Goal: Task Accomplishment & Management: Use online tool/utility

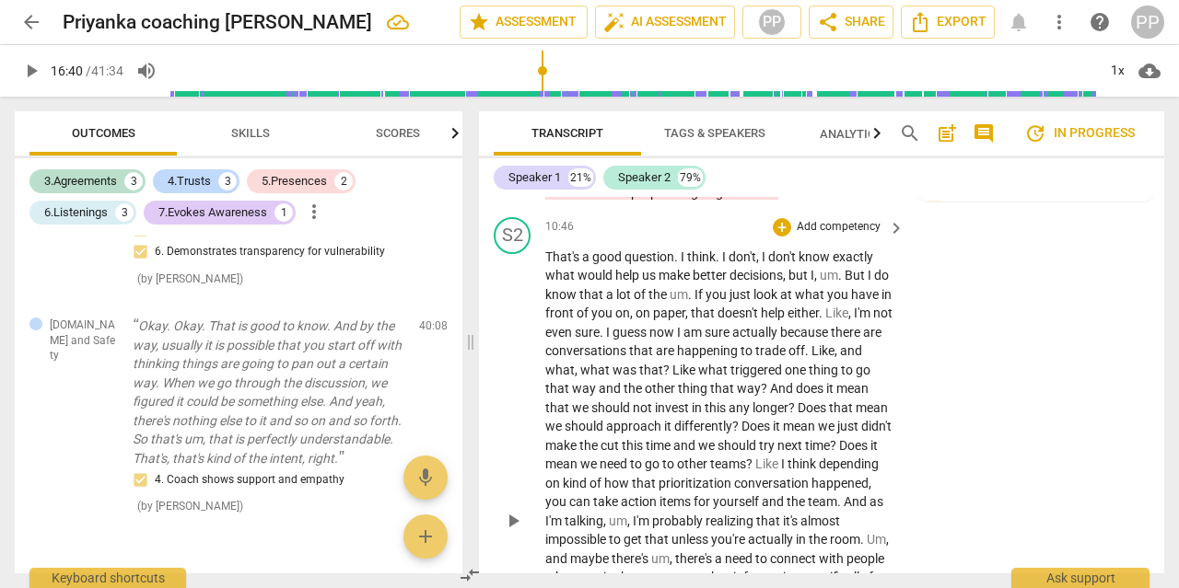
scroll to position [4348, 0]
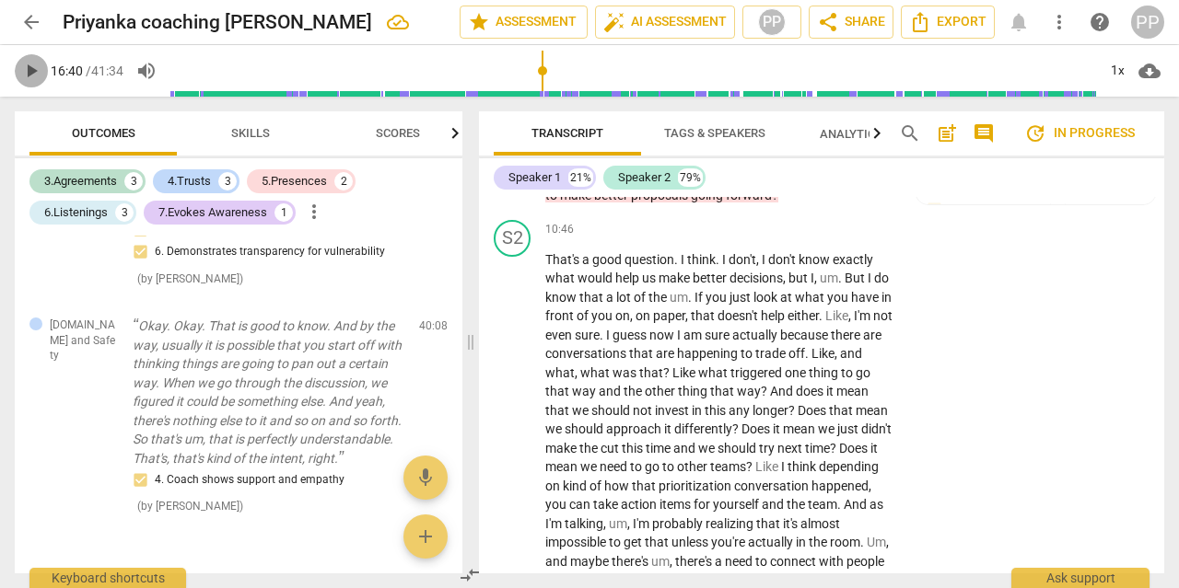
click at [32, 65] on span "play_arrow" at bounding box center [31, 71] width 22 height 22
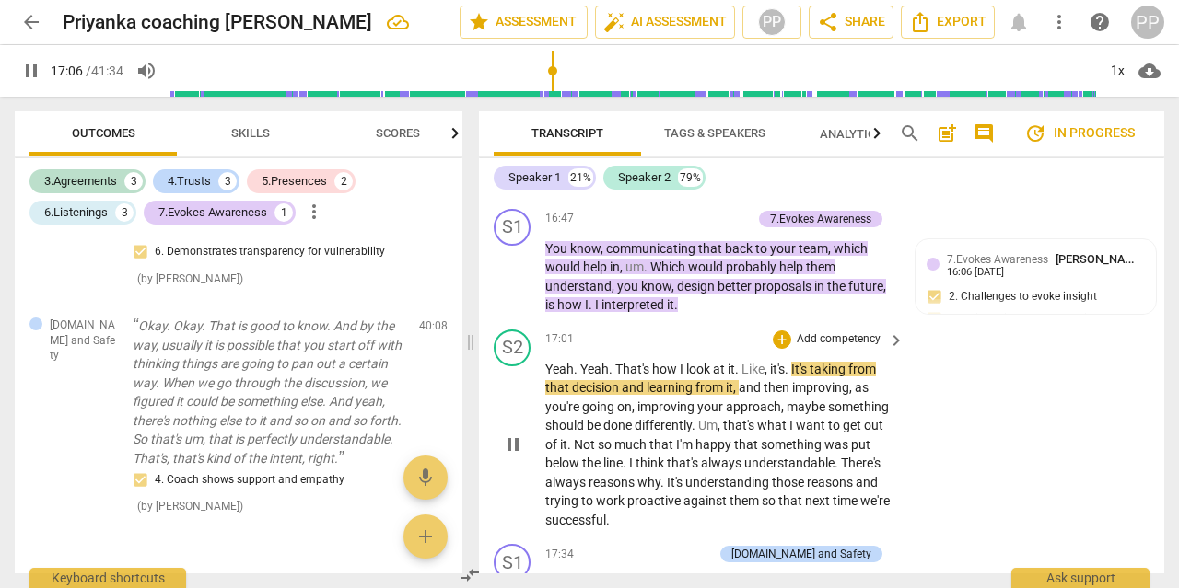
scroll to position [6085, 0]
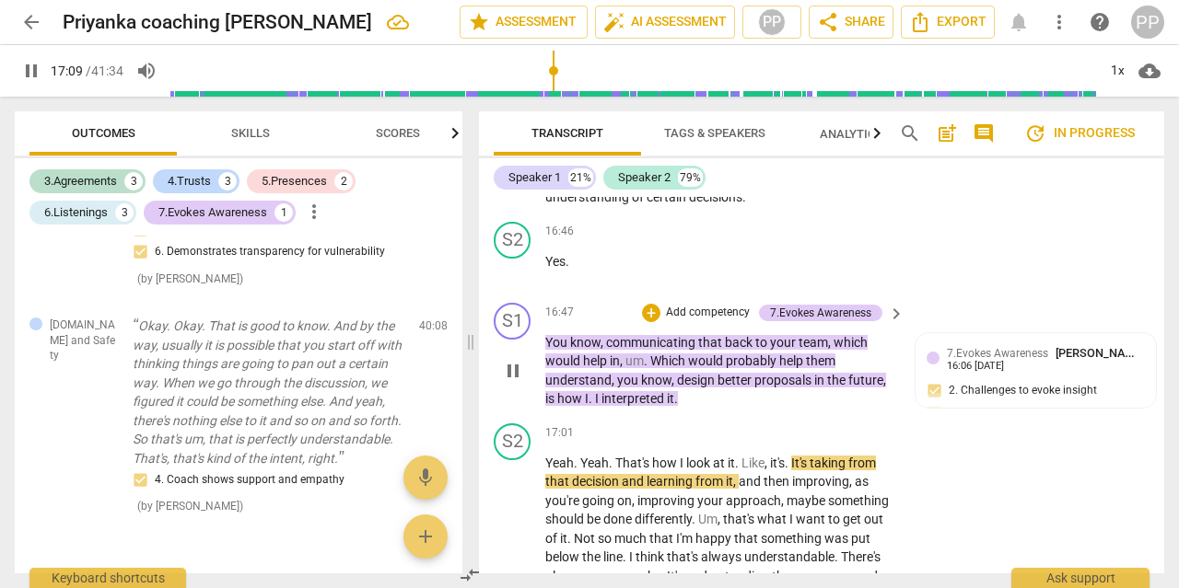
click at [696, 305] on p "Add competency" at bounding box center [707, 313] width 87 height 17
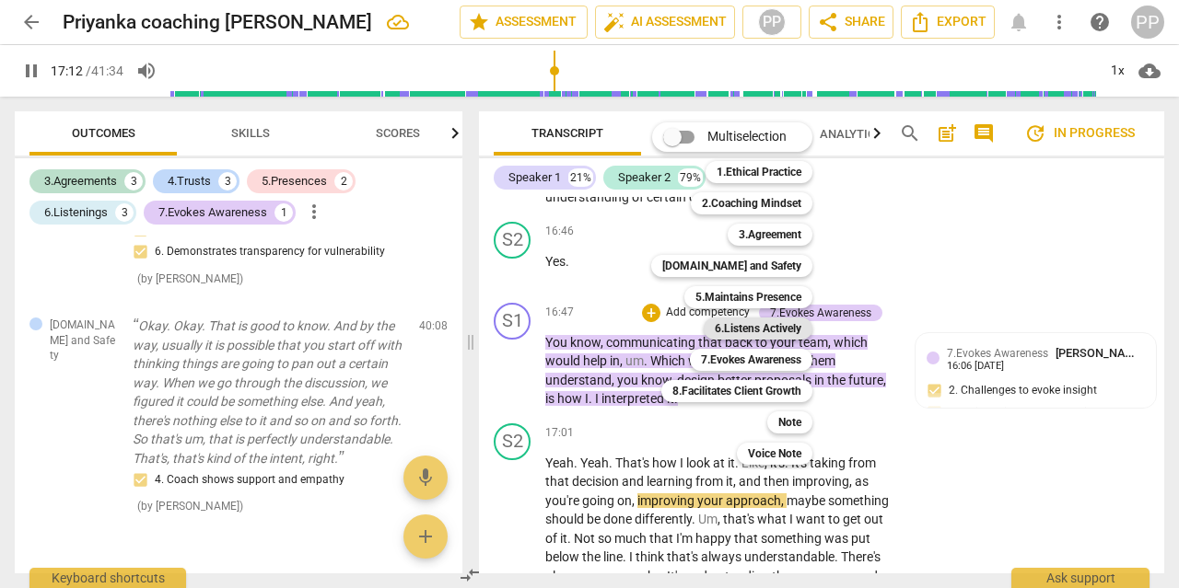
click at [765, 325] on b "6.Listens Actively" at bounding box center [757, 329] width 87 height 22
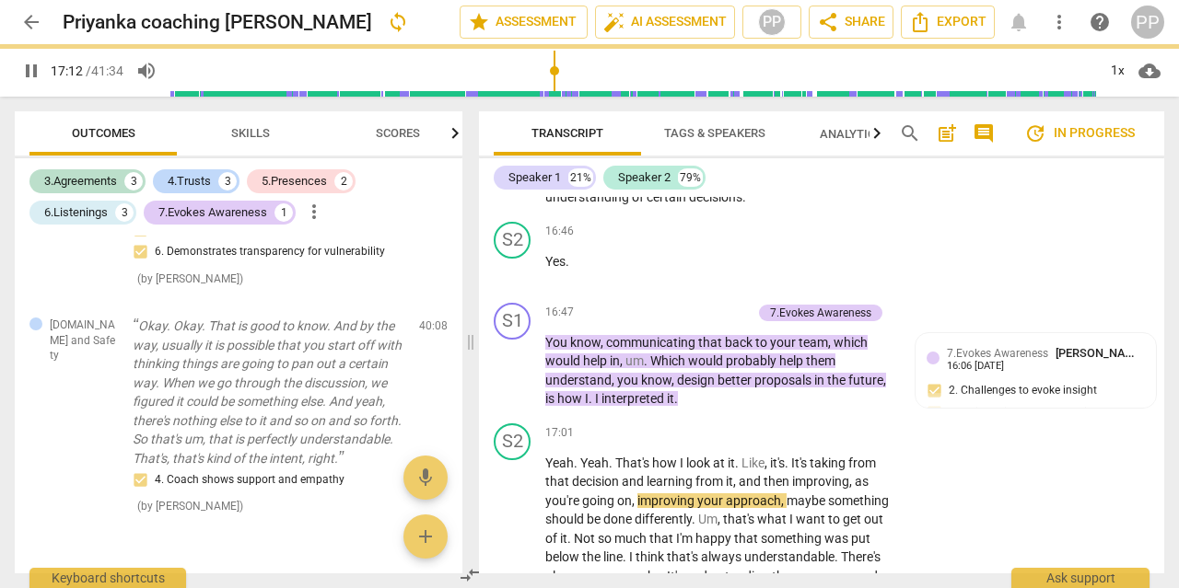
type input "1032"
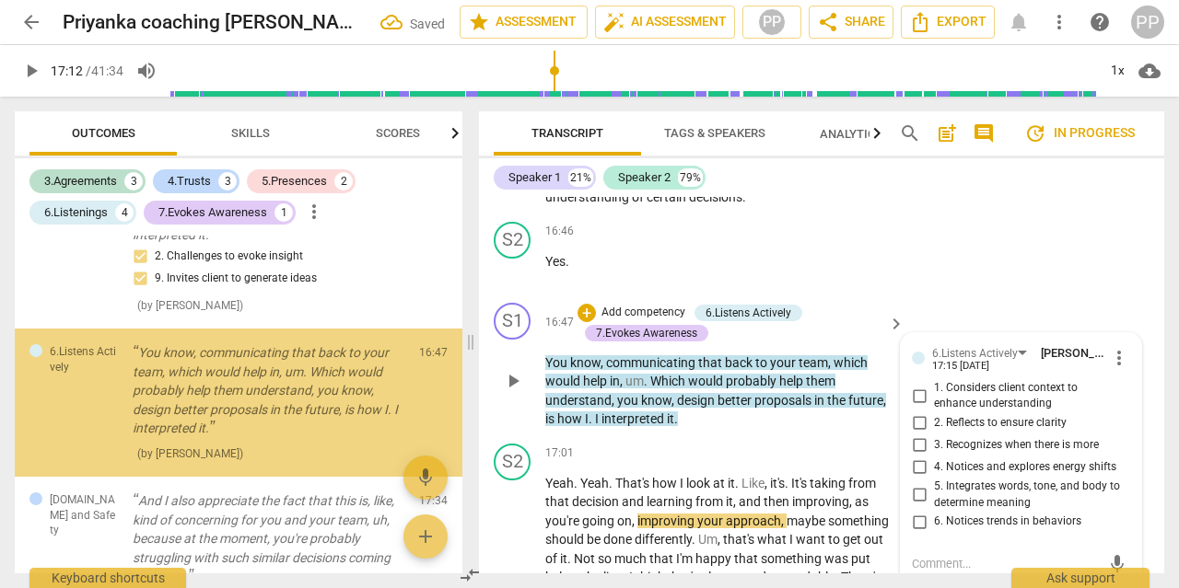
scroll to position [1679, 0]
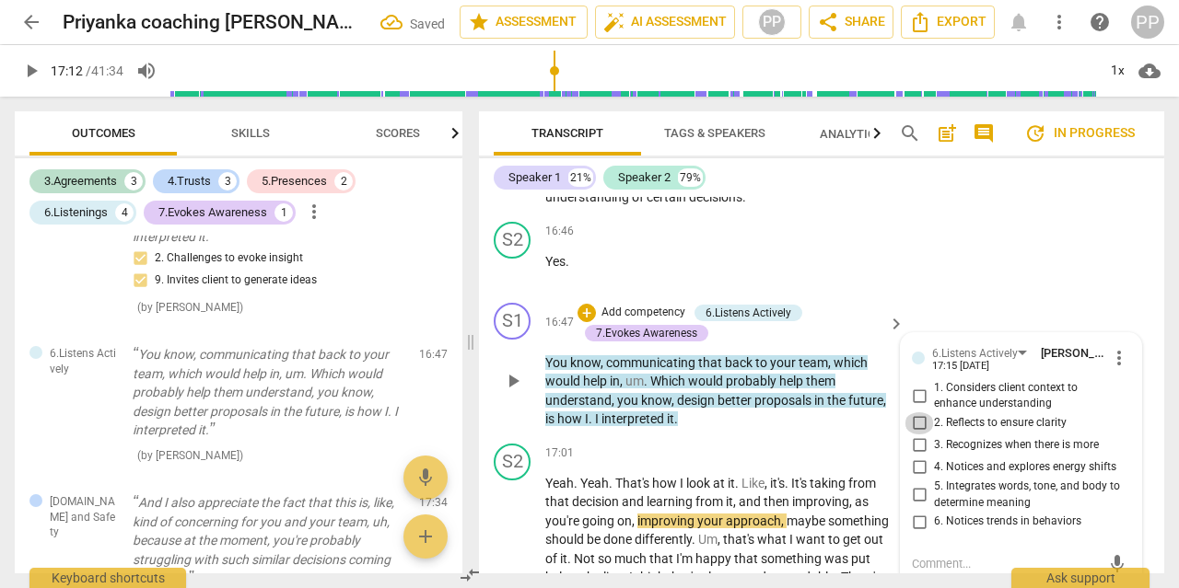
click at [923, 412] on input "2. Reflects to ensure clarity" at bounding box center [918, 423] width 29 height 22
checkbox input "true"
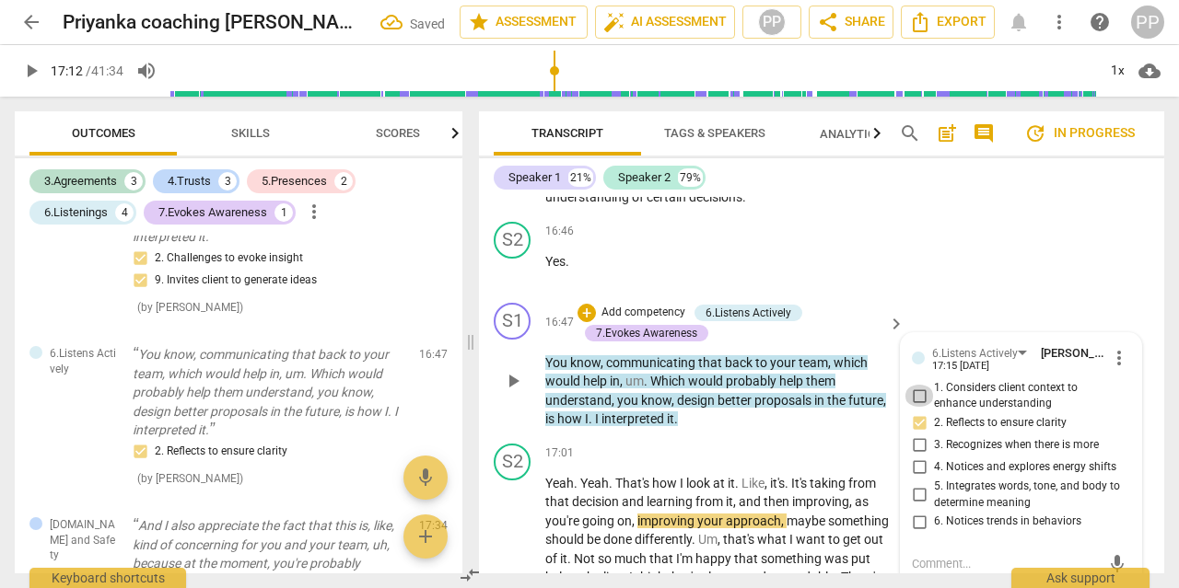
click at [921, 385] on input "1. Considers client context to enhance understanding" at bounding box center [918, 396] width 29 height 22
checkbox input "true"
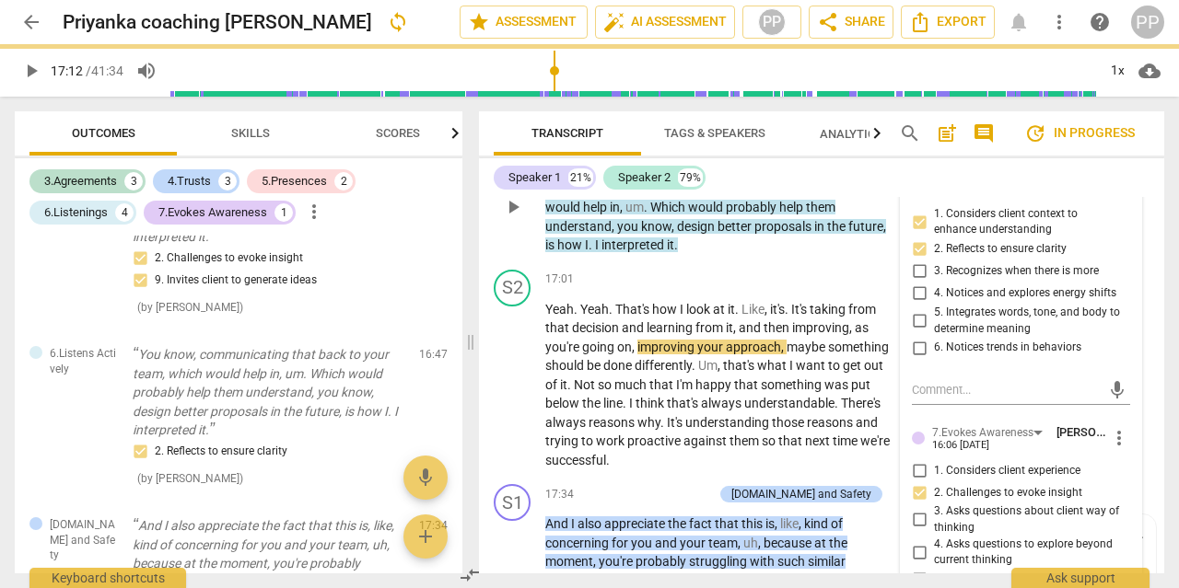
scroll to position [6262, 0]
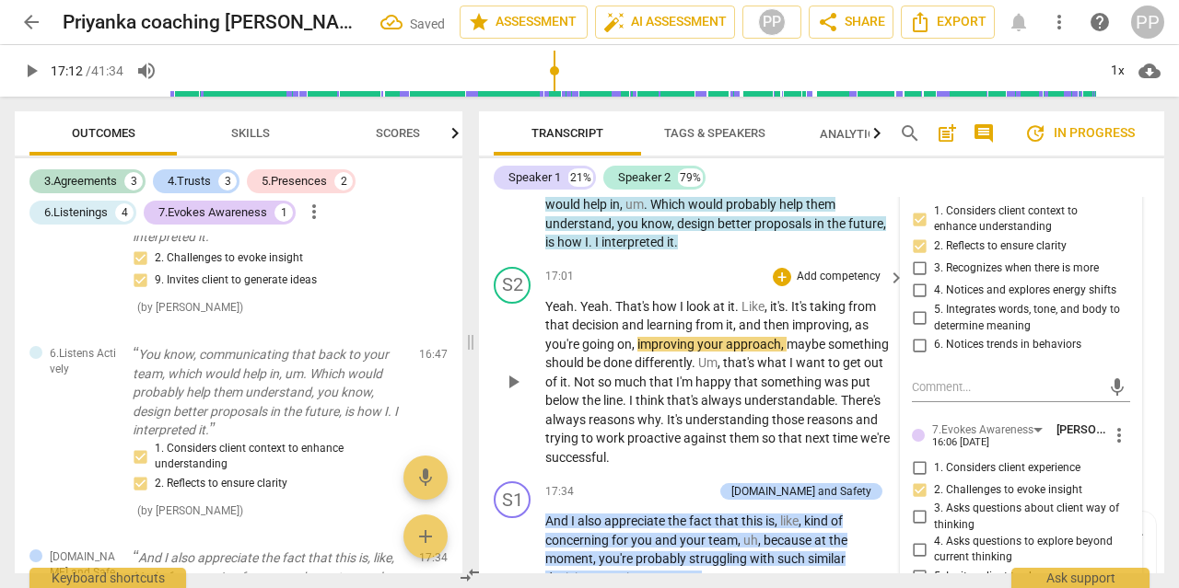
click at [522, 321] on div "play_arrow pause" at bounding box center [521, 383] width 47 height 158
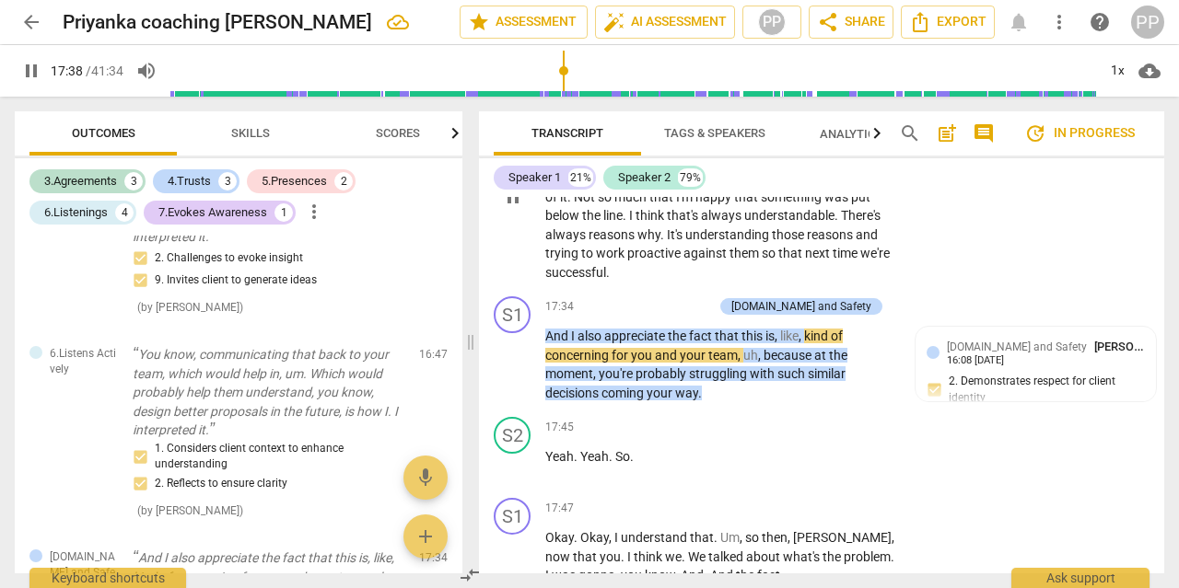
scroll to position [6446, 0]
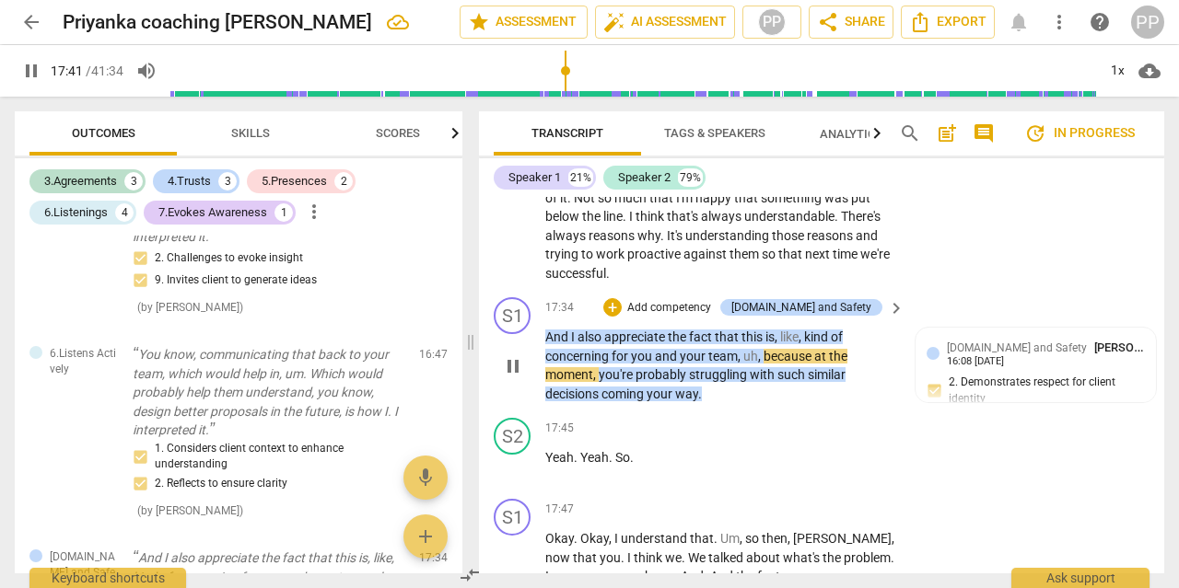
click at [673, 298] on div "+ Add competency" at bounding box center [658, 307] width 110 height 18
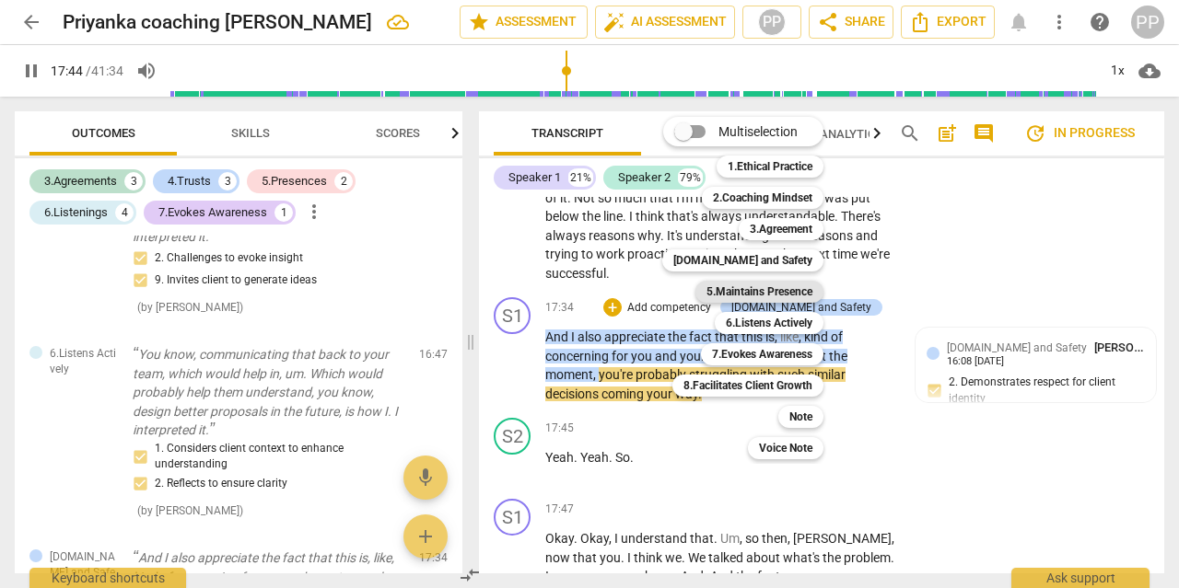
click at [771, 296] on b "5.Maintains Presence" at bounding box center [759, 292] width 106 height 22
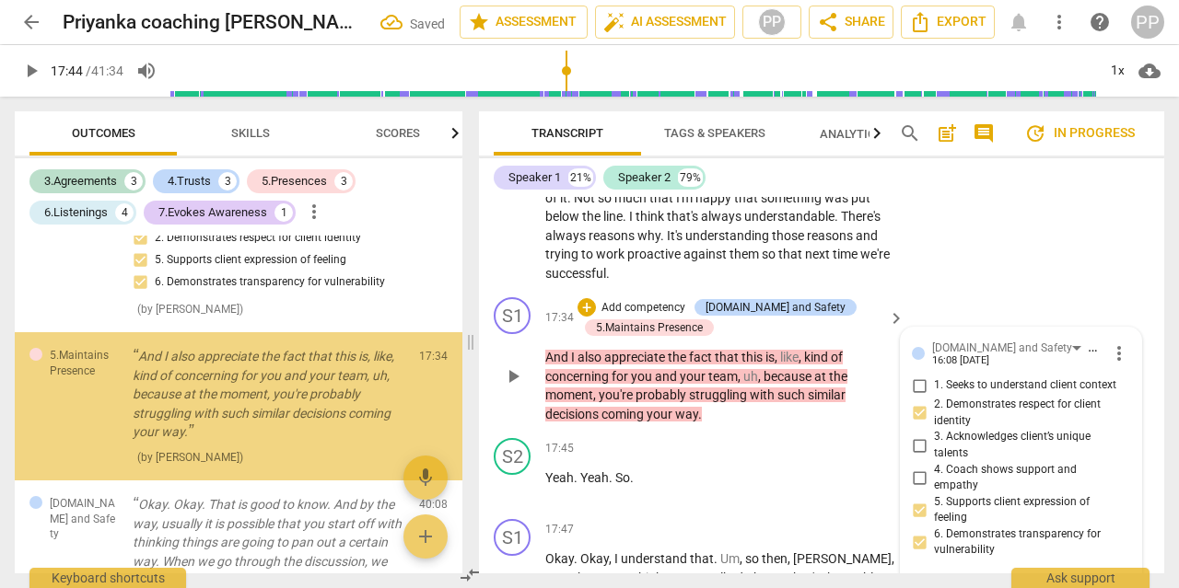
scroll to position [2098, 0]
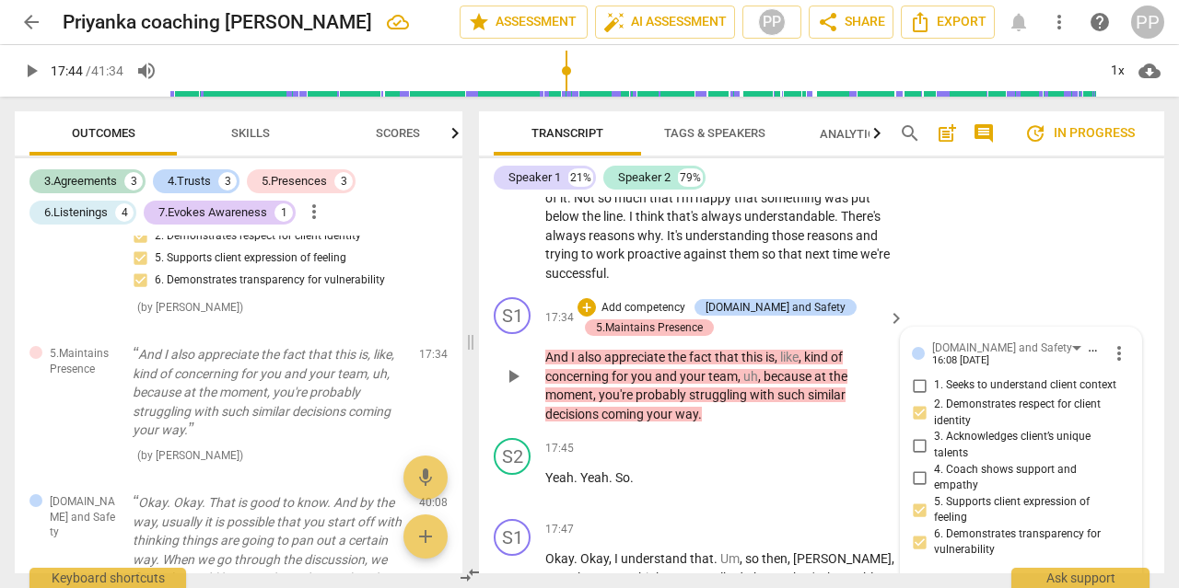
click at [673, 319] on div "5.Maintains Presence" at bounding box center [649, 327] width 107 height 17
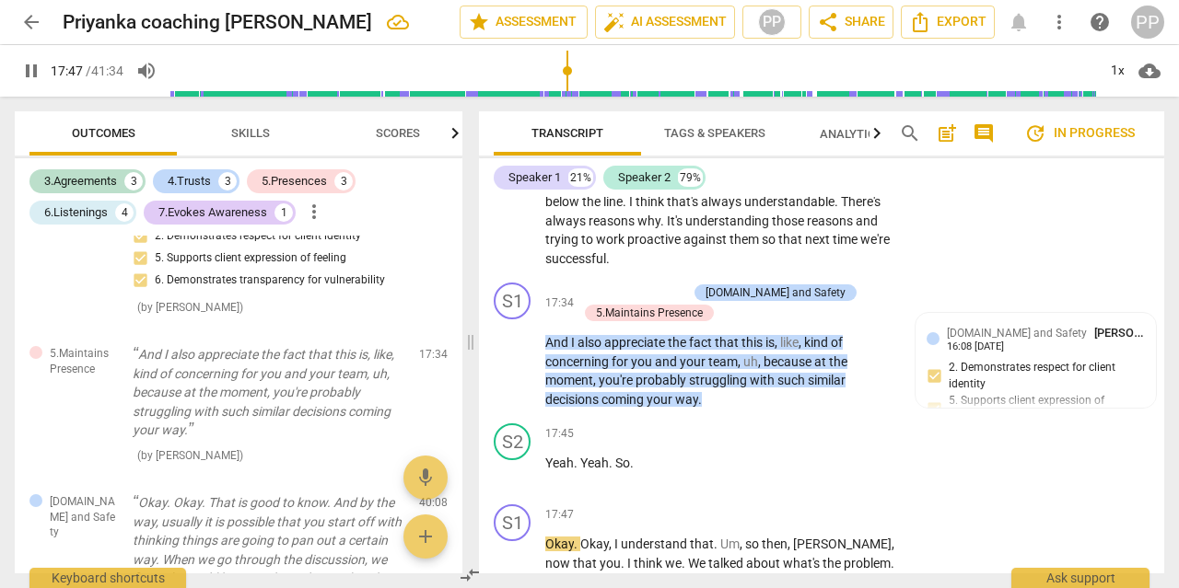
scroll to position [6463, 0]
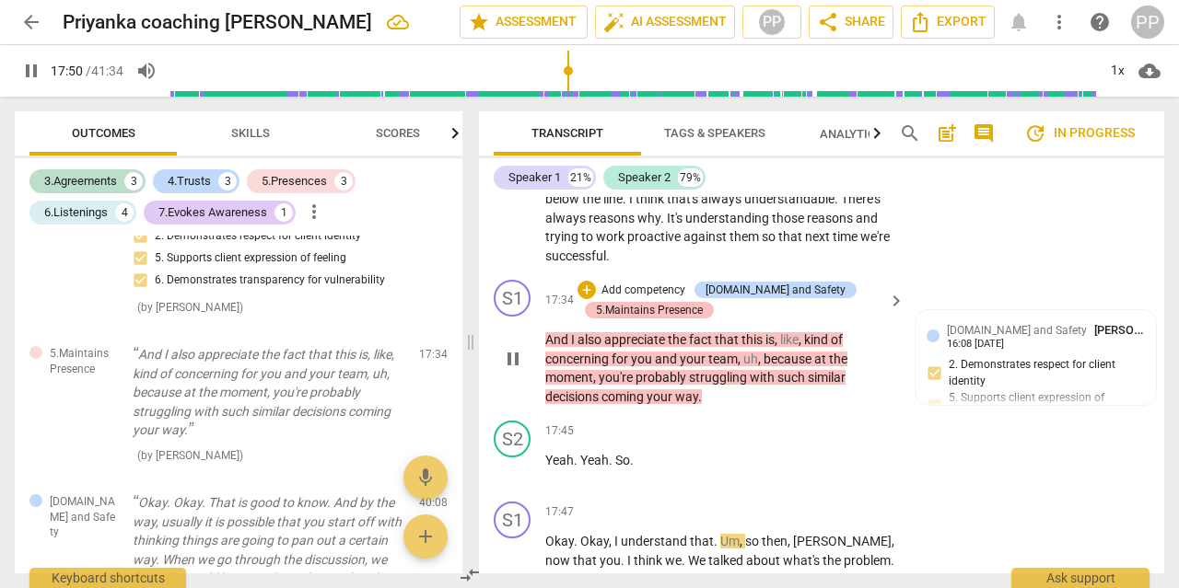
click at [666, 302] on div "5.Maintains Presence" at bounding box center [649, 310] width 107 height 17
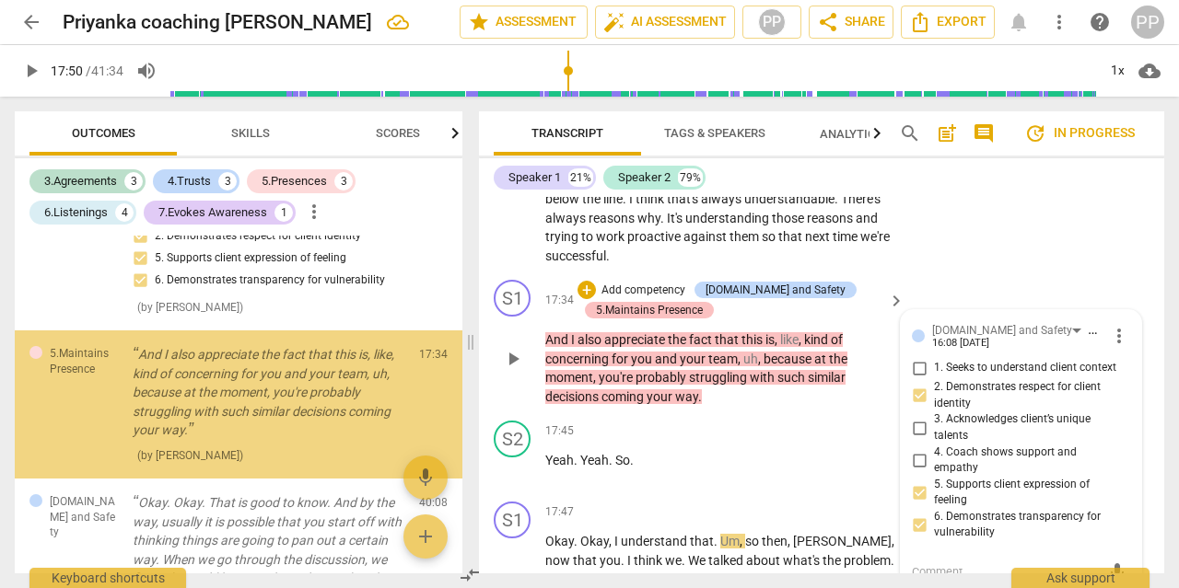
type input "1071"
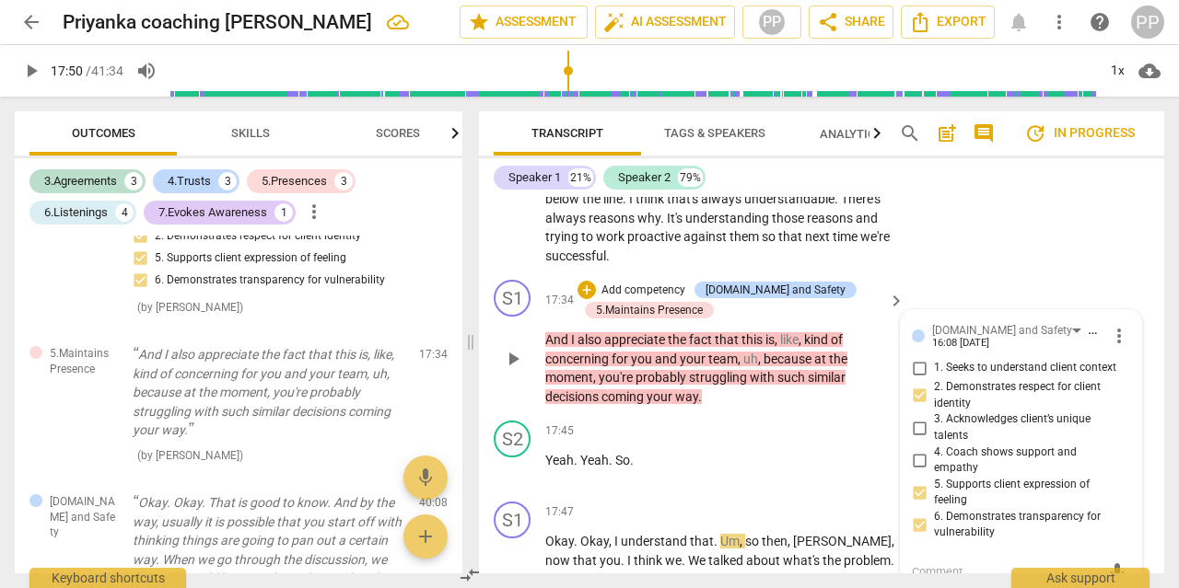
scroll to position [6798, 0]
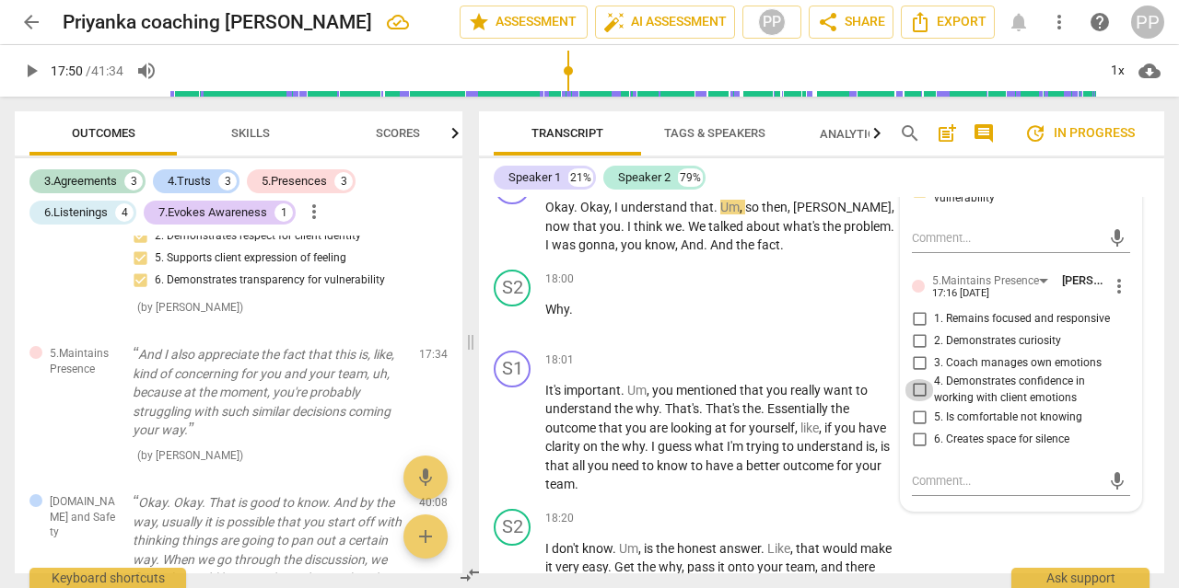
click at [915, 379] on input "4. Demonstrates confidence in working with client emotions" at bounding box center [918, 390] width 29 height 22
checkbox input "true"
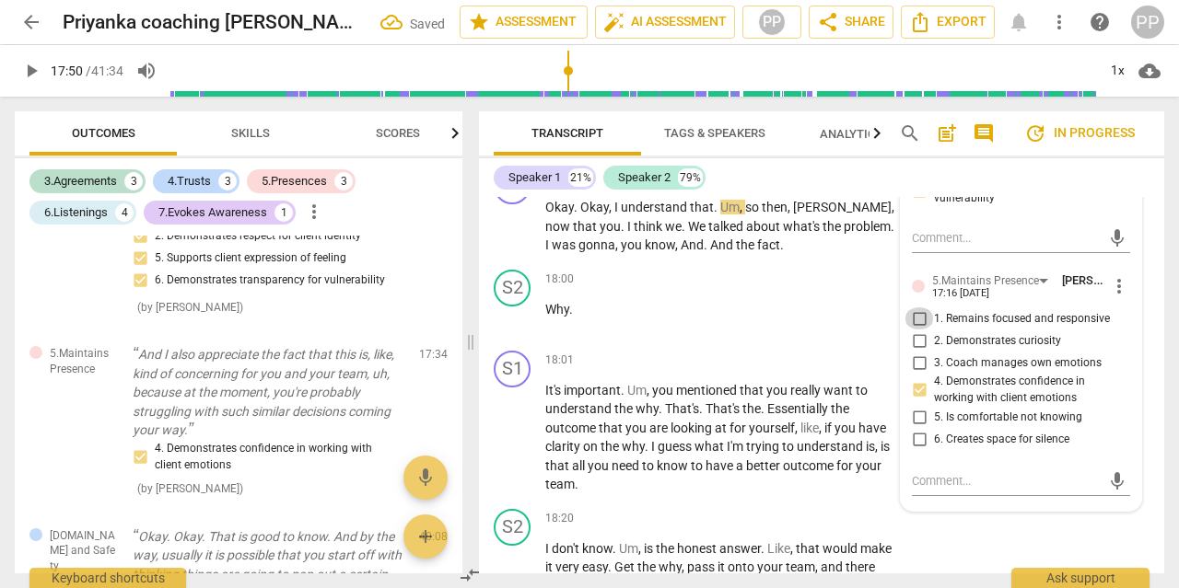
click at [914, 308] on input "1. Remains focused and responsive" at bounding box center [918, 319] width 29 height 22
checkbox input "true"
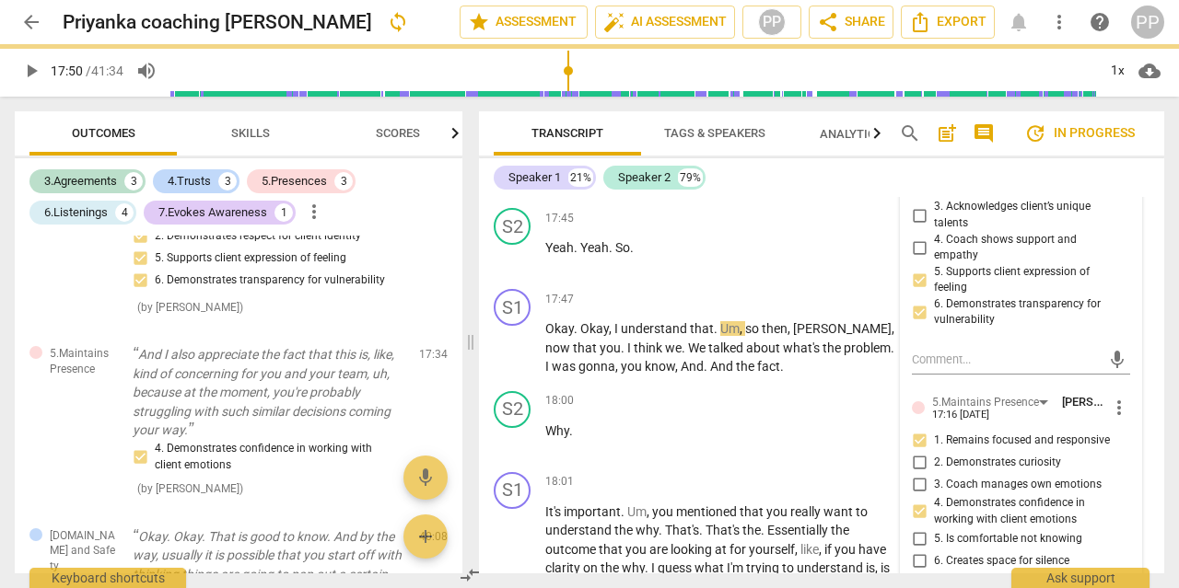
scroll to position [6680, 0]
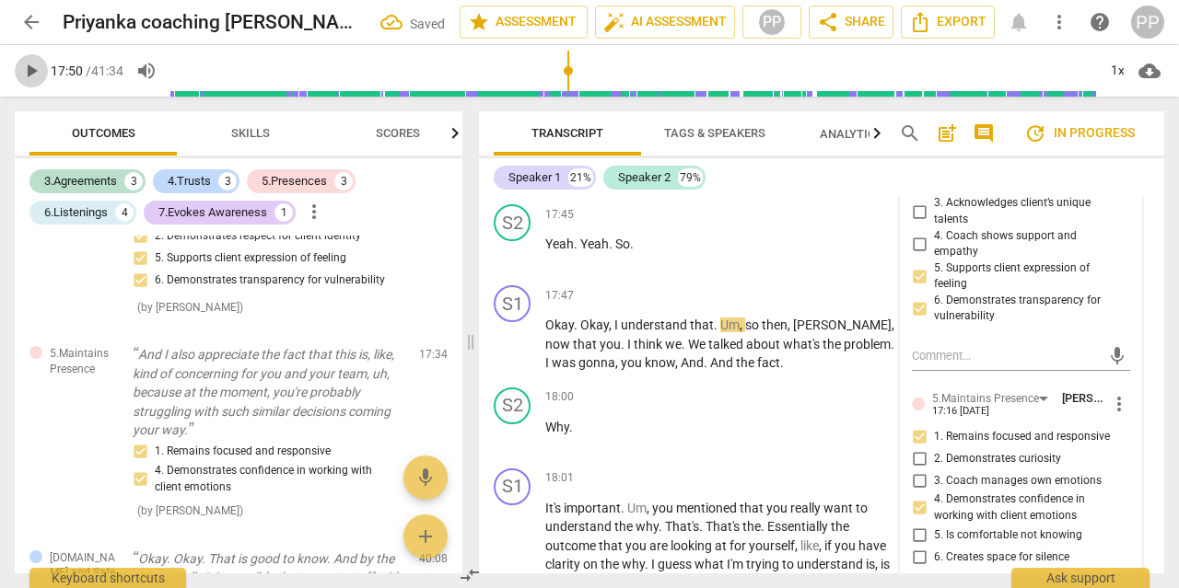
click at [25, 69] on span "play_arrow" at bounding box center [31, 71] width 22 height 22
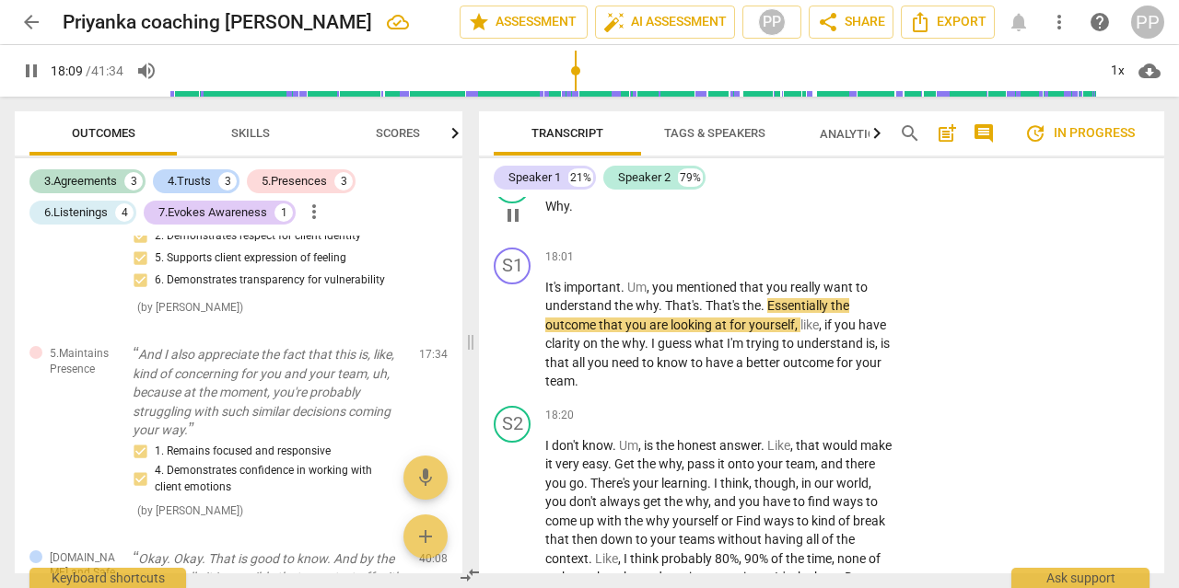
scroll to position [6900, 0]
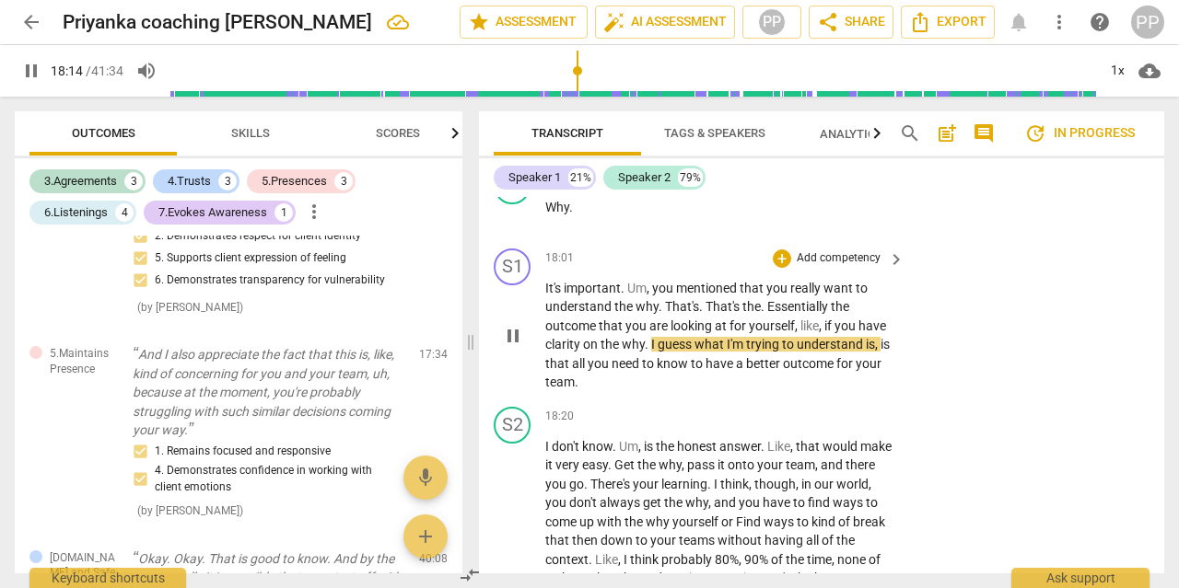
click at [839, 250] on p "Add competency" at bounding box center [838, 258] width 87 height 17
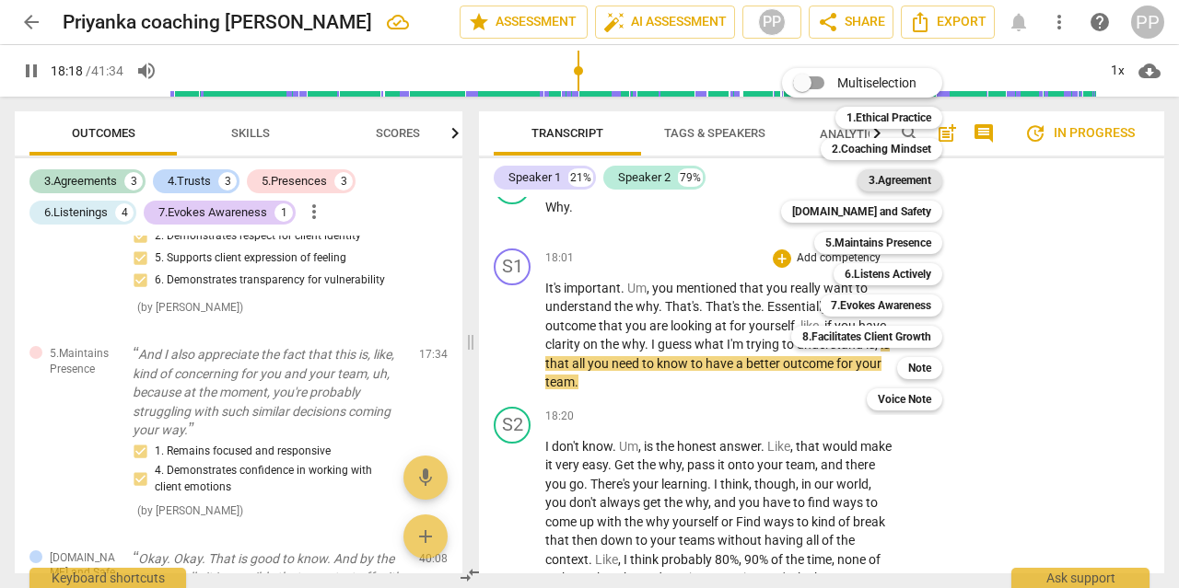
click at [892, 180] on b "3.Agreement" at bounding box center [899, 180] width 63 height 22
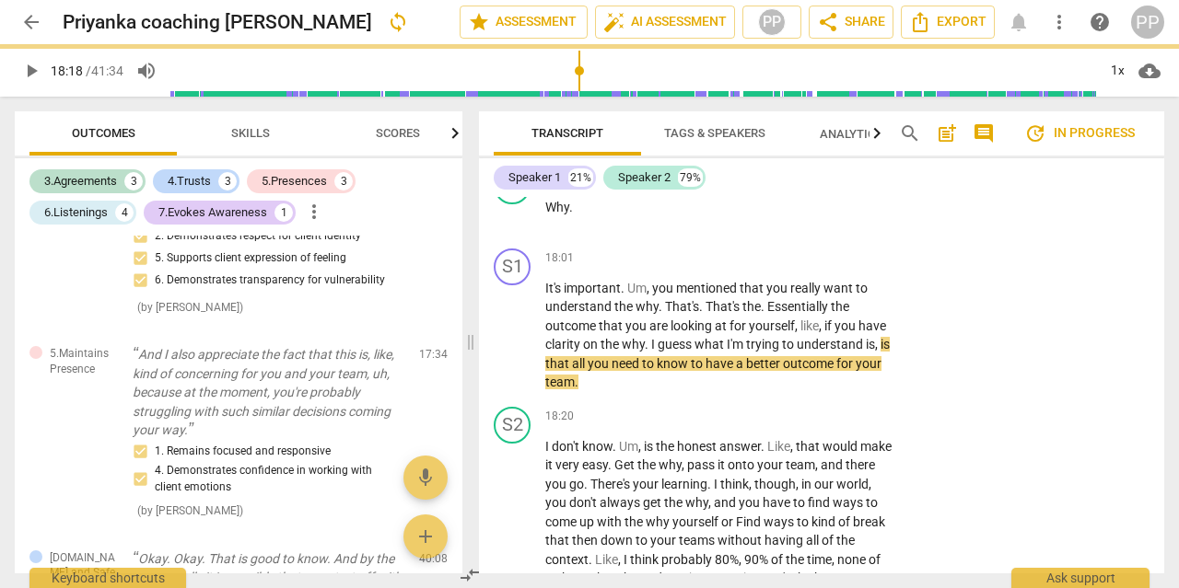
type input "1098"
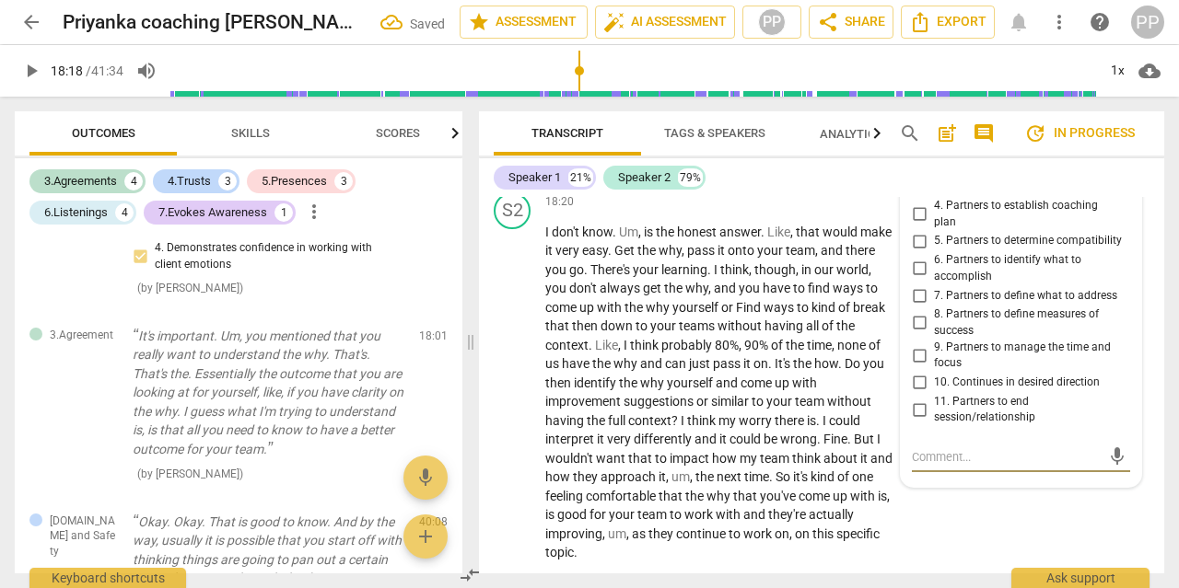
scroll to position [7095, 0]
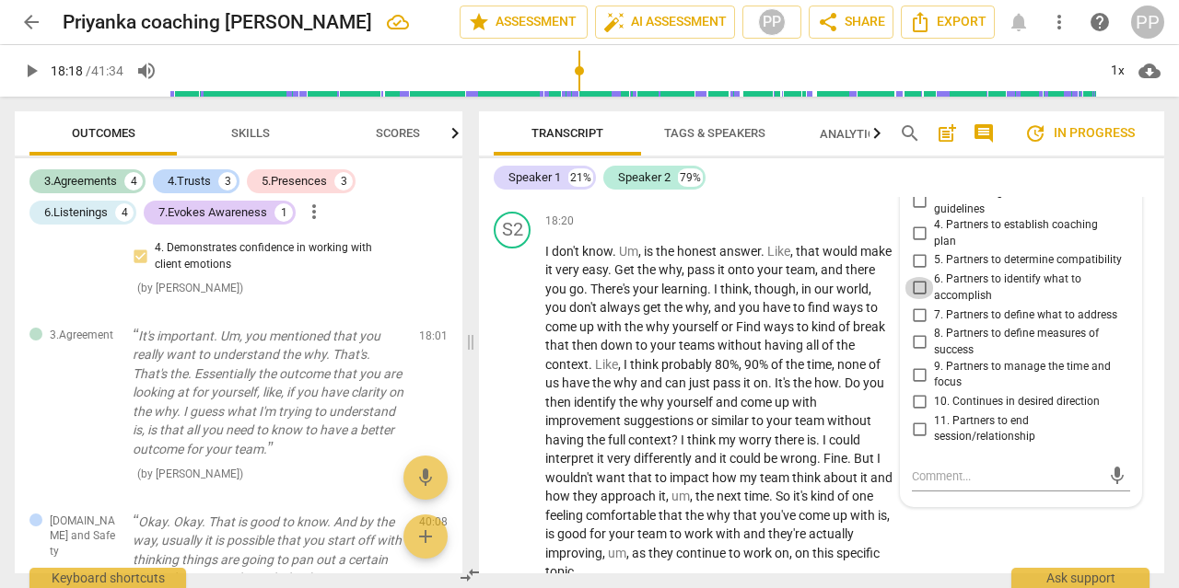
click at [913, 277] on input "6. Partners to identify what to accomplish" at bounding box center [918, 288] width 29 height 22
checkbox input "true"
click at [919, 304] on input "7. Partners to define what to address" at bounding box center [918, 315] width 29 height 22
checkbox input "true"
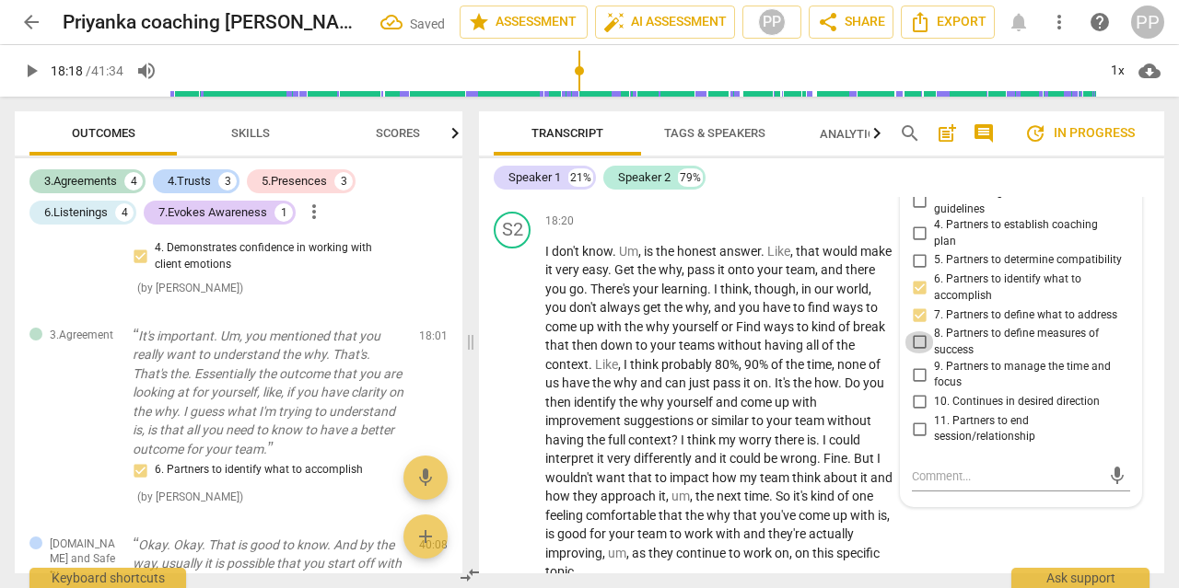
click at [920, 331] on input "8. Partners to define measures of success" at bounding box center [918, 342] width 29 height 22
checkbox input "true"
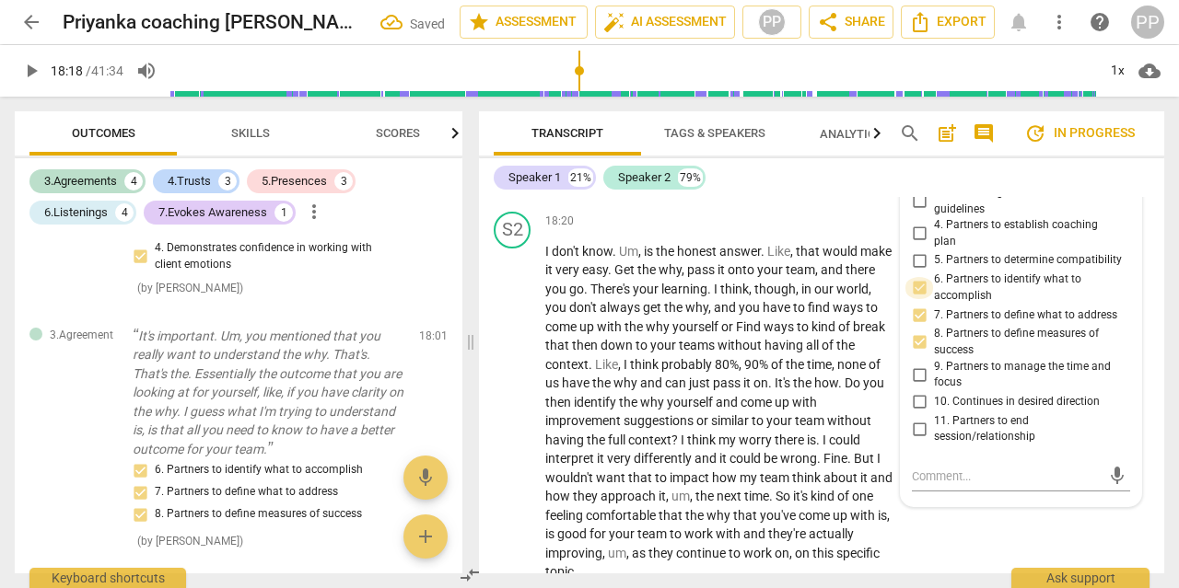
click at [920, 277] on input "6. Partners to identify what to accomplish" at bounding box center [918, 288] width 29 height 22
click at [917, 277] on input "6. Partners to identify what to accomplish" at bounding box center [918, 288] width 29 height 22
checkbox input "false"
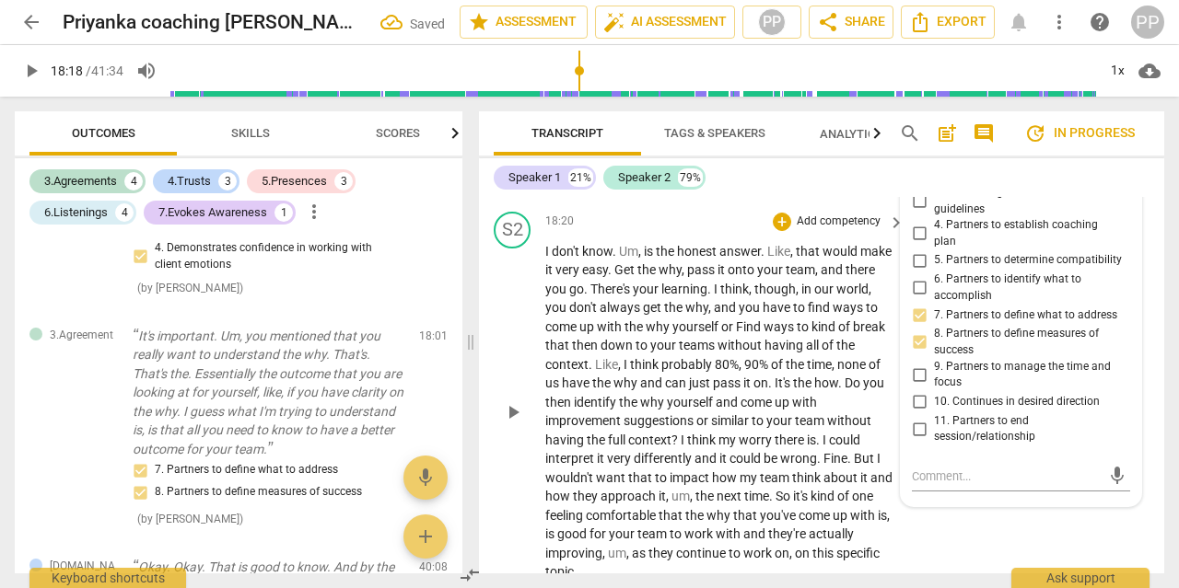
click at [979, 510] on div "S2 play_arrow pause 18:20 + Add competency keyboard_arrow_right I don't know . …" at bounding box center [821, 396] width 685 height 385
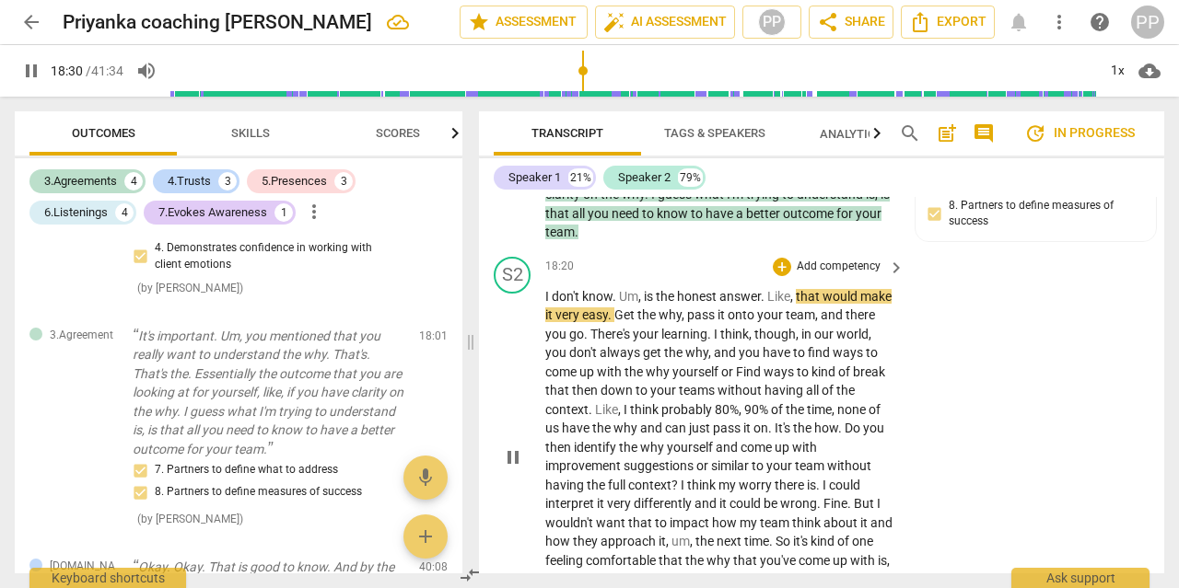
scroll to position [7046, 0]
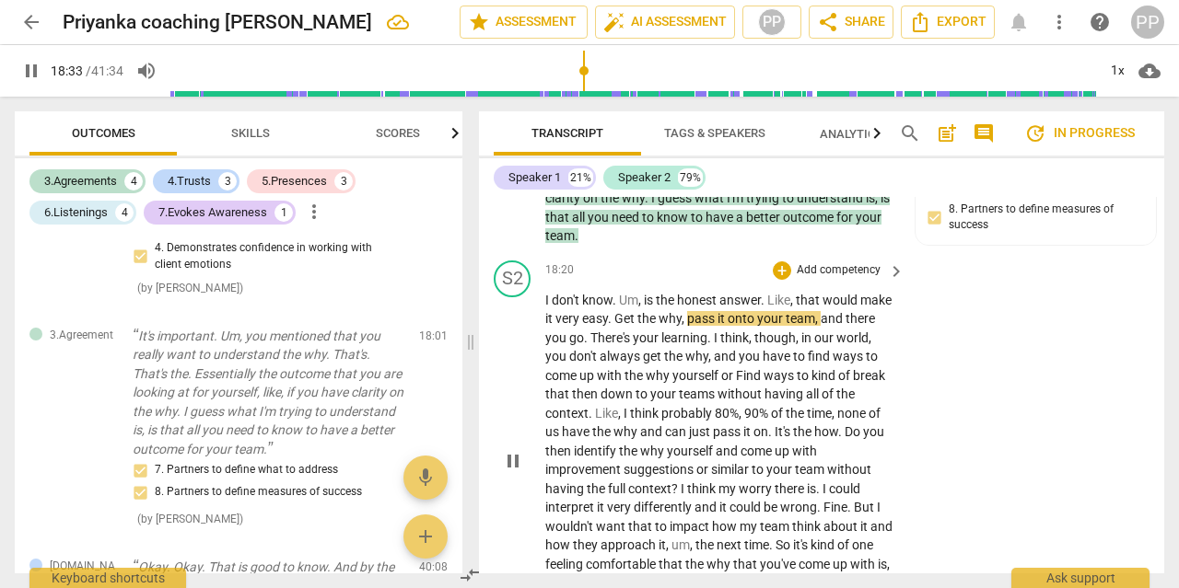
click at [814, 424] on span "how" at bounding box center [826, 431] width 24 height 15
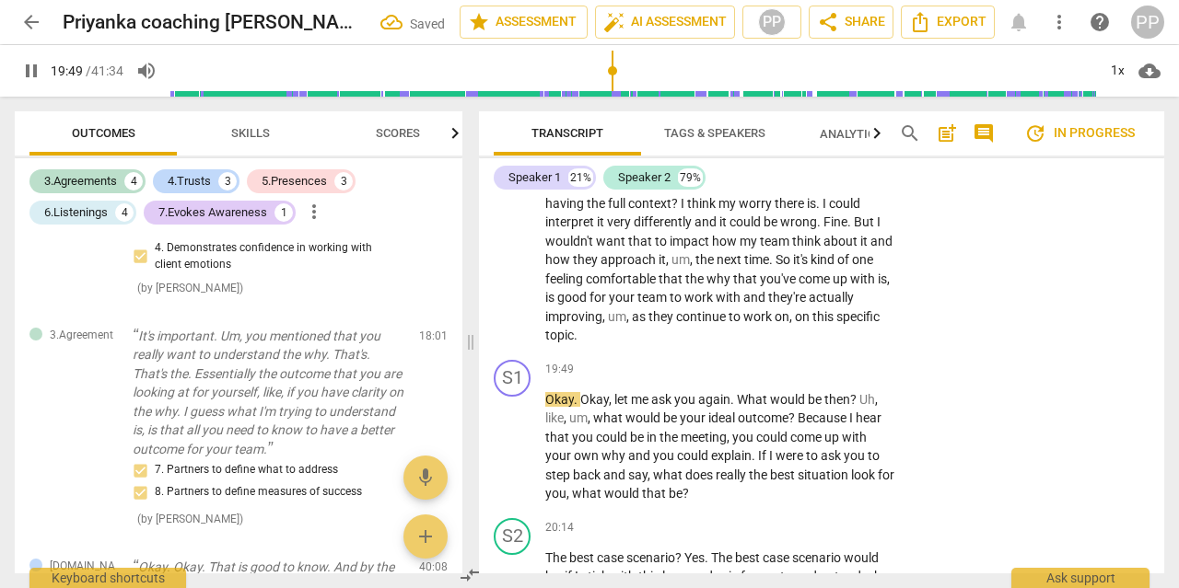
scroll to position [7332, 0]
click at [852, 362] on p "Add competency" at bounding box center [838, 370] width 87 height 17
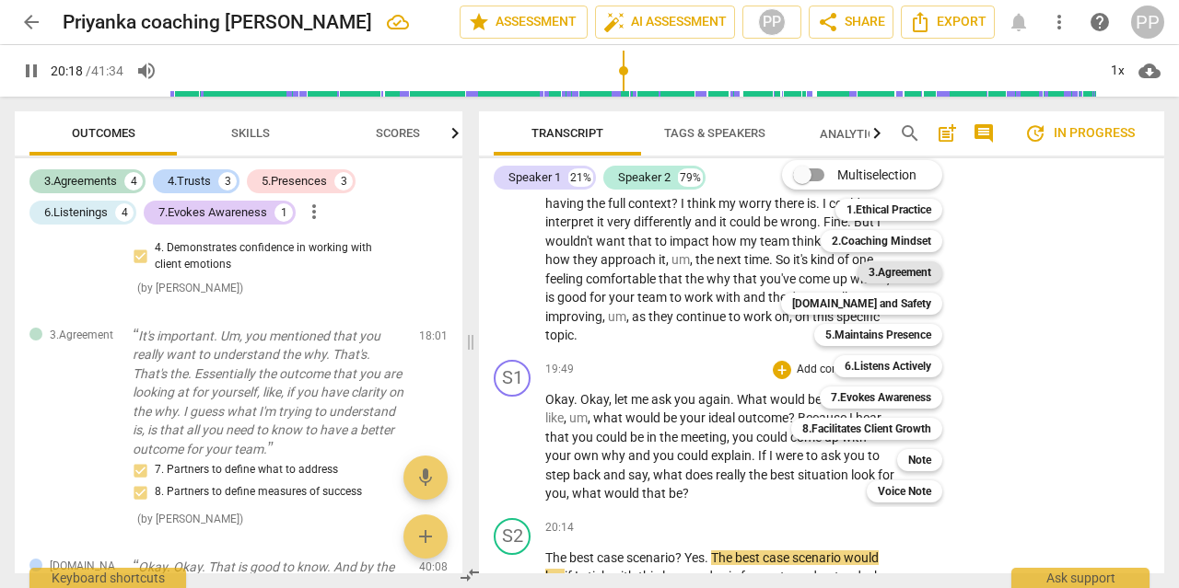
click at [896, 273] on b "3.Agreement" at bounding box center [899, 272] width 63 height 22
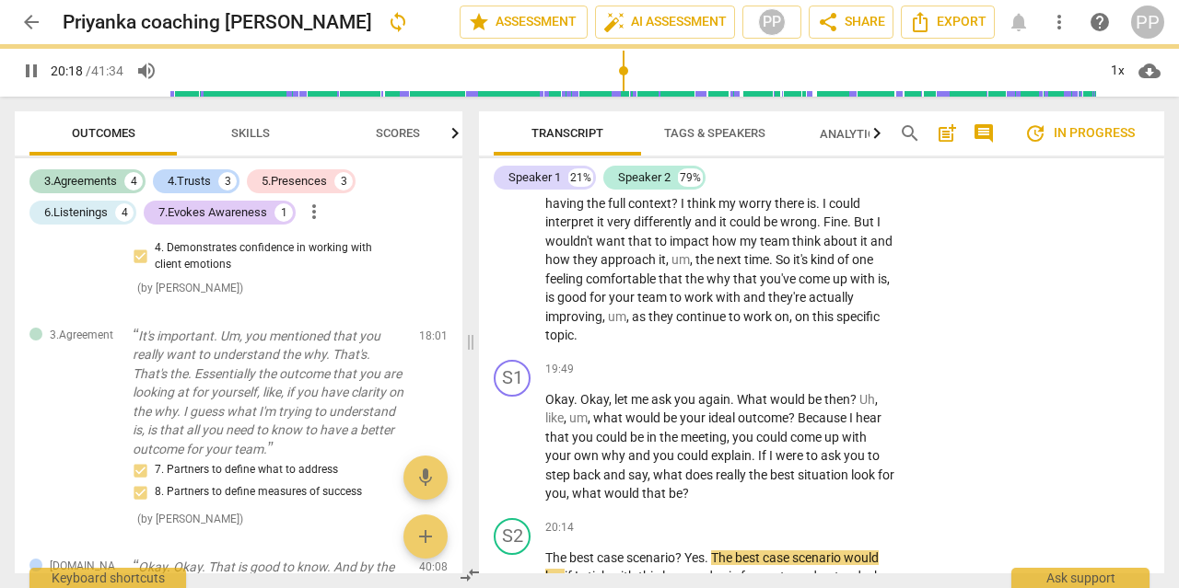
type input "1219"
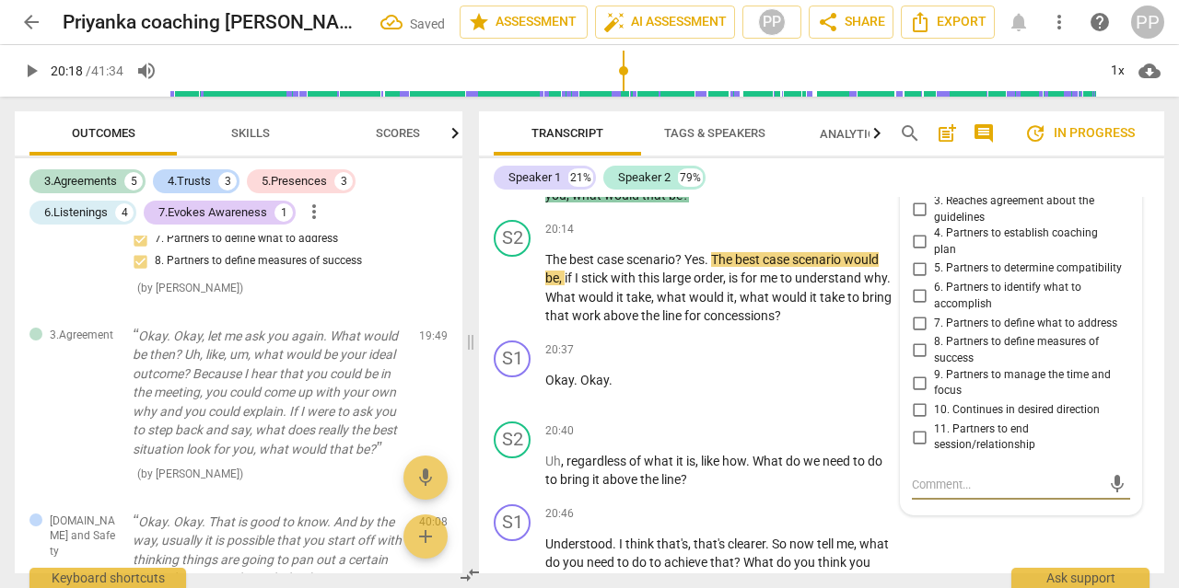
scroll to position [7630, 0]
click at [914, 340] on input "8. Partners to define measures of success" at bounding box center [918, 351] width 29 height 22
checkbox input "true"
click at [916, 372] on input "9. Partners to manage the time and focus" at bounding box center [918, 383] width 29 height 22
checkbox input "true"
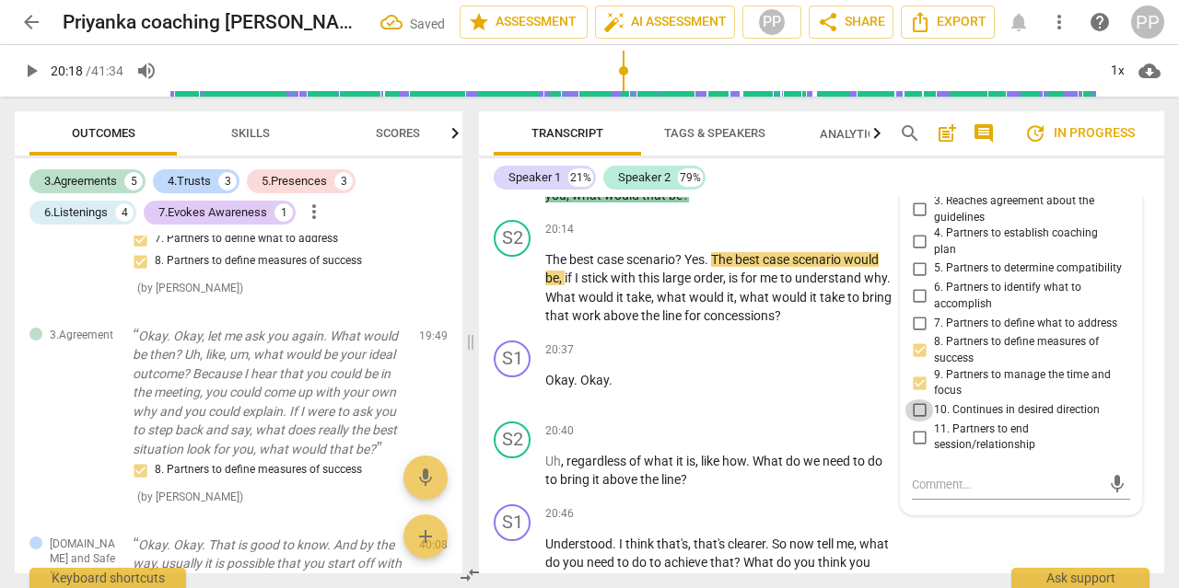
click at [914, 400] on input "10. Continues in desired direction" at bounding box center [918, 411] width 29 height 22
checkbox input "true"
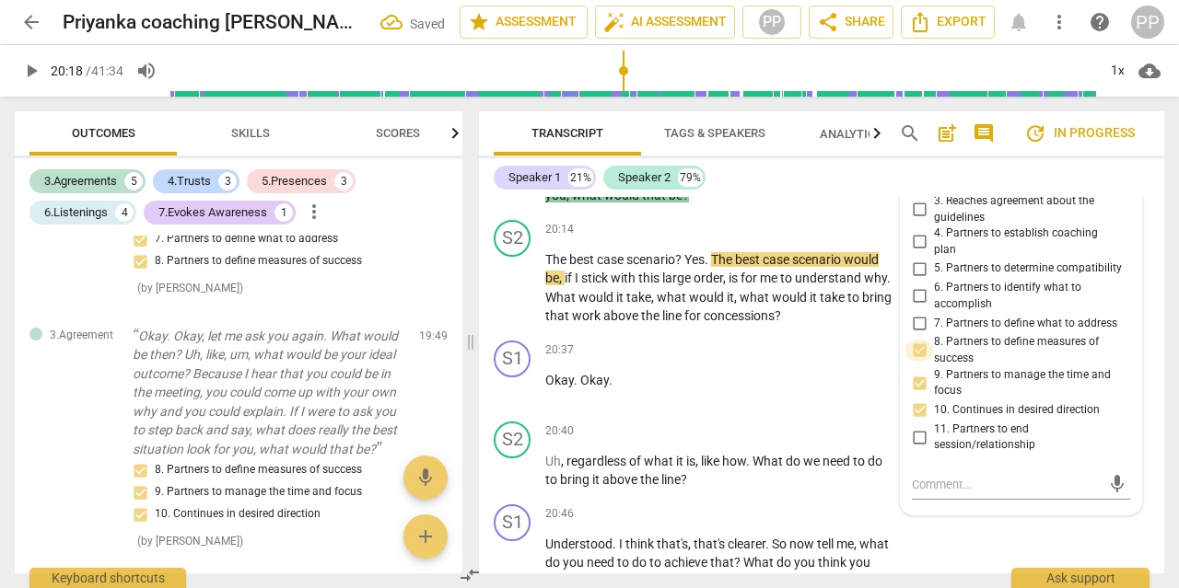
click at [918, 340] on input "8. Partners to define measures of success" at bounding box center [918, 351] width 29 height 22
click at [919, 340] on input "8. Partners to define measures of success" at bounding box center [918, 351] width 29 height 22
checkbox input "false"
click at [806, 371] on p "Okay . Okay ." at bounding box center [720, 380] width 350 height 19
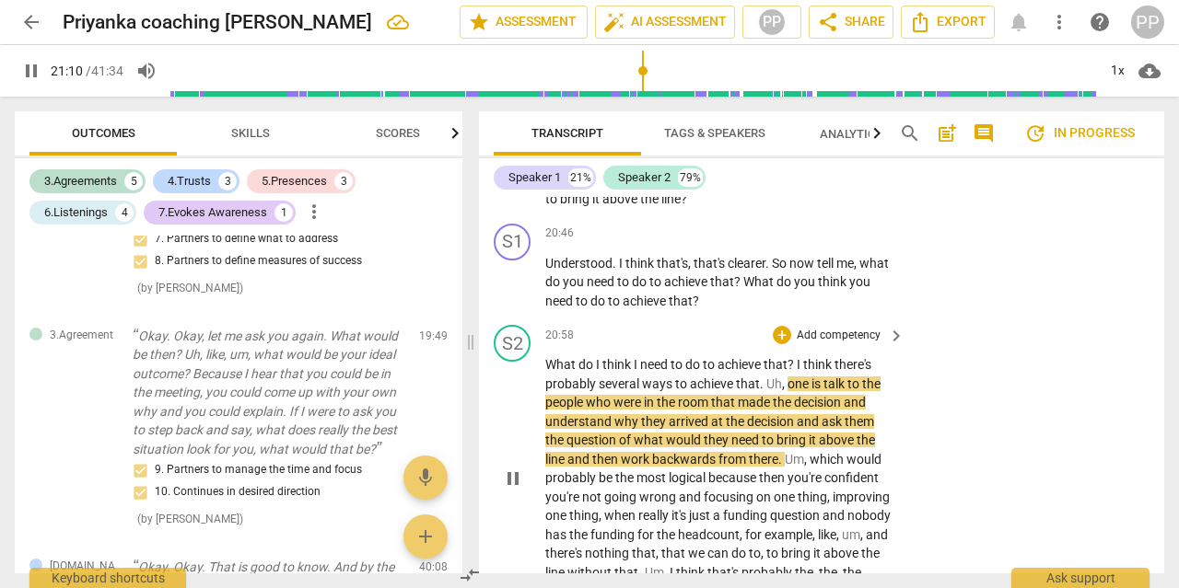
scroll to position [7879, 0]
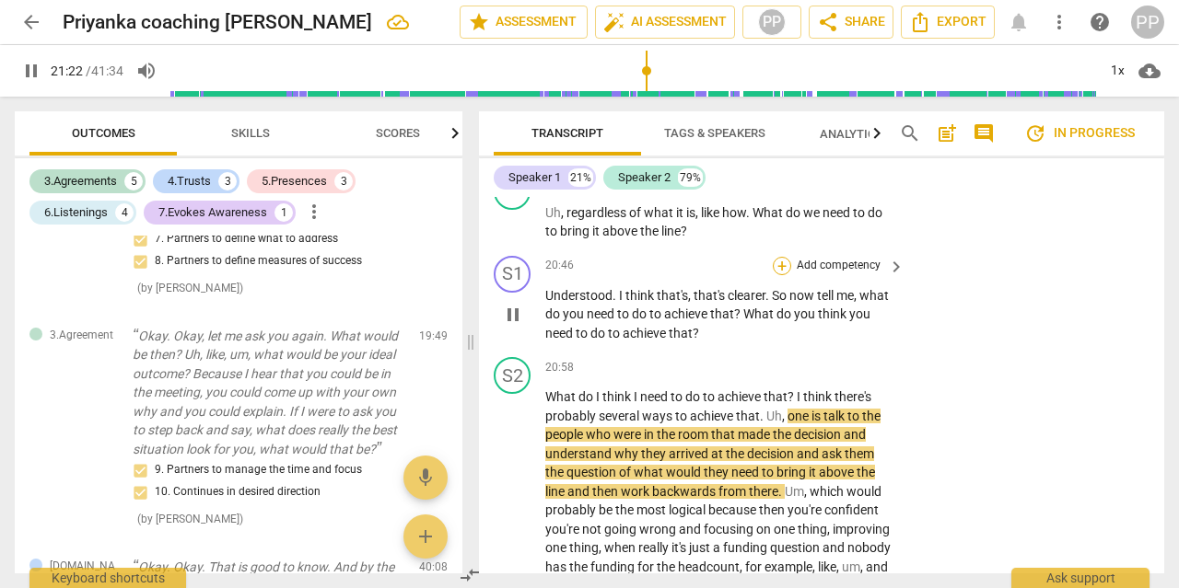
click at [779, 257] on div "+" at bounding box center [781, 266] width 18 height 18
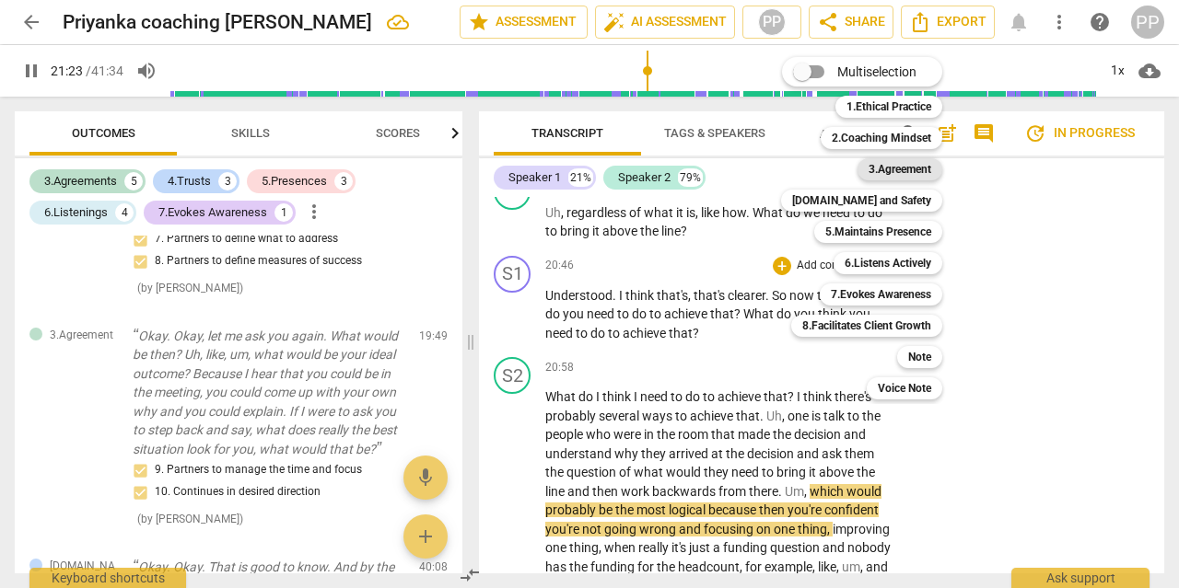
click at [909, 172] on b "3.Agreement" at bounding box center [899, 169] width 63 height 22
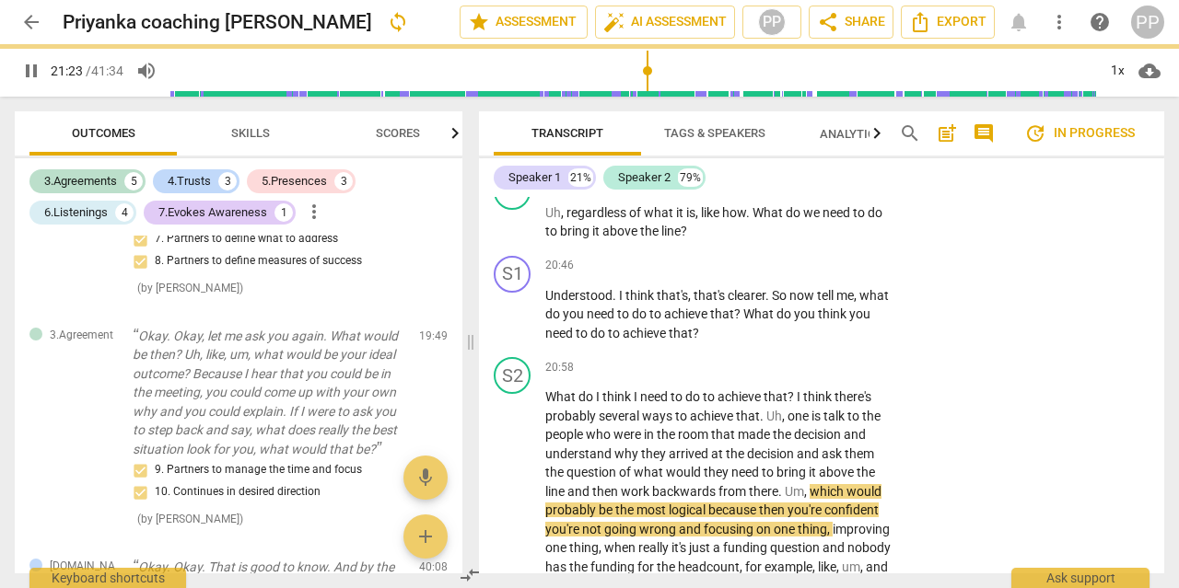
type input "1284"
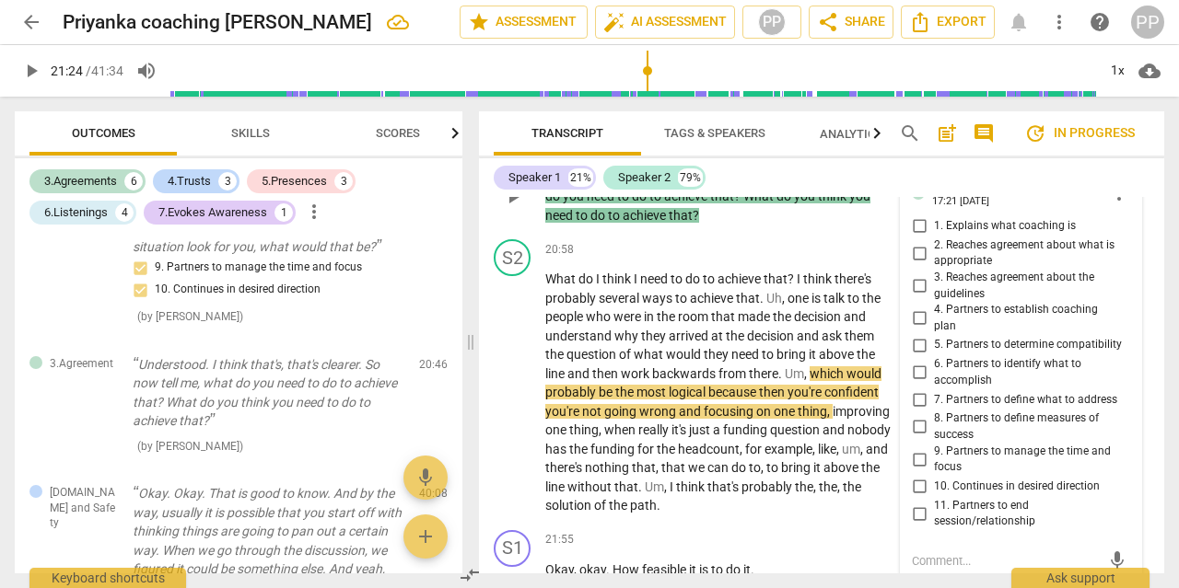
scroll to position [7996, 0]
click at [917, 389] on input "7. Partners to define what to address" at bounding box center [918, 400] width 29 height 22
checkbox input "true"
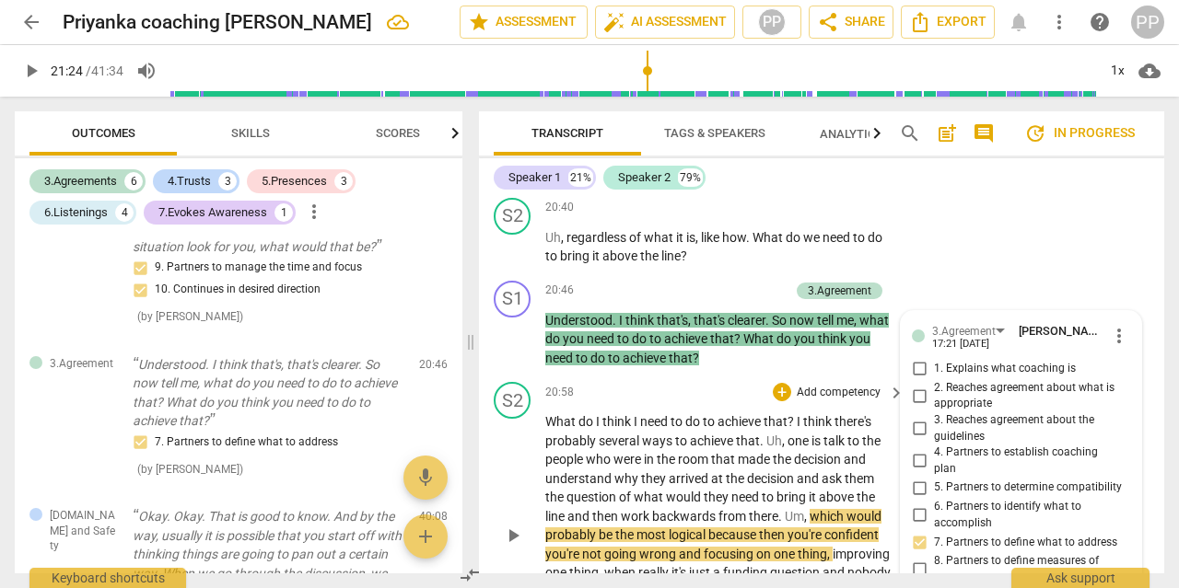
scroll to position [7855, 0]
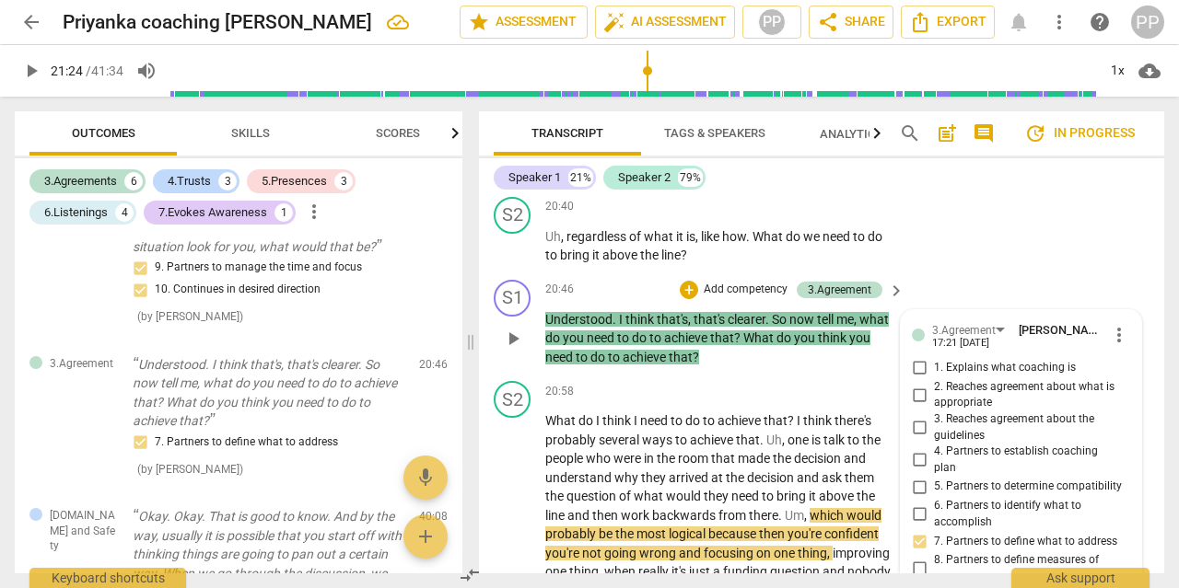
click at [753, 282] on p "Add competency" at bounding box center [745, 290] width 87 height 17
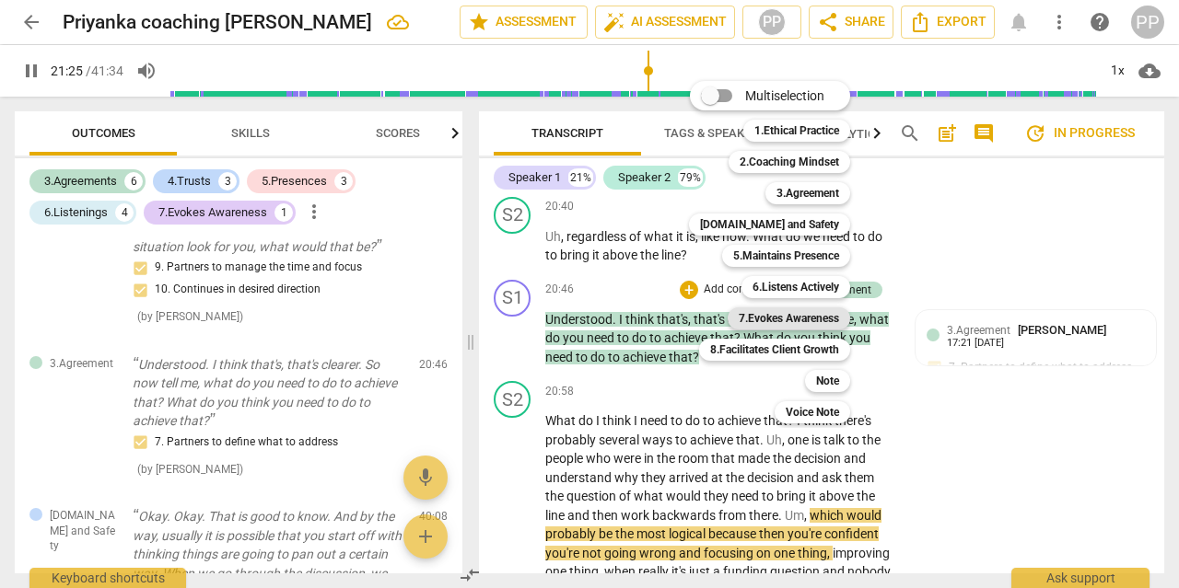
click at [777, 323] on b "7.Evokes Awareness" at bounding box center [788, 319] width 100 height 22
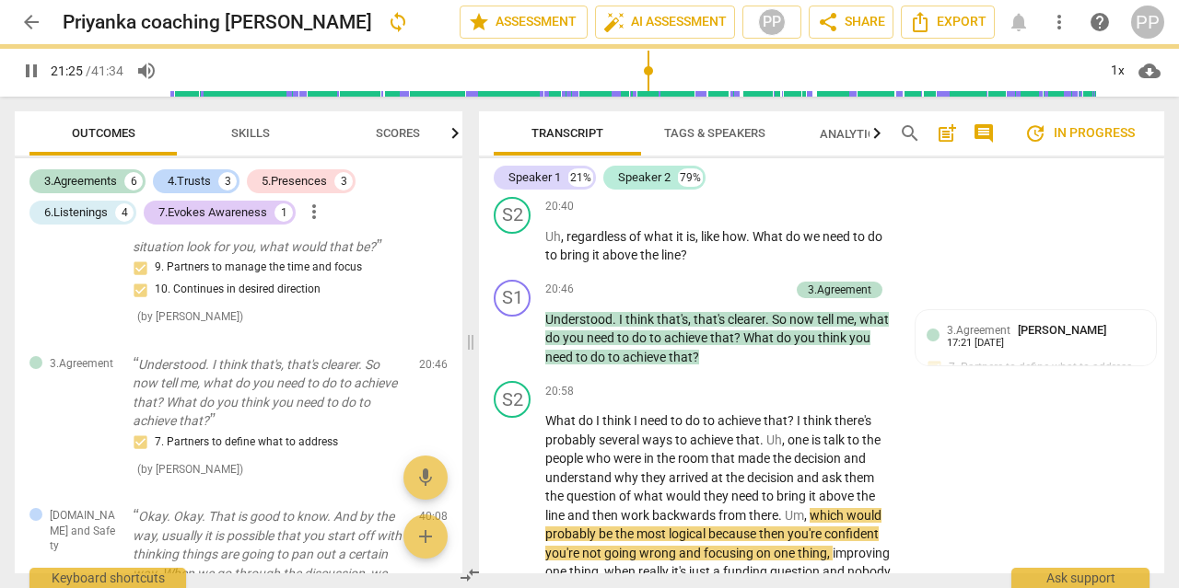
type input "1286"
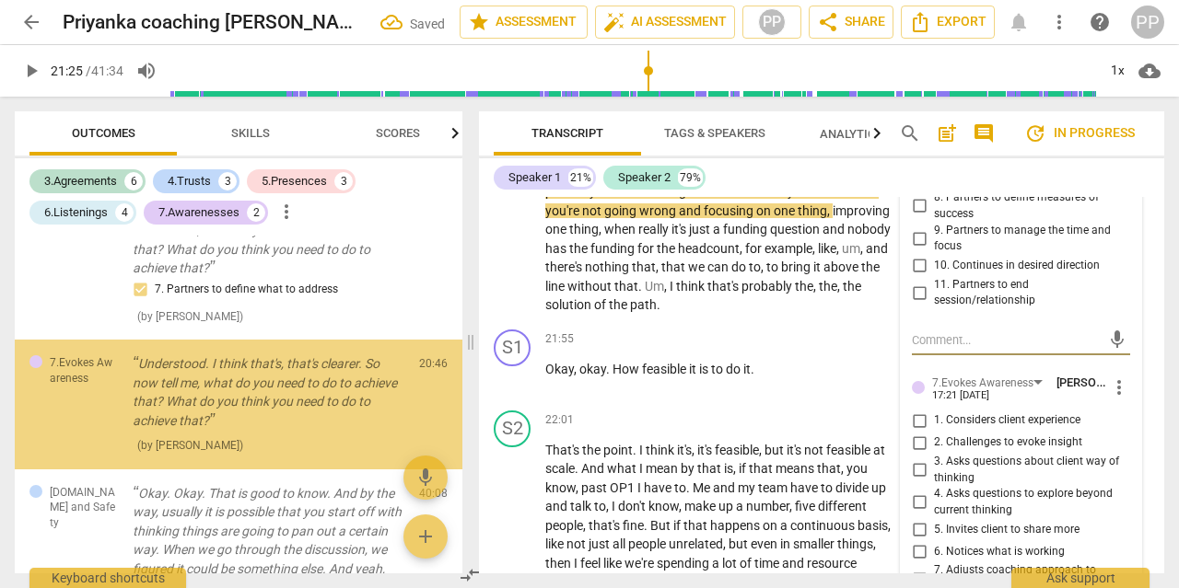
scroll to position [8317, 0]
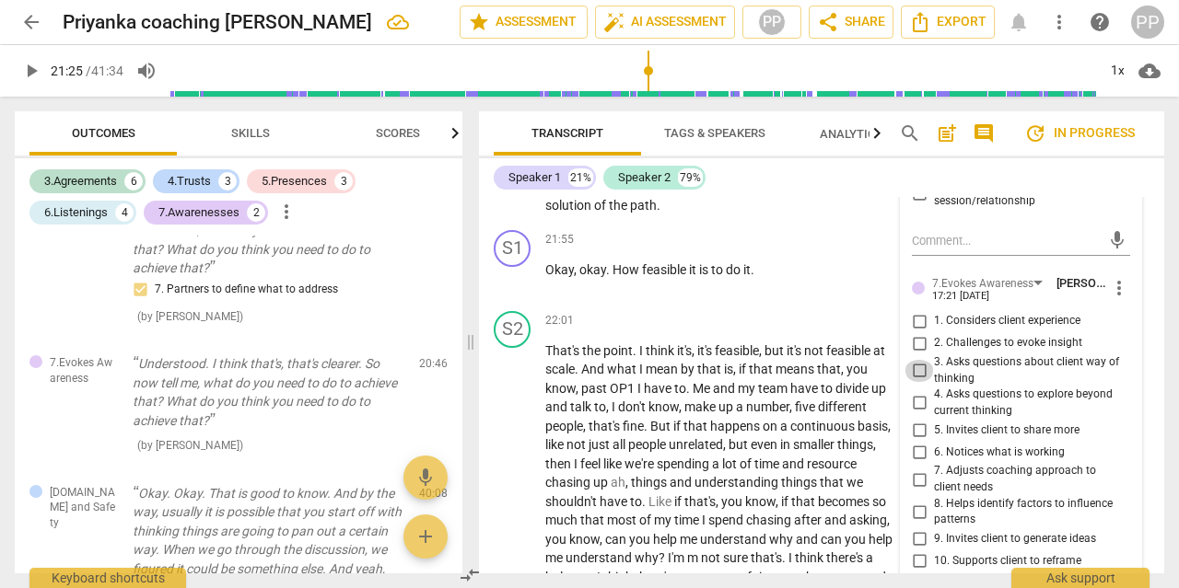
click at [914, 360] on input "3. Asks questions about client way of thinking" at bounding box center [918, 371] width 29 height 22
click at [916, 360] on input "3. Asks questions about client way of thinking" at bounding box center [918, 371] width 29 height 22
checkbox input "false"
click at [914, 419] on input "5. Invites client to share more" at bounding box center [918, 430] width 29 height 22
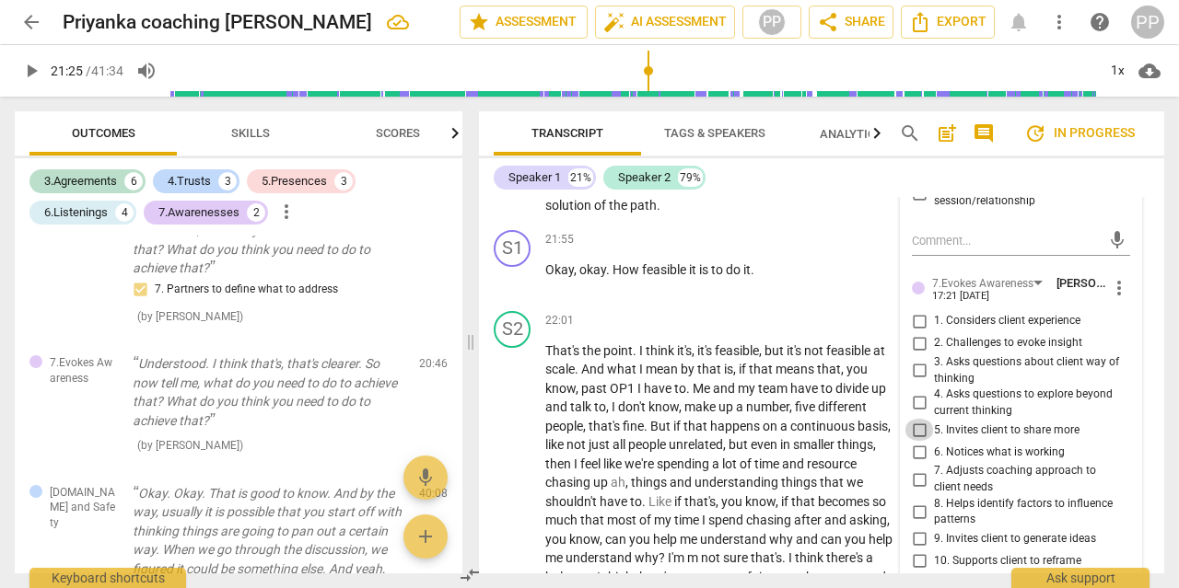
checkbox input "true"
click at [916, 441] on input "6. Notices what is working" at bounding box center [918, 452] width 29 height 22
checkbox input "true"
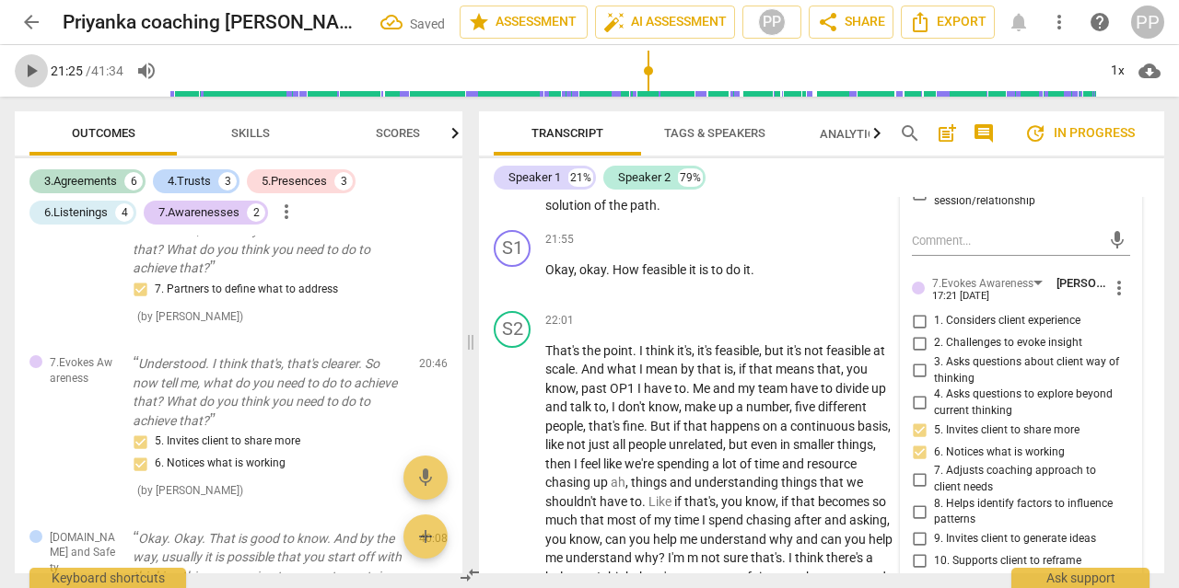
click at [25, 84] on button "play_arrow" at bounding box center [31, 70] width 33 height 33
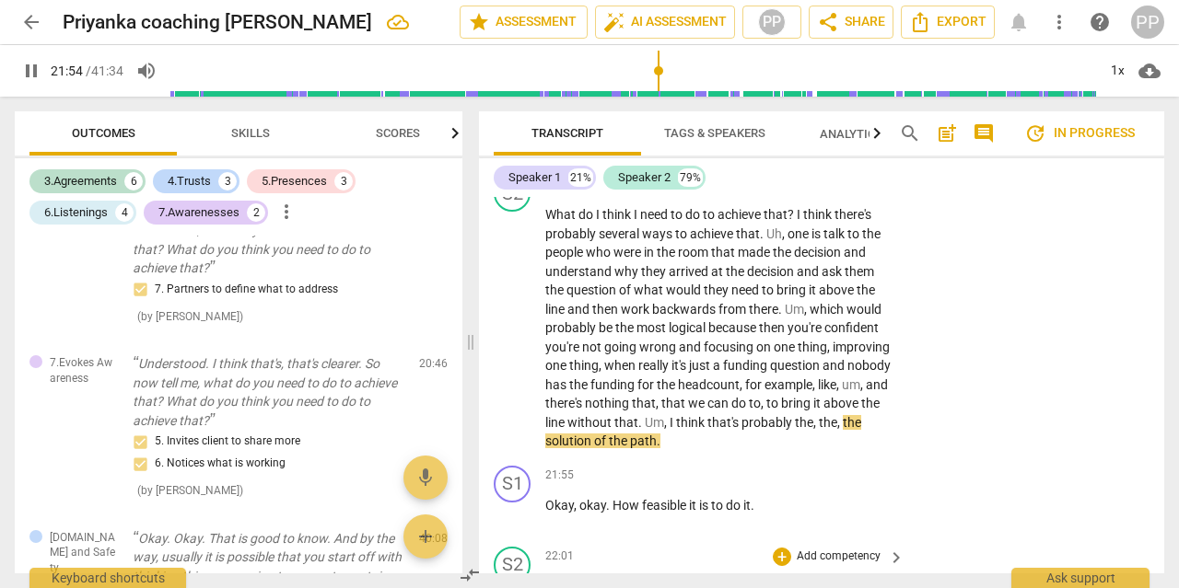
scroll to position [8081, 0]
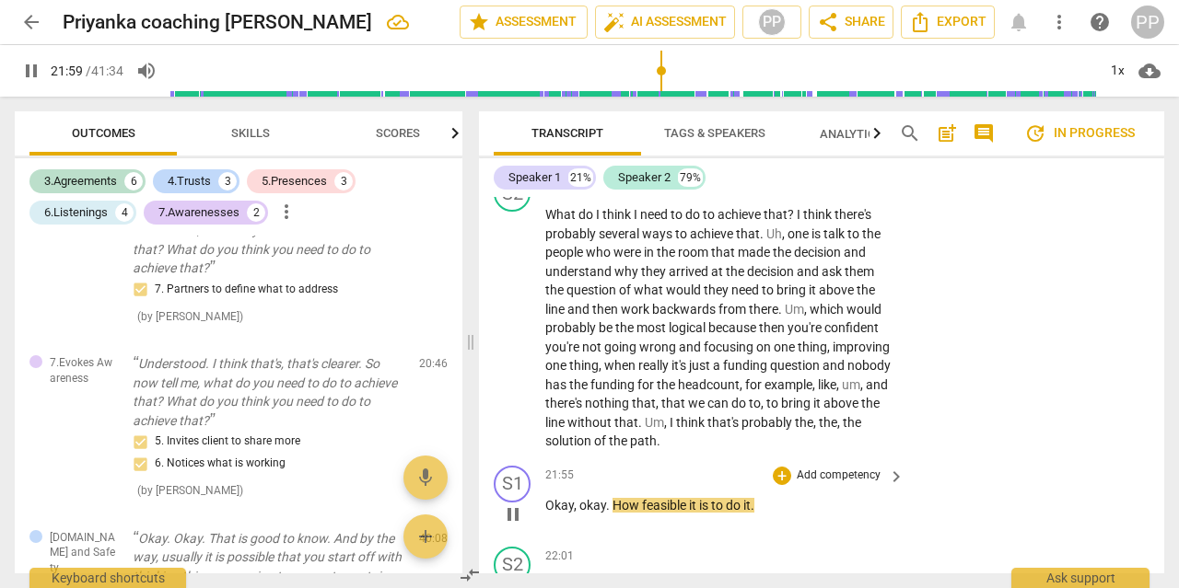
click at [822, 468] on p "Add competency" at bounding box center [838, 476] width 87 height 17
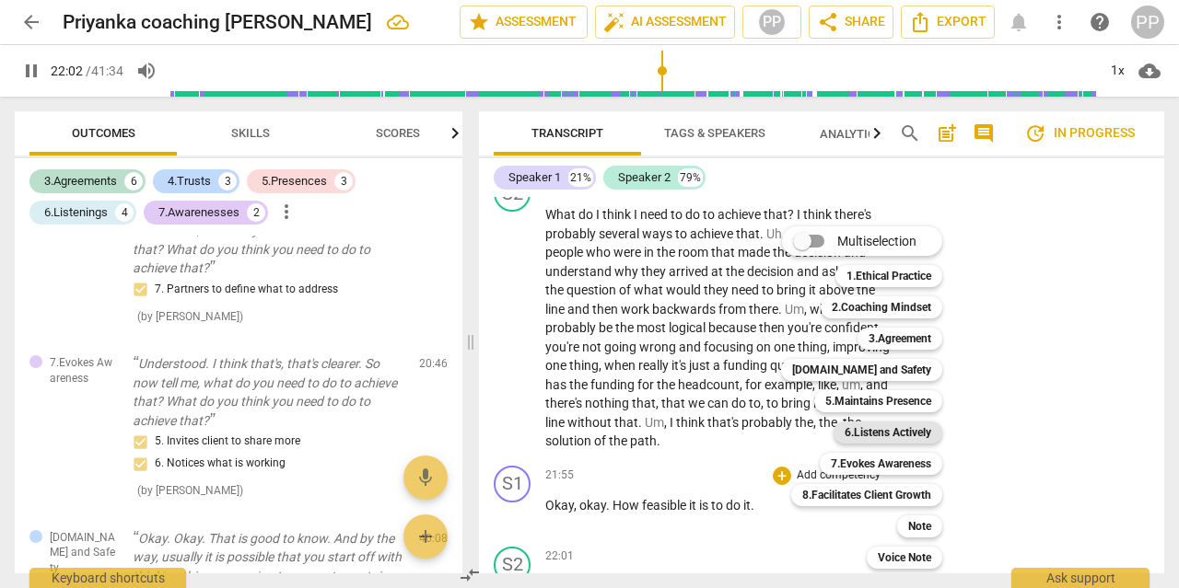
click at [859, 427] on b "6.Listens Actively" at bounding box center [887, 433] width 87 height 22
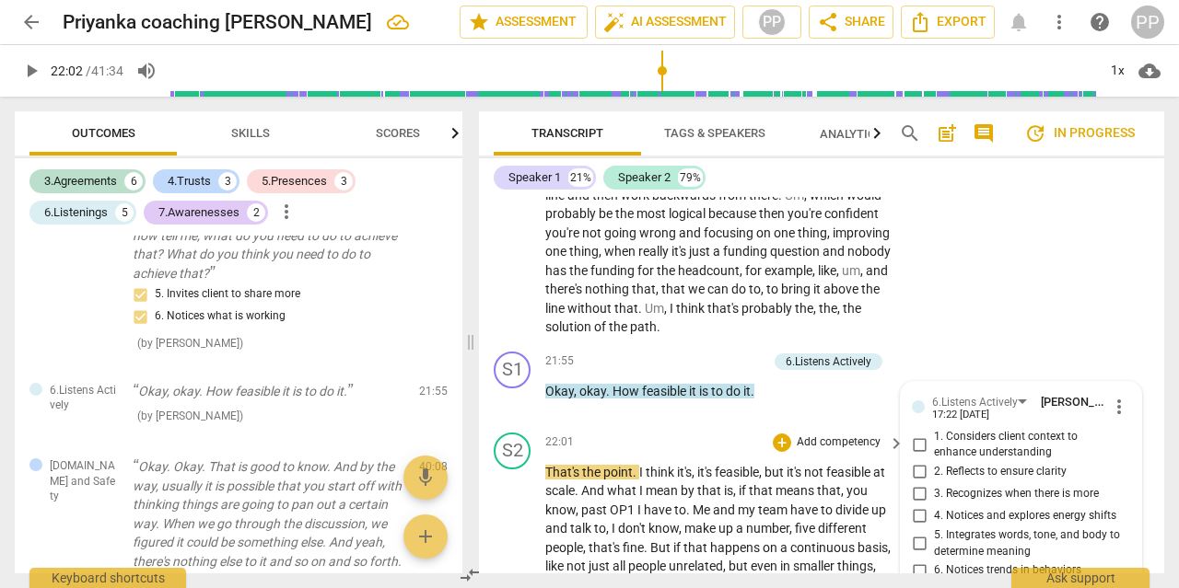
scroll to position [8191, 0]
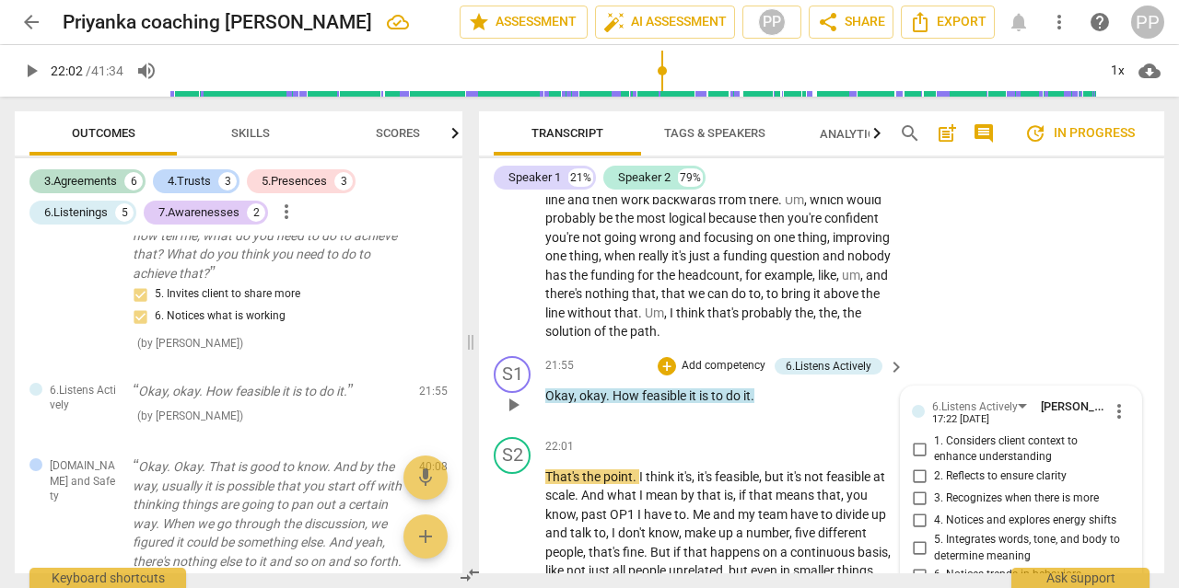
click at [1121, 401] on span "more_vert" at bounding box center [1119, 412] width 22 height 22
click at [1132, 408] on li "Delete" at bounding box center [1131, 407] width 64 height 35
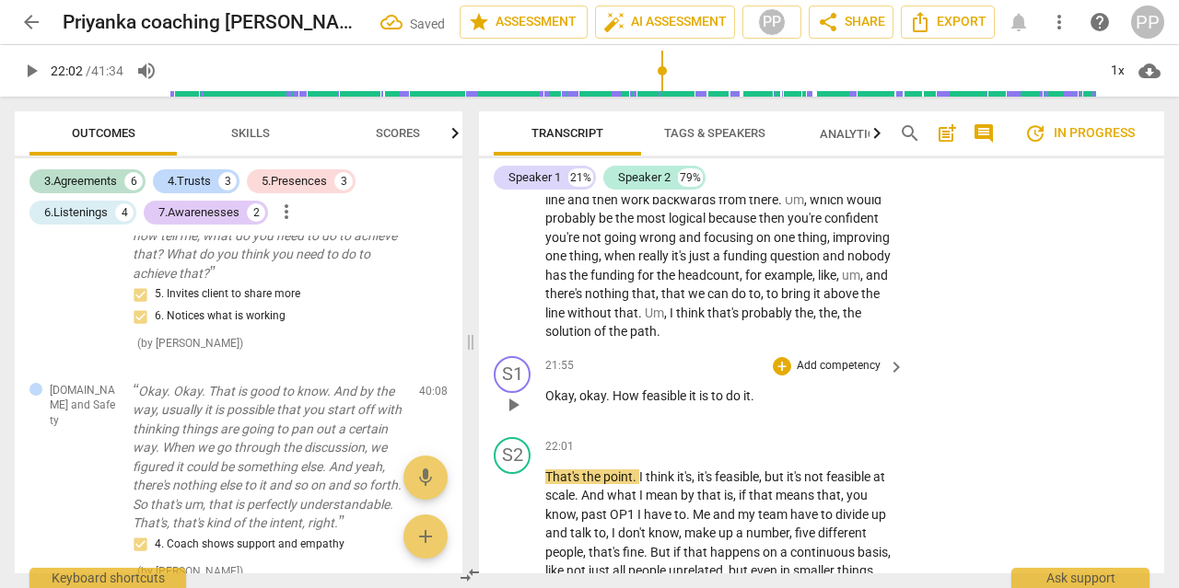
click at [817, 358] on p "Add competency" at bounding box center [838, 366] width 87 height 17
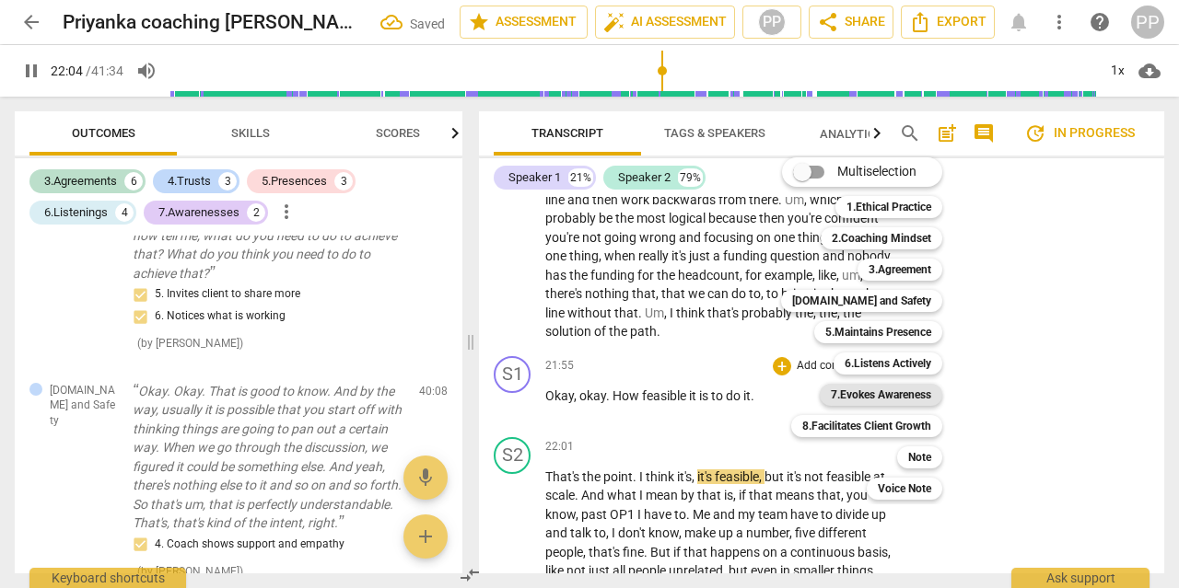
click at [888, 392] on b "7.Evokes Awareness" at bounding box center [880, 395] width 100 height 22
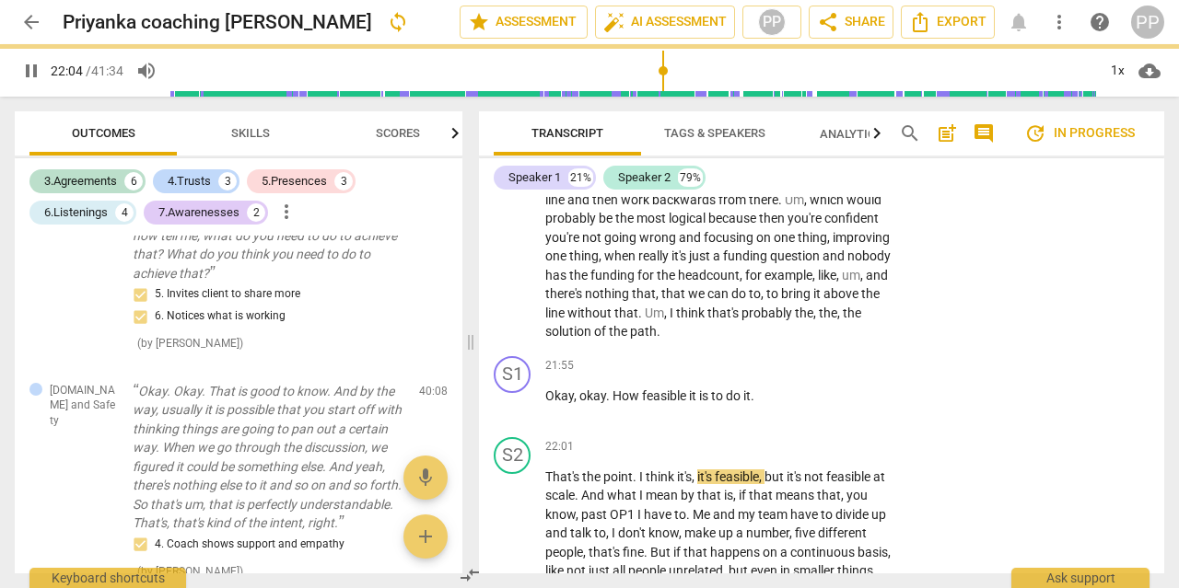
type input "1325"
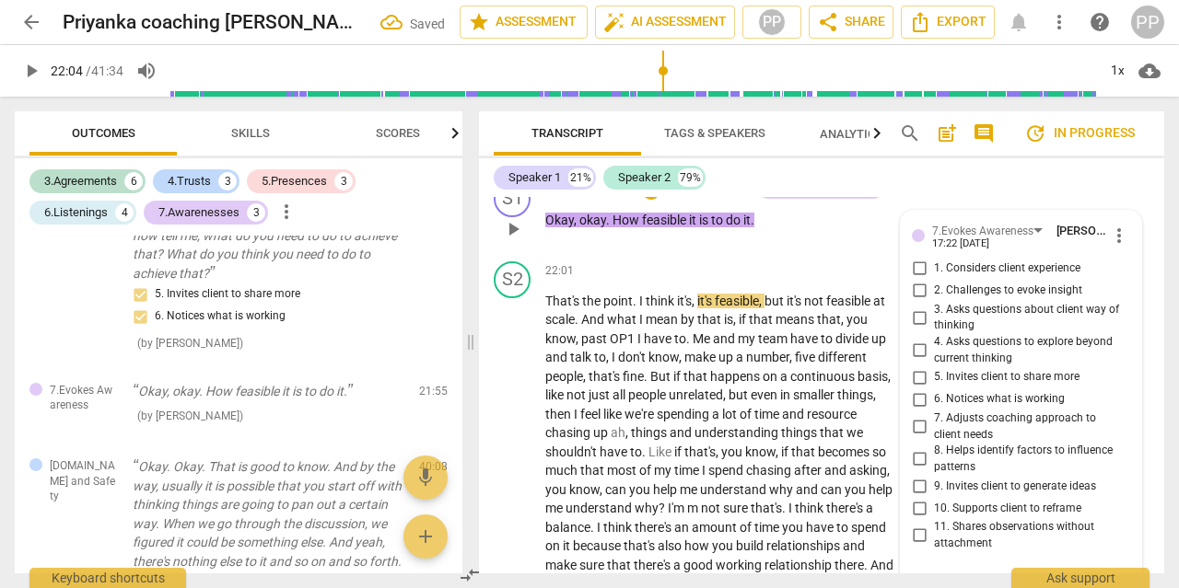
scroll to position [8366, 0]
click at [918, 341] on input "4. Asks questions to explore beyond current thinking" at bounding box center [918, 352] width 29 height 22
checkbox input "true"
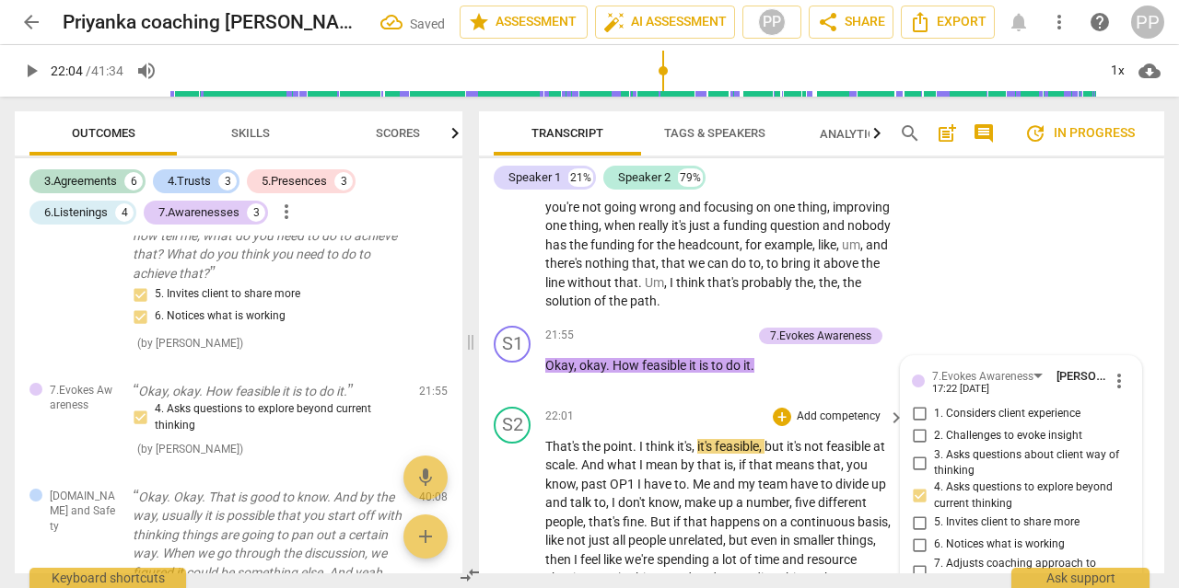
scroll to position [8217, 0]
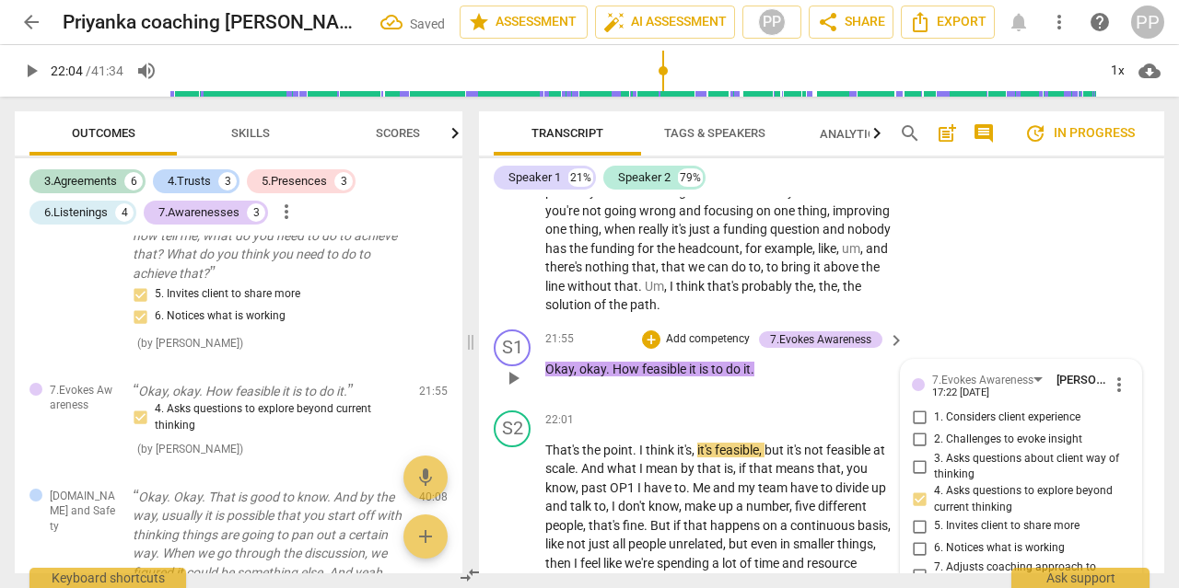
click at [711, 331] on div "+ Add competency" at bounding box center [697, 340] width 110 height 18
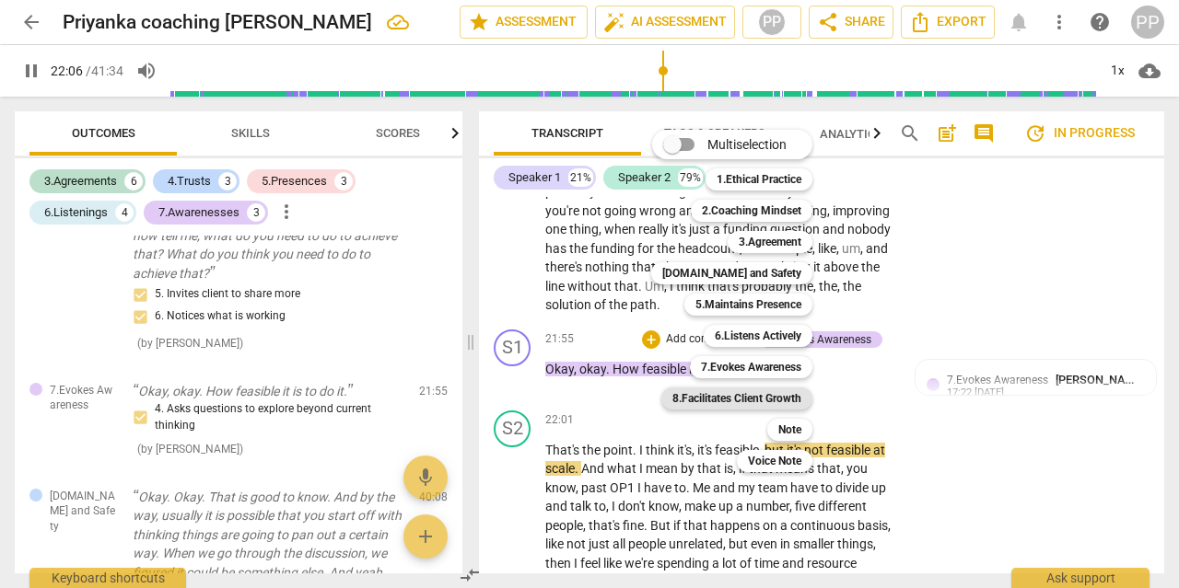
click at [739, 389] on b "8.Facilitates Client Growth" at bounding box center [736, 399] width 129 height 22
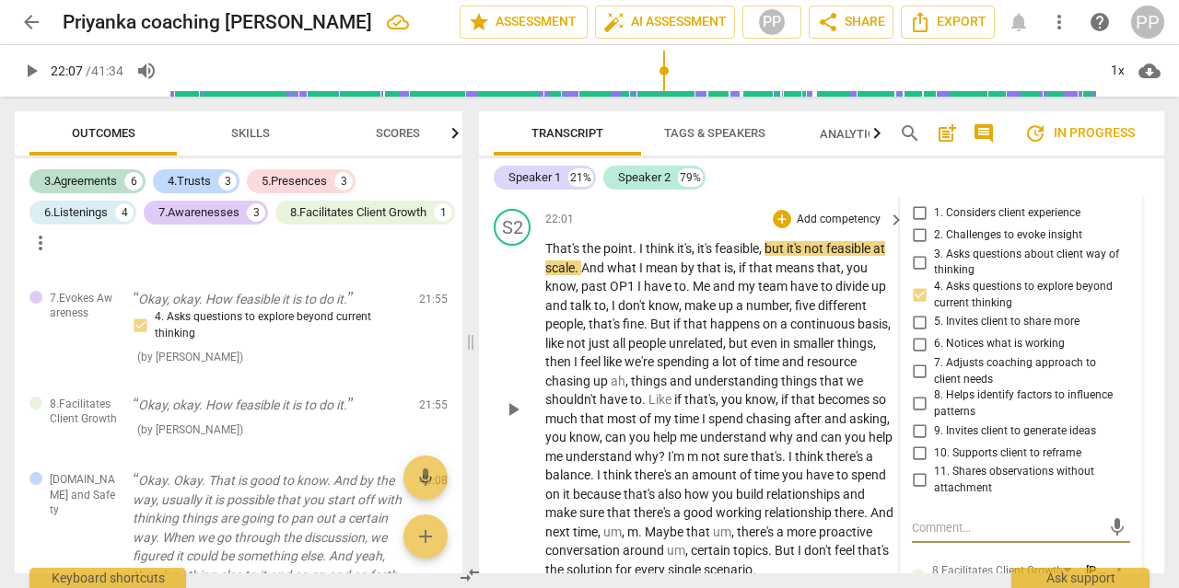
scroll to position [8435, 0]
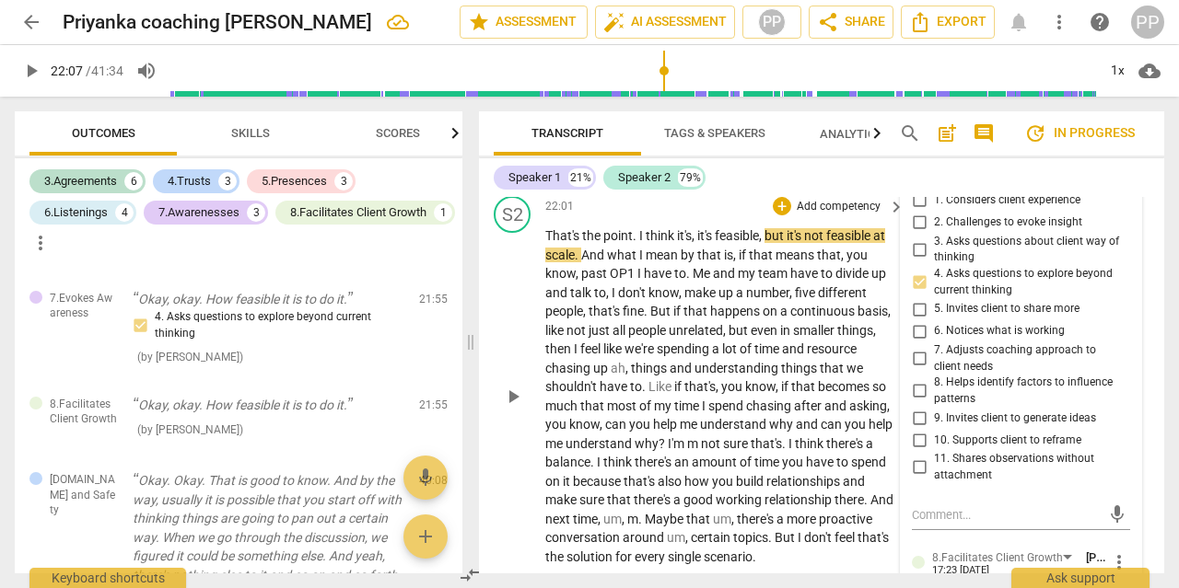
click at [796, 303] on p "That's the point . I think it's , it's feasible , but it's not feasible at scal…" at bounding box center [720, 396] width 350 height 340
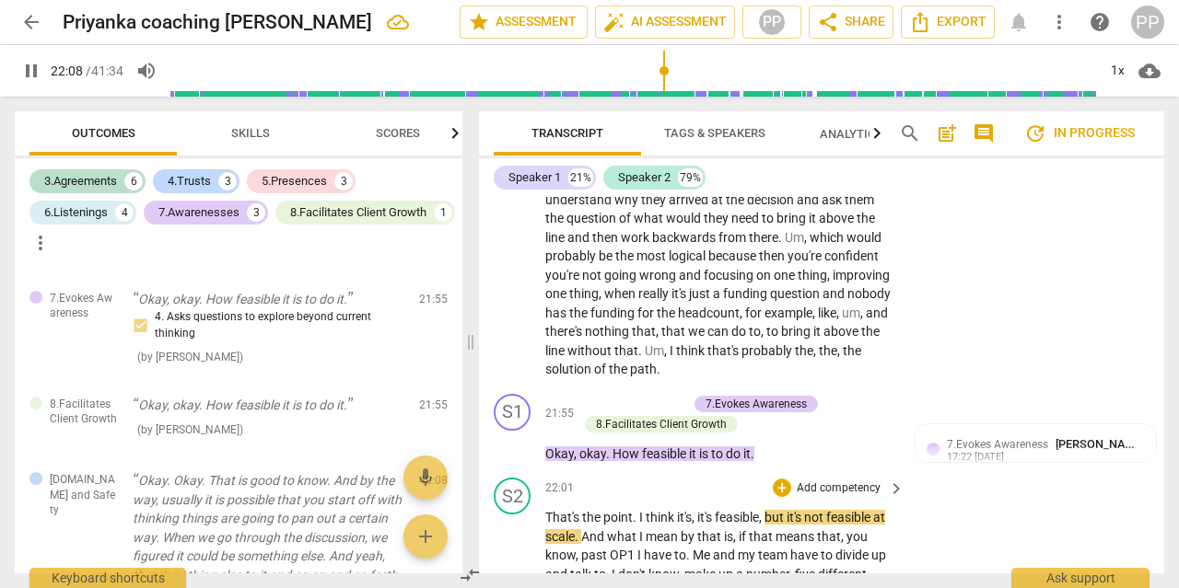
scroll to position [8152, 0]
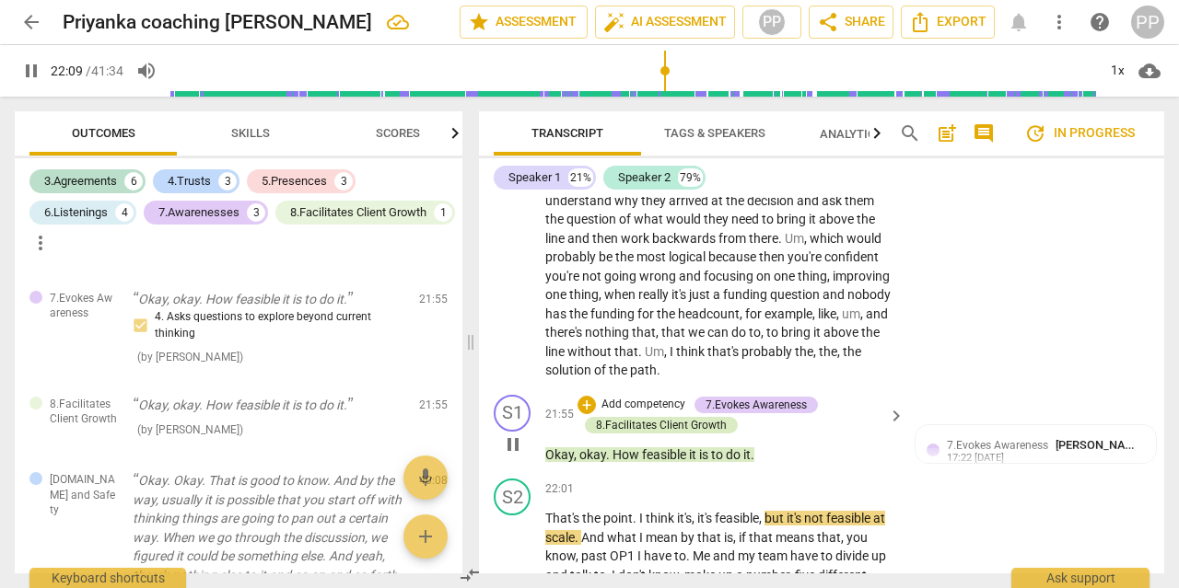
click at [694, 417] on div "8.Facilitates Client Growth" at bounding box center [661, 425] width 131 height 17
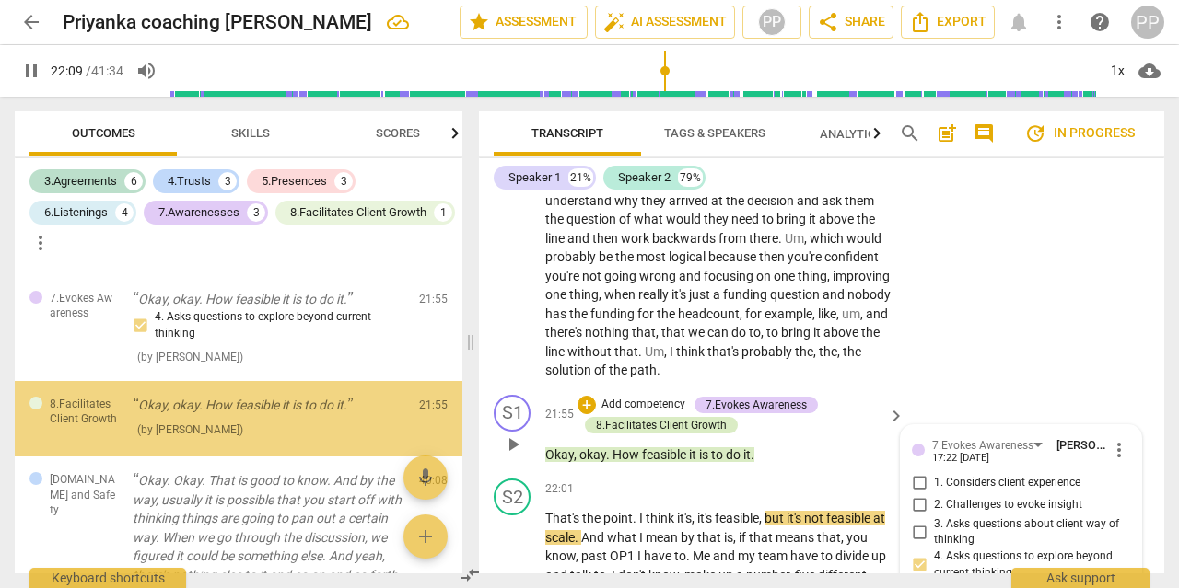
type input "1330"
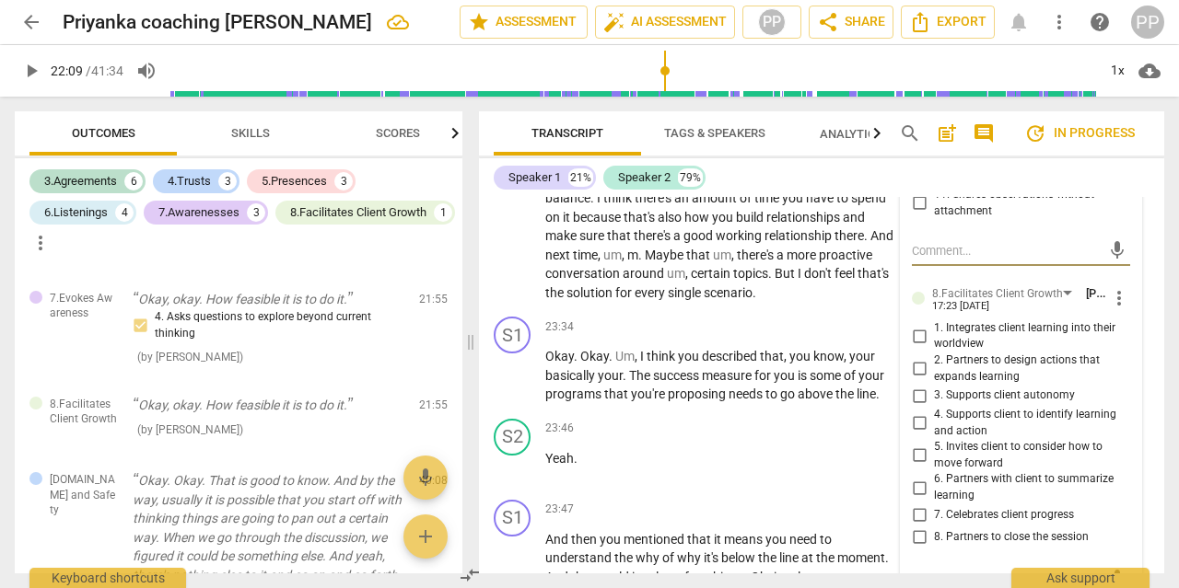
scroll to position [8698, 0]
click at [922, 359] on input "2. Partners to design actions that expands learning" at bounding box center [918, 370] width 29 height 22
checkbox input "true"
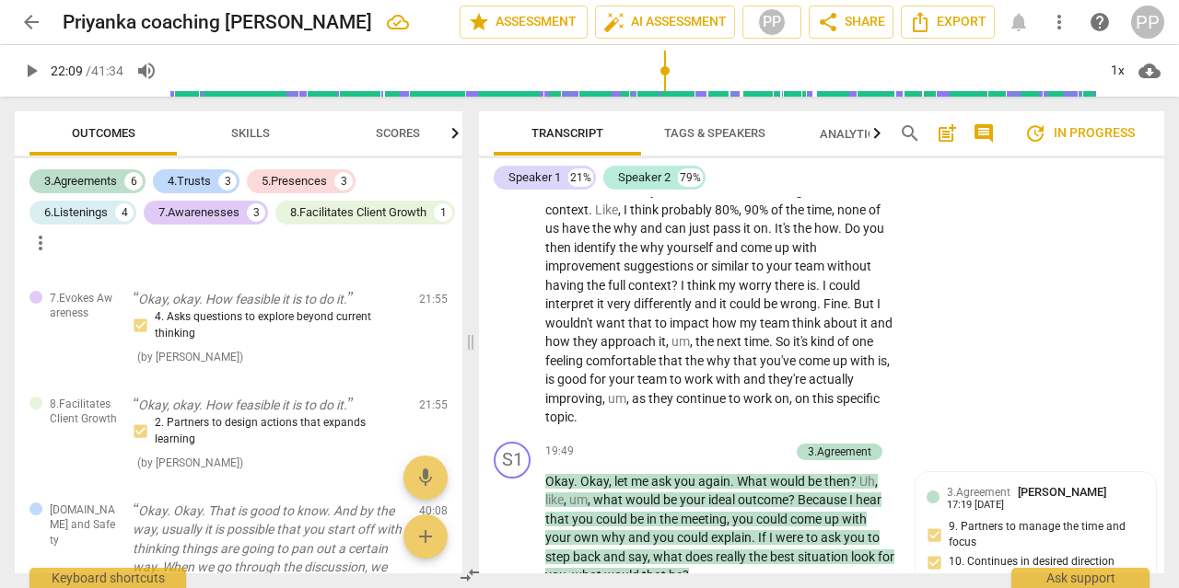
scroll to position [7251, 0]
click at [726, 443] on p "Add competency" at bounding box center [745, 451] width 87 height 17
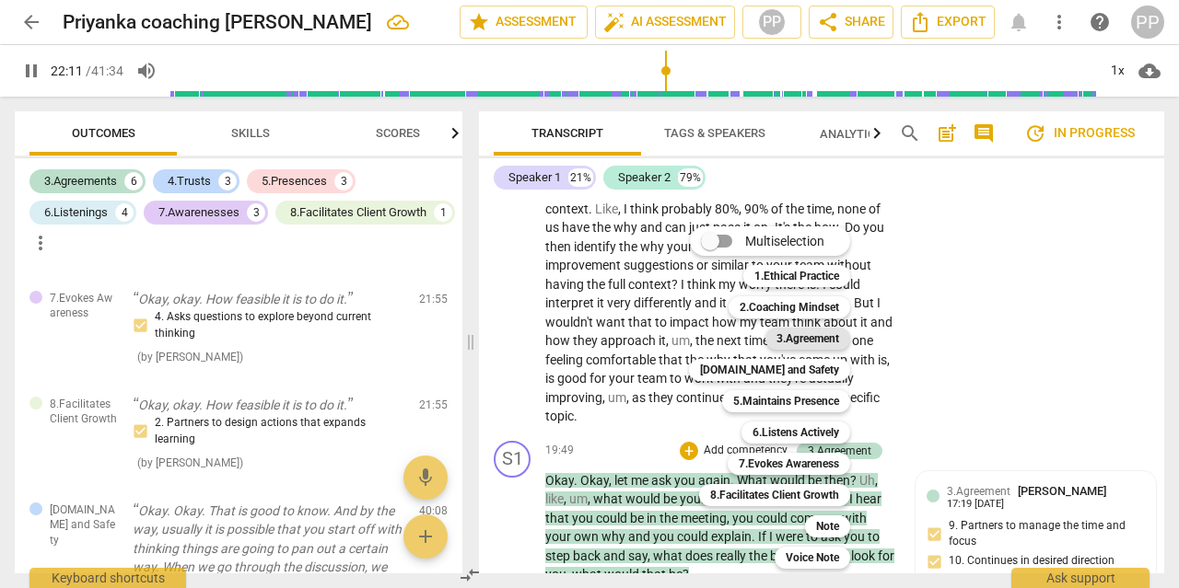
click at [806, 340] on b "3.Agreement" at bounding box center [807, 339] width 63 height 22
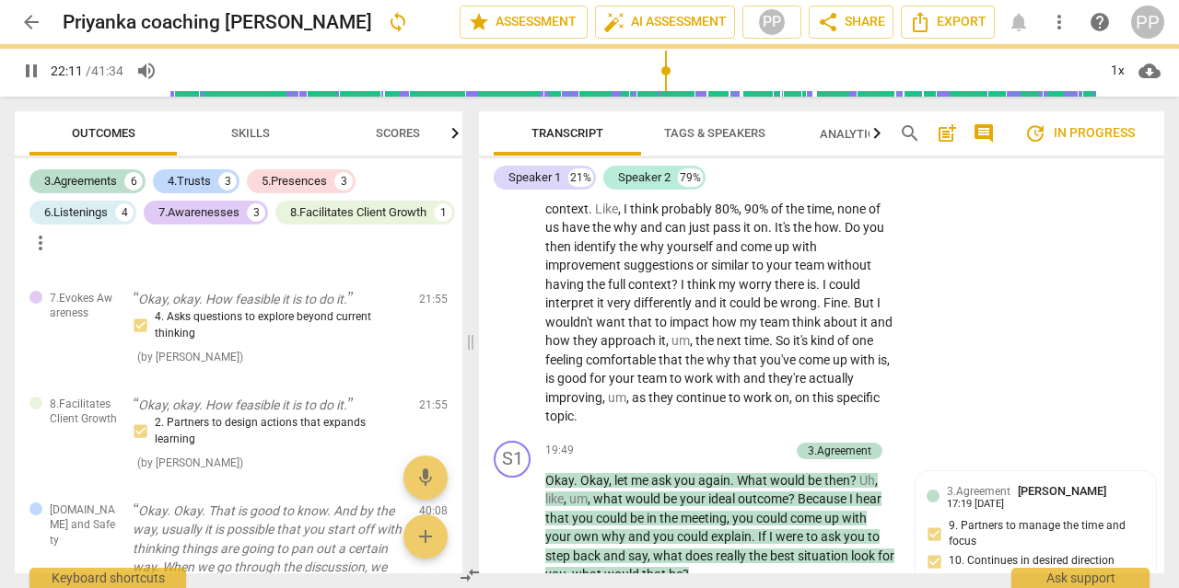
type input "1332"
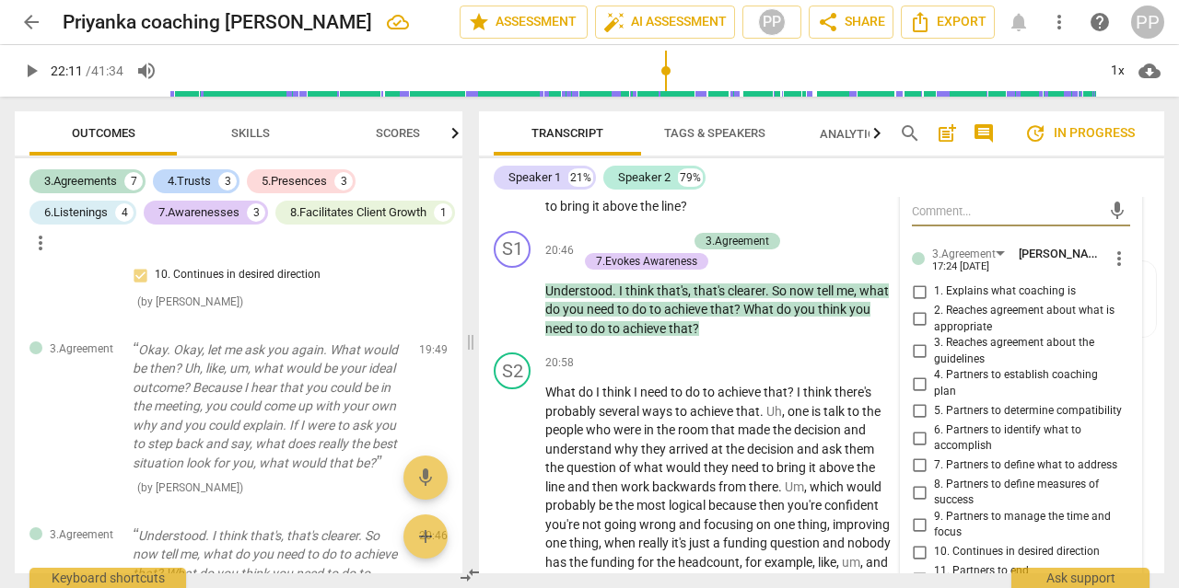
scroll to position [7904, 0]
click at [918, 454] on input "7. Partners to define what to address" at bounding box center [918, 465] width 29 height 22
checkbox input "true"
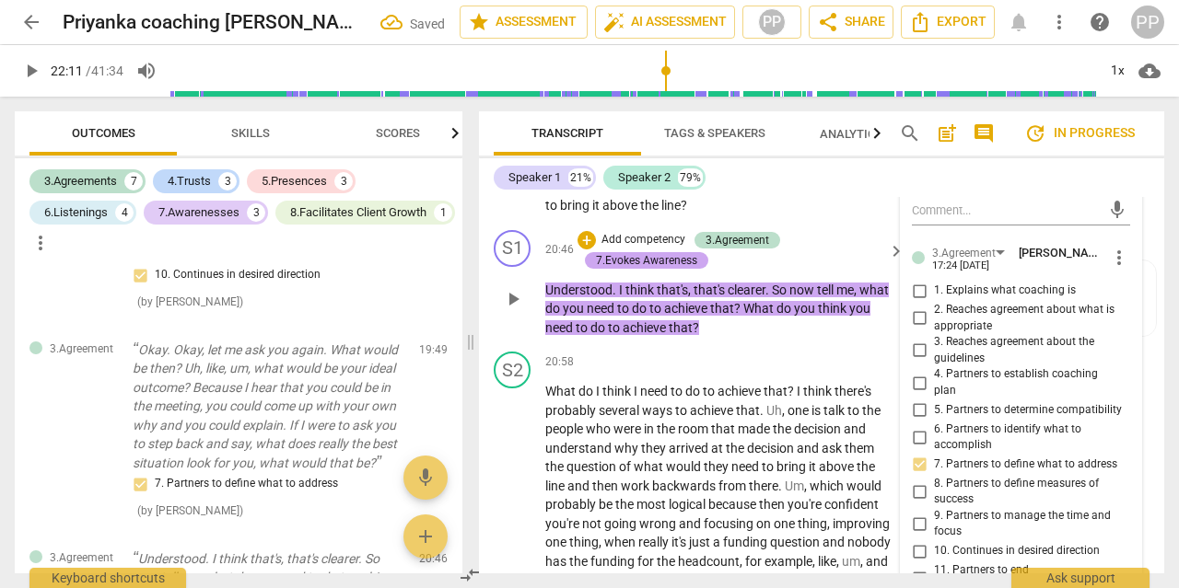
click at [644, 252] on div "7.Evokes Awareness" at bounding box center [646, 260] width 101 height 17
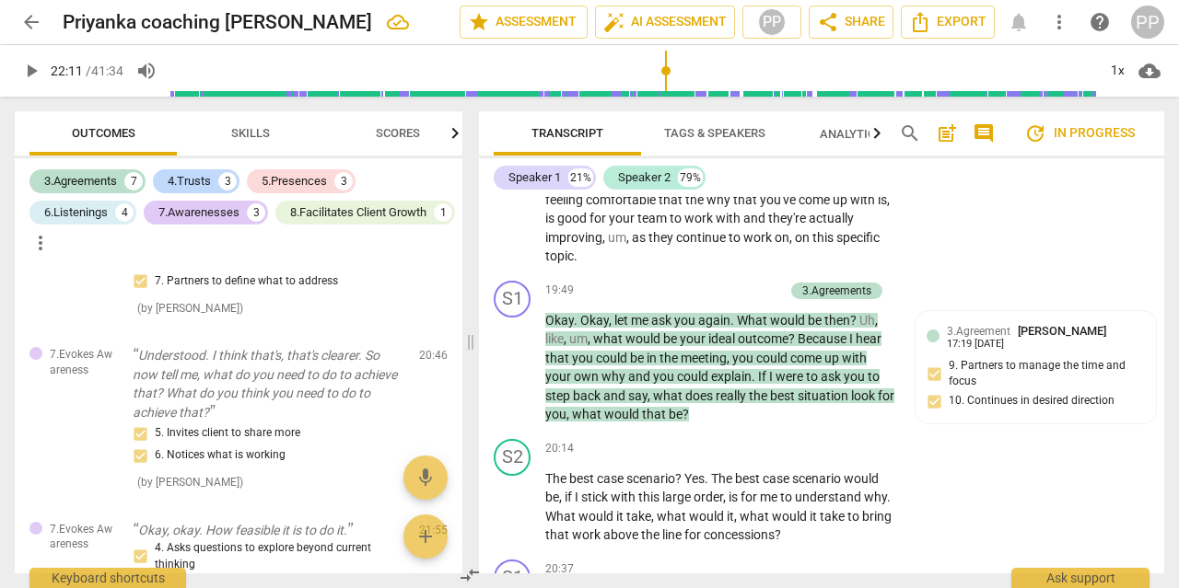
scroll to position [7367, 0]
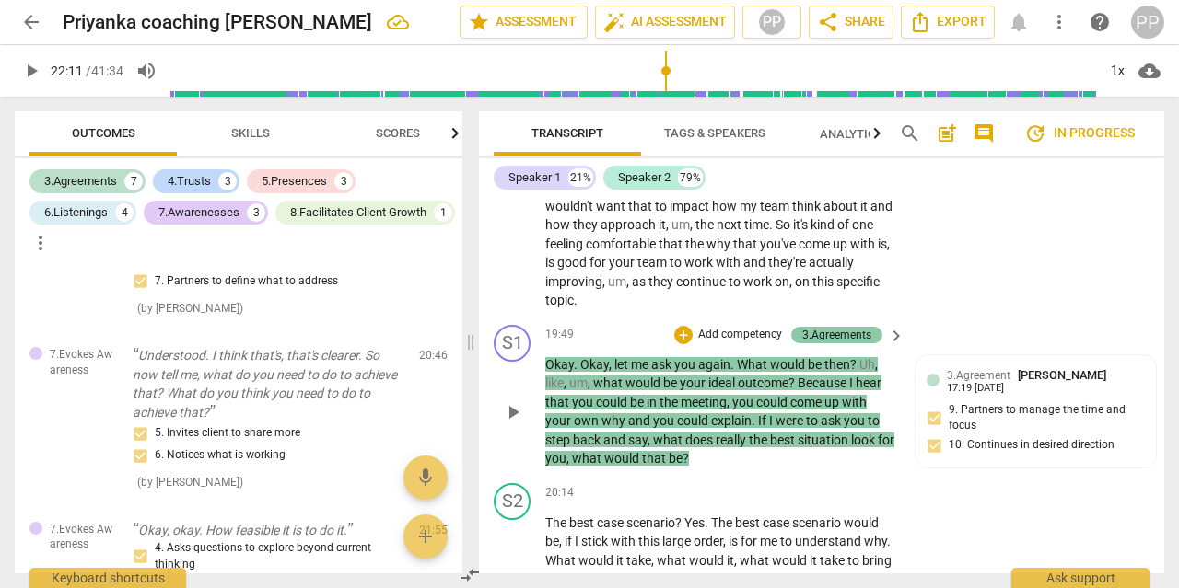
click at [832, 327] on div "3.Agreements" at bounding box center [836, 335] width 69 height 17
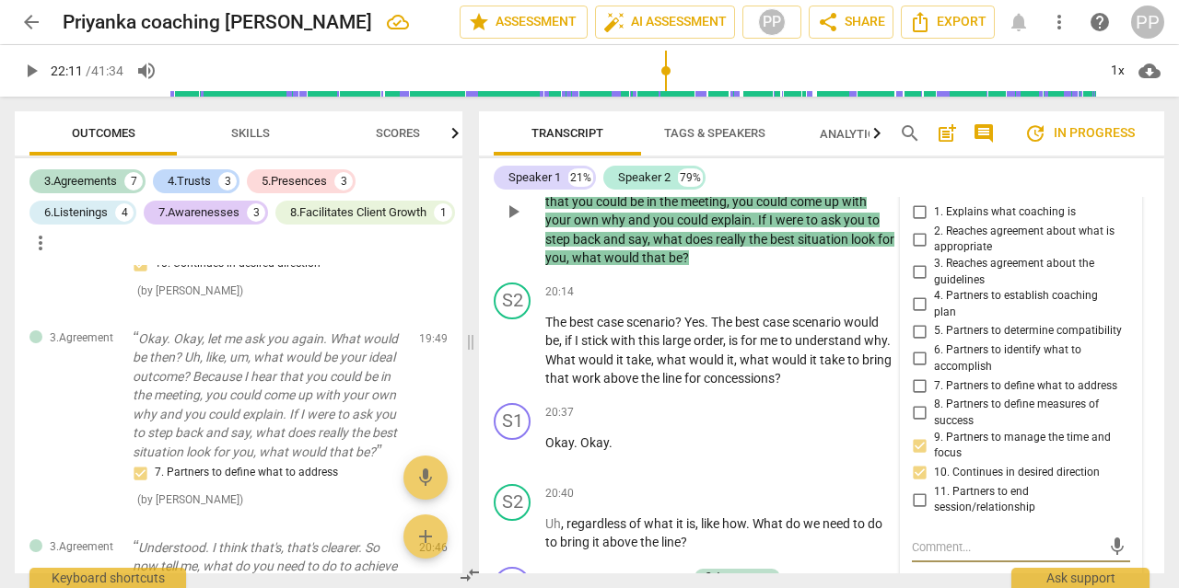
scroll to position [7568, 0]
click at [920, 434] on input "9. Partners to manage the time and focus" at bounding box center [918, 445] width 29 height 22
checkbox input "true"
click at [920, 347] on input "6. Partners to identify what to accomplish" at bounding box center [918, 358] width 29 height 22
checkbox input "true"
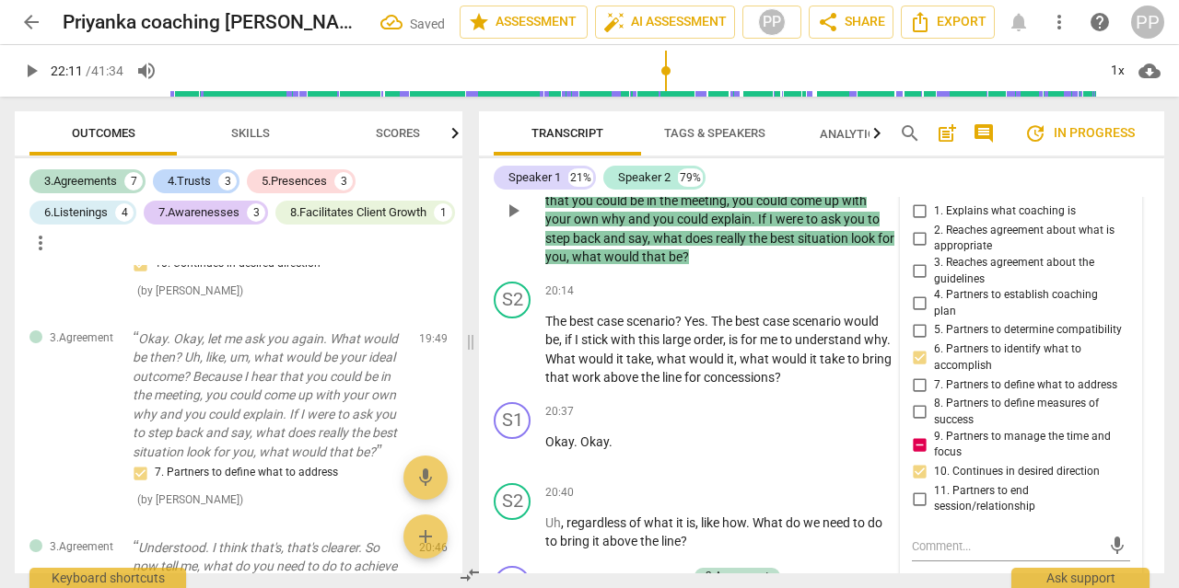
click at [915, 374] on input "7. Partners to define what to address" at bounding box center [918, 385] width 29 height 22
checkbox input "true"
click at [919, 434] on input "9. Partners to manage the time and focus" at bounding box center [918, 445] width 29 height 22
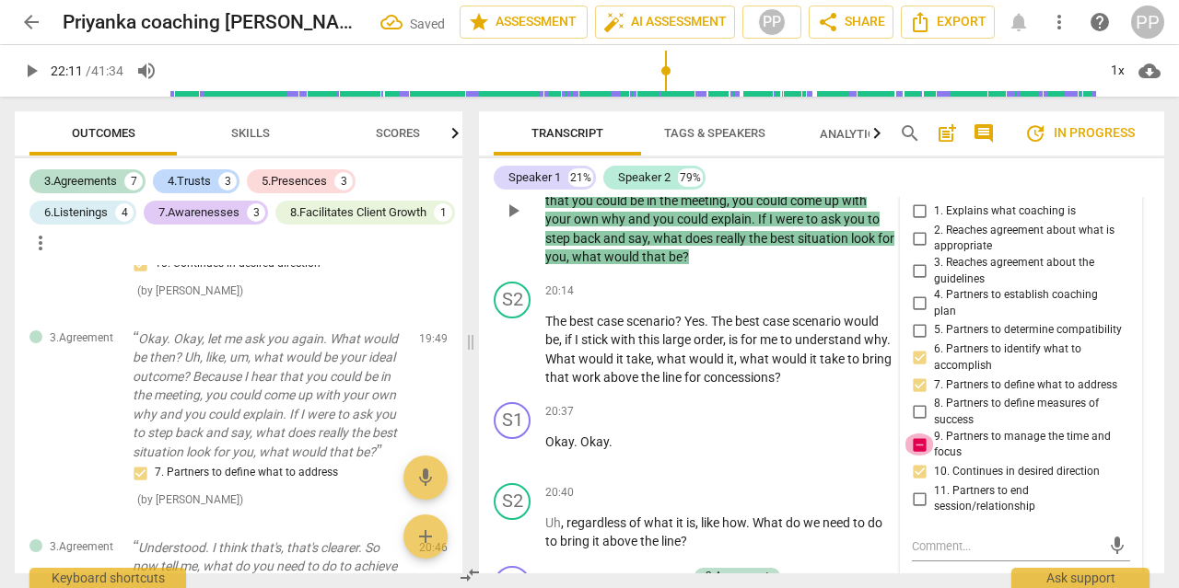
click at [919, 434] on input "9. Partners to manage the time and focus" at bounding box center [918, 445] width 29 height 22
checkbox input "false"
click at [922, 461] on input "10. Continues in desired direction" at bounding box center [918, 472] width 29 height 22
checkbox input "false"
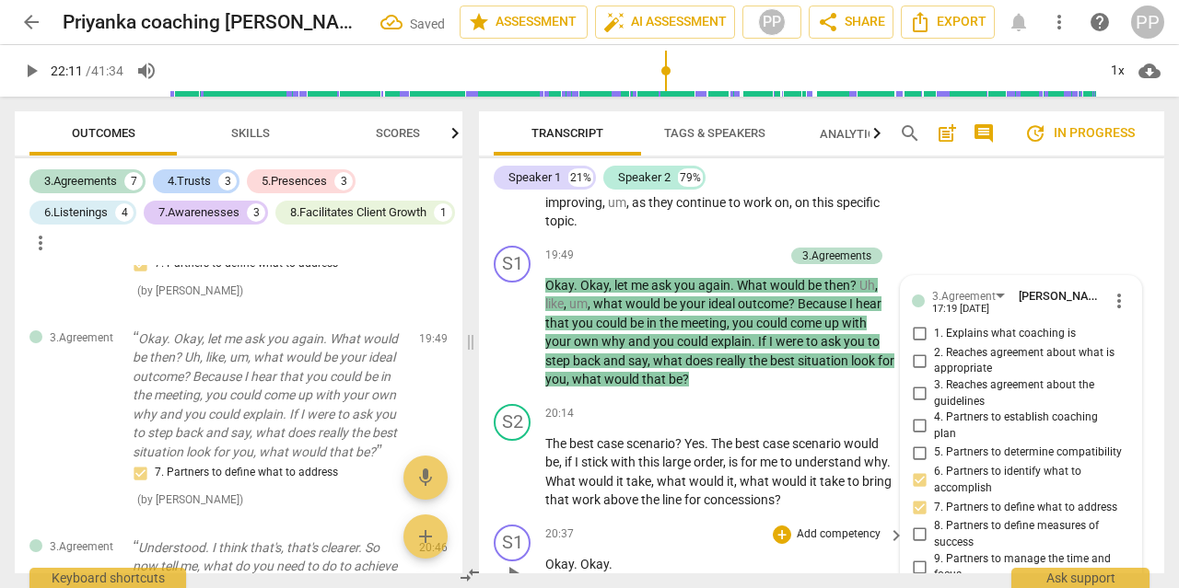
scroll to position [7446, 0]
click at [744, 248] on p "Add competency" at bounding box center [739, 256] width 87 height 17
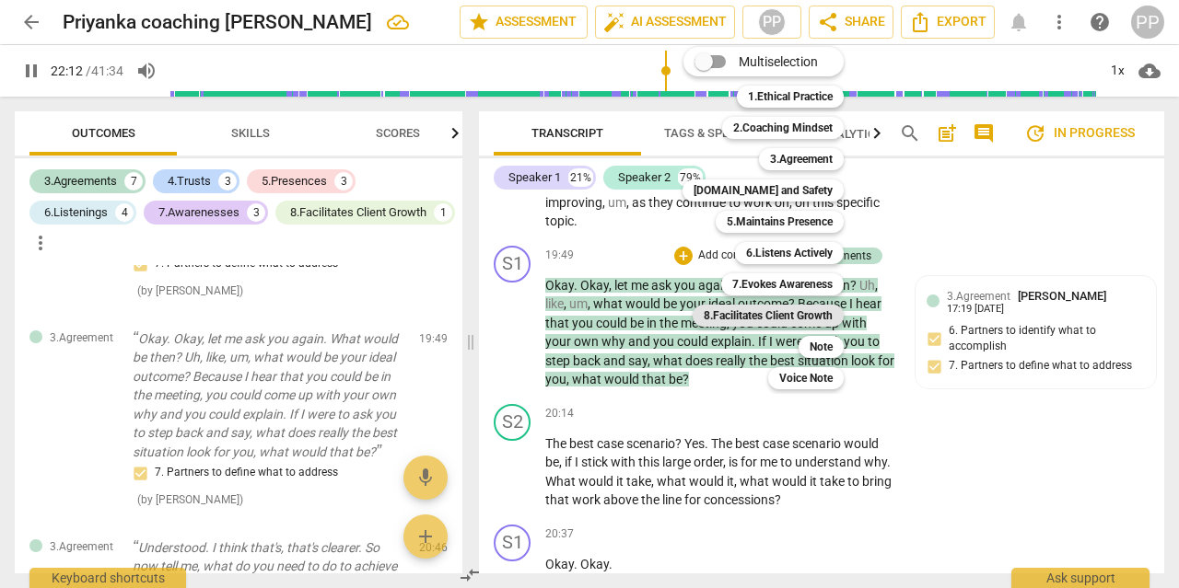
click at [769, 307] on b "8.Facilitates Client Growth" at bounding box center [767, 316] width 129 height 22
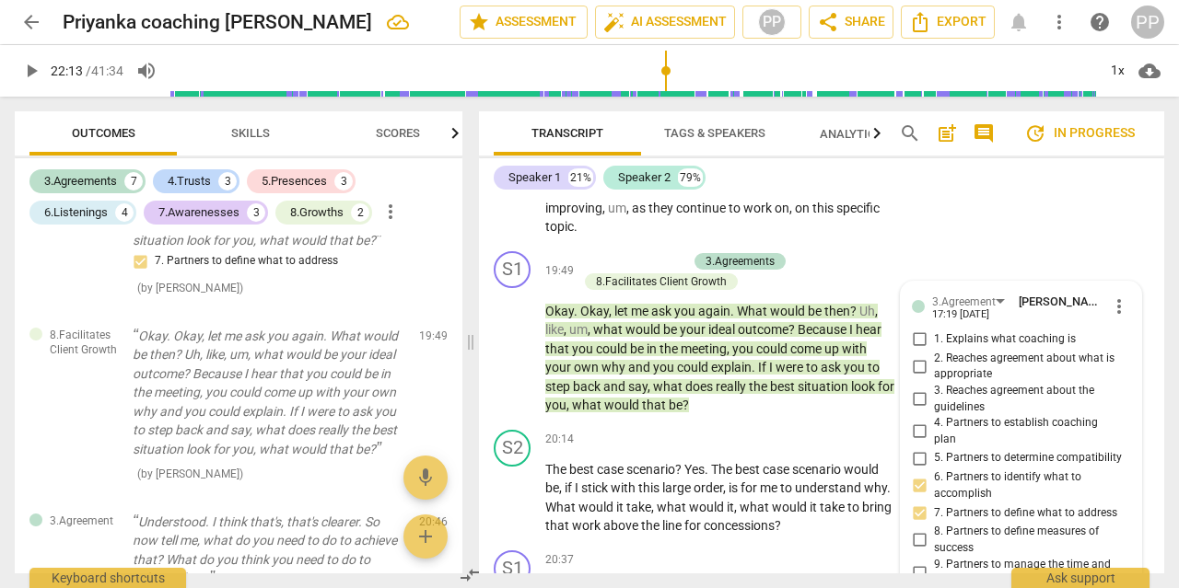
scroll to position [7433, 0]
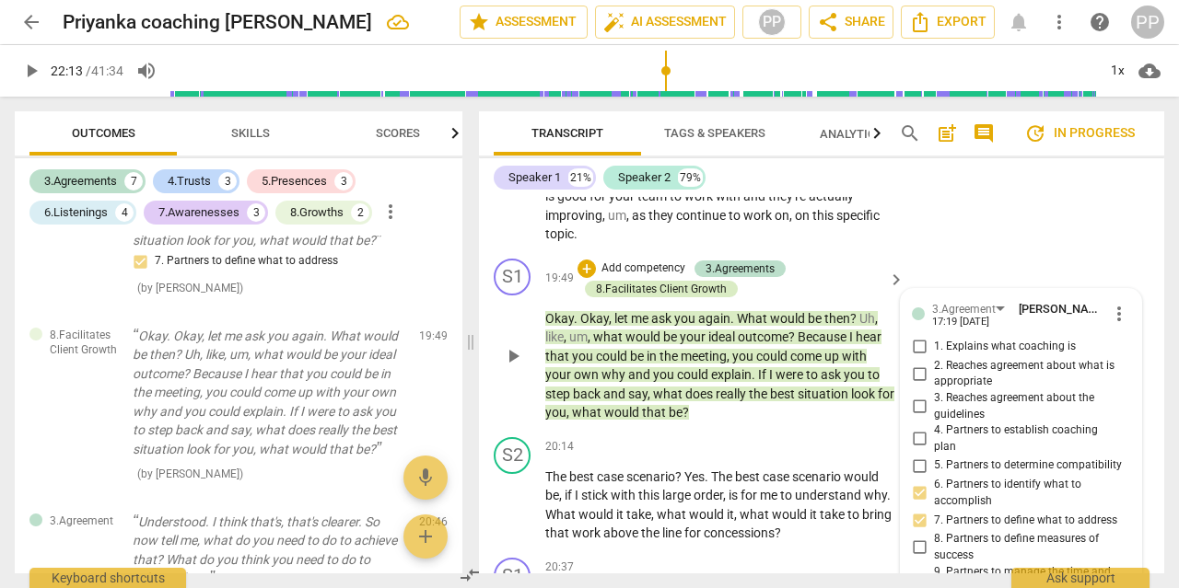
click at [645, 281] on div "8.Facilitates Client Growth" at bounding box center [661, 289] width 131 height 17
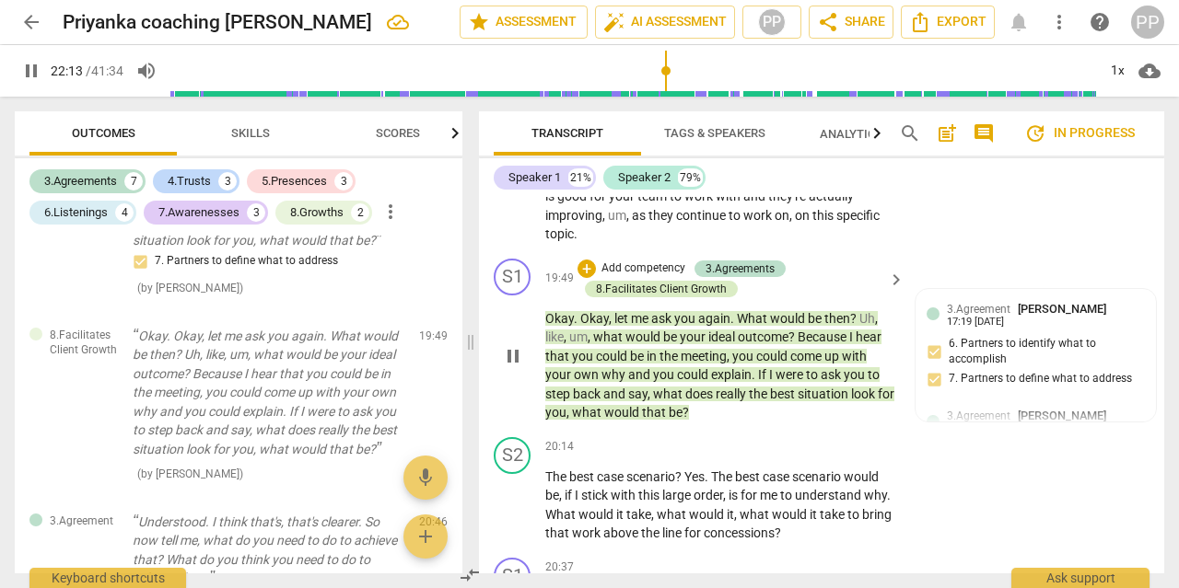
click at [645, 281] on div "8.Facilitates Client Growth" at bounding box center [661, 289] width 131 height 17
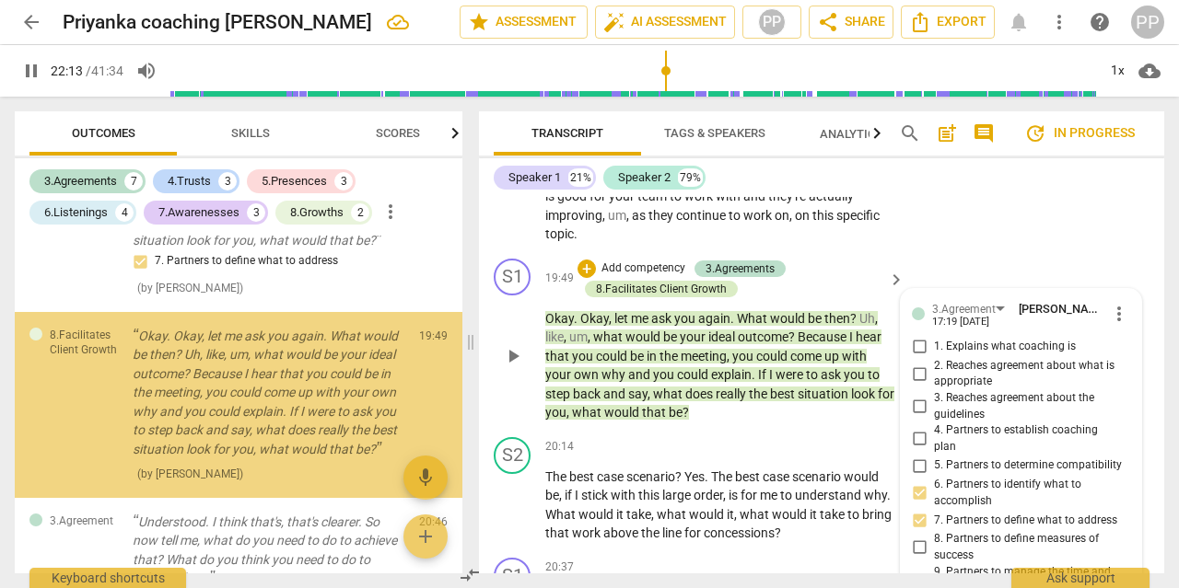
type input "1334"
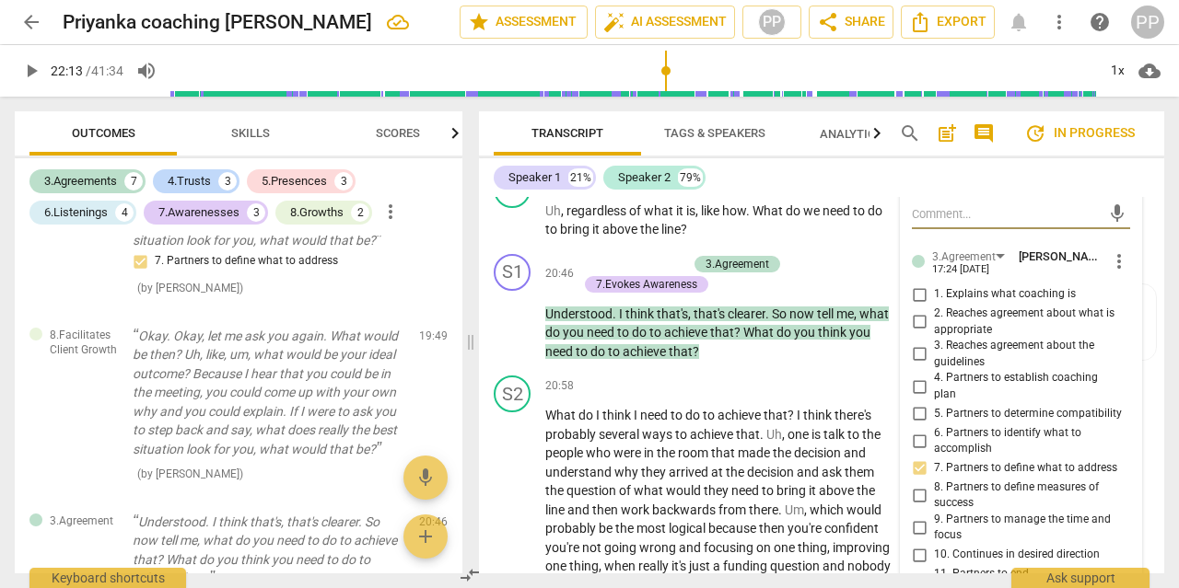
scroll to position [7902, 0]
click at [1122, 250] on span "more_vert" at bounding box center [1119, 261] width 22 height 22
click at [1119, 247] on li "Delete" at bounding box center [1131, 246] width 64 height 35
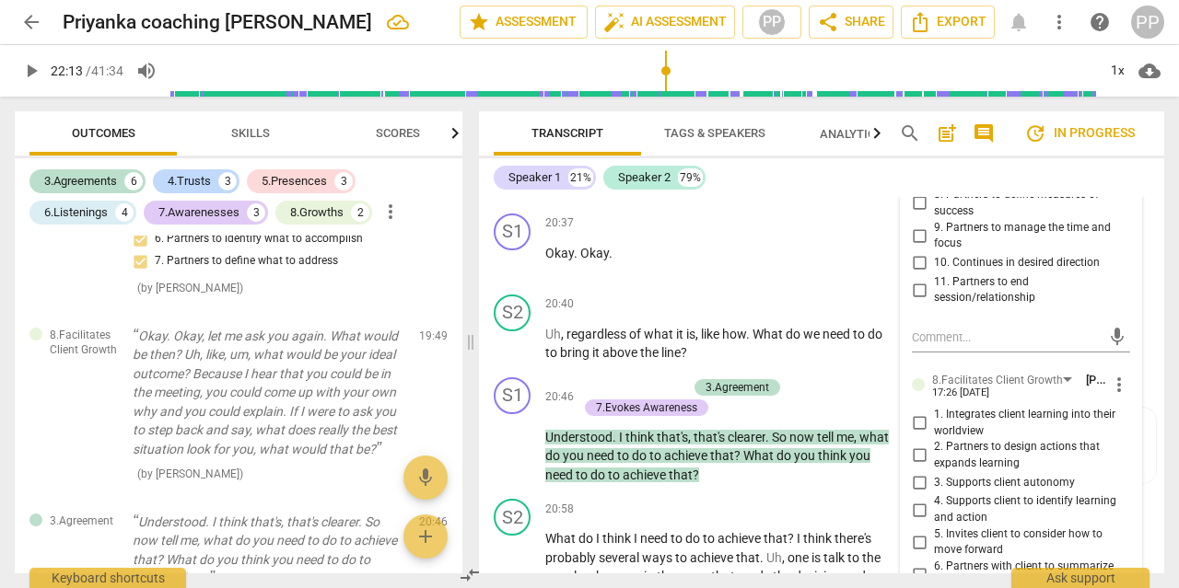
scroll to position [7849, 0]
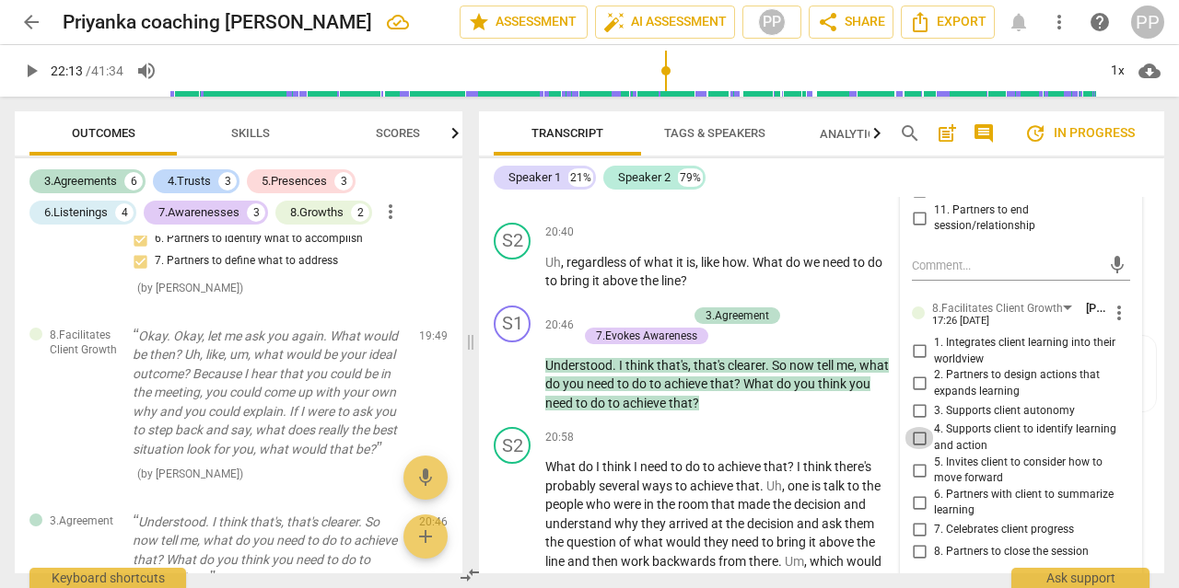
click at [916, 427] on input "4. Supports client to identify learning and action" at bounding box center [918, 438] width 29 height 22
checkbox input "true"
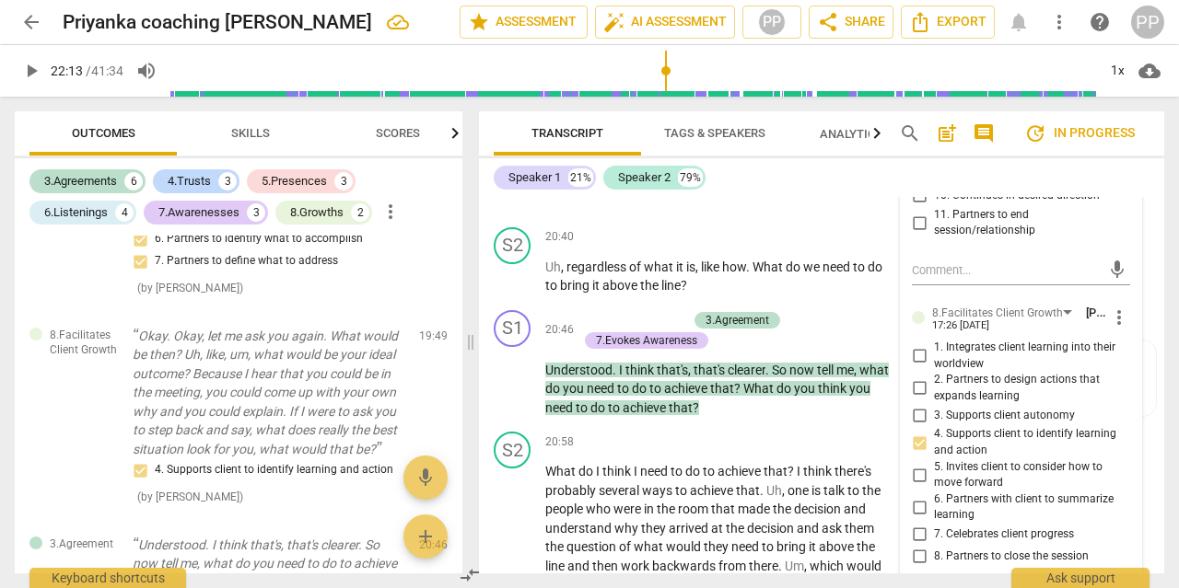
scroll to position [7840, 0]
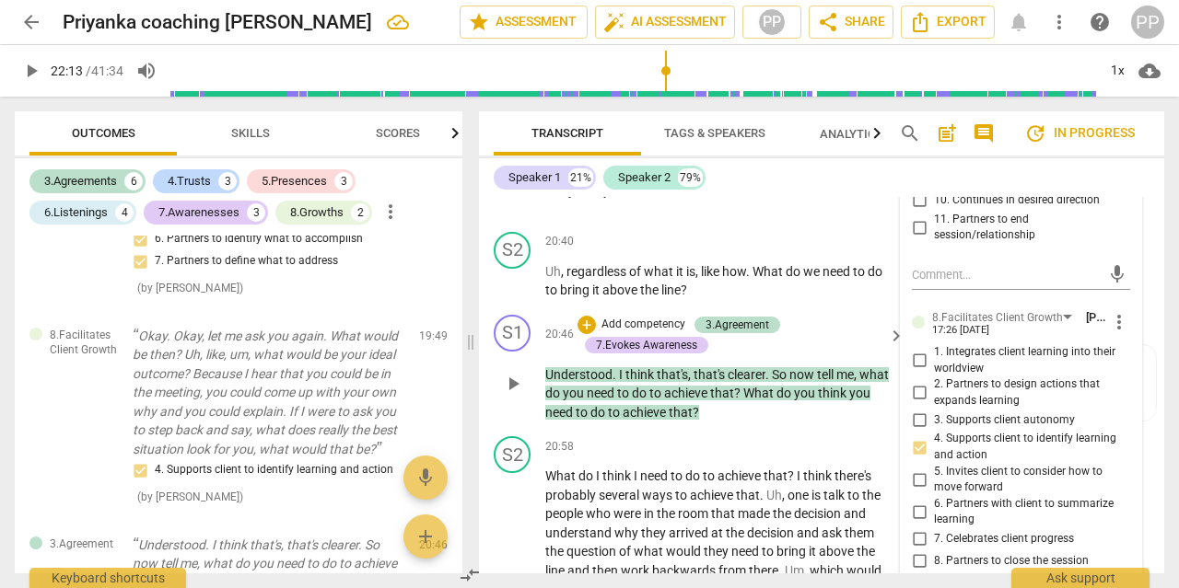
click at [626, 317] on p "Add competency" at bounding box center [642, 325] width 87 height 17
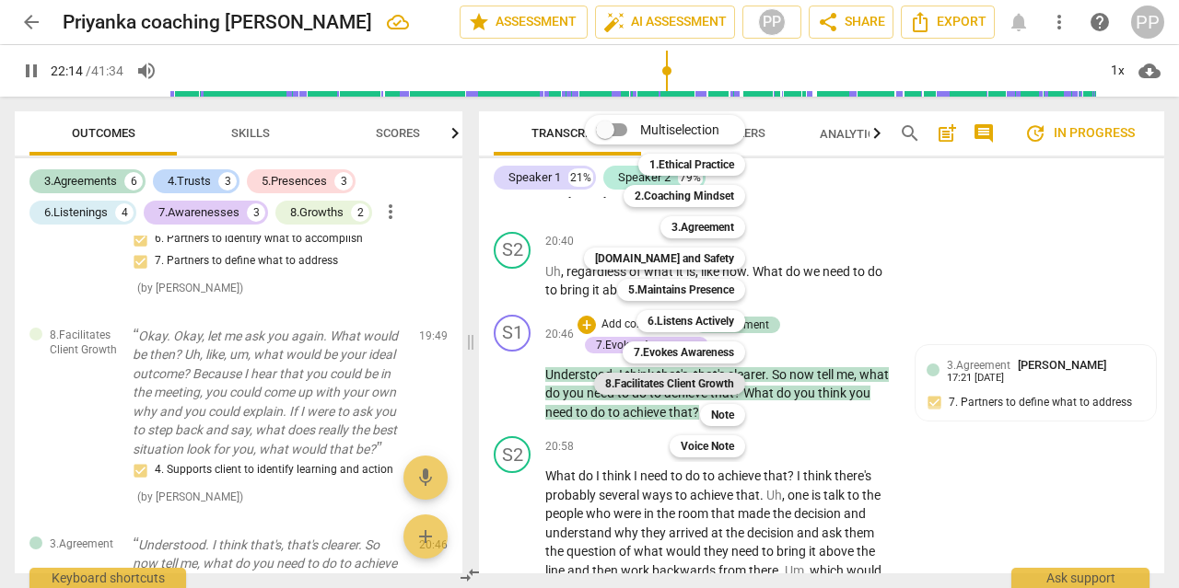
click at [677, 376] on b "8.Facilitates Client Growth" at bounding box center [669, 384] width 129 height 22
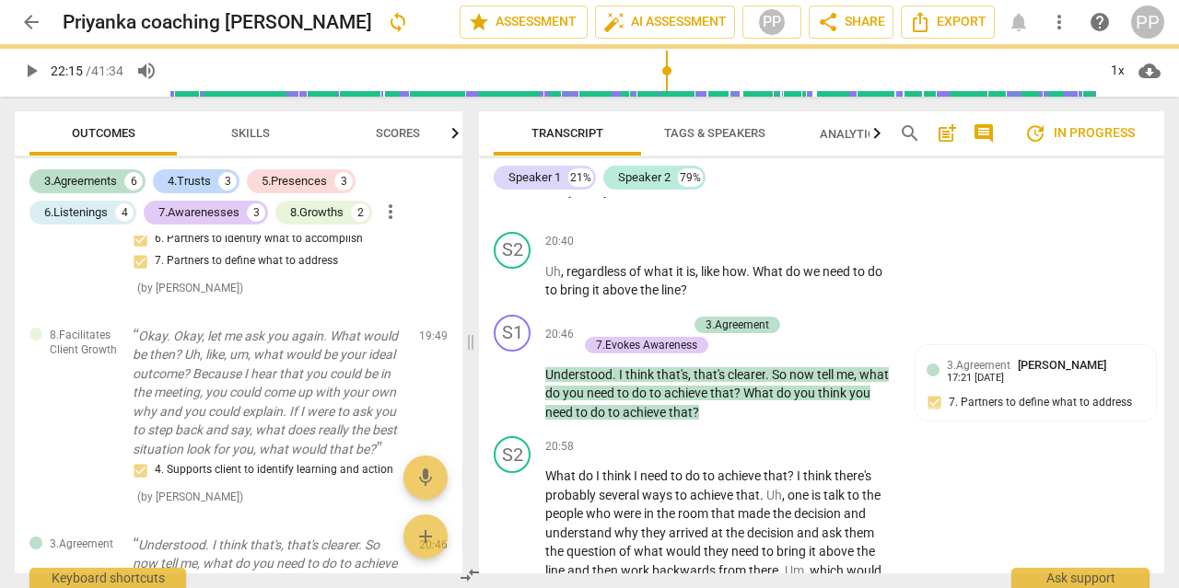
type input "1335"
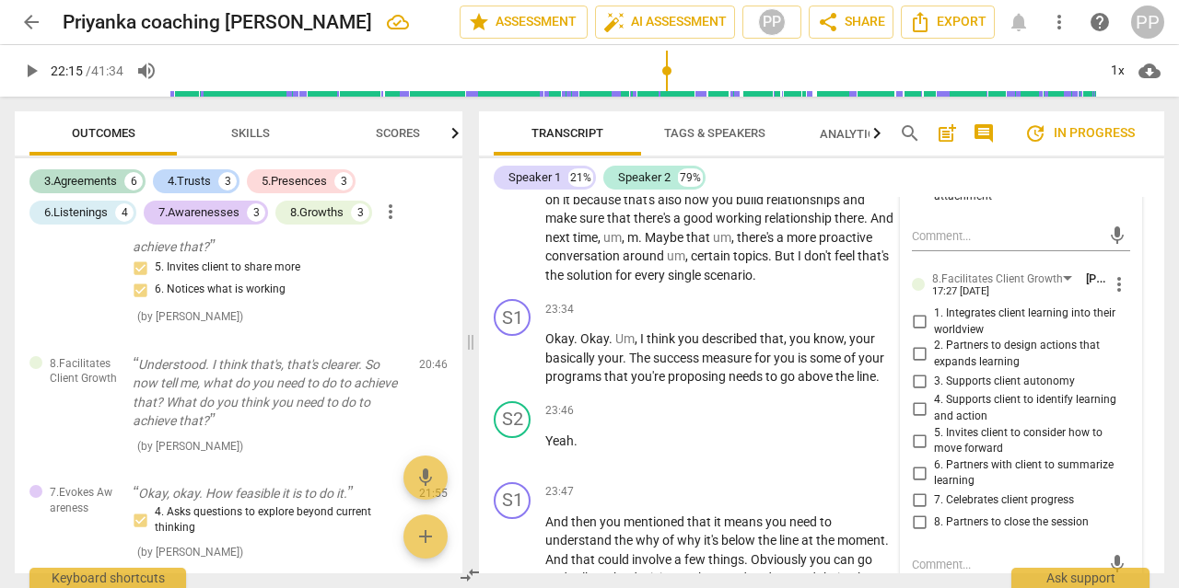
scroll to position [8738, 0]
click at [920, 397] on input "4. Supports client to identify learning and action" at bounding box center [918, 408] width 29 height 22
checkbox input "true"
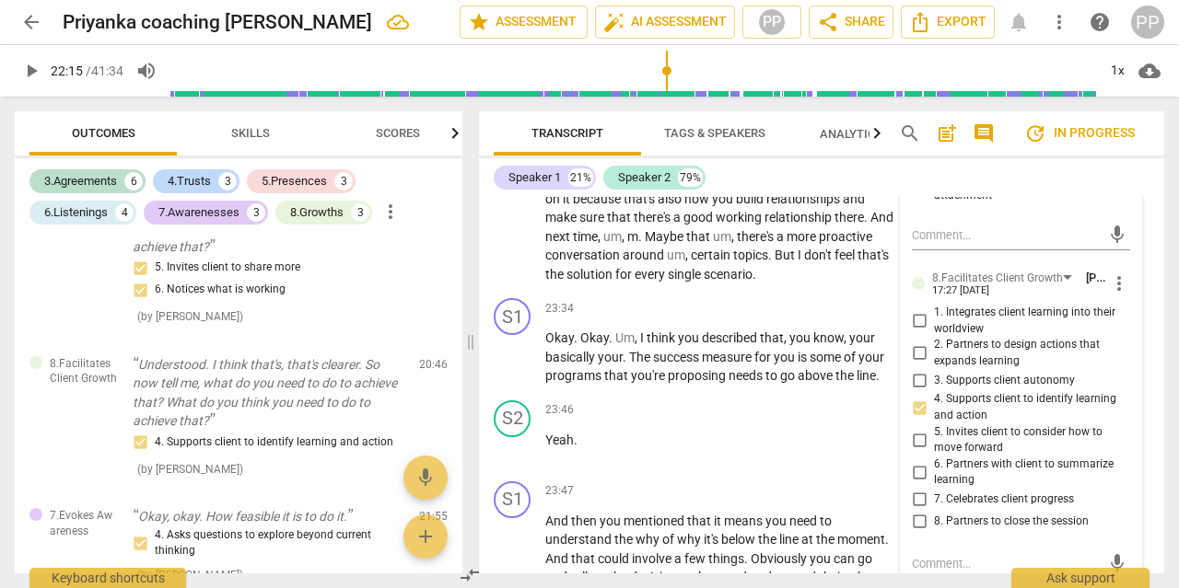
click at [1126, 171] on div "Speaker 1 21% Speaker 2 79%" at bounding box center [822, 177] width 656 height 31
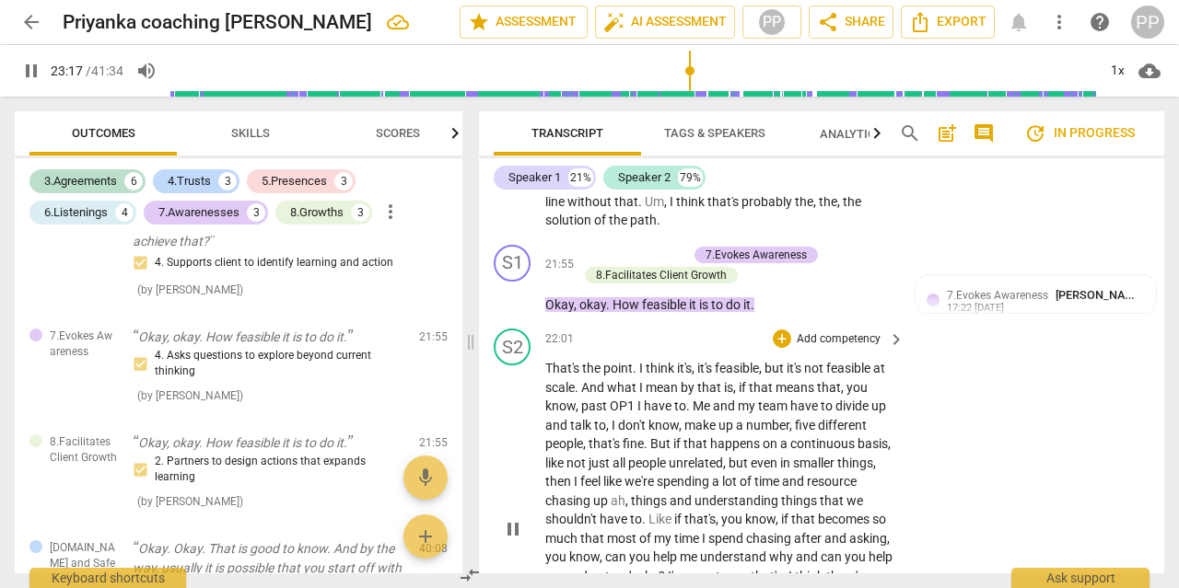
scroll to position [8729, 0]
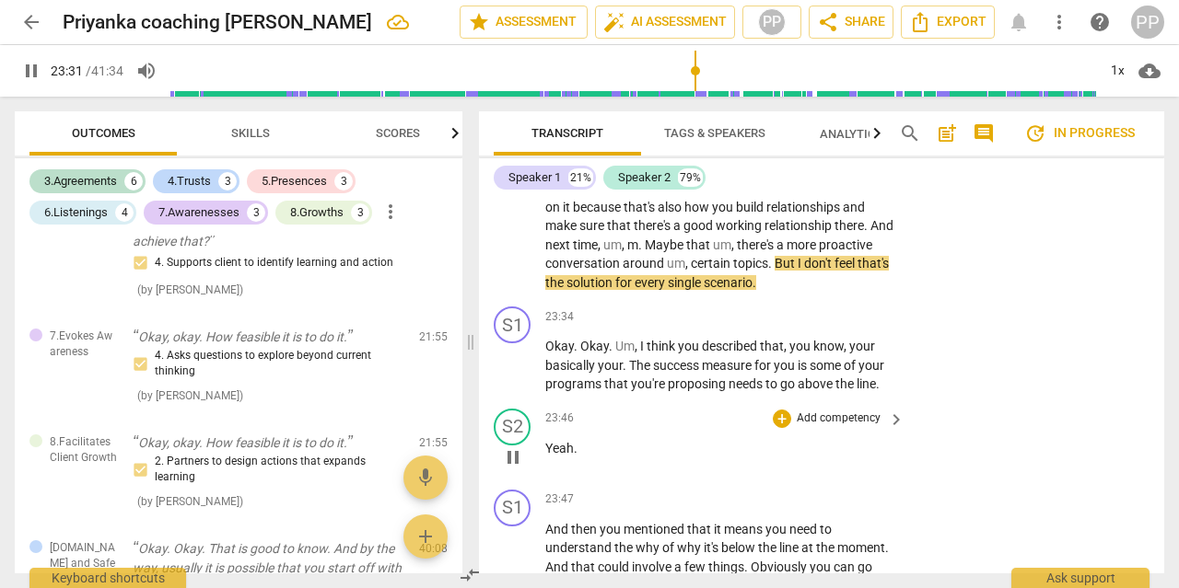
click at [703, 439] on p "Yeah ." at bounding box center [720, 448] width 350 height 19
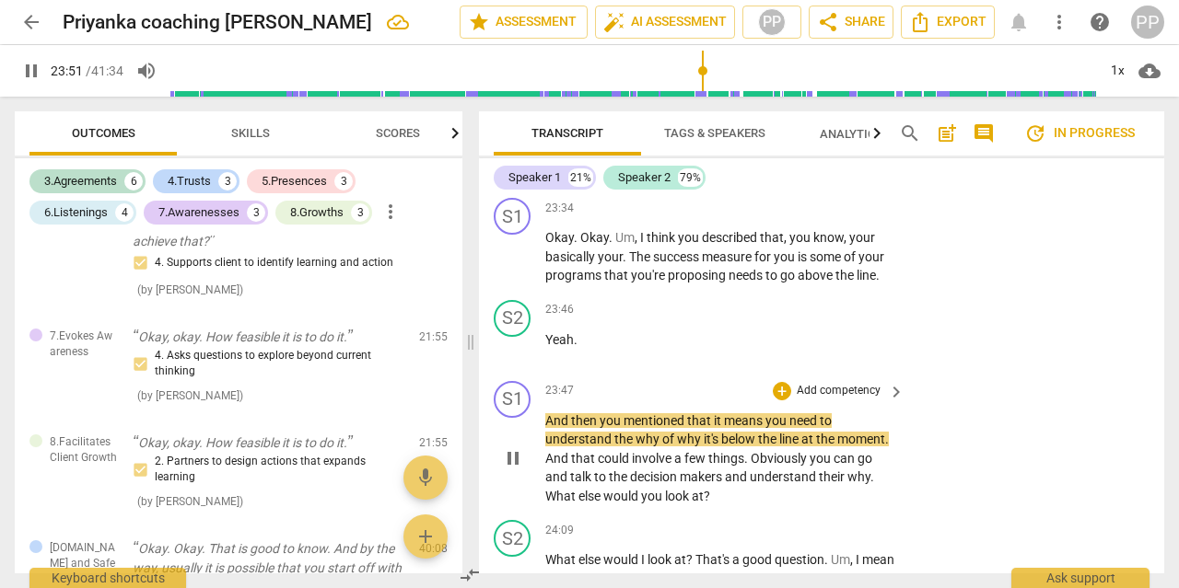
scroll to position [8836, 0]
type input "1433"
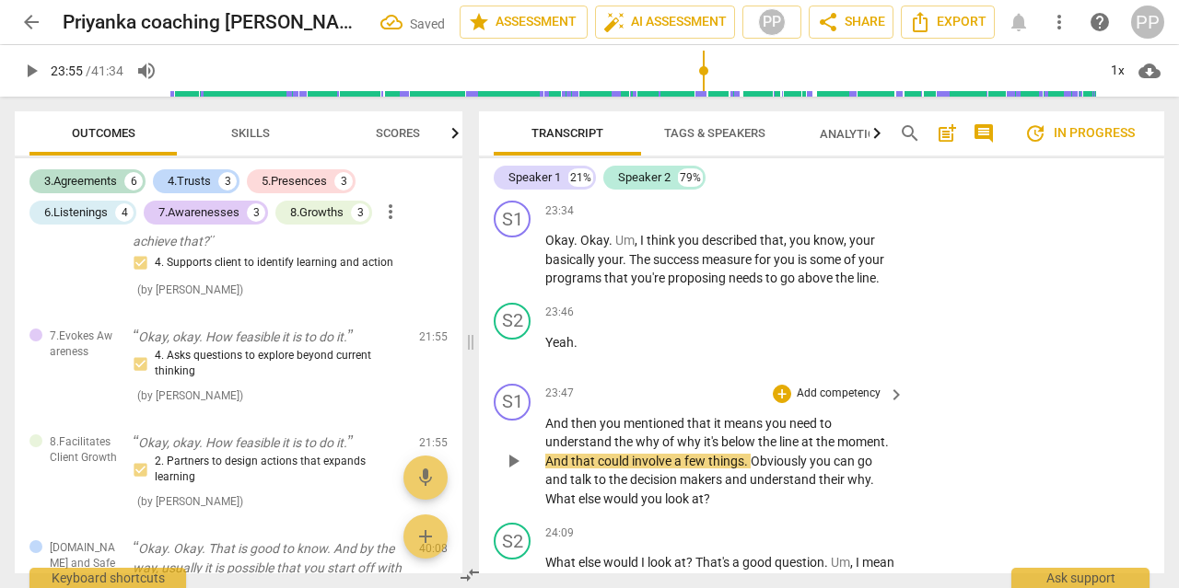
scroll to position [8834, 0]
click at [510, 451] on span "play_arrow" at bounding box center [513, 462] width 22 height 22
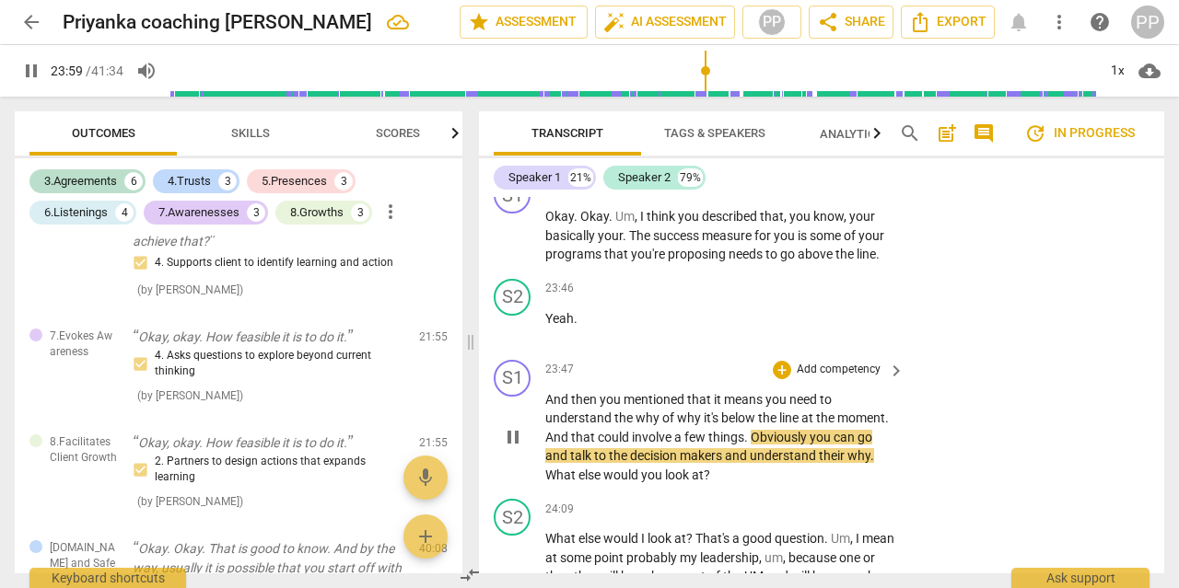
scroll to position [8860, 0]
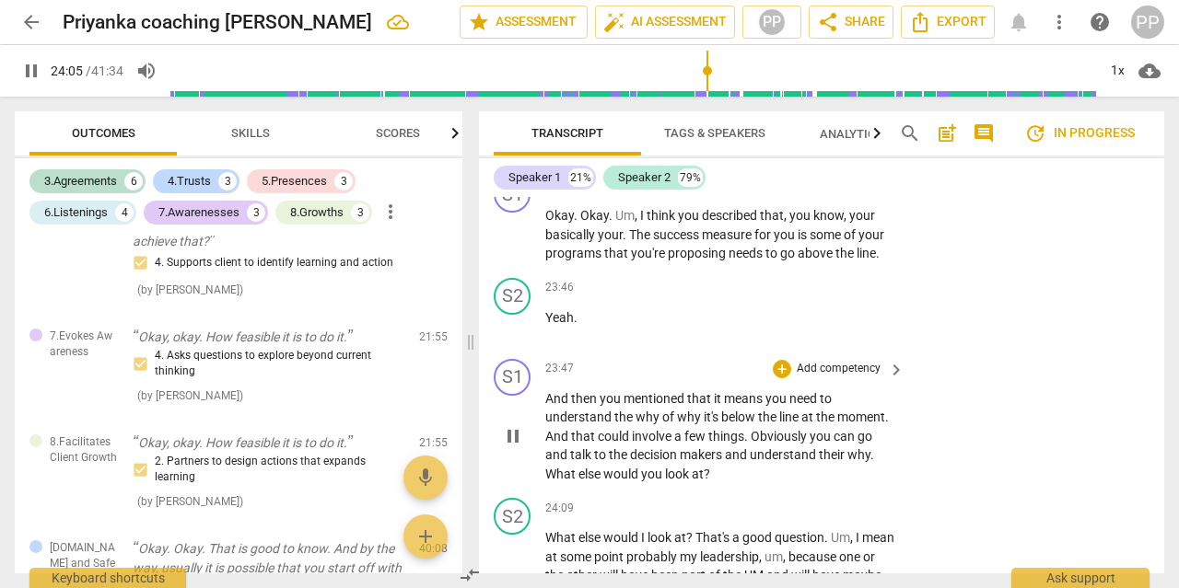
click at [508, 425] on span "pause" at bounding box center [513, 436] width 22 height 22
type input "1446"
click at [829, 361] on p "Add competency" at bounding box center [838, 369] width 87 height 17
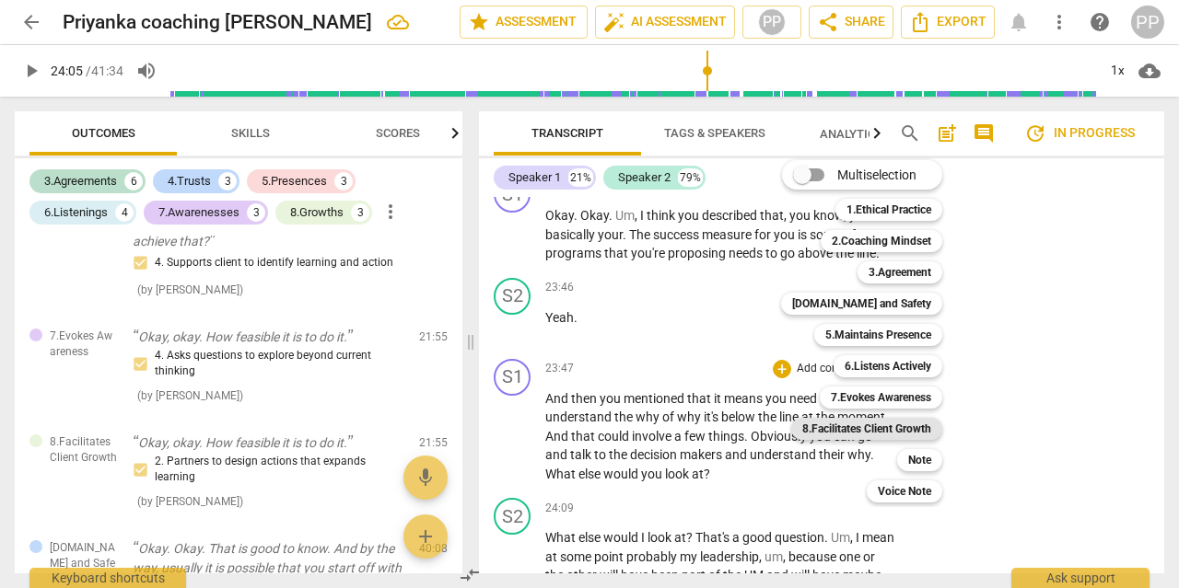
click at [856, 426] on b "8.Facilitates Client Growth" at bounding box center [866, 429] width 129 height 22
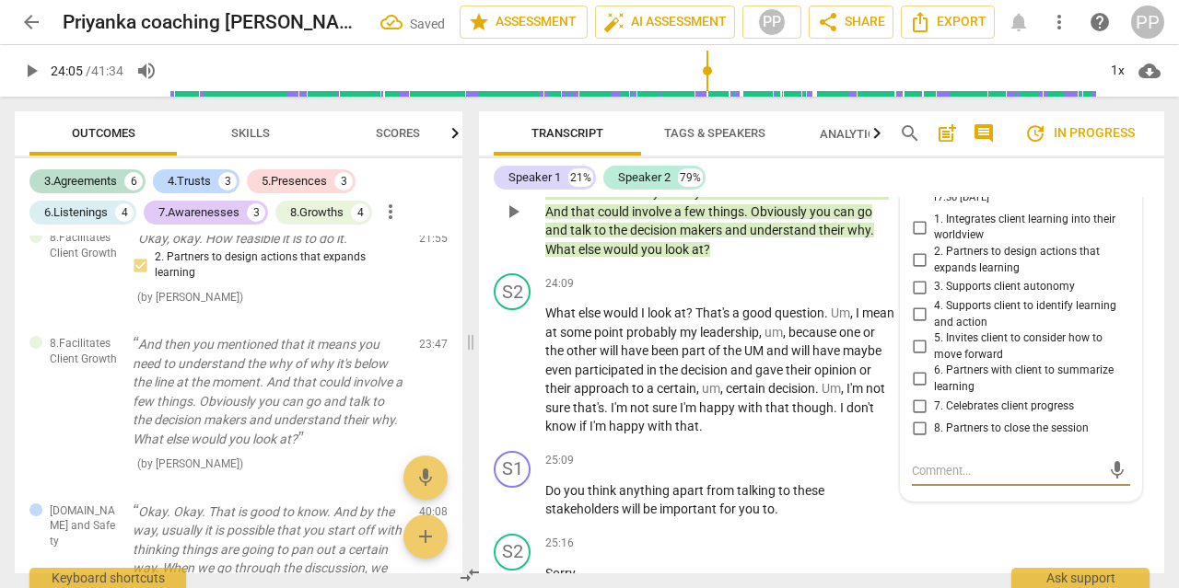
scroll to position [9084, 0]
click at [918, 305] on input "4. Supports client to identify learning and action" at bounding box center [918, 316] width 29 height 22
checkbox input "true"
click at [914, 337] on input "5. Invites client to consider how to move forward" at bounding box center [918, 348] width 29 height 22
checkbox input "true"
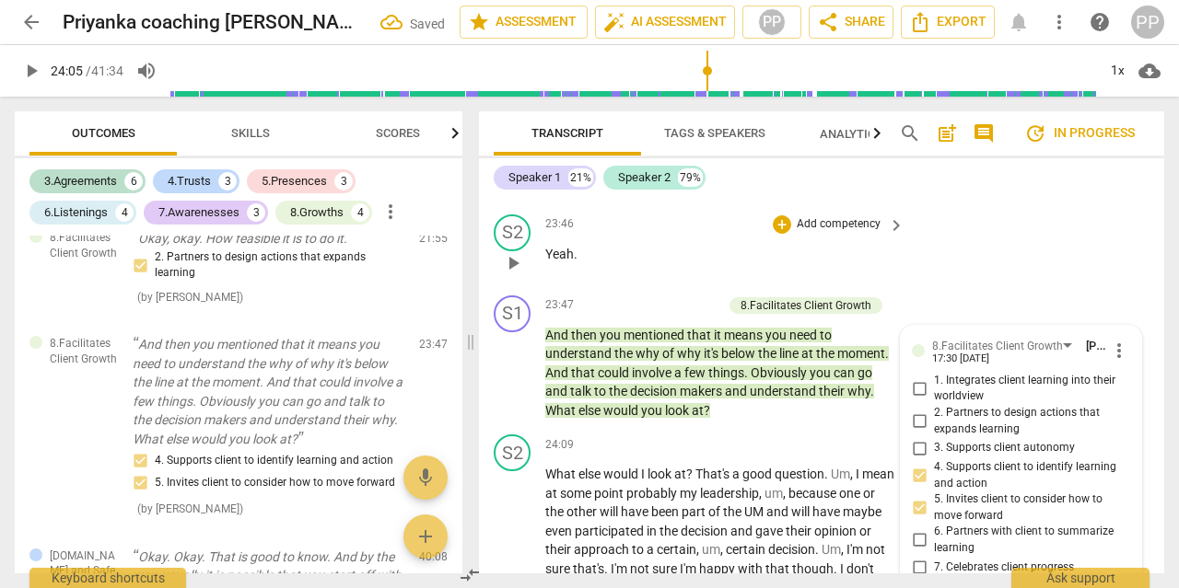
scroll to position [8720, 0]
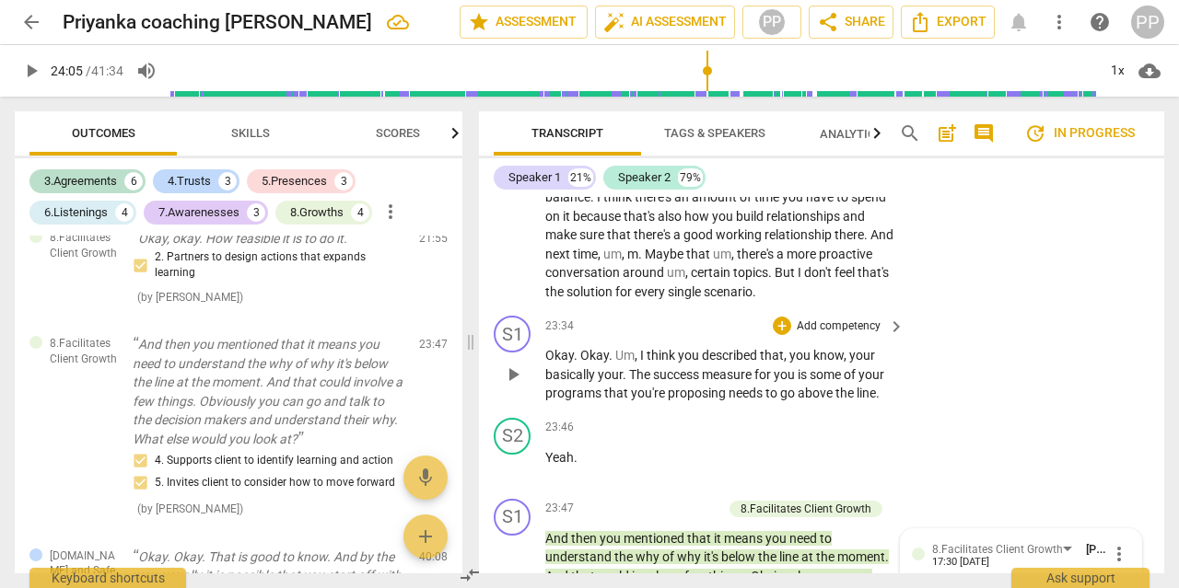
click at [869, 319] on p "Add competency" at bounding box center [838, 327] width 87 height 17
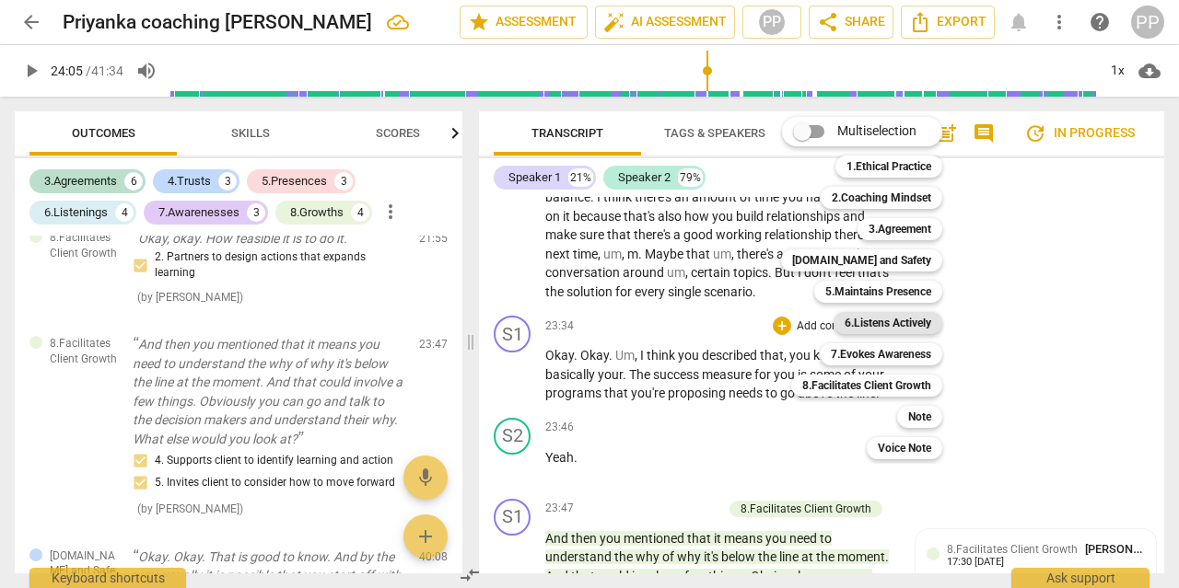
click at [877, 320] on b "6.Listens Actively" at bounding box center [887, 323] width 87 height 22
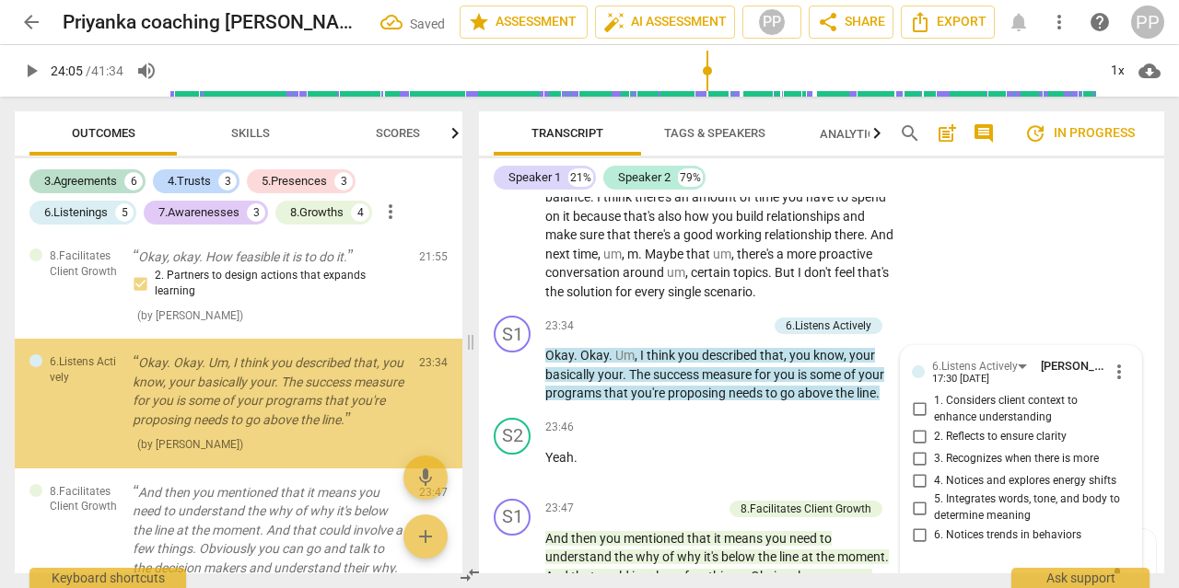
scroll to position [3655, 0]
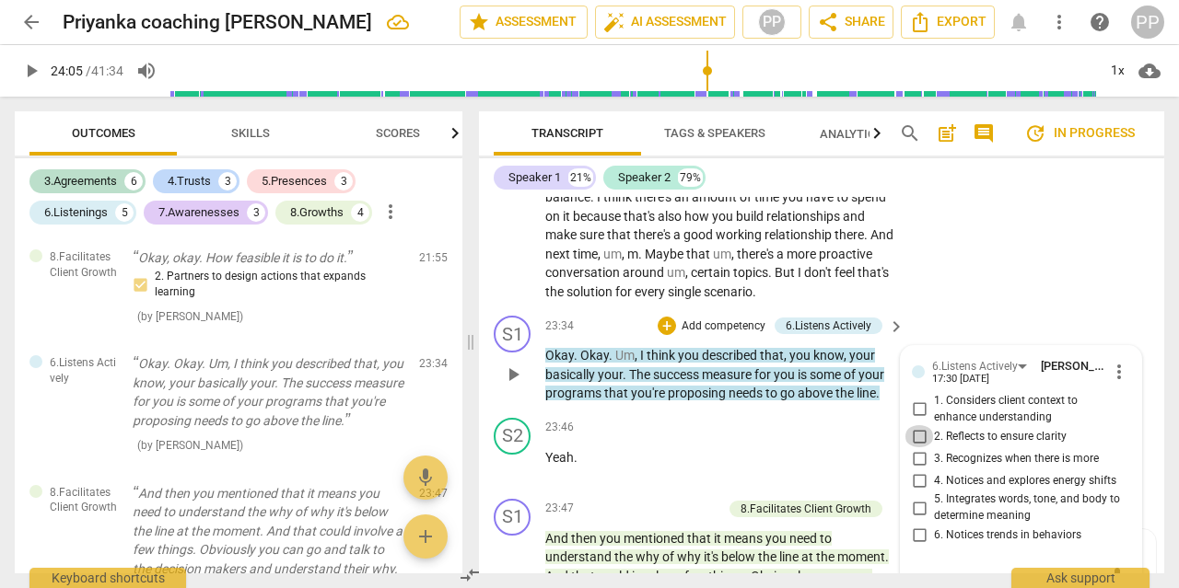
click at [923, 425] on input "2. Reflects to ensure clarity" at bounding box center [918, 436] width 29 height 22
checkbox input "true"
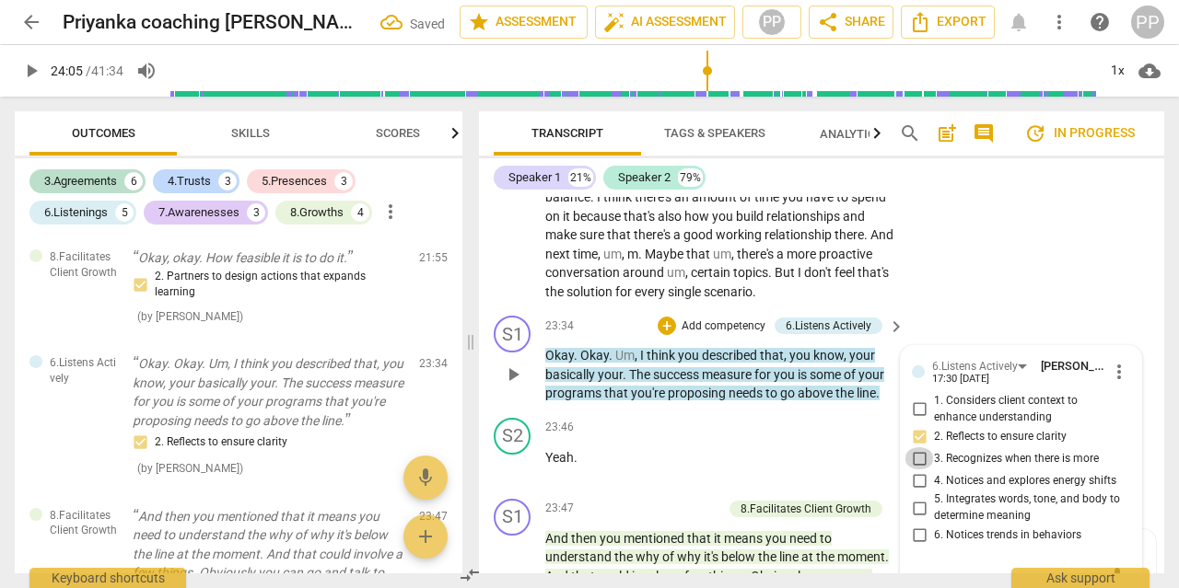
click at [917, 447] on input "3. Recognizes when there is more" at bounding box center [918, 458] width 29 height 22
checkbox input "true"
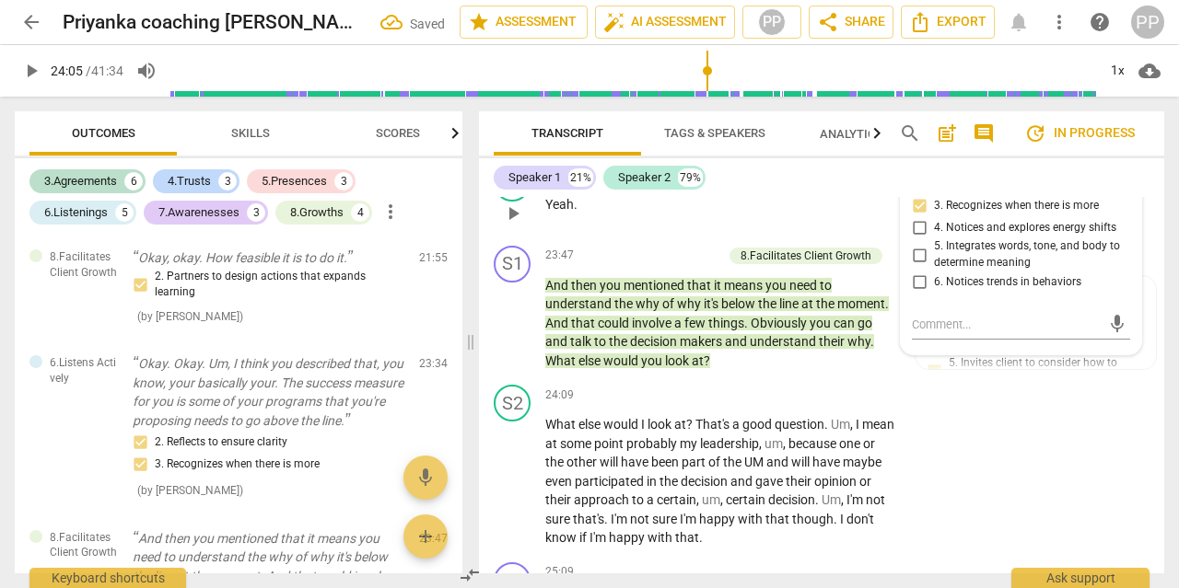
scroll to position [8972, 0]
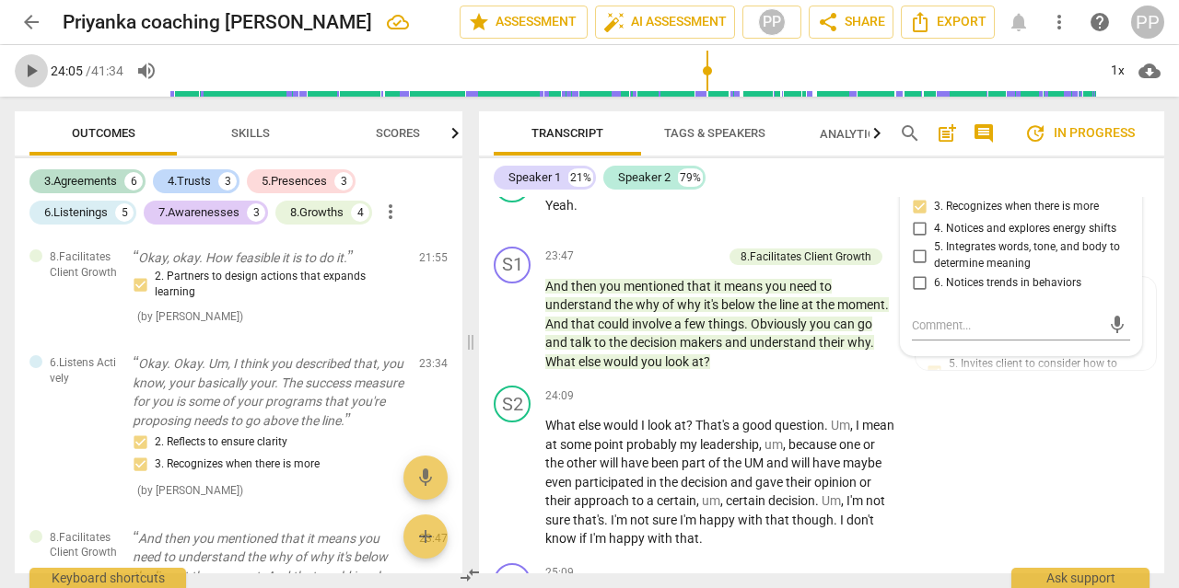
click at [34, 73] on span "play_arrow" at bounding box center [31, 71] width 22 height 22
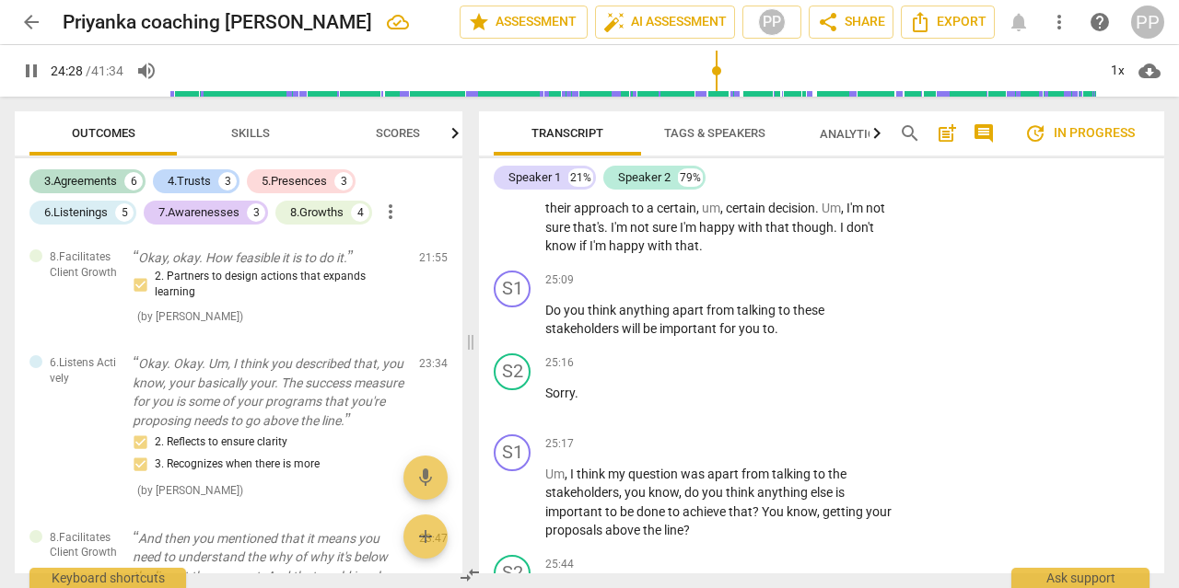
scroll to position [9266, 0]
click at [831, 435] on p "Add competency" at bounding box center [838, 443] width 87 height 17
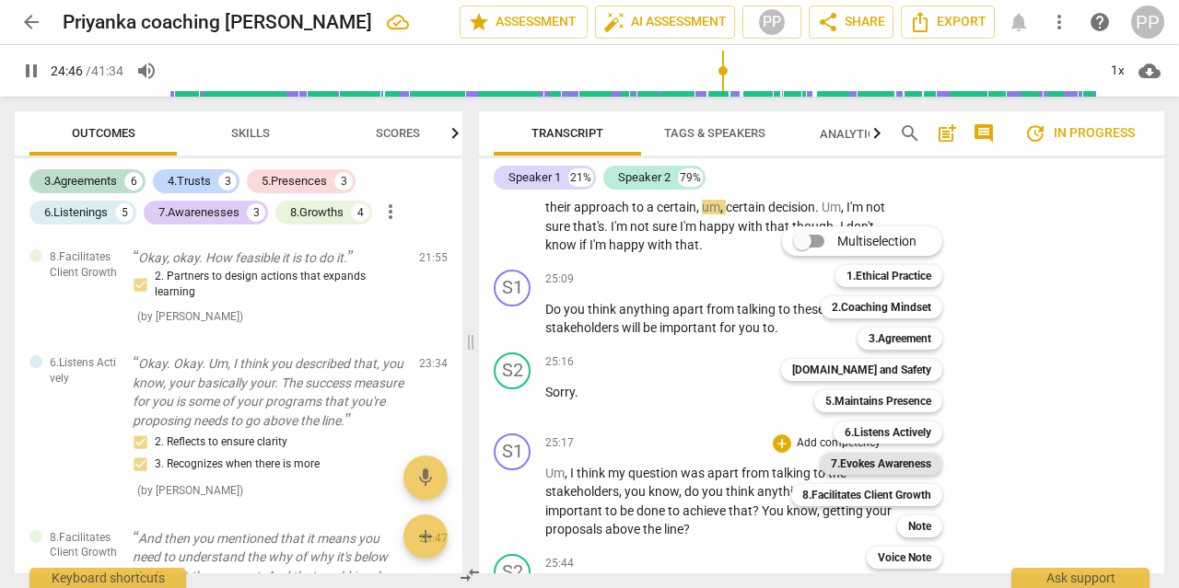
click at [867, 465] on b "7.Evokes Awareness" at bounding box center [880, 464] width 100 height 22
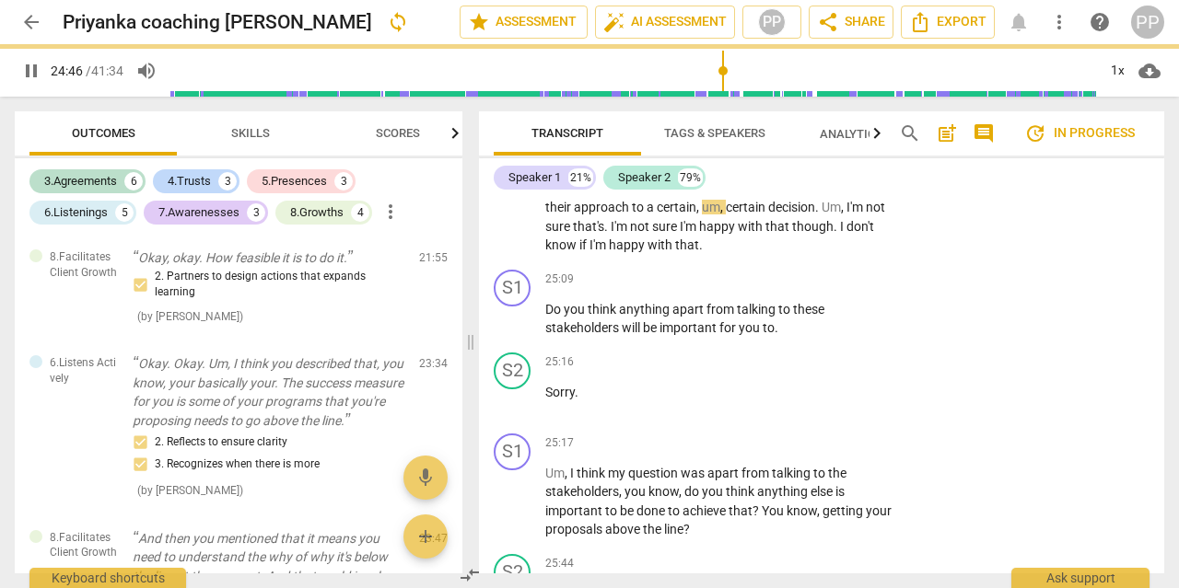
type input "1486"
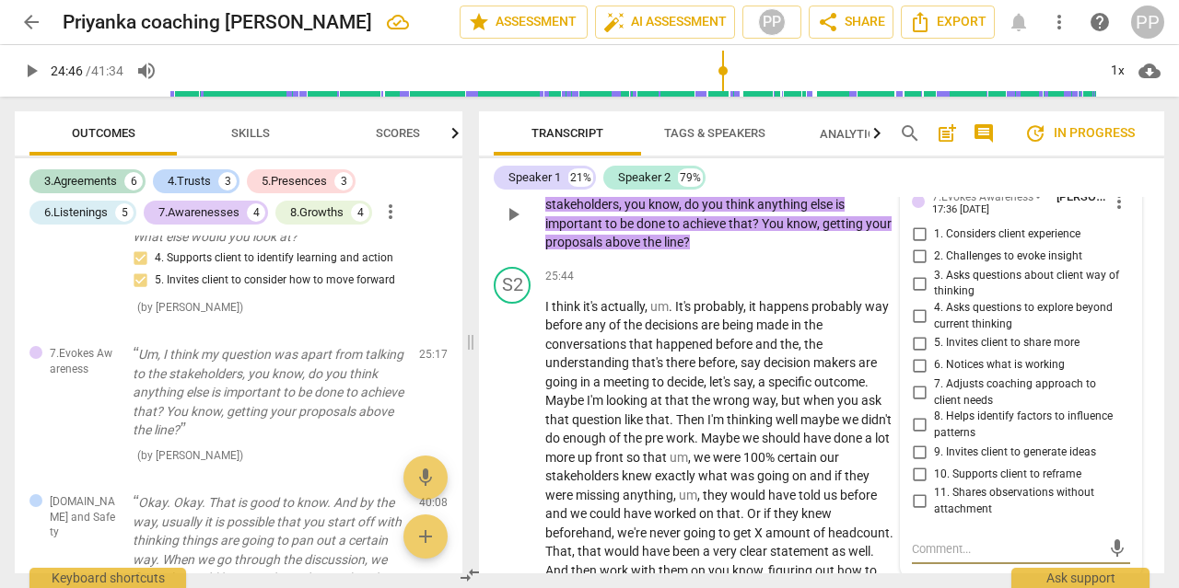
scroll to position [9524, 0]
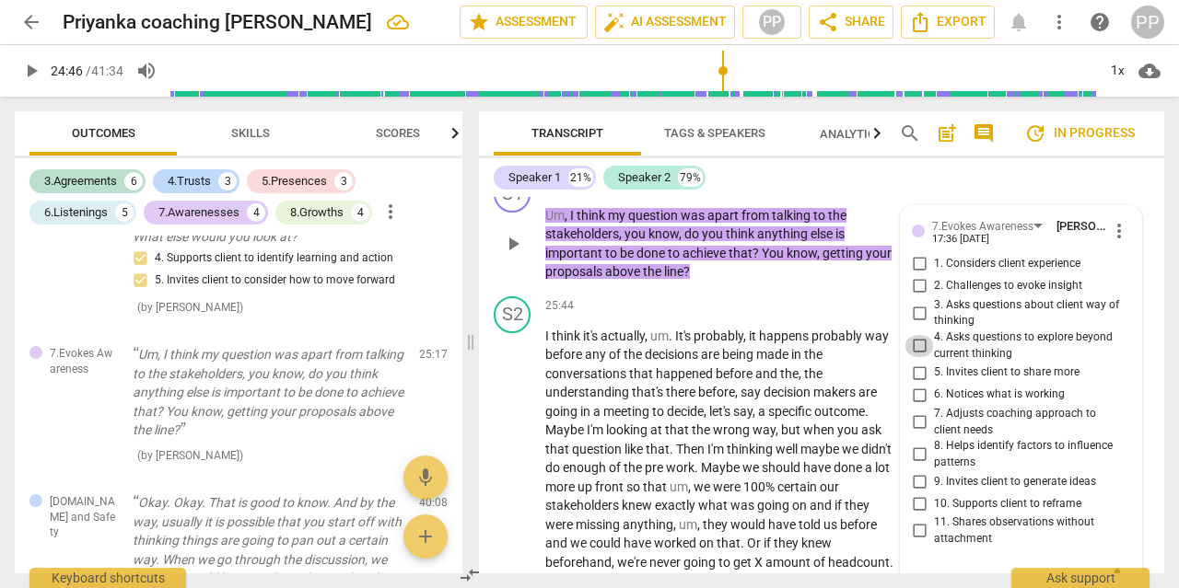
click at [920, 335] on input "4. Asks questions to explore beyond current thinking" at bounding box center [918, 346] width 29 height 22
checkbox input "true"
click at [916, 362] on input "5. Invites client to share more" at bounding box center [918, 373] width 29 height 22
checkbox input "true"
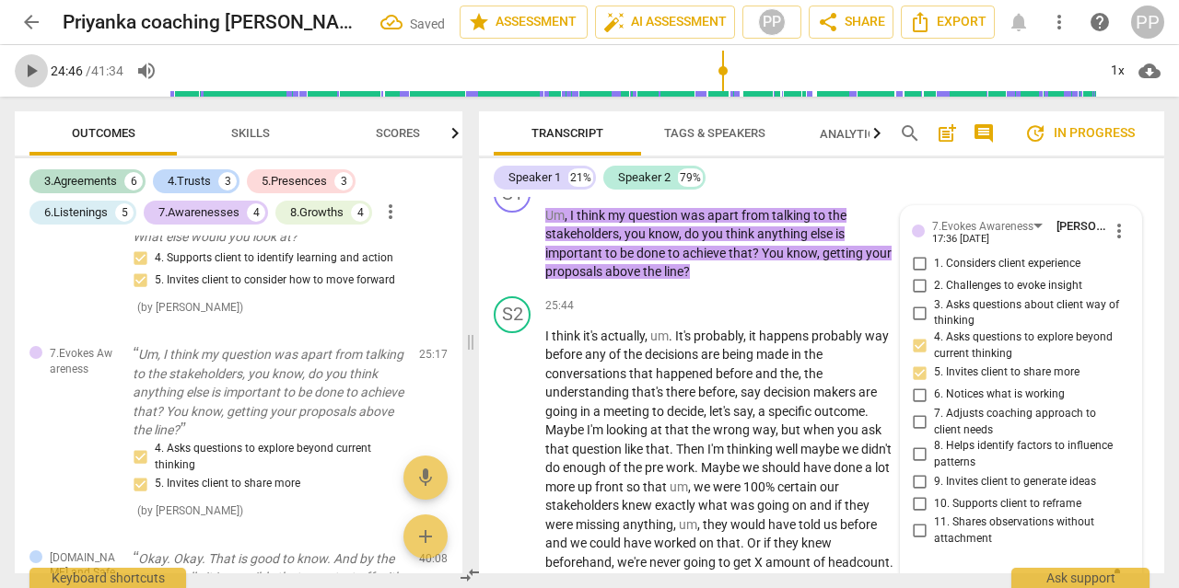
click at [31, 71] on span "play_arrow" at bounding box center [31, 71] width 22 height 22
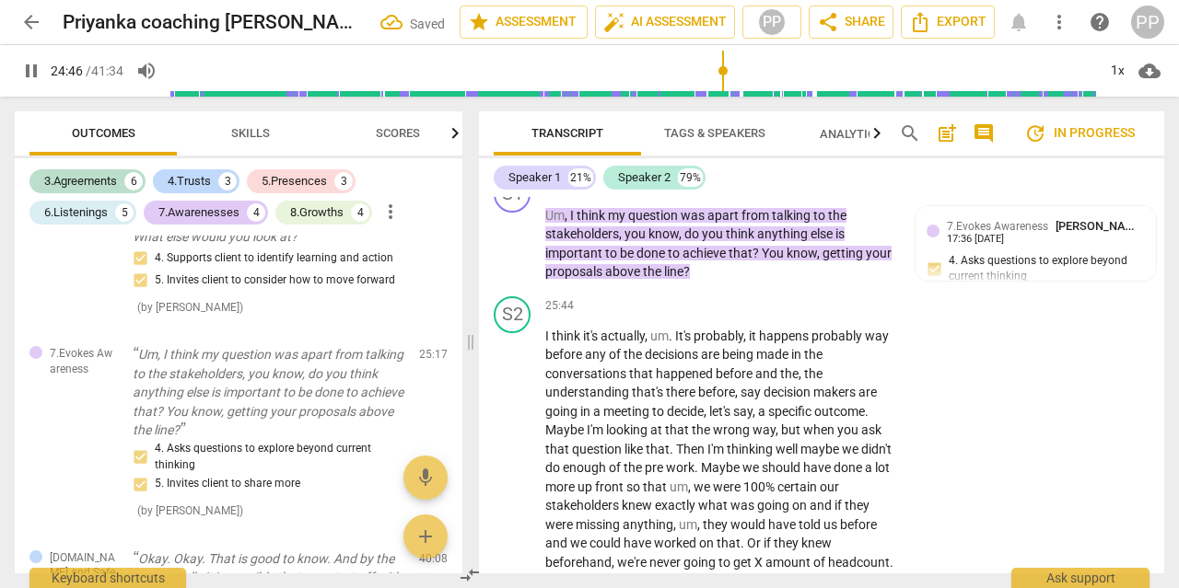
scroll to position [9229, 0]
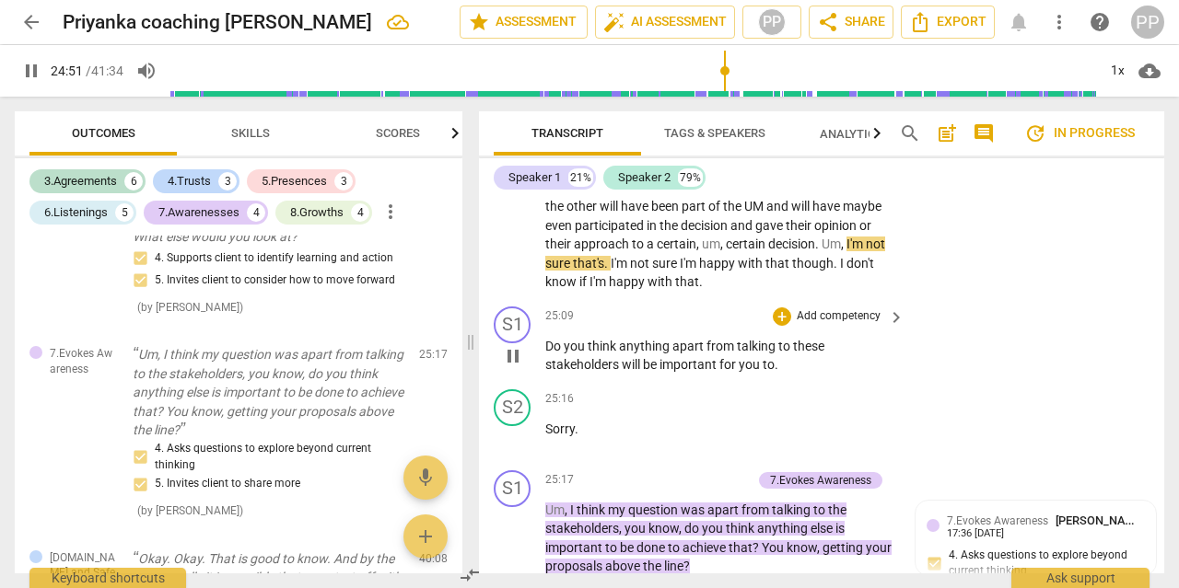
click at [857, 308] on p "Add competency" at bounding box center [838, 316] width 87 height 17
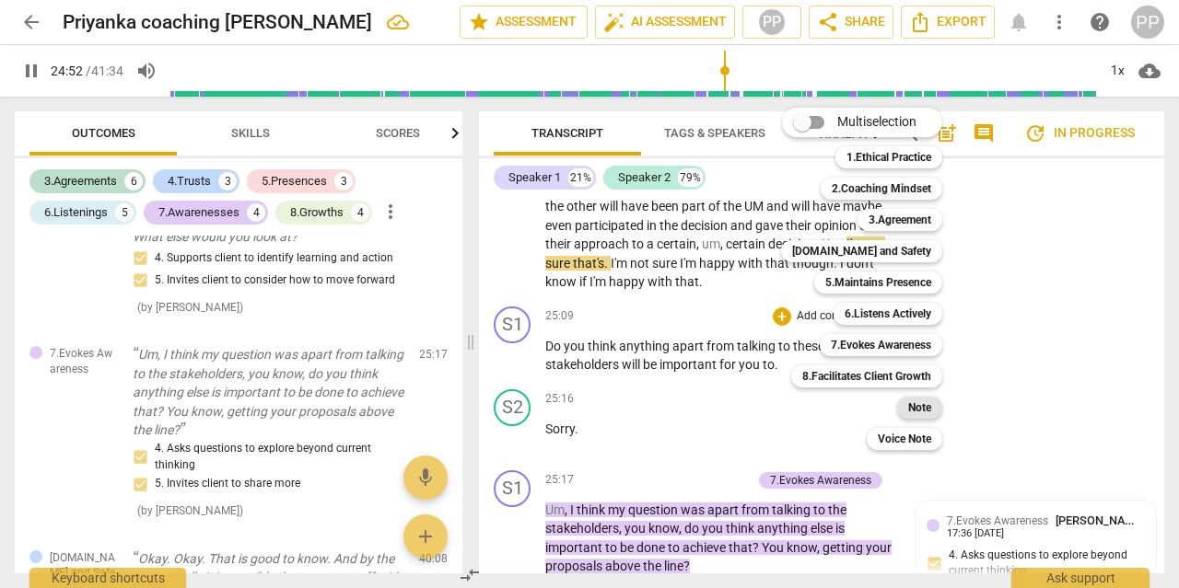
click at [924, 410] on b "Note" at bounding box center [919, 408] width 23 height 22
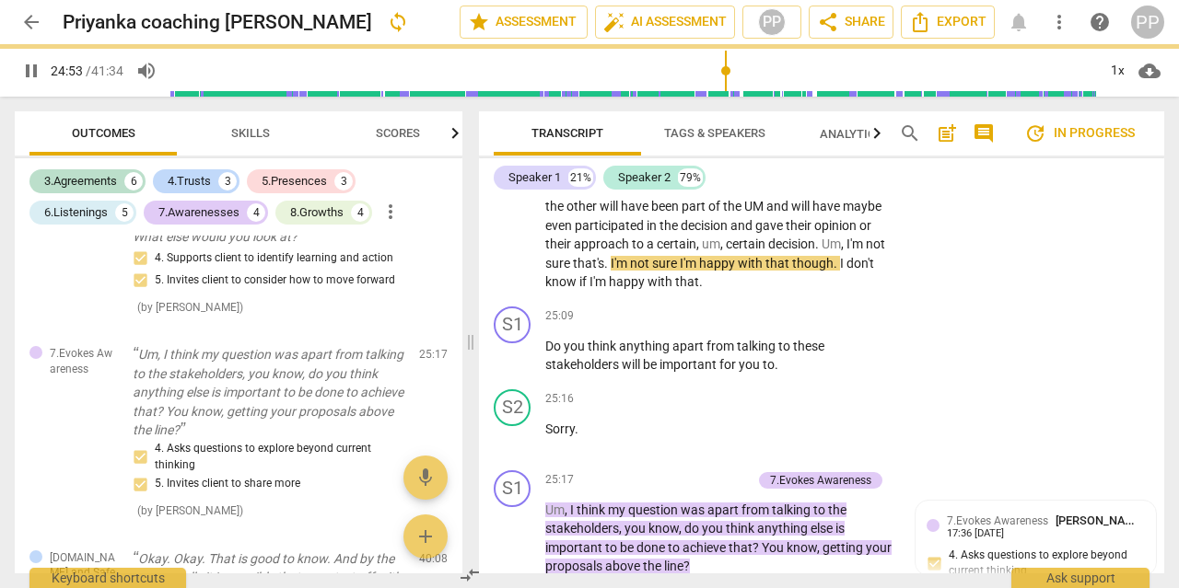
type input "1493"
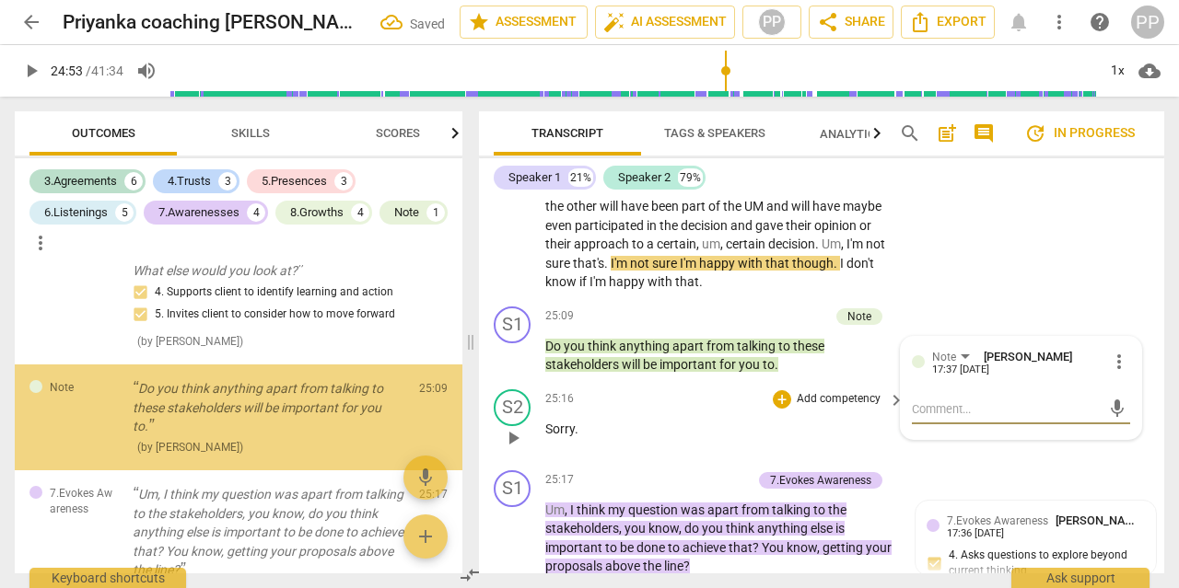
scroll to position [4045, 0]
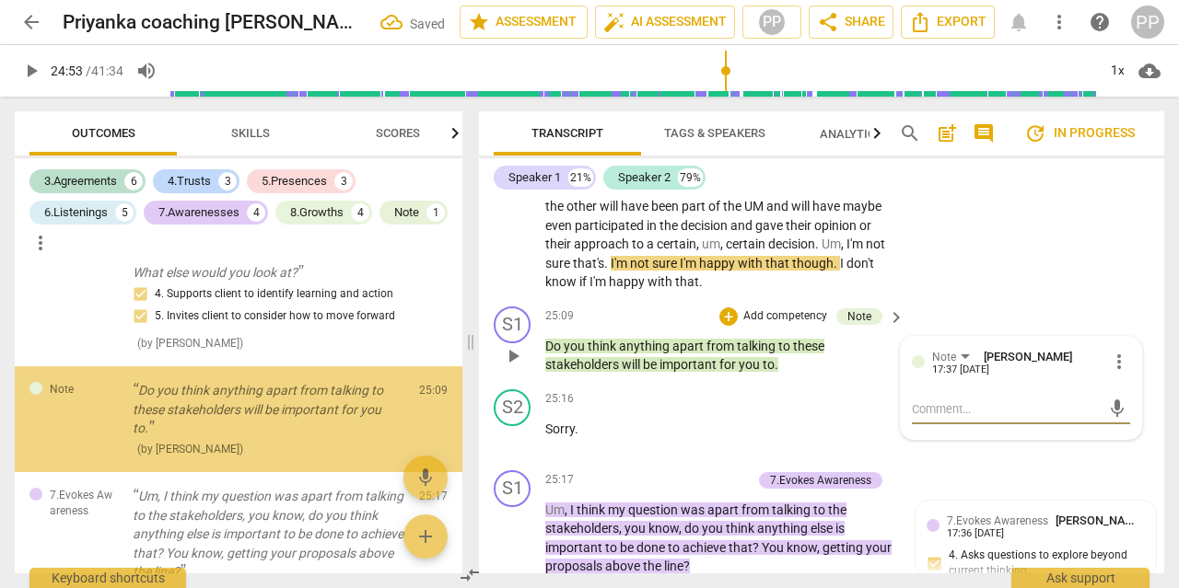
type textarea "T"
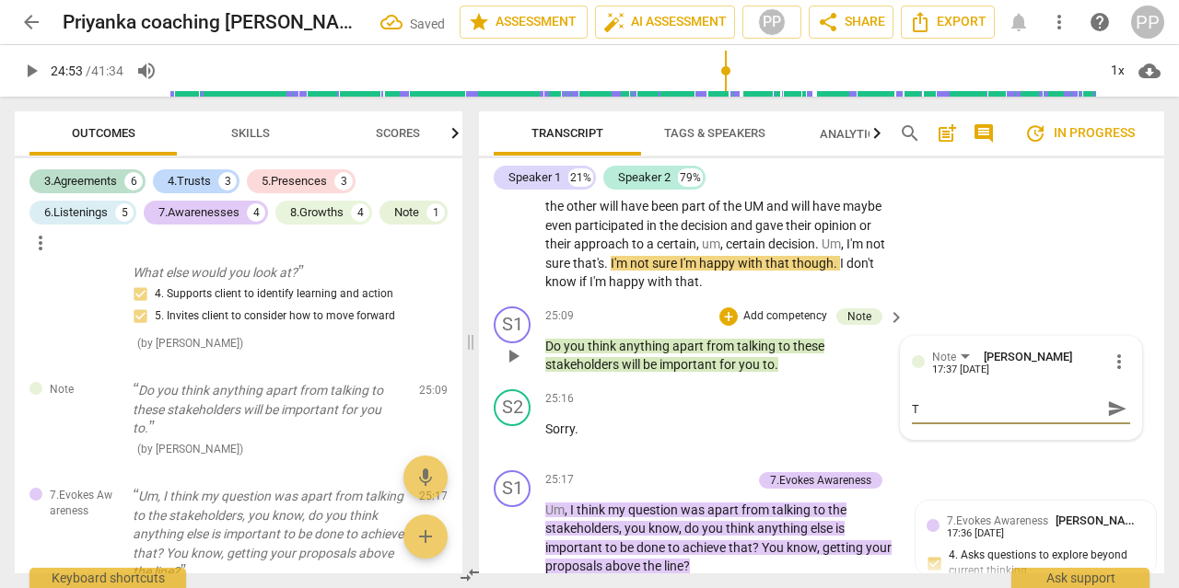
type textarea "Th"
type textarea "Thi"
type textarea "This"
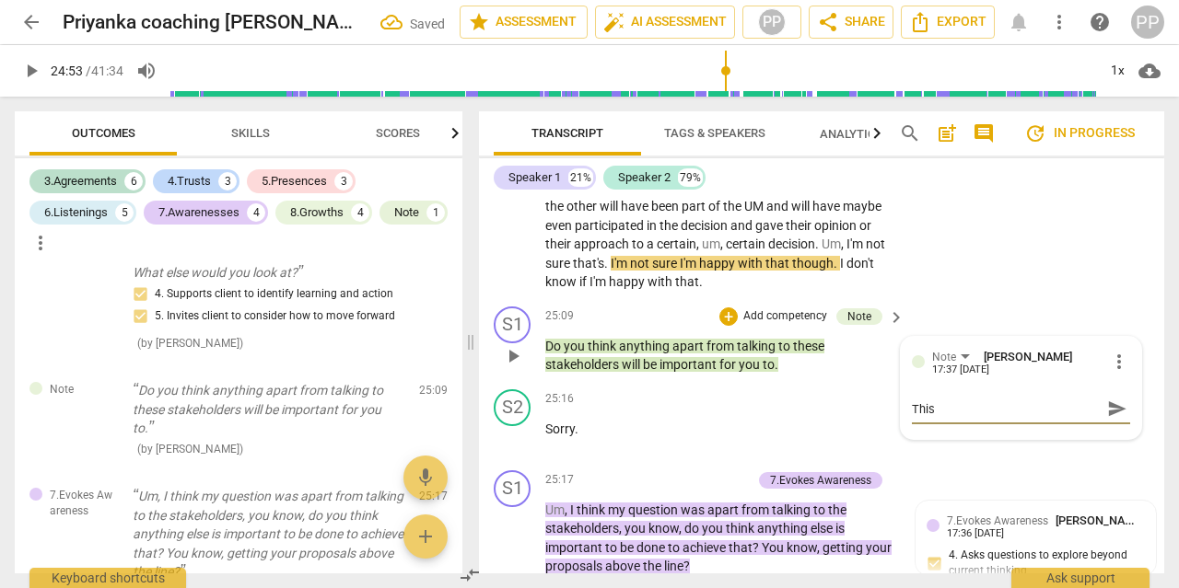
type textarea "This"
type textarea "This q"
type textarea "This qu"
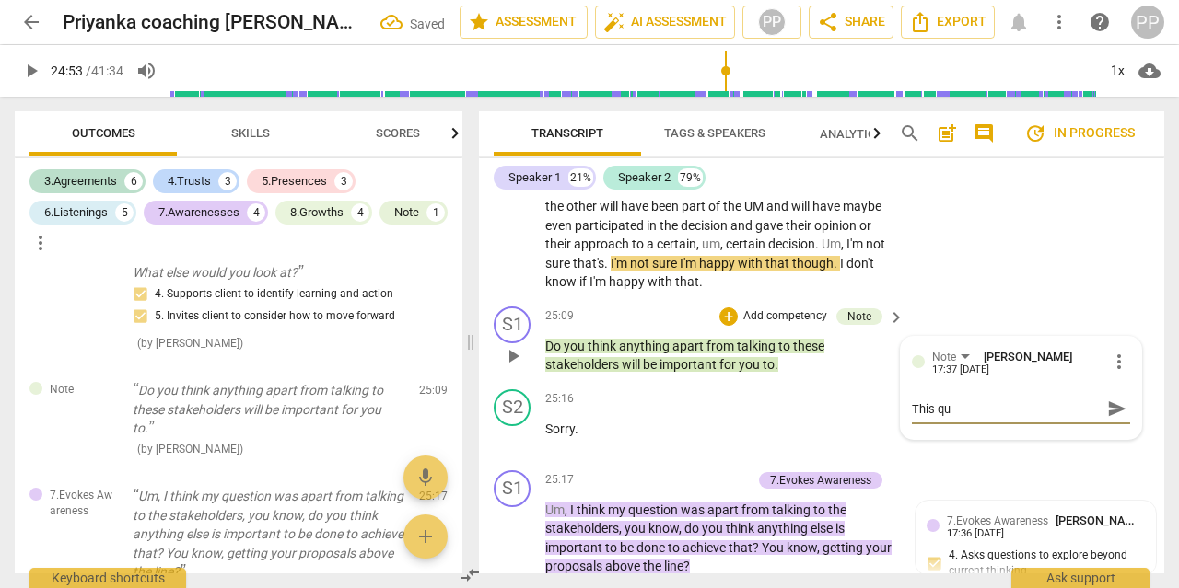
type textarea "This que"
type textarea "This ques"
type textarea "This quest"
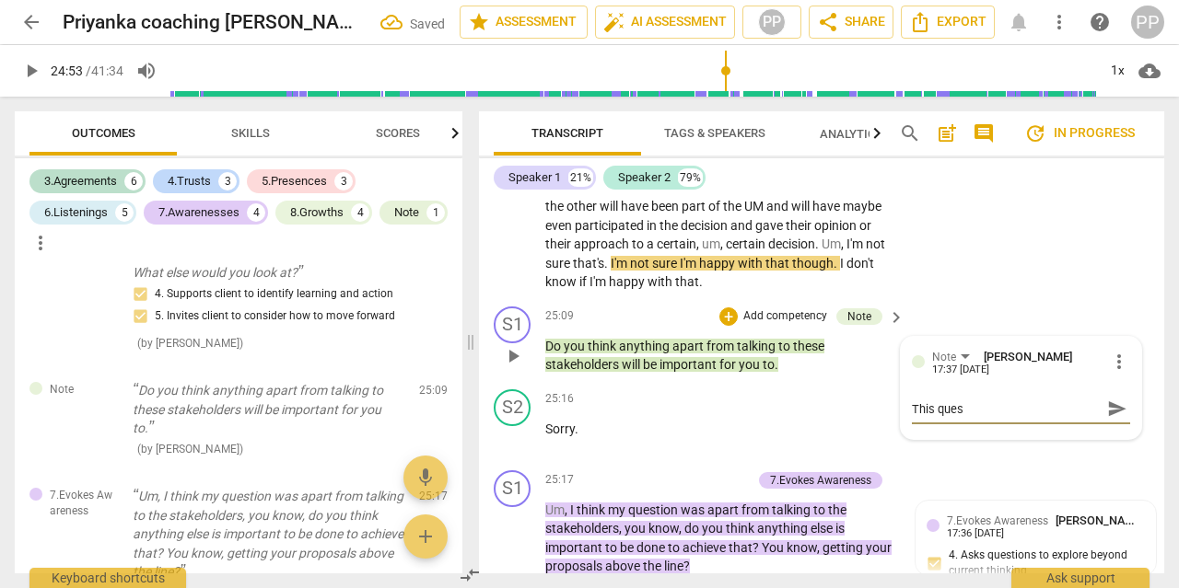
type textarea "This quest"
type textarea "This questi"
type textarea "This questio"
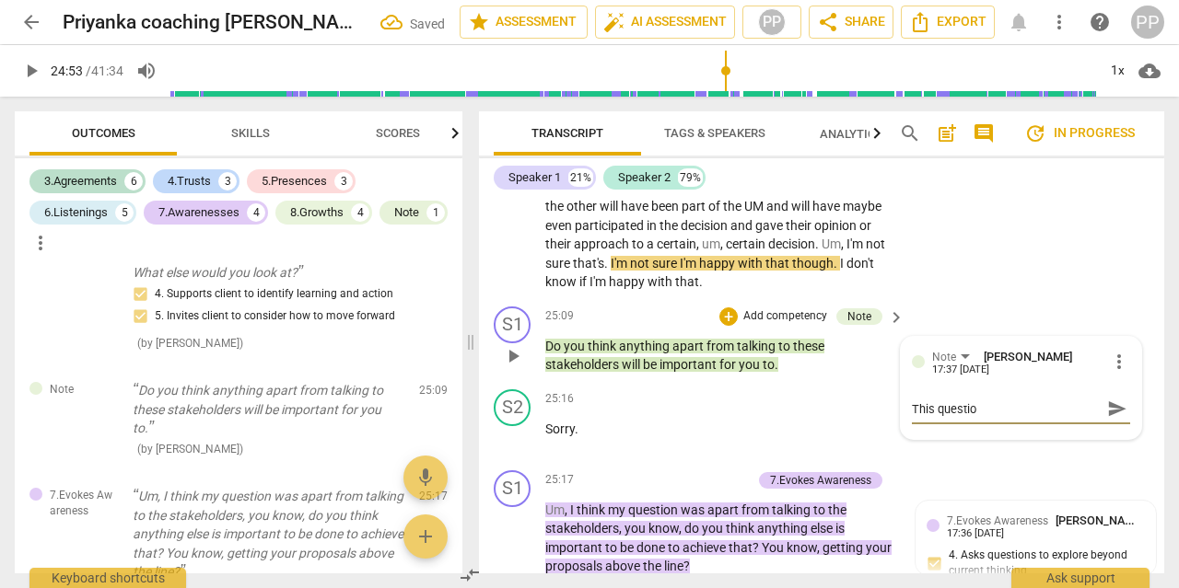
type textarea "This question"
type textarea "This question c"
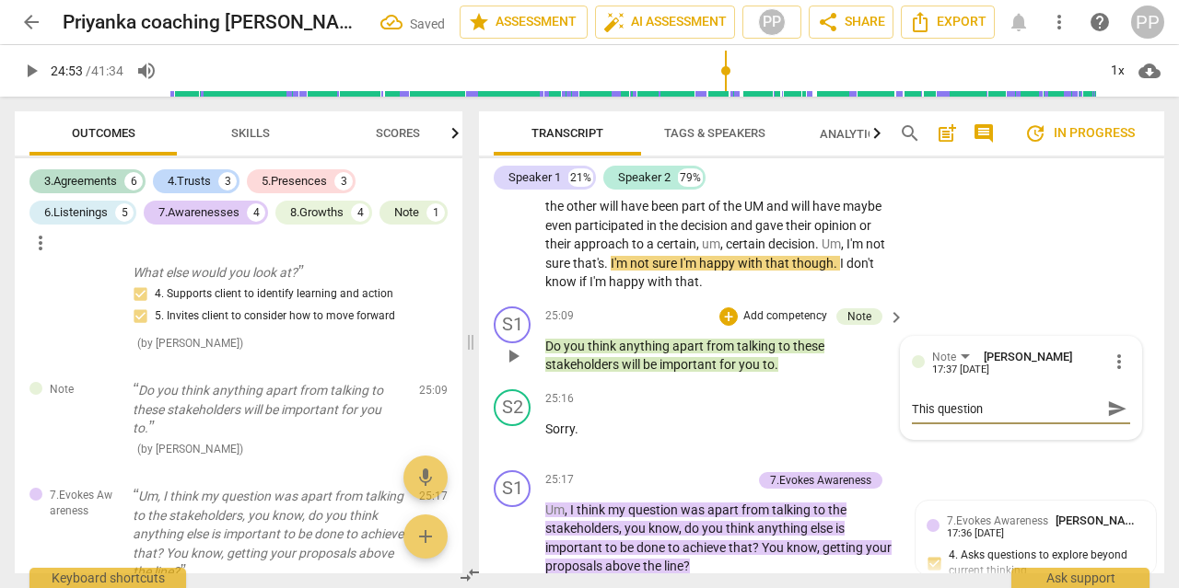
type textarea "This question c"
type textarea "This question co"
type textarea "This question cou"
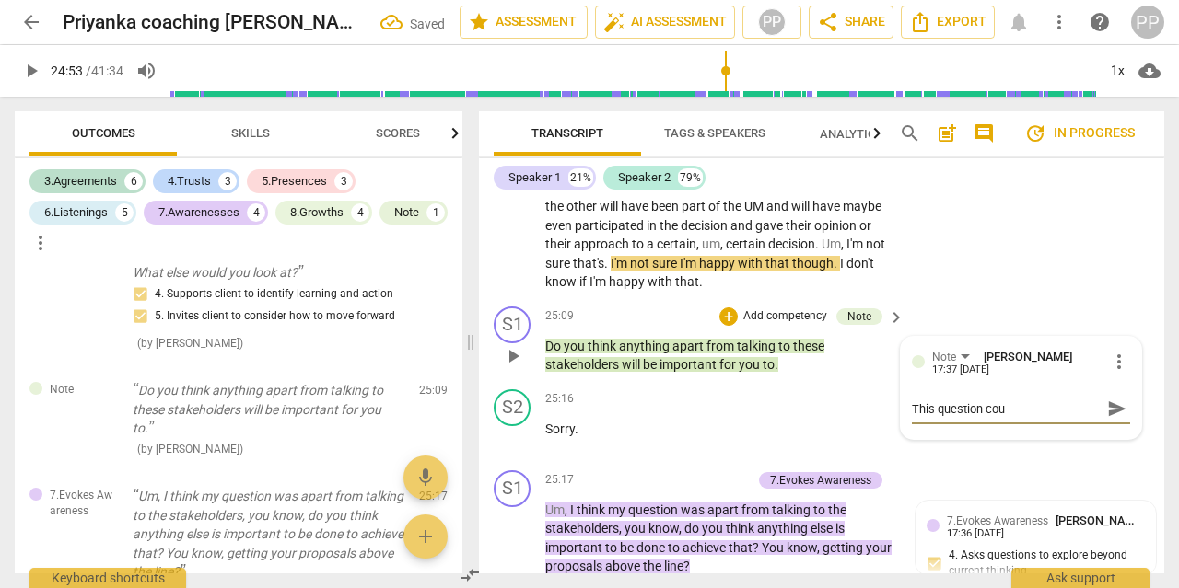
type textarea "This question coul"
type textarea "This question could"
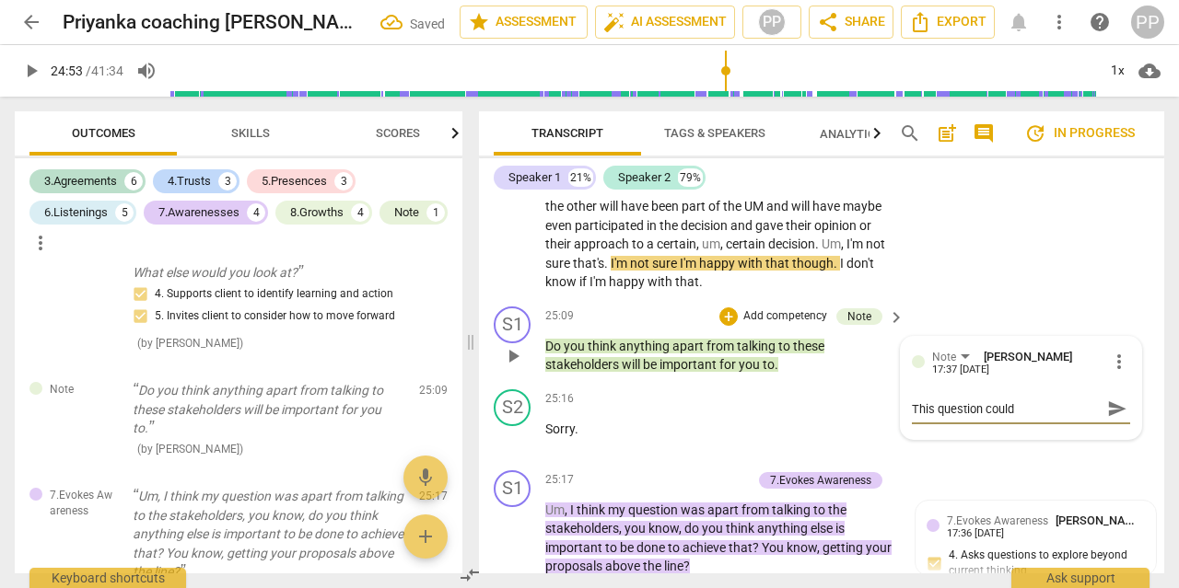
type textarea "This question could"
type textarea "This question could h"
type textarea "This question could ha"
type textarea "This question could hav"
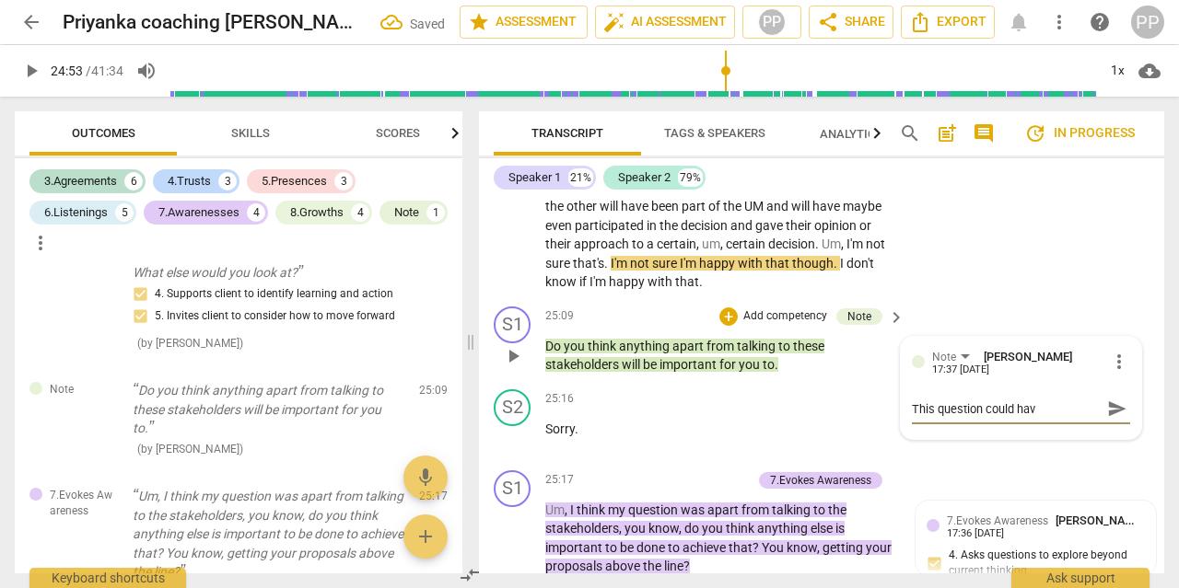
type textarea "This question could have"
type textarea "This question could have b"
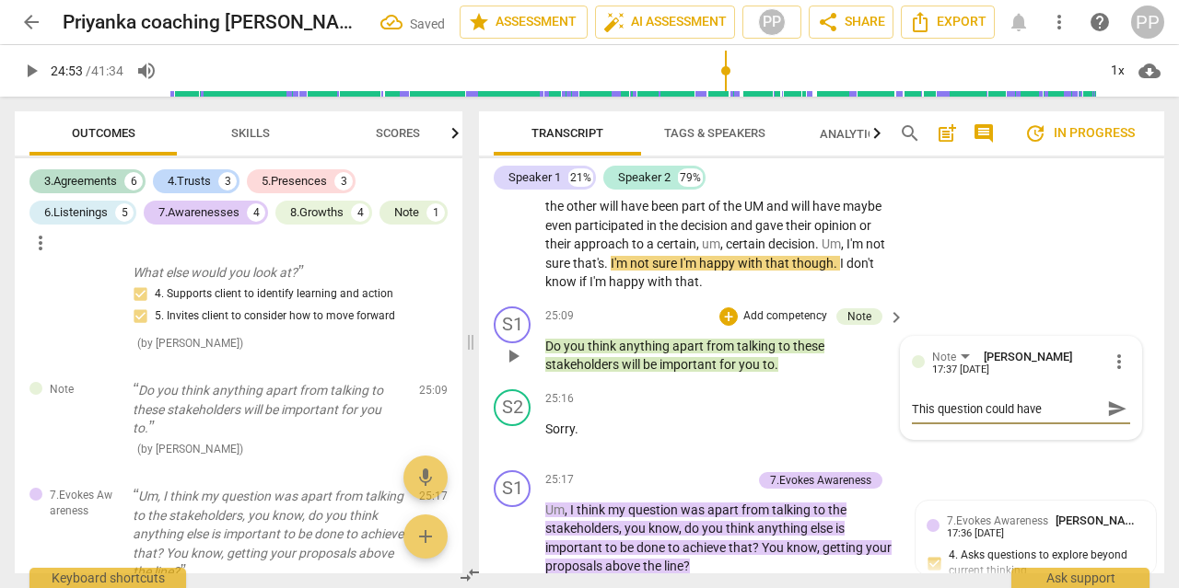
type textarea "This question could have b"
type textarea "This question could have be"
type textarea "This question could have bee"
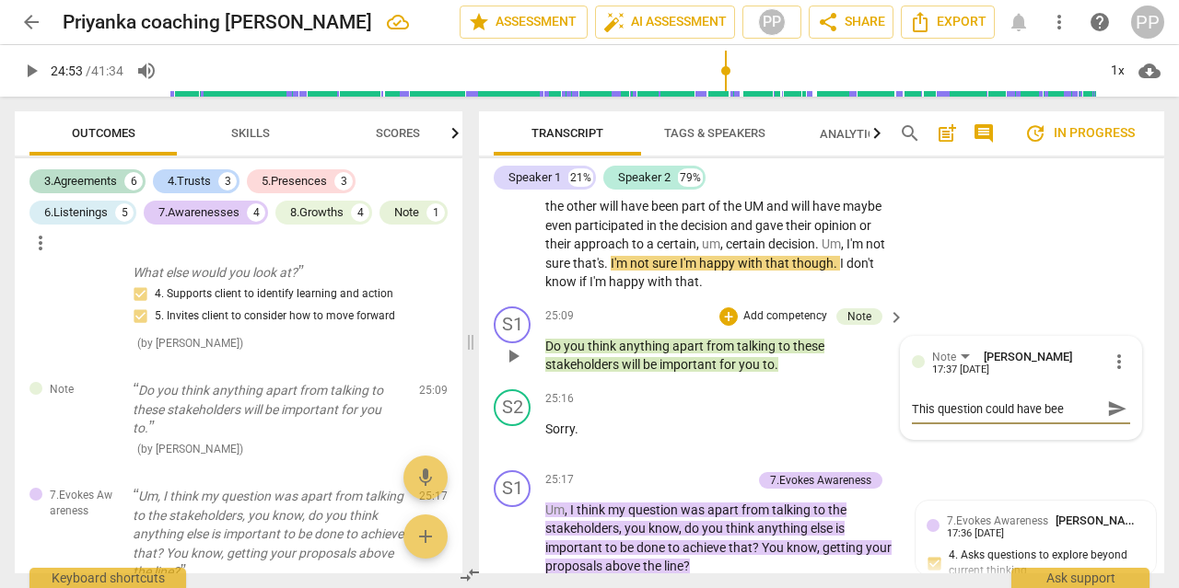
type textarea "This question could have been"
type textarea "This question could have been f"
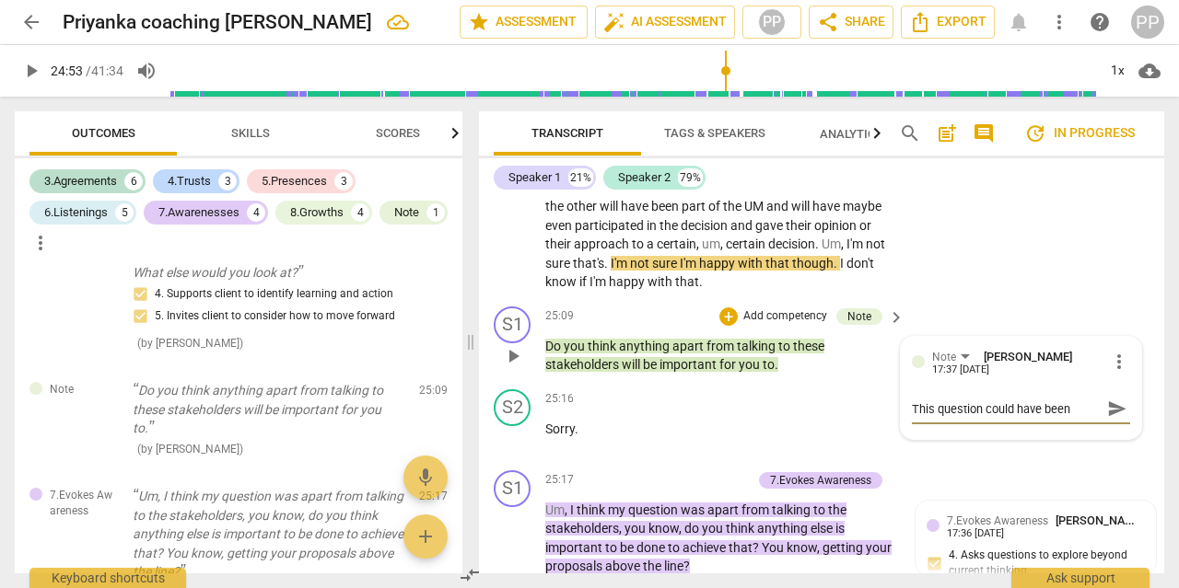
type textarea "This question could have been f"
type textarea "This question could have been fr"
type textarea "This question could have been fra"
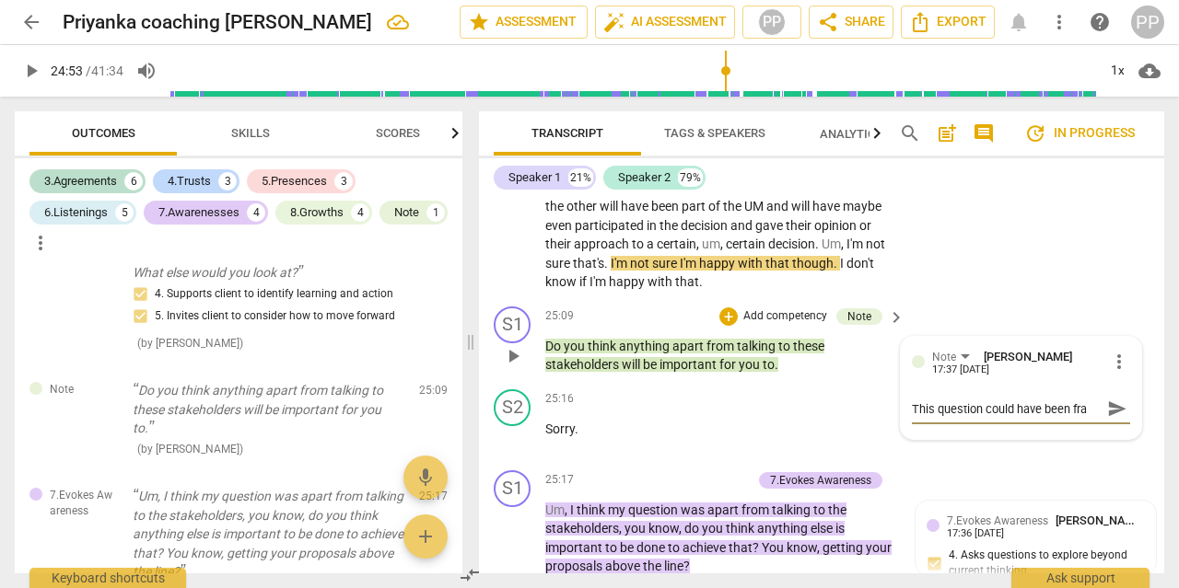
type textarea "This question could have been [PERSON_NAME]"
type textarea "This question could have been fra"
type textarea "This question could have been fram"
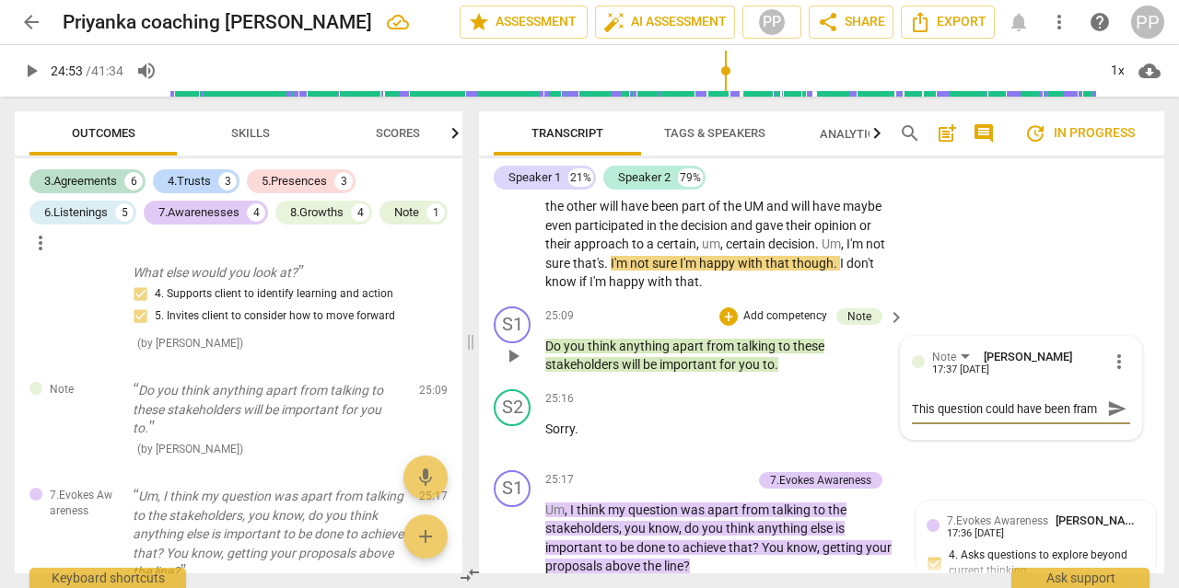
type textarea "This question could have been frame"
type textarea "This question could have been framed"
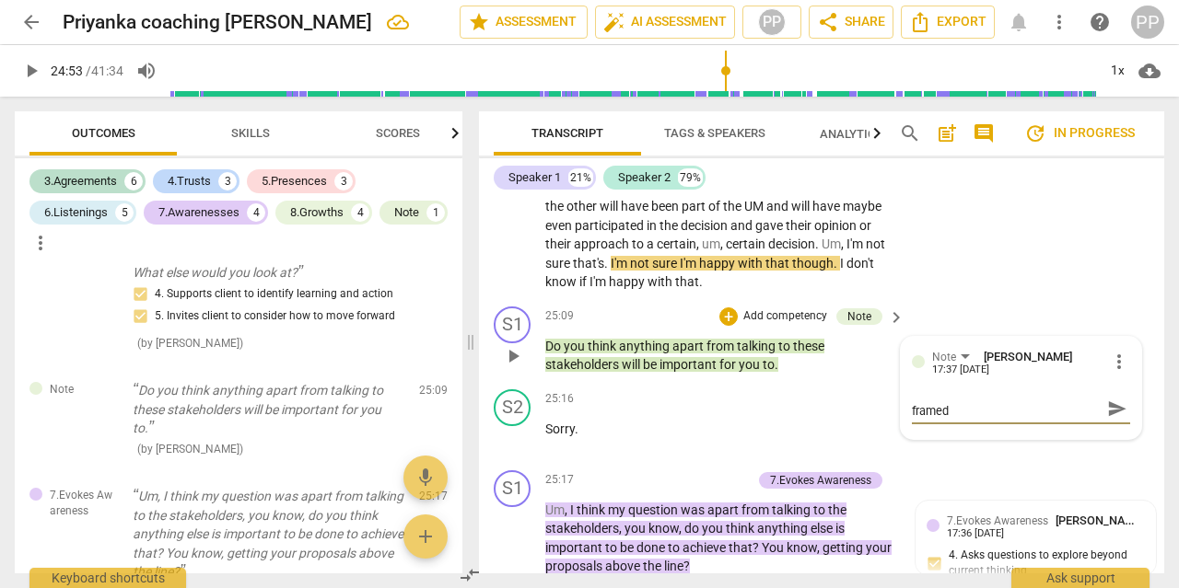
type textarea "This question could have been framed"
type textarea "This question could have been framed b"
type textarea "This question could have been framed be"
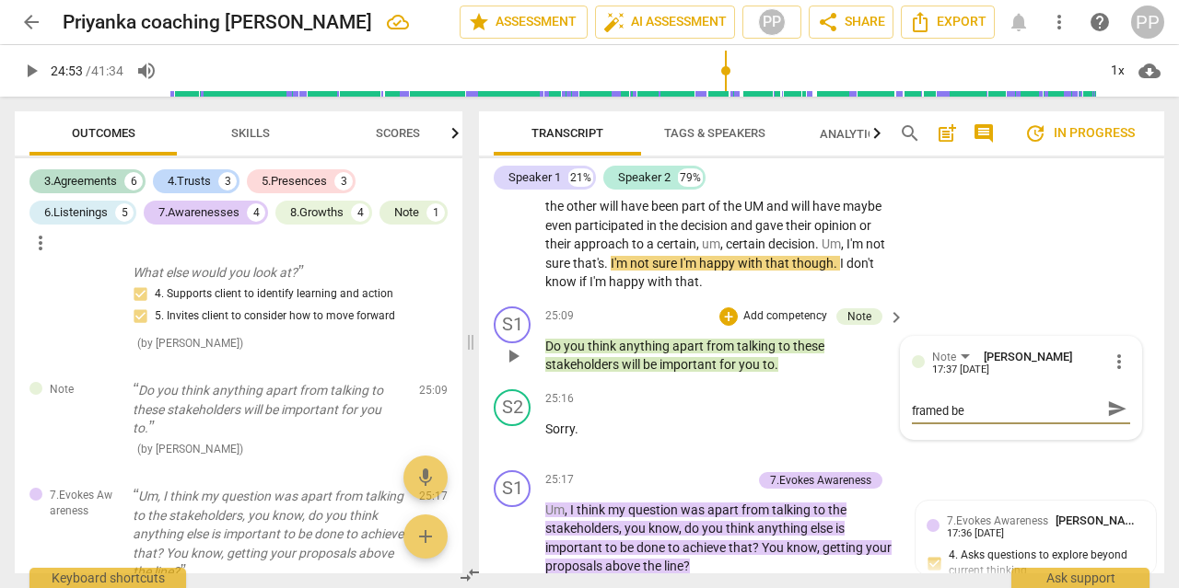
type textarea "This question could have been framed bet"
type textarea "This question could have been framed bett"
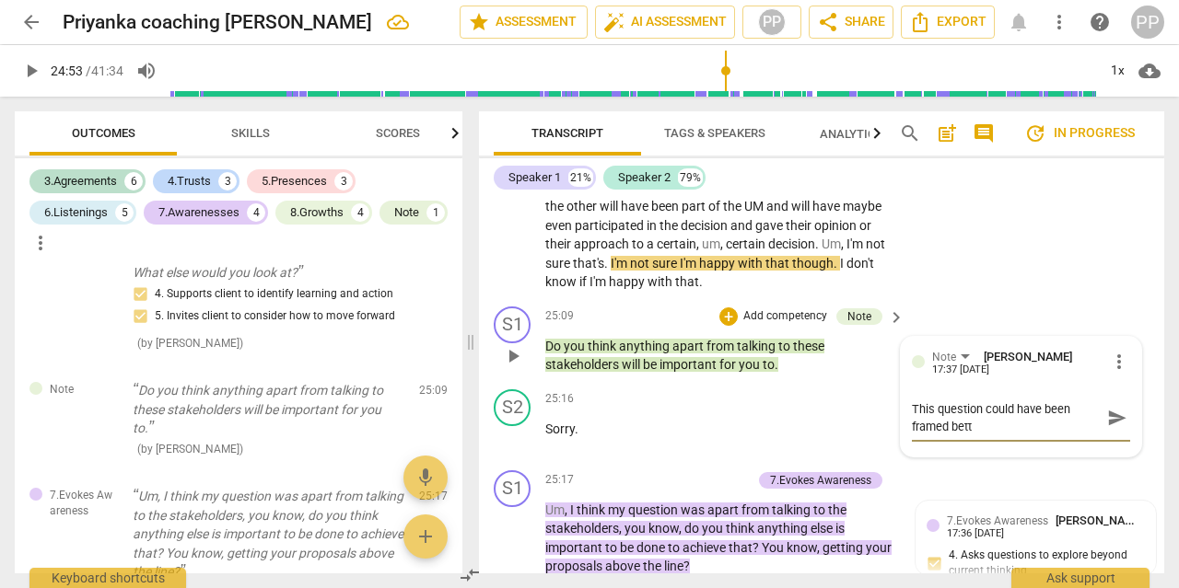
type textarea "This question could have been framed [PERSON_NAME]"
type textarea "This question could have been framed better"
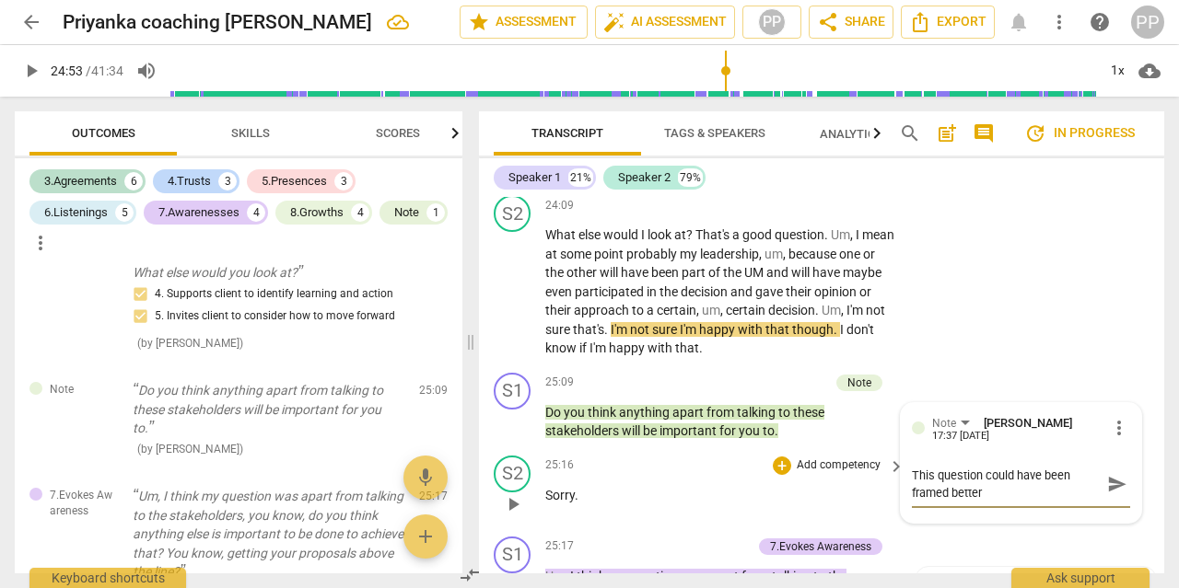
scroll to position [9162, 0]
type textarea "This question could have been framed better"
type textarea "This question could have been framed better t"
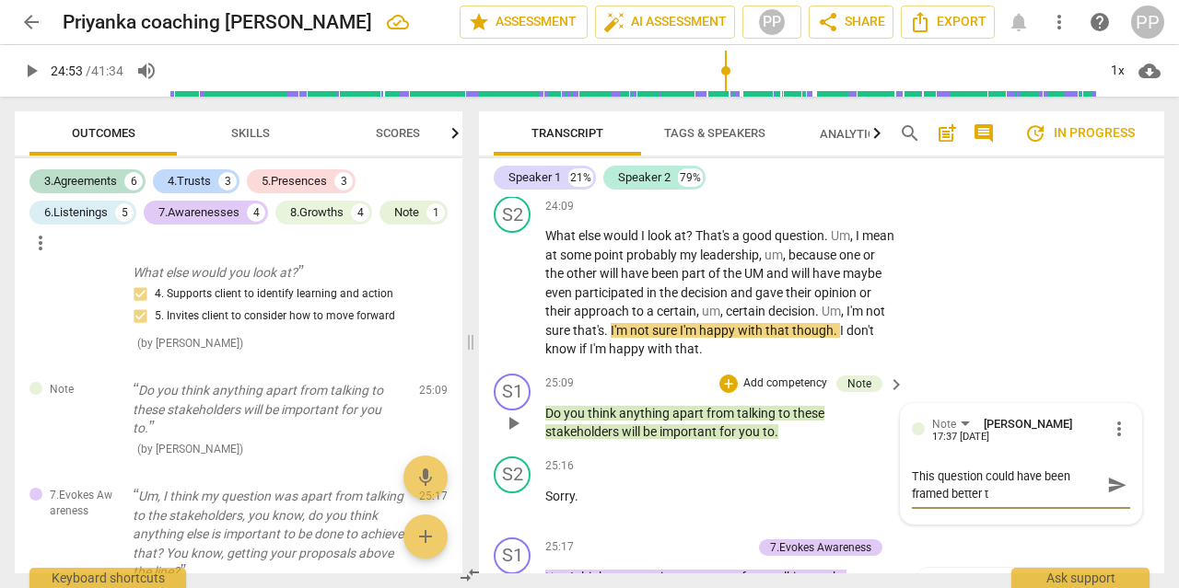
type textarea "This question could have been framed better th"
type textarea "This question could have been framed better the"
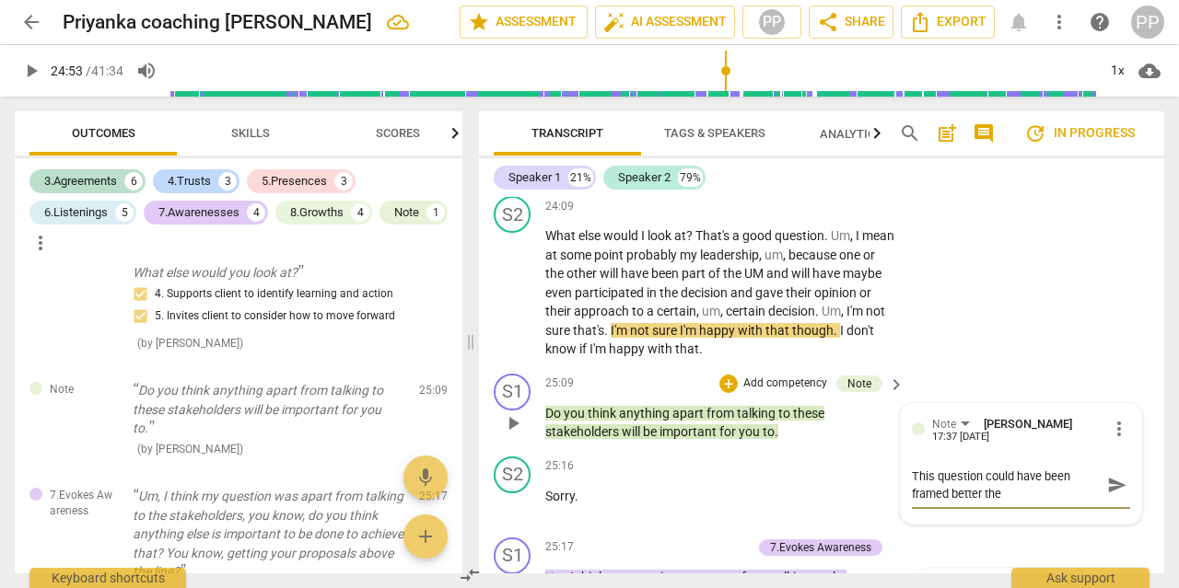
type textarea "This question could have been framed better the"
type textarea "This question could have been framed better th"
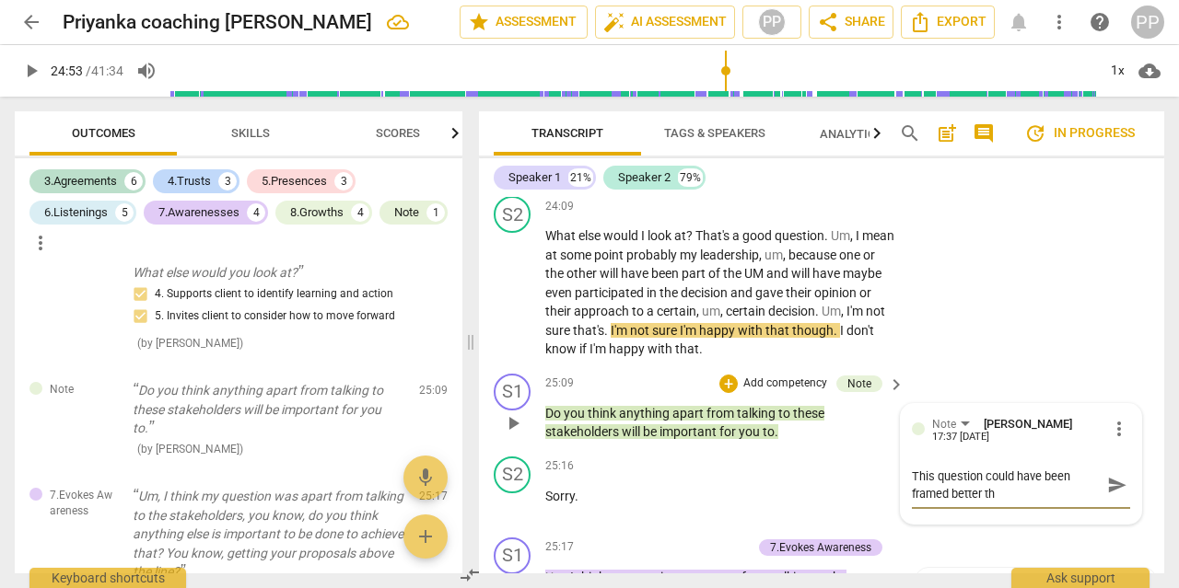
type textarea "This question could have been framed better t"
type textarea "This question could have been framed better"
type textarea "This question could have been framed better i"
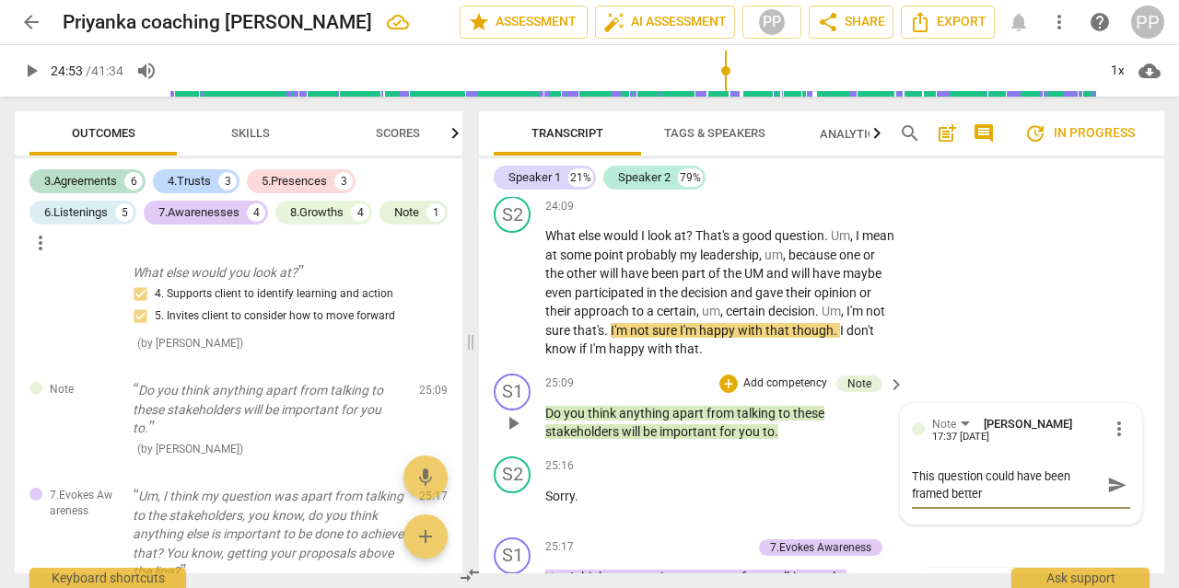
type textarea "This question could have been framed better i"
type textarea "This question could have been framed better in"
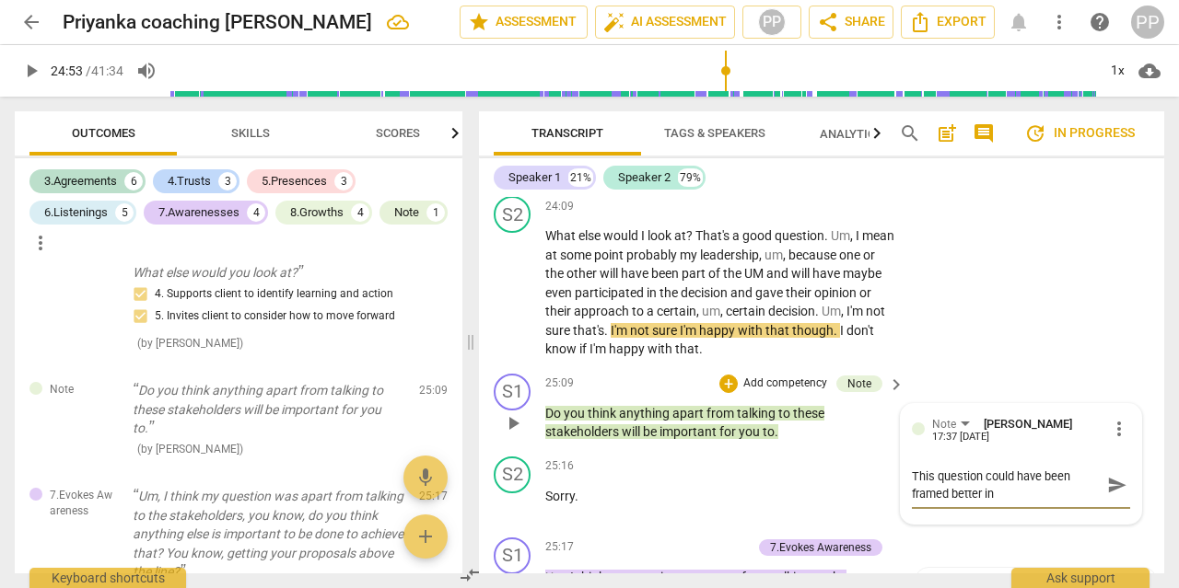
type textarea "This question could have been framed better in t"
type textarea "This question could have been framed better in th"
type textarea "This question could have been framed better in the"
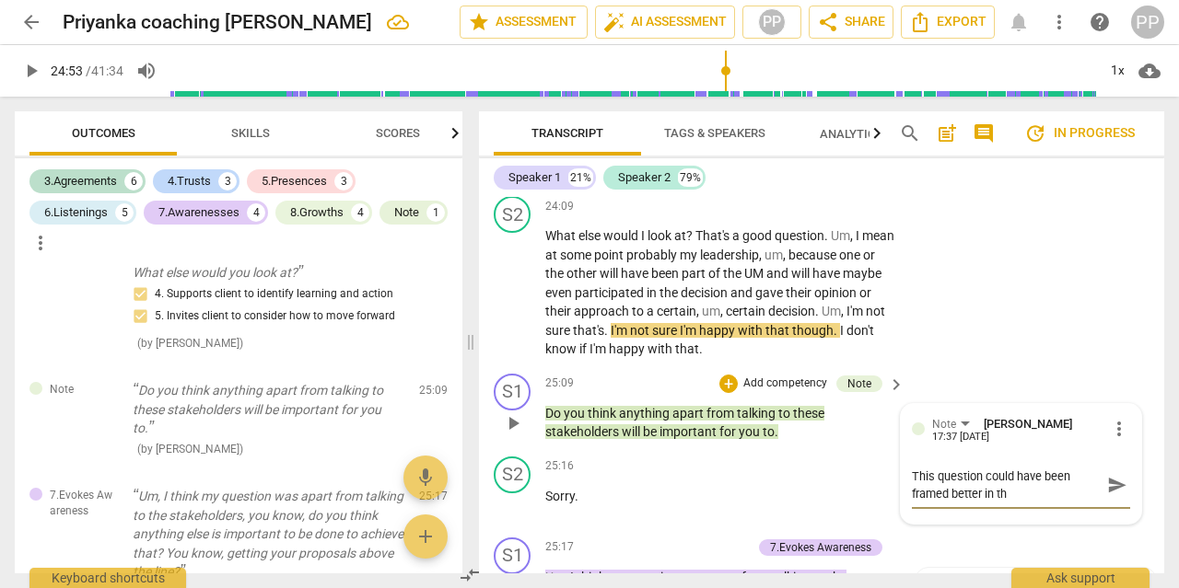
type textarea "This question could have been framed better in the"
type textarea "This question could have been framed better in the f"
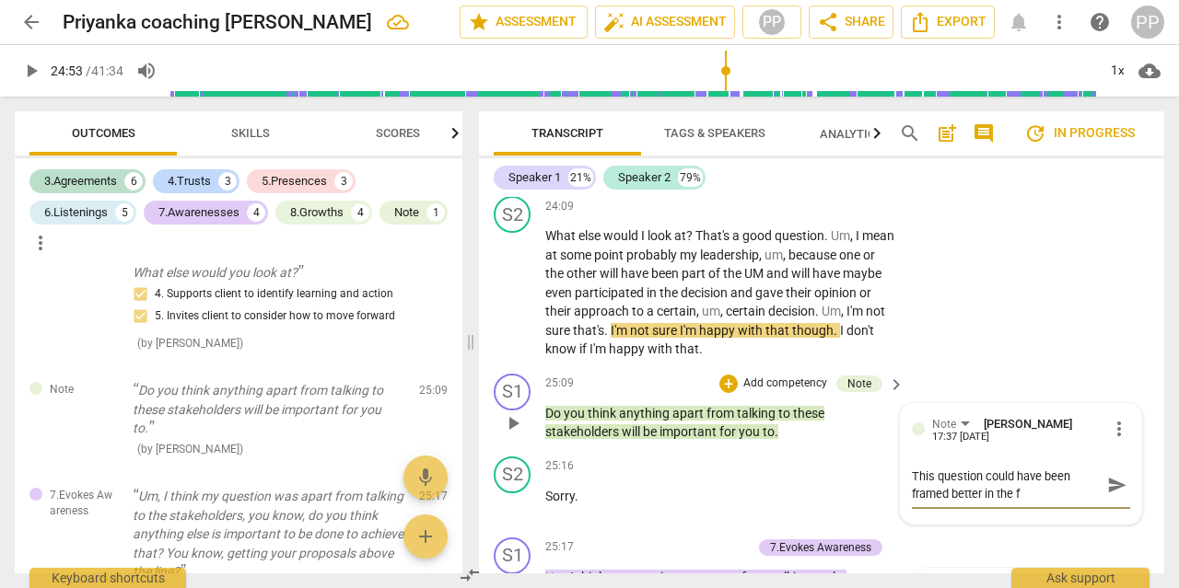
type textarea "This question could have been framed better in the fi"
type textarea "This question could have been framed better in the fir"
type textarea "This question could have been framed better in the firs"
type textarea "This question could have been framed better in the first"
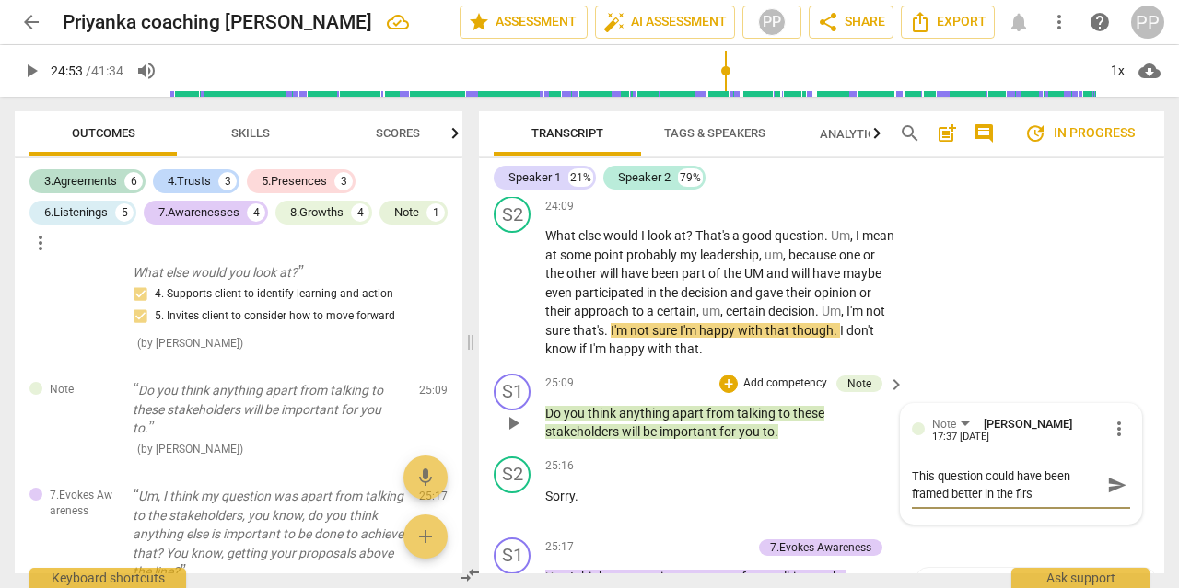
type textarea "This question could have been framed better in the first"
type textarea "This question could have been framed better in the first g"
type textarea "This question could have been framed better in the first go"
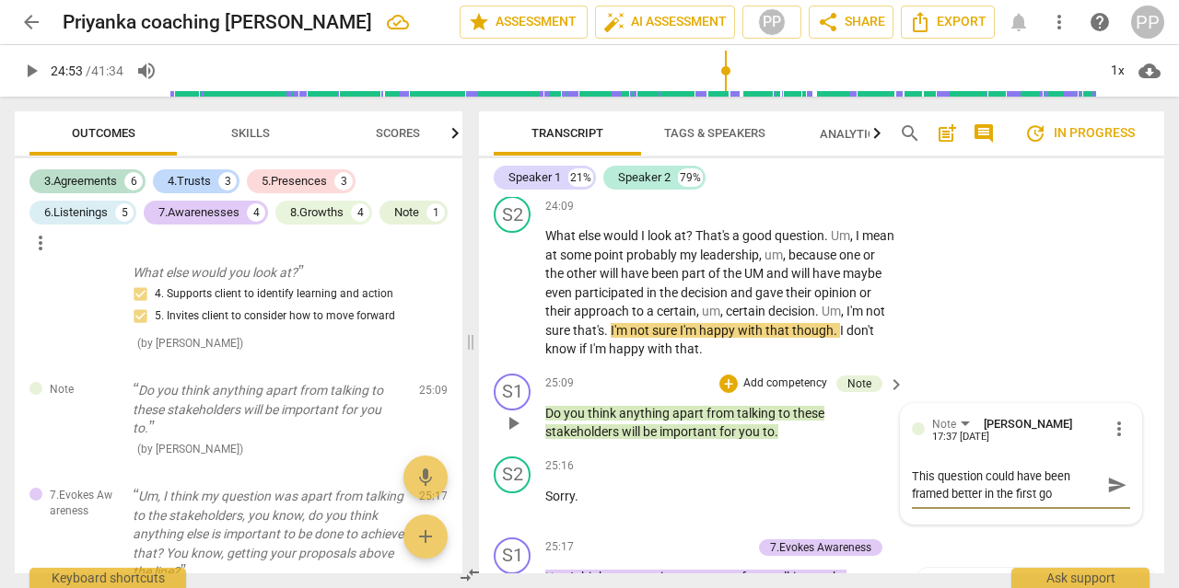
type textarea "This question could have been framed better in the first go"
click at [479, 395] on div "S1 play_arrow pause 25:09 + Add competency Note keyboard_arrow_right Do you thi…" at bounding box center [821, 407] width 685 height 83
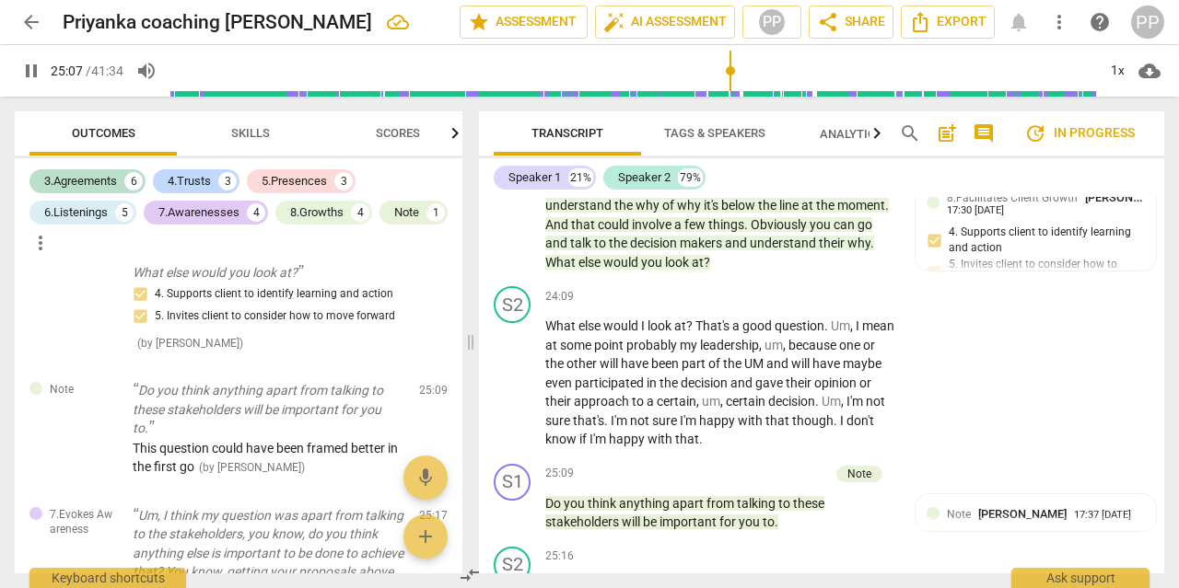
scroll to position [9070, 0]
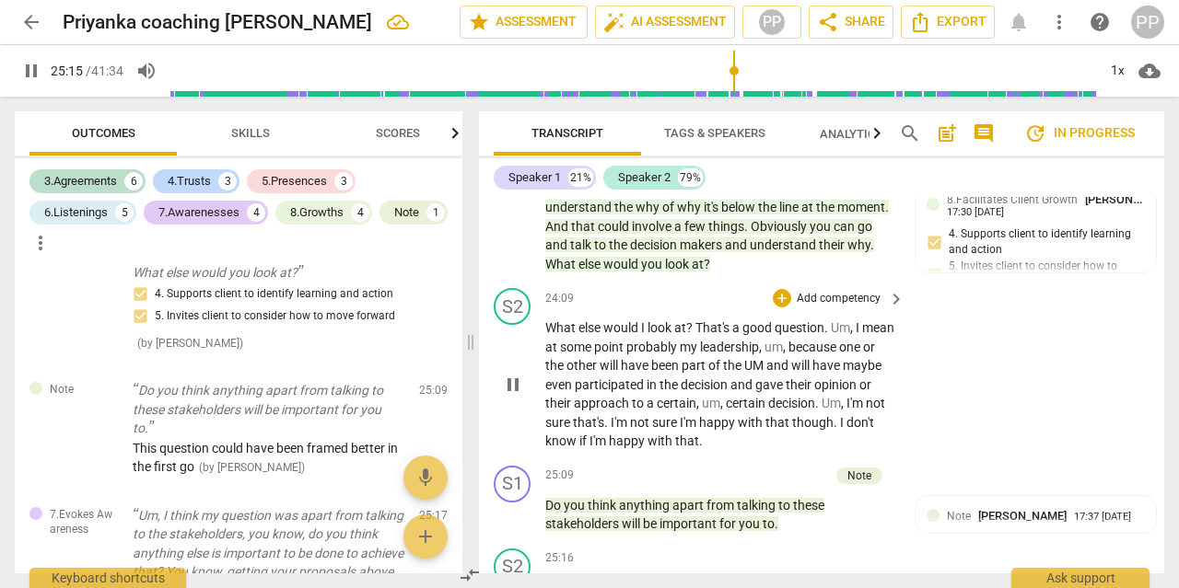
click at [789, 338] on p "What else would I look at ? That's a good question . Um , I mean at some point …" at bounding box center [720, 385] width 350 height 133
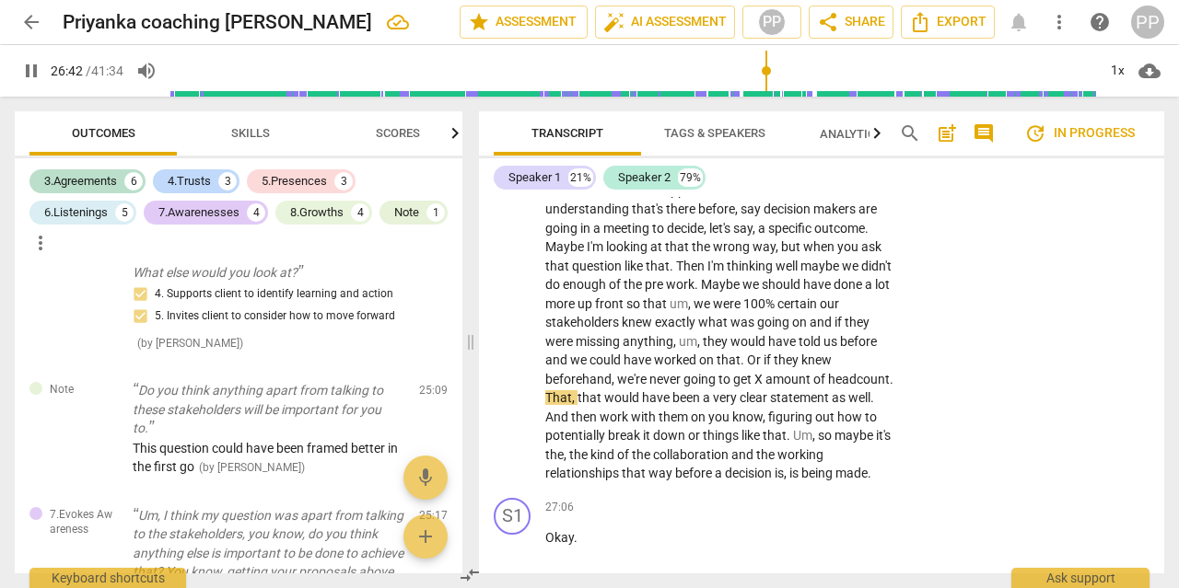
scroll to position [9708, 0]
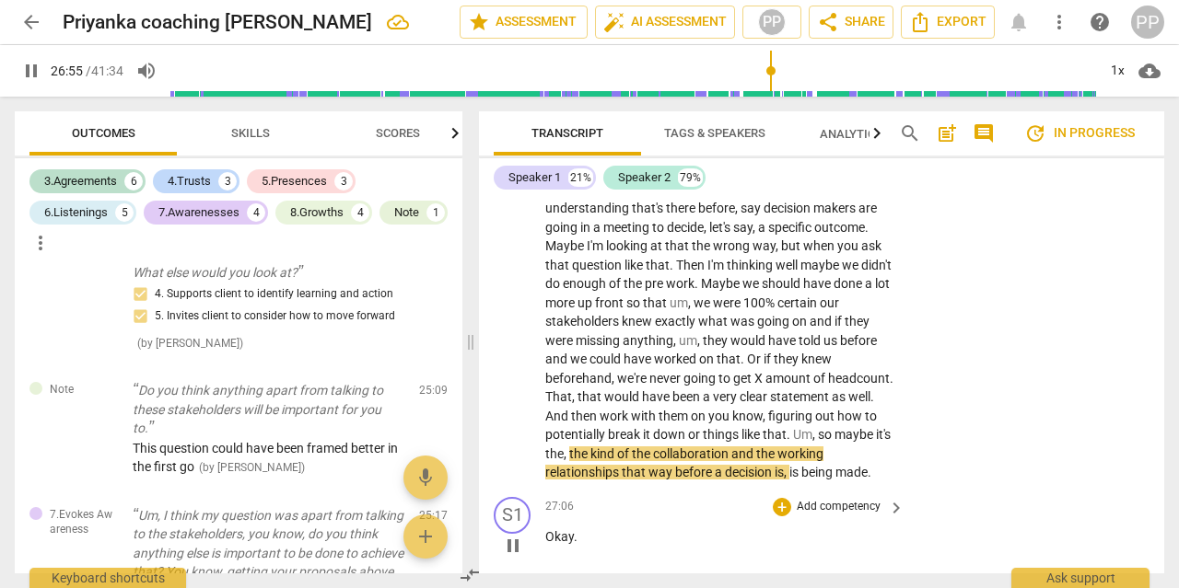
click at [567, 529] on span "Okay" at bounding box center [559, 536] width 29 height 15
click at [850, 499] on p "Add competency" at bounding box center [838, 507] width 87 height 17
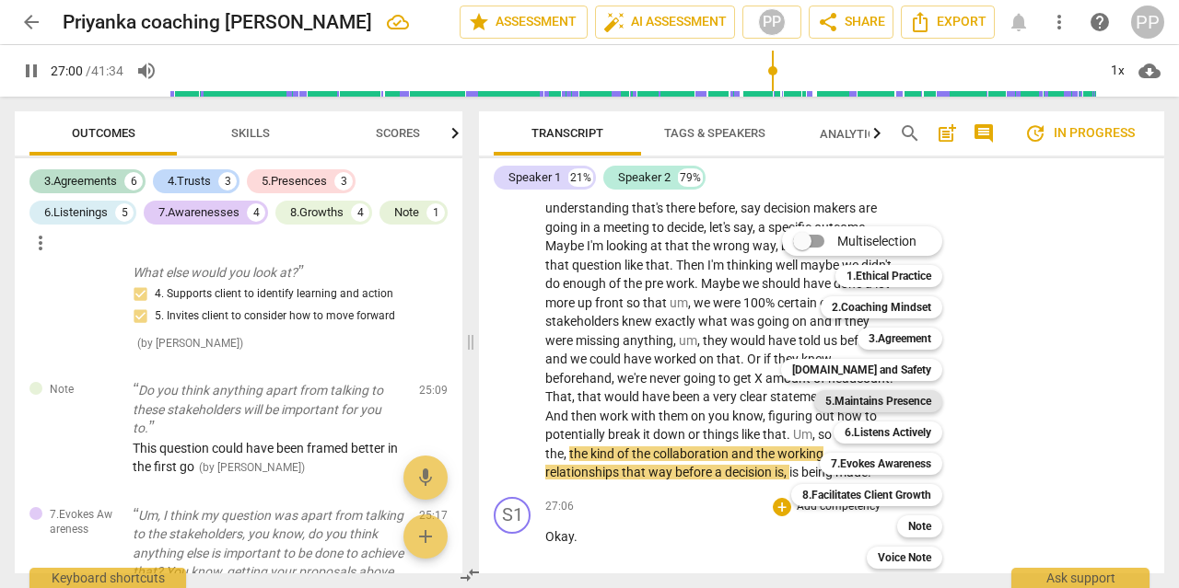
click at [896, 404] on b "5.Maintains Presence" at bounding box center [878, 401] width 106 height 22
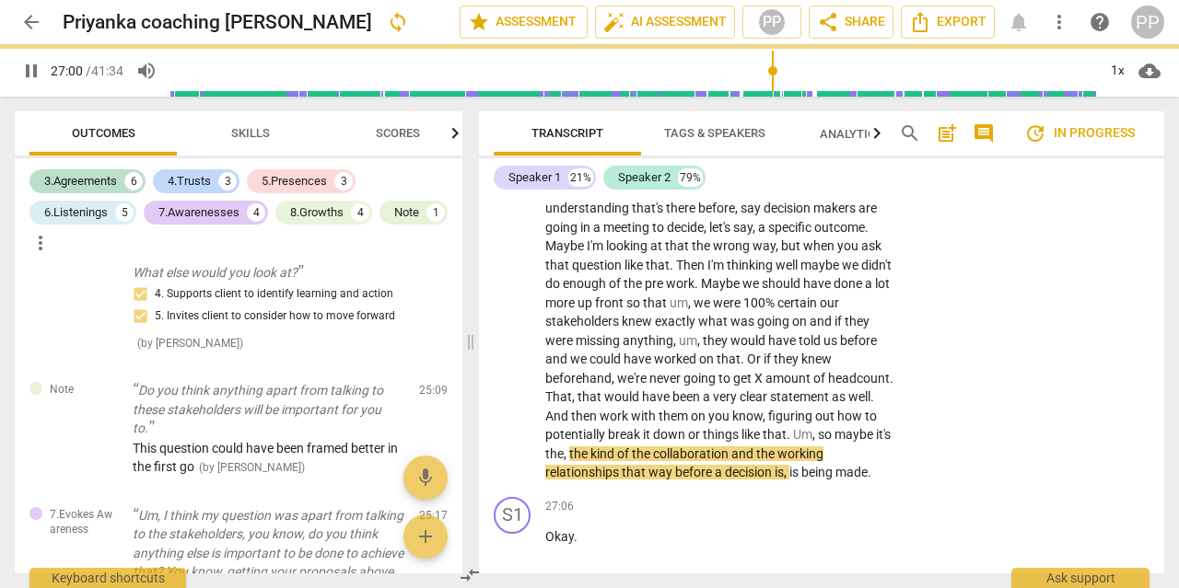
type input "1621"
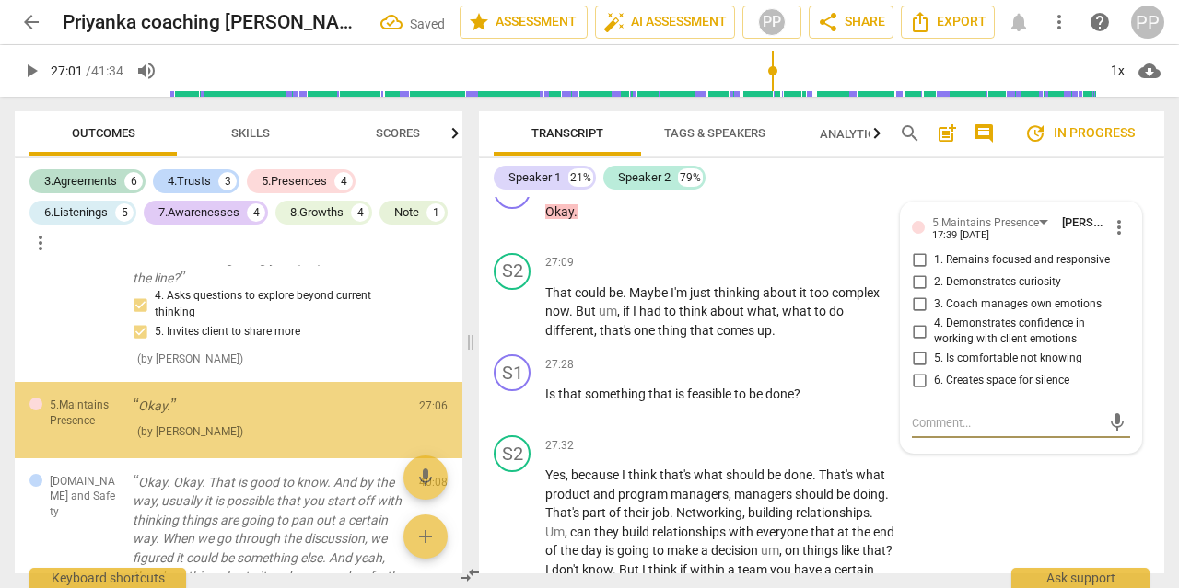
scroll to position [4358, 0]
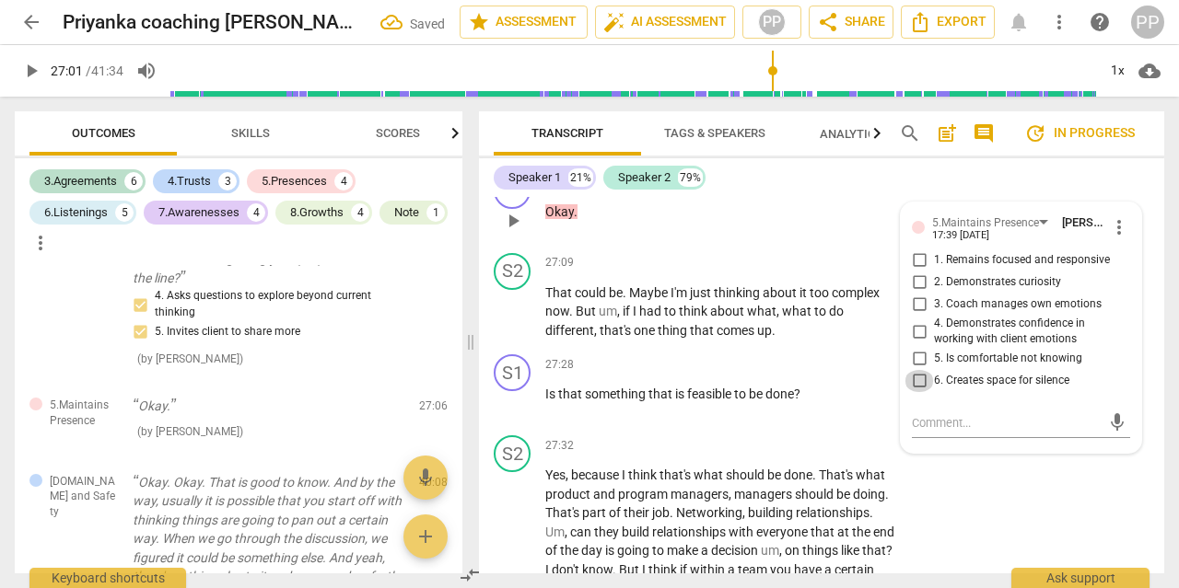
click at [912, 370] on input "6. Creates space for silence" at bounding box center [918, 381] width 29 height 22
checkbox input "true"
click at [986, 465] on div "S2 play_arrow pause 27:32 + Add competency keyboard_arrow_right Yes , because I…" at bounding box center [821, 545] width 685 height 234
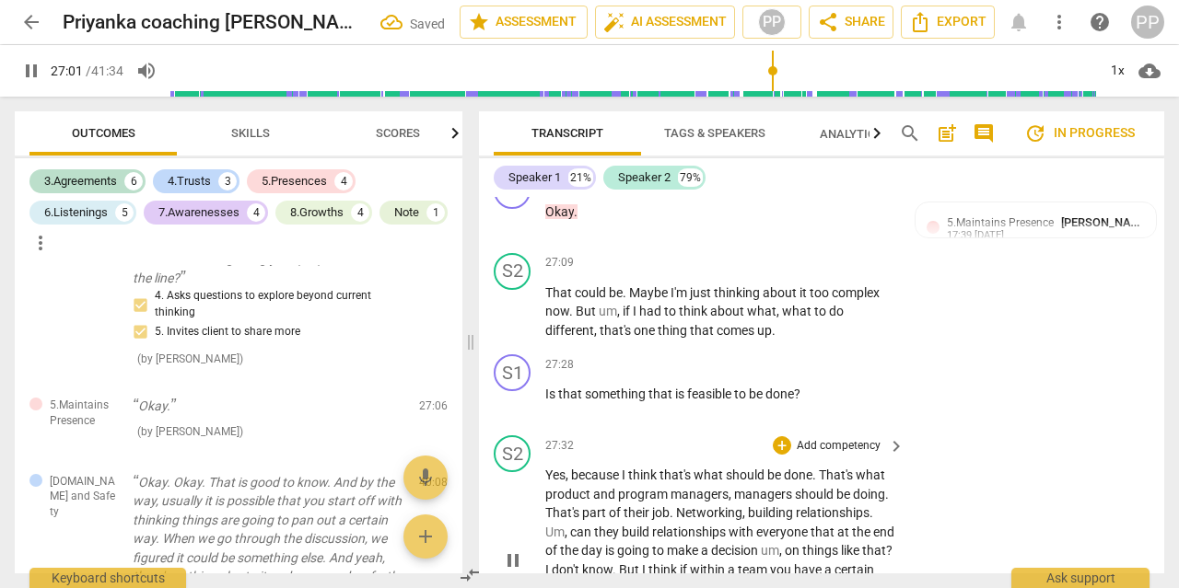
click at [986, 465] on div "S2 play_arrow pause 27:32 + Add competency keyboard_arrow_right Yes , because I…" at bounding box center [821, 545] width 685 height 234
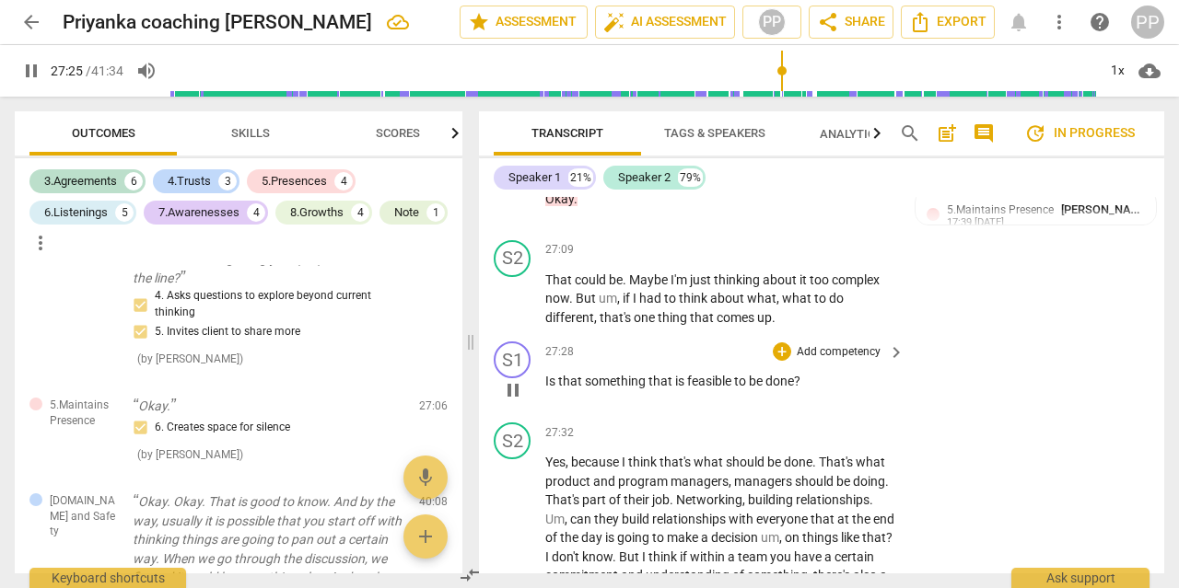
scroll to position [10046, 0]
click at [854, 344] on p "Add competency" at bounding box center [838, 352] width 87 height 17
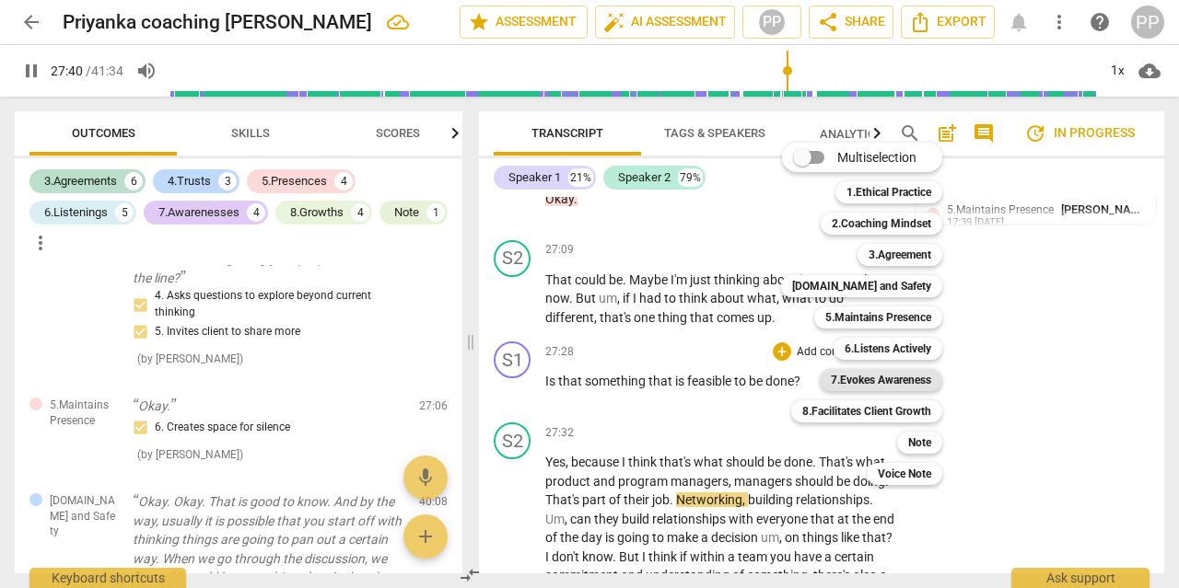
click at [891, 377] on b "7.Evokes Awareness" at bounding box center [880, 380] width 100 height 22
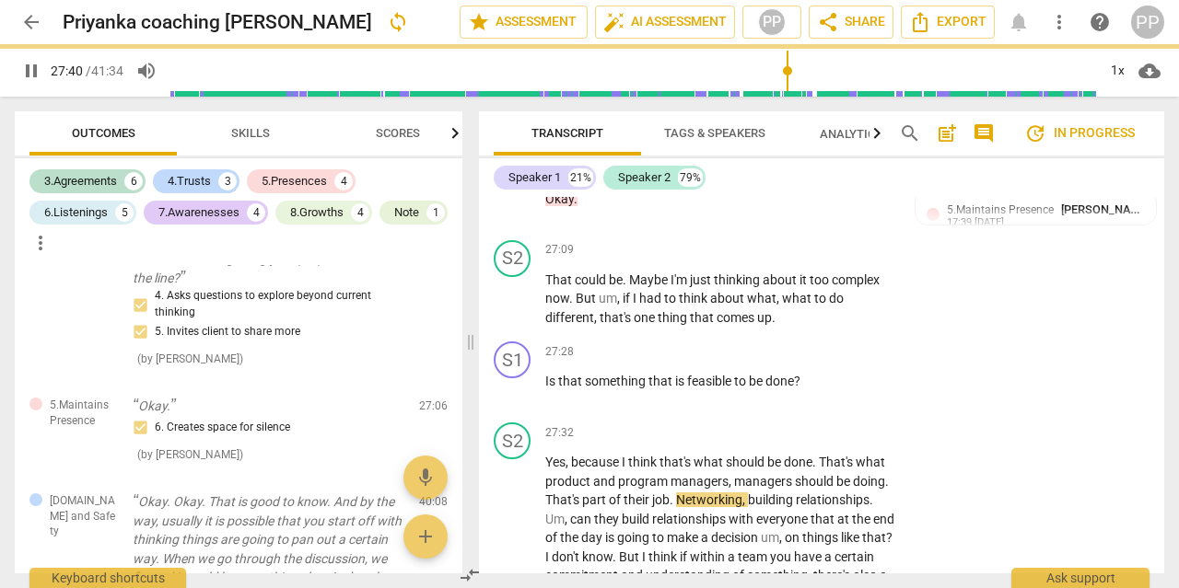
type input "1661"
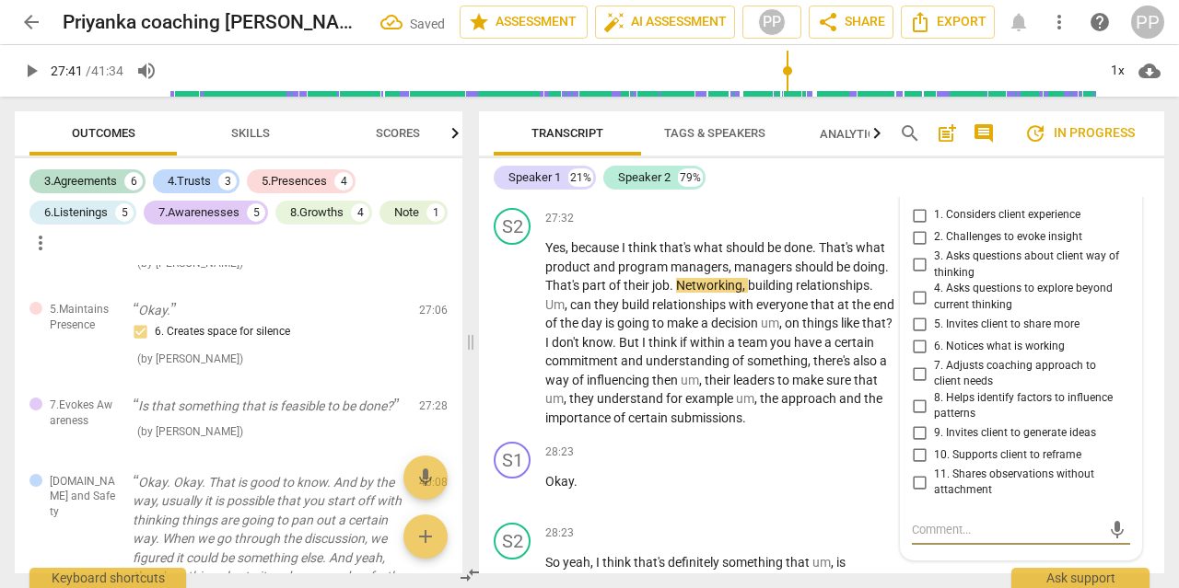
scroll to position [10260, 0]
click at [923, 287] on input "4. Asks questions to explore beyond current thinking" at bounding box center [918, 298] width 29 height 22
checkbox input "true"
click at [917, 255] on input "3. Asks questions about client way of thinking" at bounding box center [918, 266] width 29 height 22
checkbox input "true"
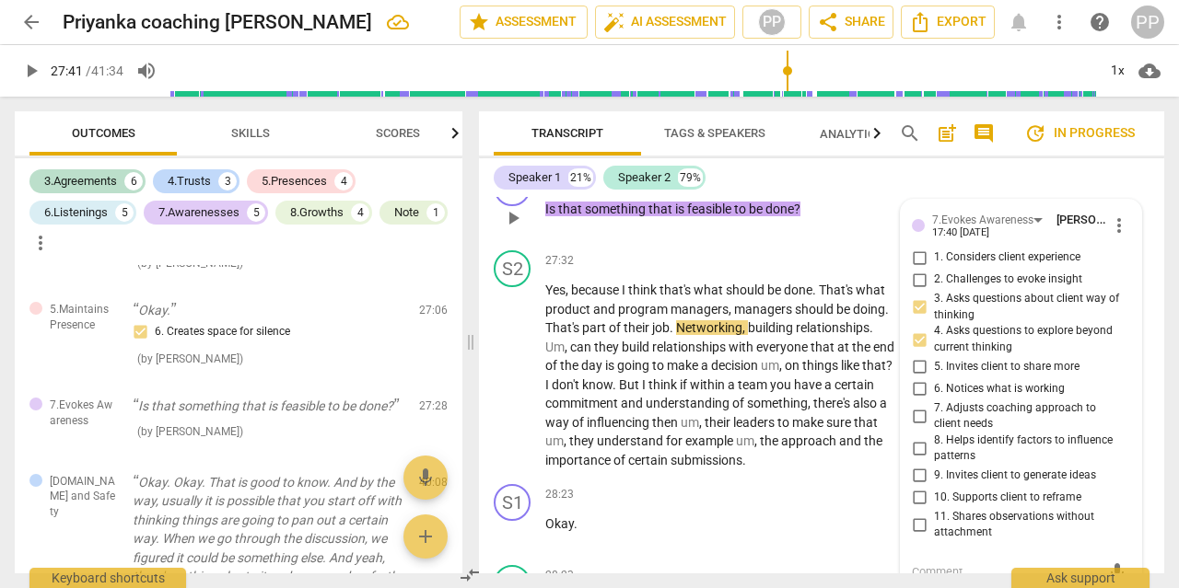
scroll to position [10217, 0]
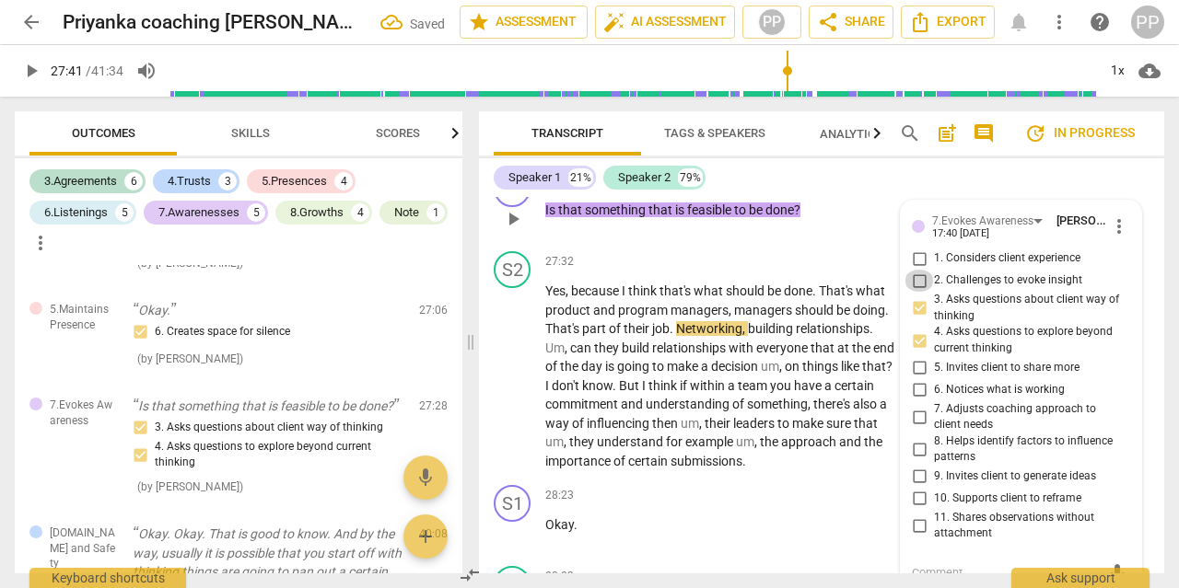
click at [921, 270] on input "2. Challenges to evoke insight" at bounding box center [918, 281] width 29 height 22
click at [918, 270] on input "2. Challenges to evoke insight" at bounding box center [918, 281] width 29 height 22
checkbox input "false"
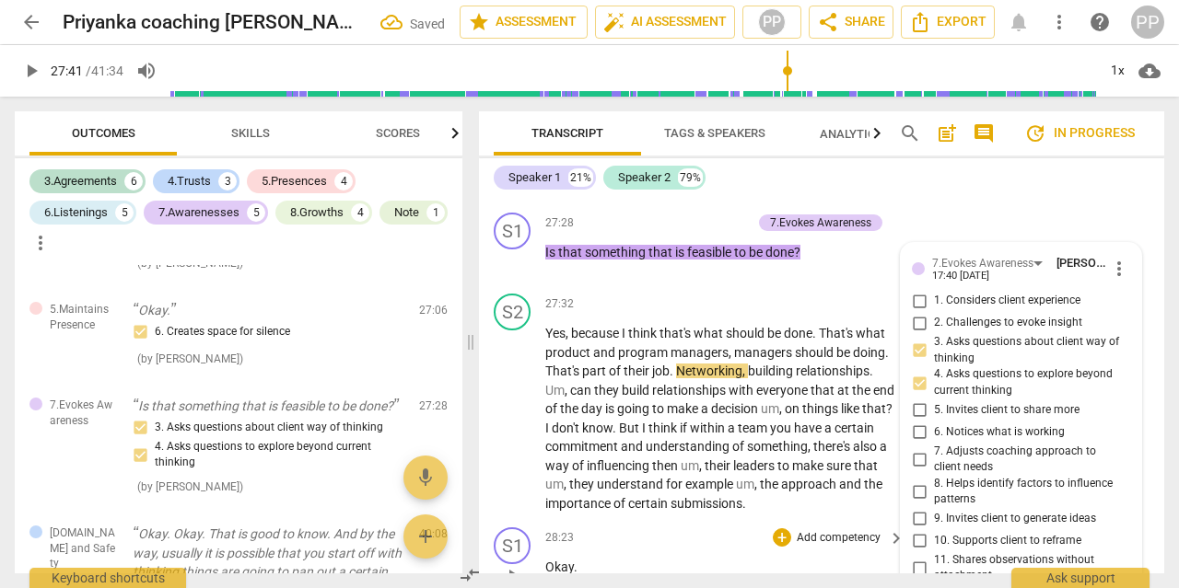
scroll to position [10193, 0]
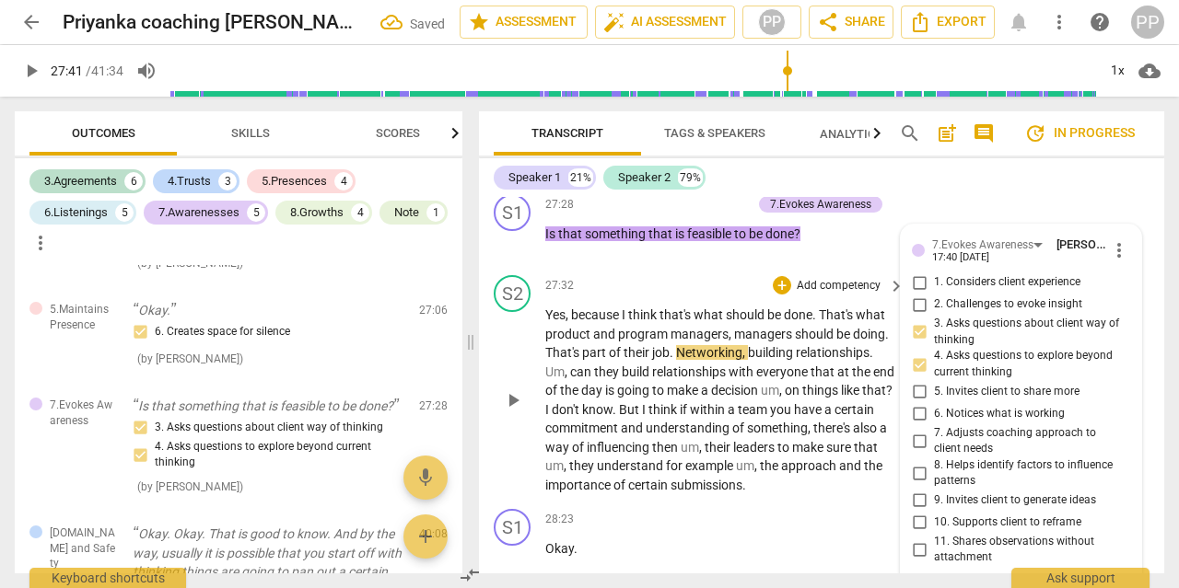
click at [583, 478] on span "importance" at bounding box center [579, 485] width 68 height 15
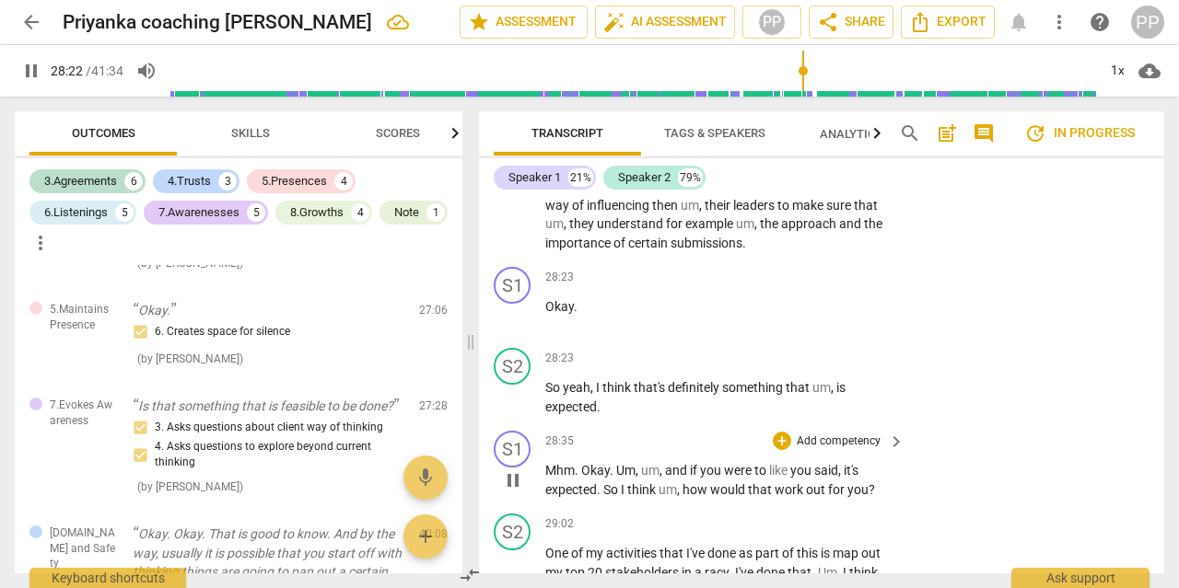
scroll to position [10434, 0]
click at [853, 435] on p "Add competency" at bounding box center [838, 443] width 87 height 17
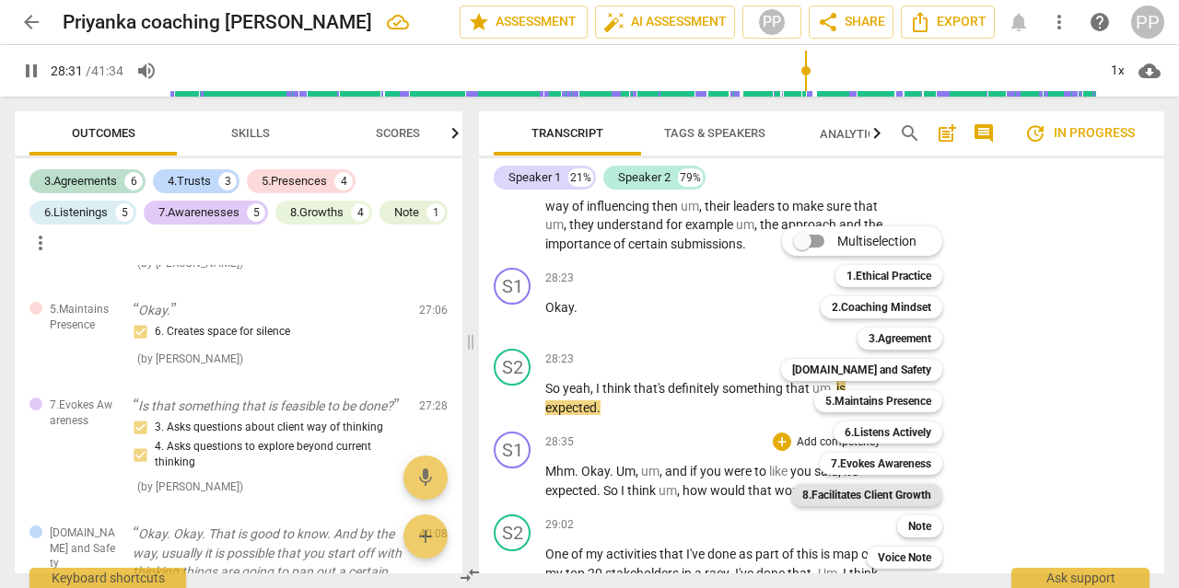
click at [883, 500] on b "8.Facilitates Client Growth" at bounding box center [866, 495] width 129 height 22
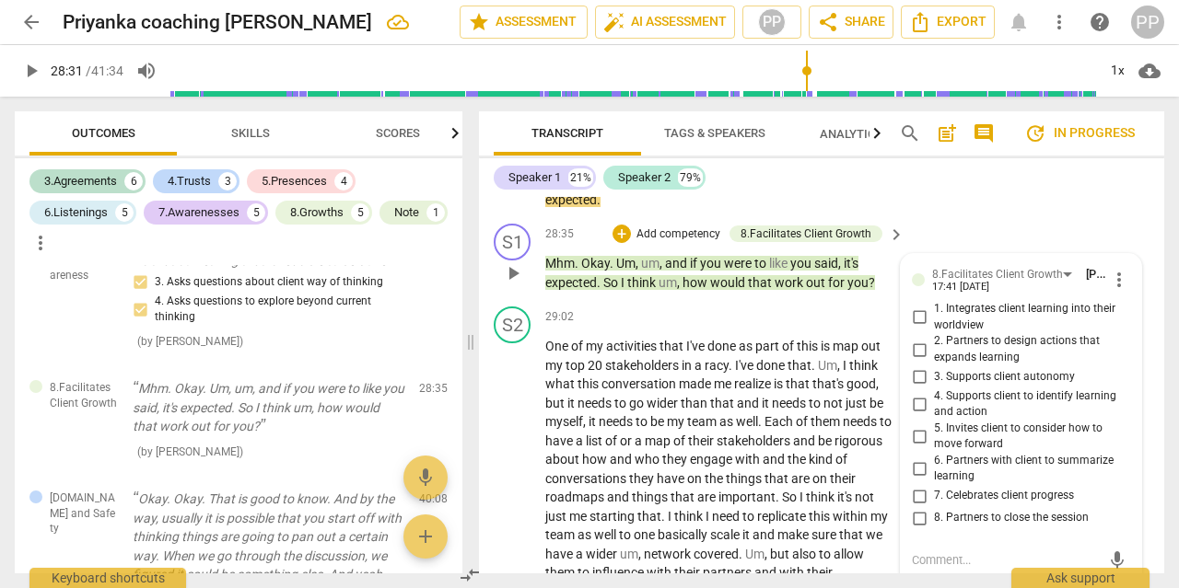
scroll to position [10643, 0]
click at [1119, 269] on span "more_vert" at bounding box center [1119, 280] width 22 height 22
click at [1123, 272] on li "Delete" at bounding box center [1131, 276] width 64 height 35
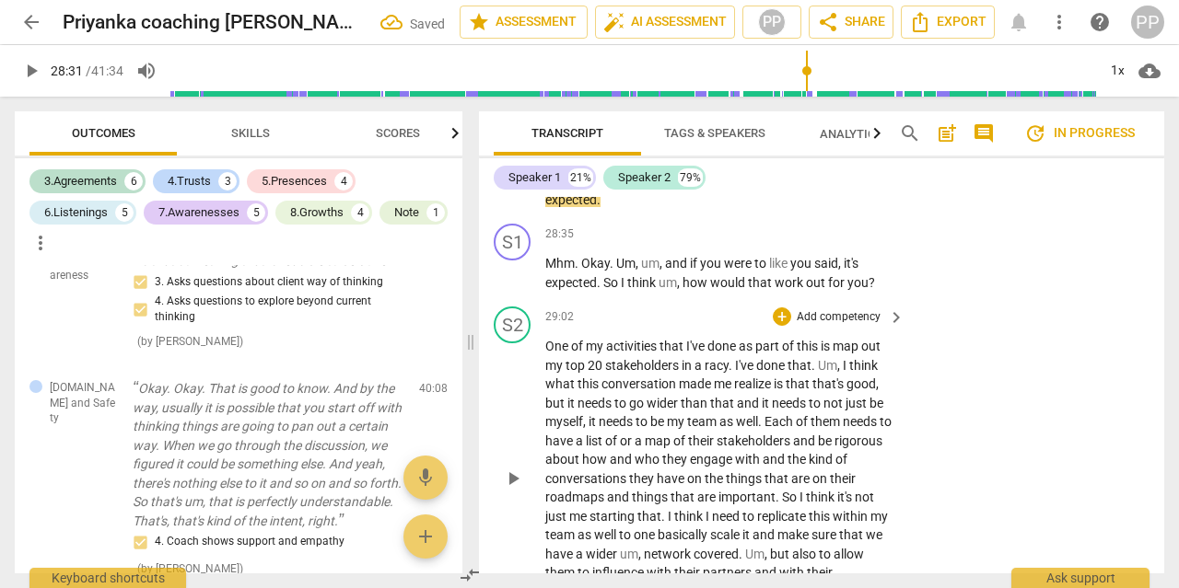
scroll to position [10596, 0]
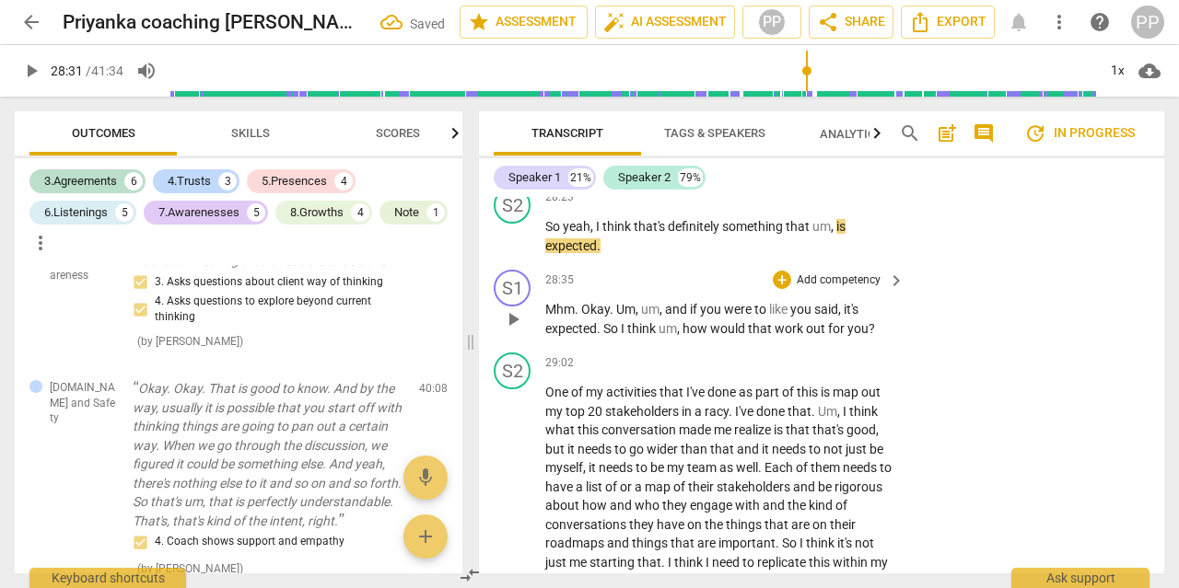
click at [806, 273] on p "Add competency" at bounding box center [838, 281] width 87 height 17
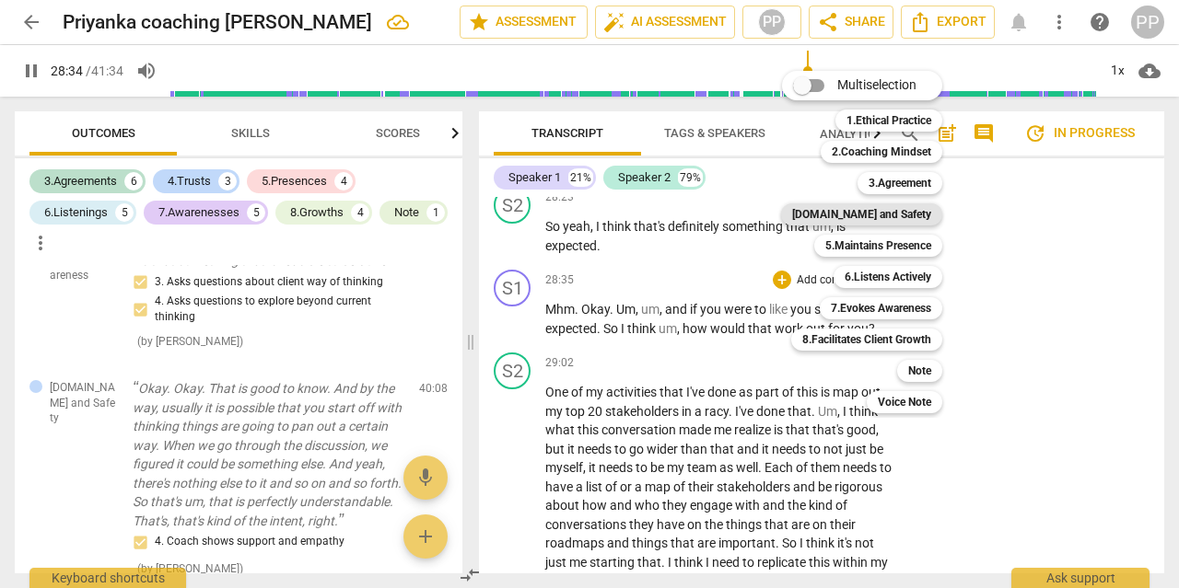
click at [877, 218] on b "[DOMAIN_NAME] and Safety" at bounding box center [861, 214] width 139 height 22
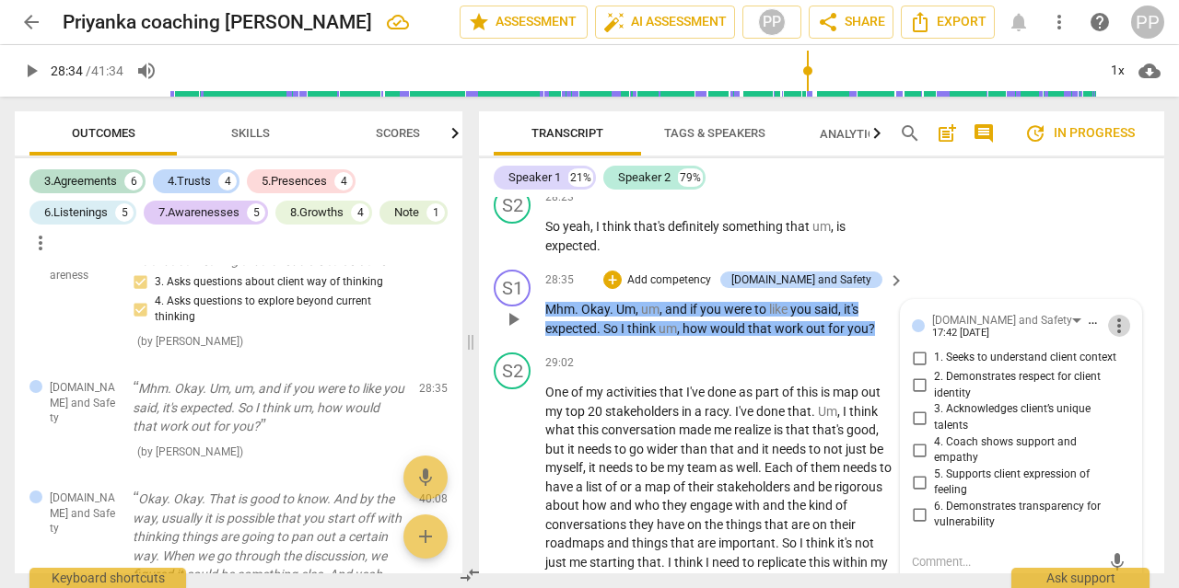
click at [1115, 315] on span "more_vert" at bounding box center [1119, 326] width 22 height 22
click at [1121, 331] on li "Delete" at bounding box center [1131, 322] width 64 height 35
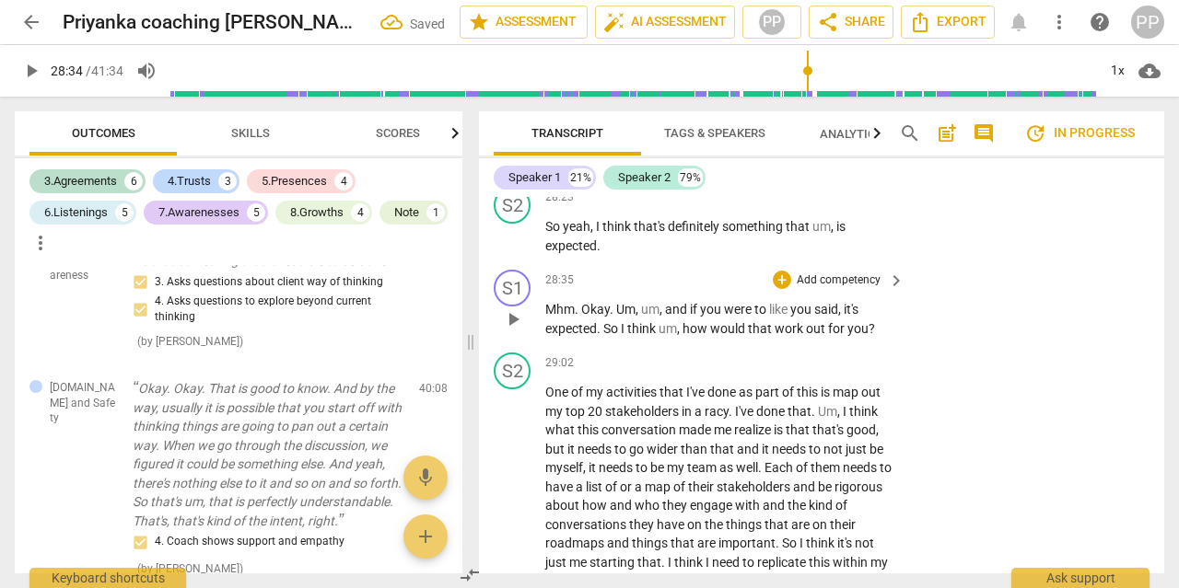
click at [828, 273] on p "Add competency" at bounding box center [838, 281] width 87 height 17
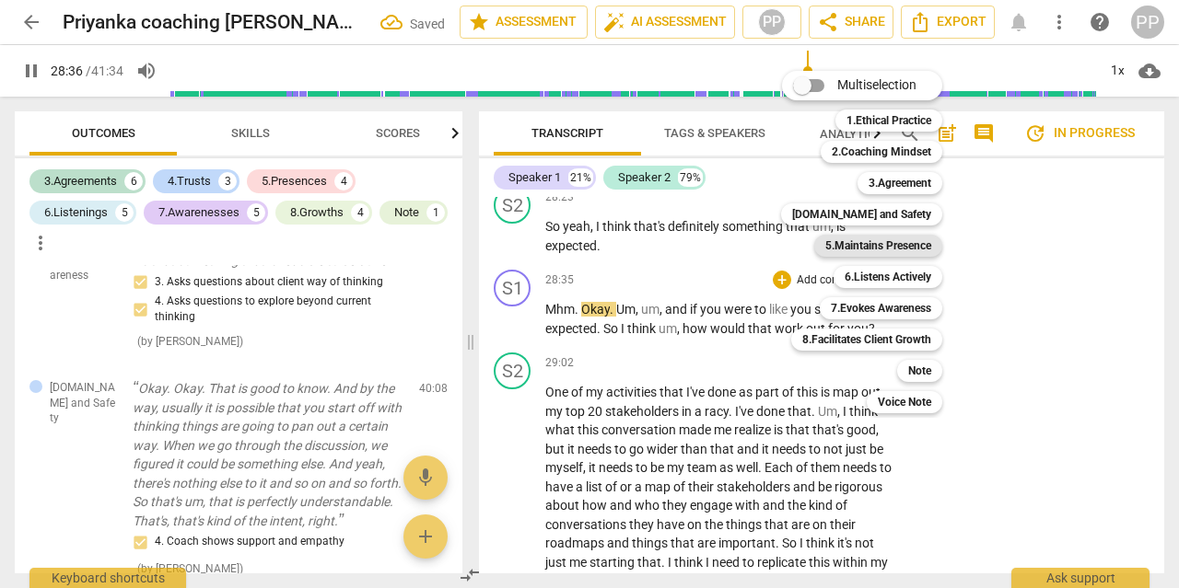
click at [885, 248] on b "5.Maintains Presence" at bounding box center [878, 246] width 106 height 22
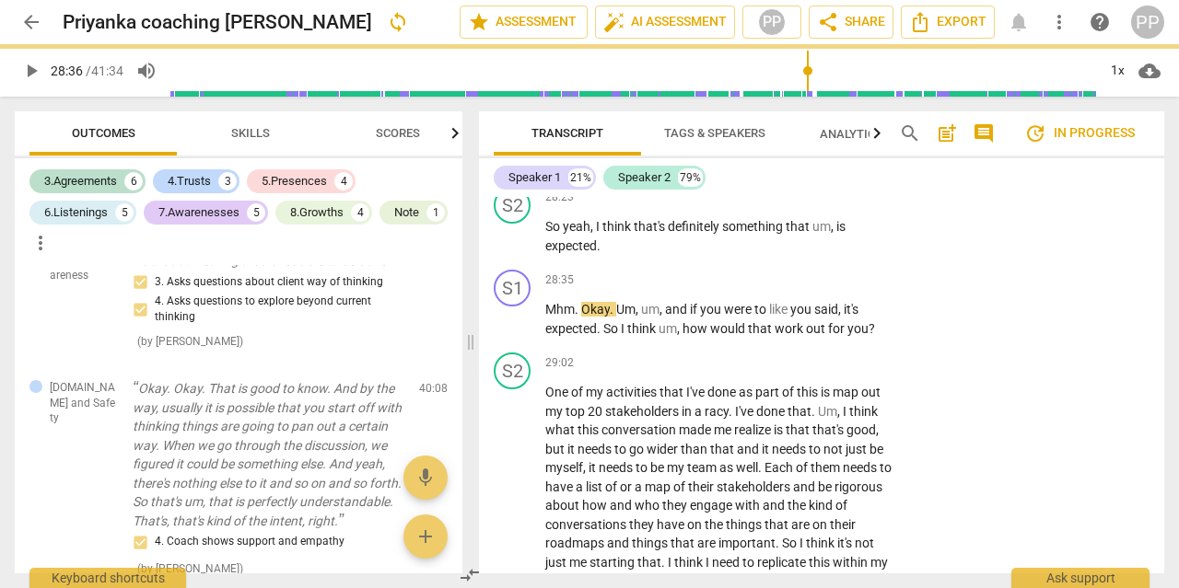
type input "1716"
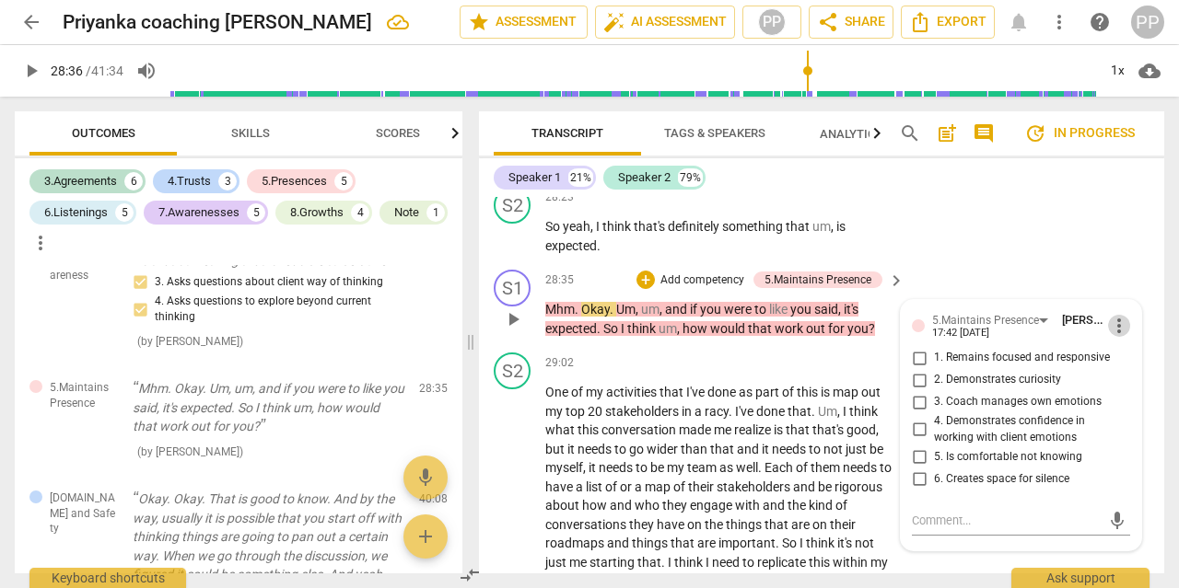
click at [1117, 315] on span "more_vert" at bounding box center [1119, 326] width 22 height 22
click at [922, 321] on div at bounding box center [589, 294] width 1179 height 588
click at [922, 347] on input "1. Remains focused and responsive" at bounding box center [918, 358] width 29 height 22
checkbox input "true"
click at [679, 273] on p "Add competency" at bounding box center [701, 281] width 87 height 17
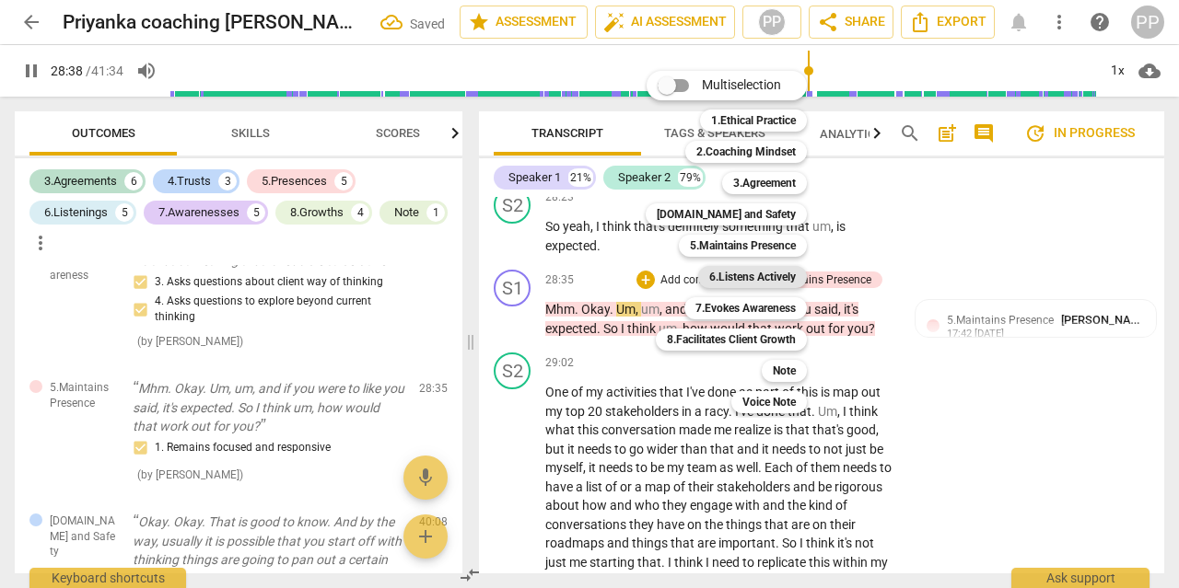
click at [751, 275] on b "6.Listens Actively" at bounding box center [752, 277] width 87 height 22
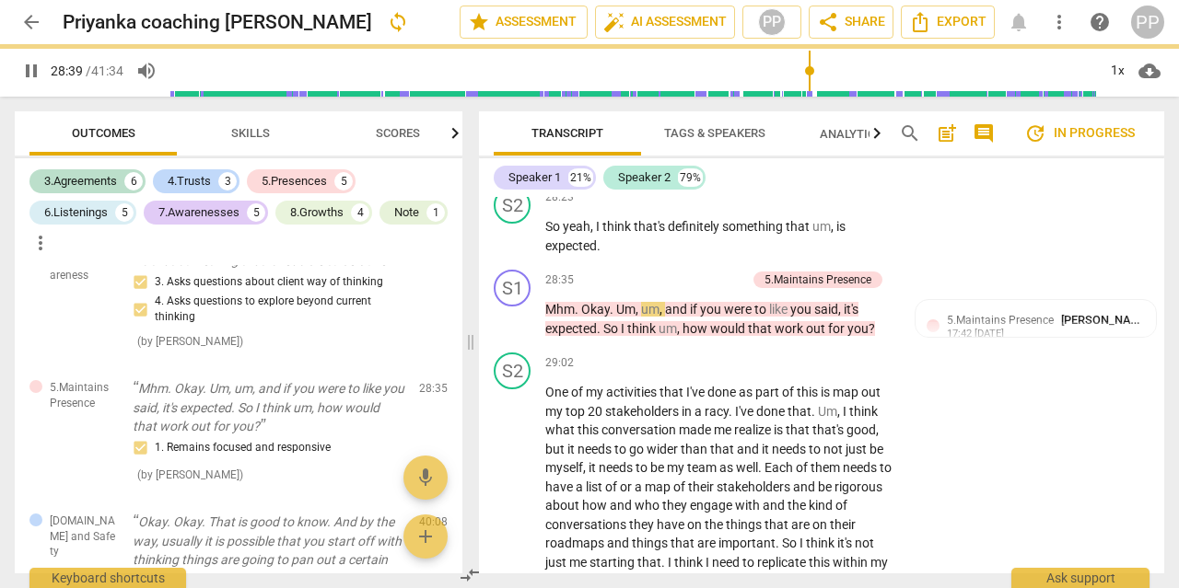
type input "1719"
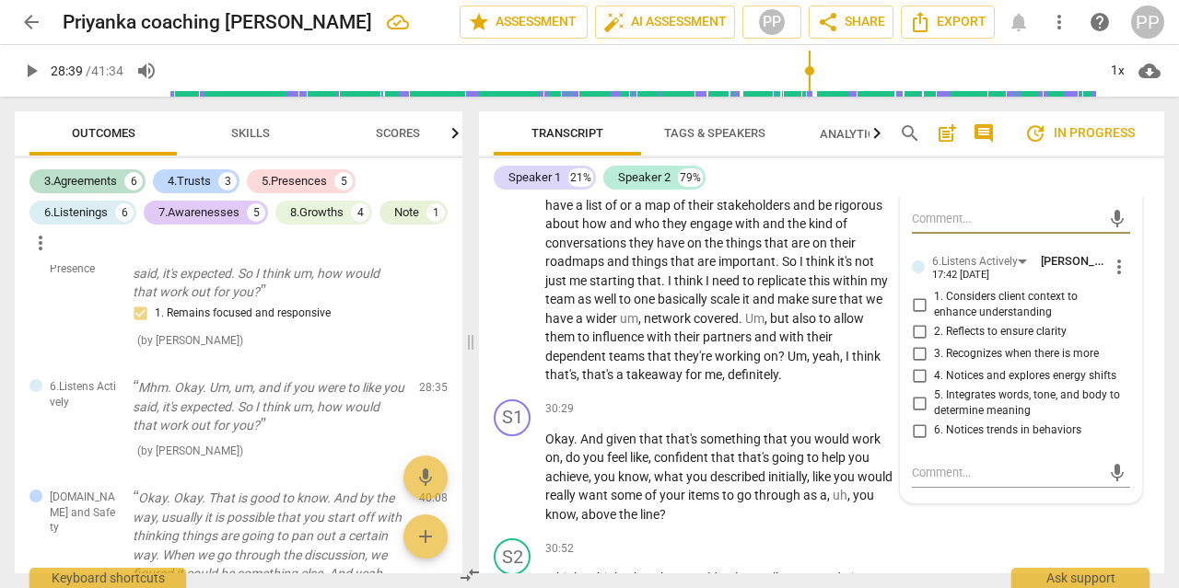
scroll to position [10900, 0]
click at [922, 364] on input "4. Notices and explores energy shifts" at bounding box center [918, 375] width 29 height 22
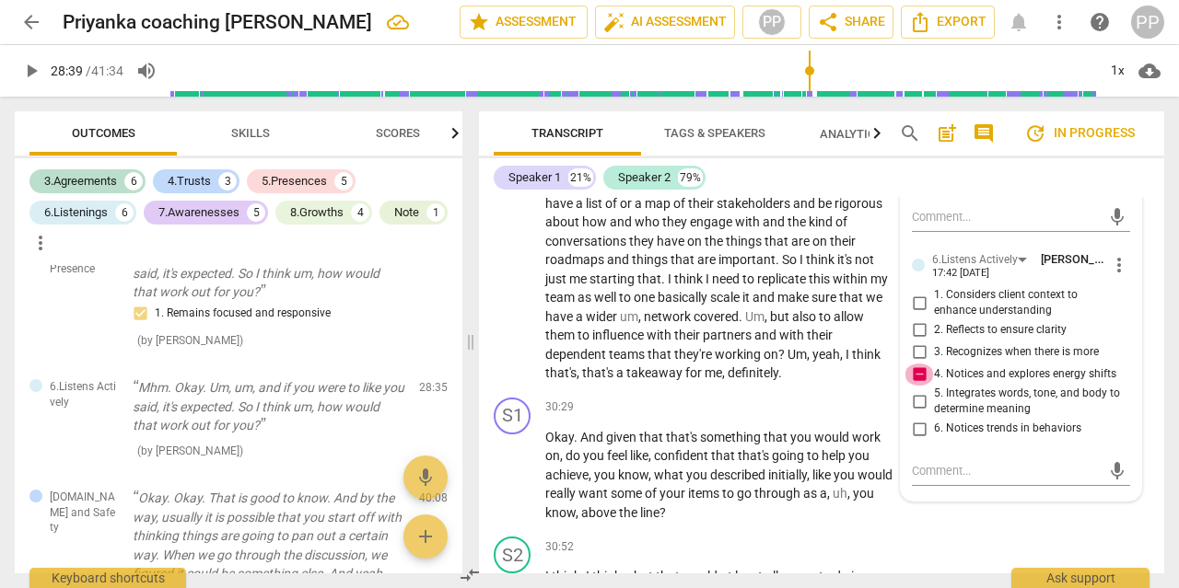
click at [922, 364] on input "4. Notices and explores energy shifts" at bounding box center [918, 375] width 29 height 22
checkbox input "false"
click at [1122, 254] on span "more_vert" at bounding box center [1119, 265] width 22 height 22
click at [1129, 261] on li "Delete" at bounding box center [1131, 262] width 64 height 35
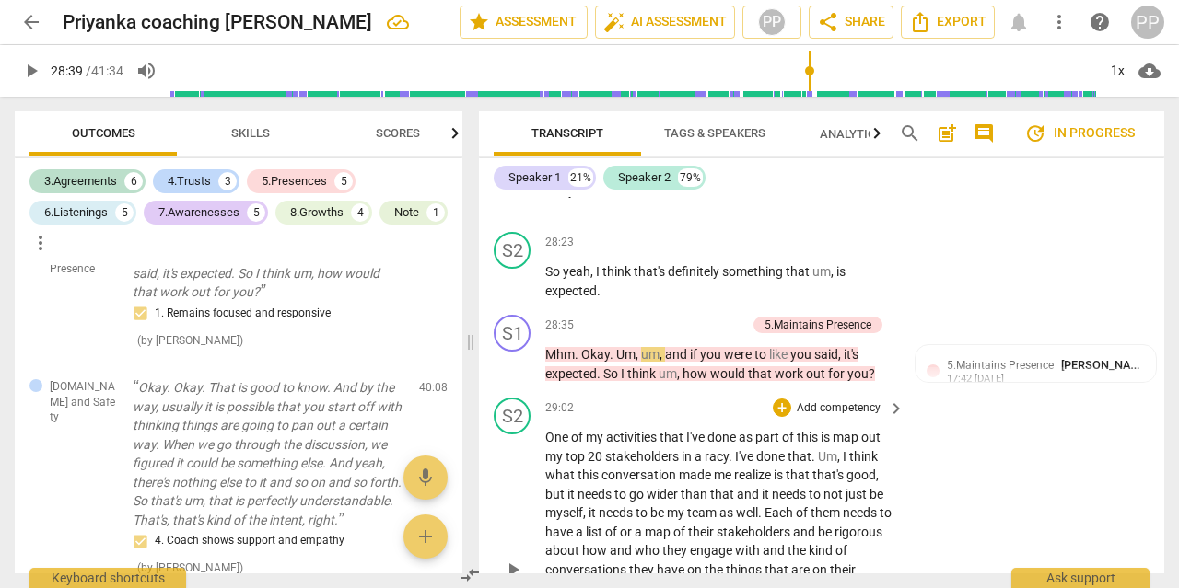
scroll to position [10538, 0]
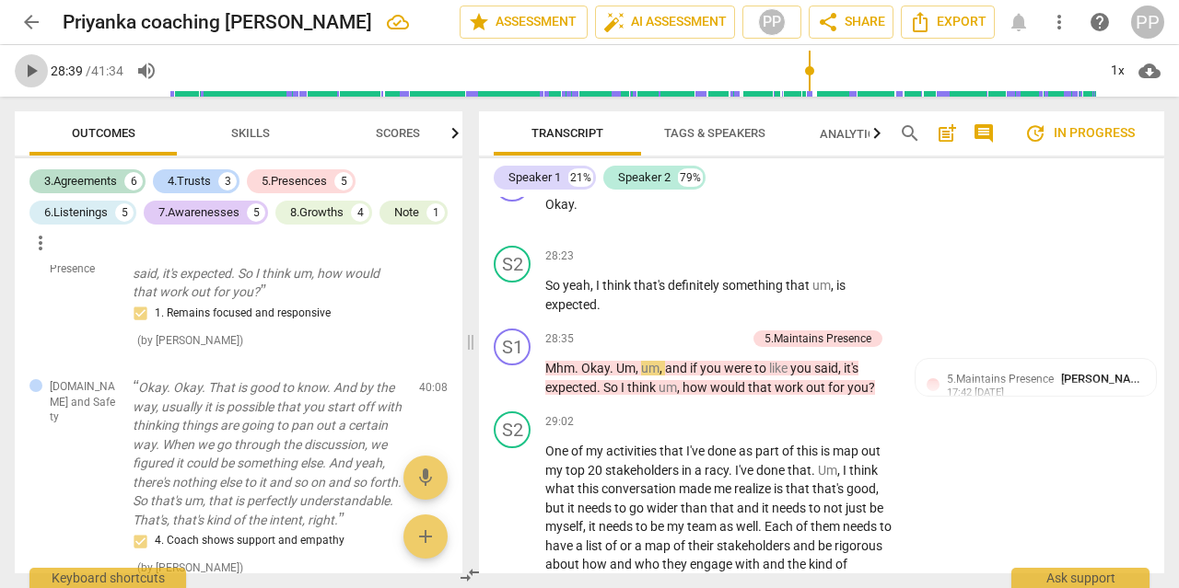
click at [39, 67] on span "play_arrow" at bounding box center [31, 71] width 22 height 22
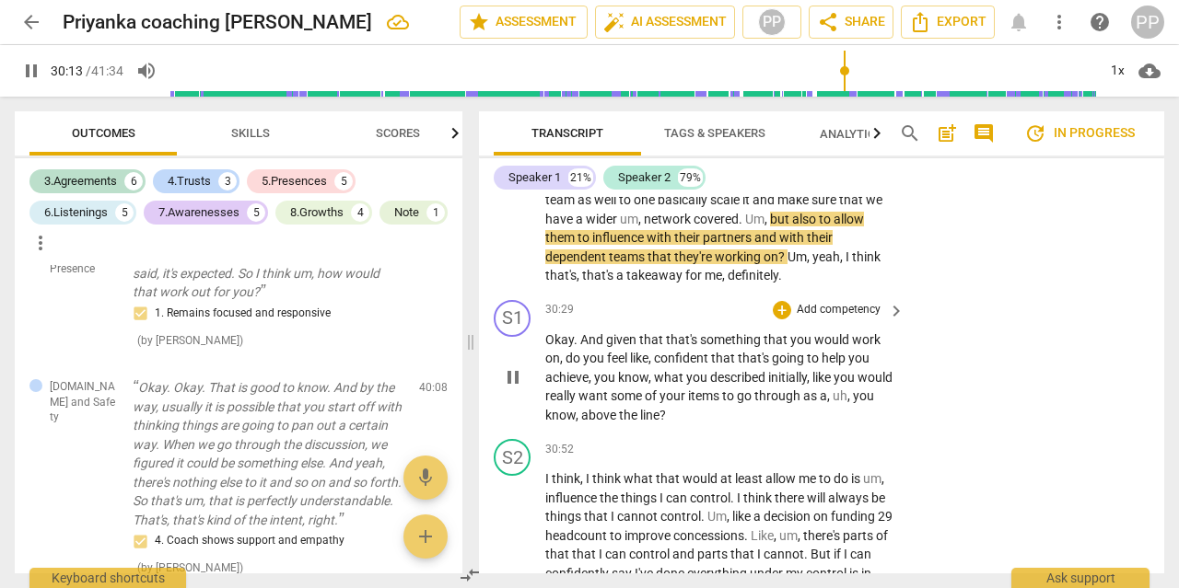
scroll to position [10979, 0]
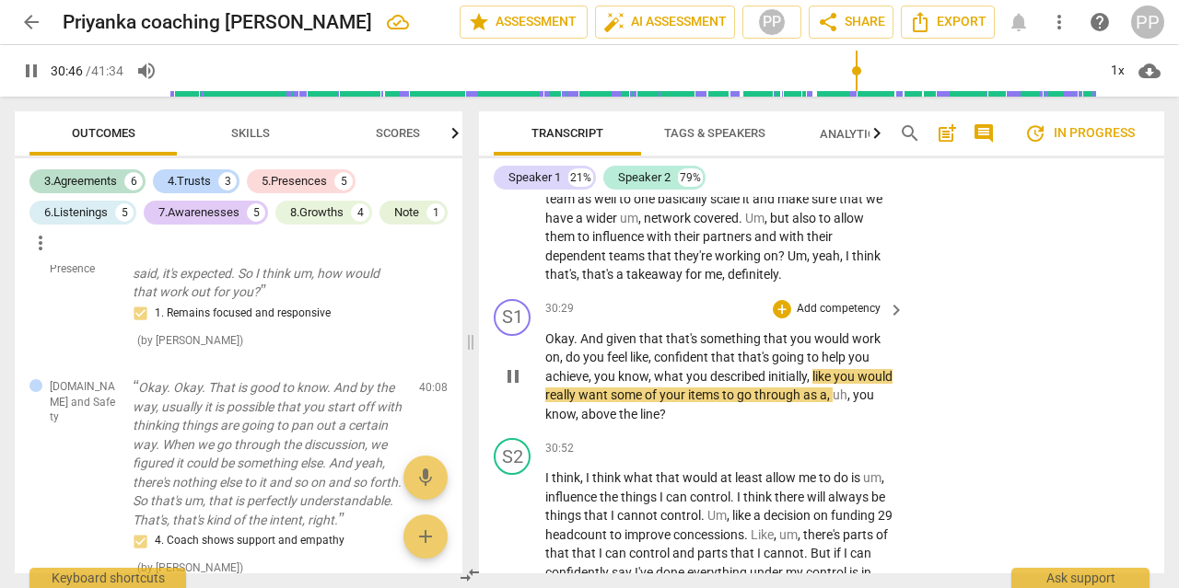
click at [807, 301] on p "Add competency" at bounding box center [838, 309] width 87 height 17
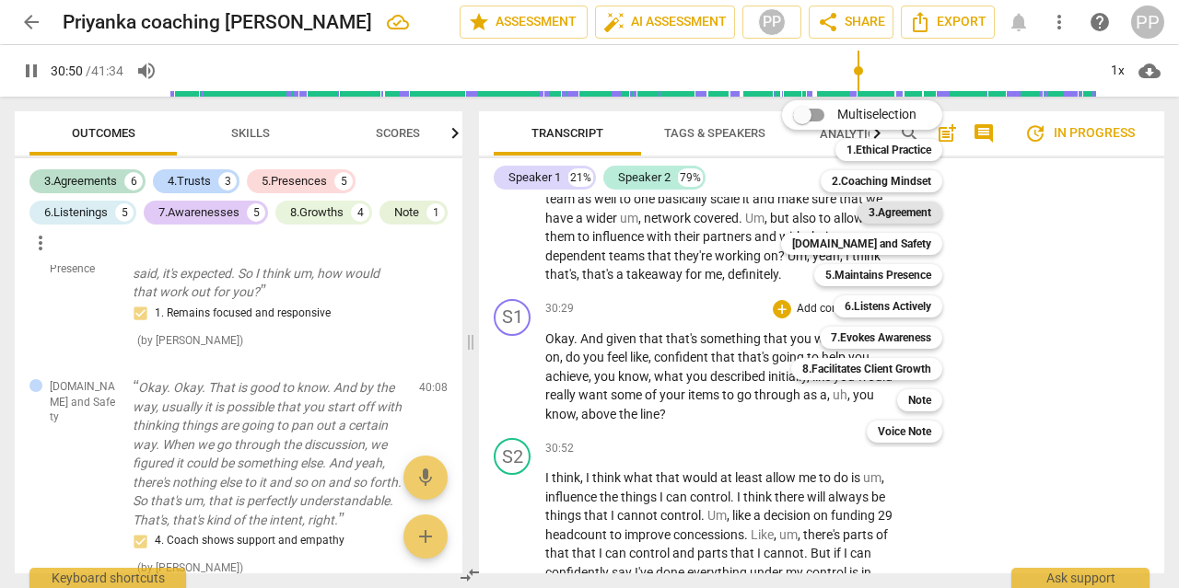
click at [890, 215] on b "3.Agreement" at bounding box center [899, 213] width 63 height 22
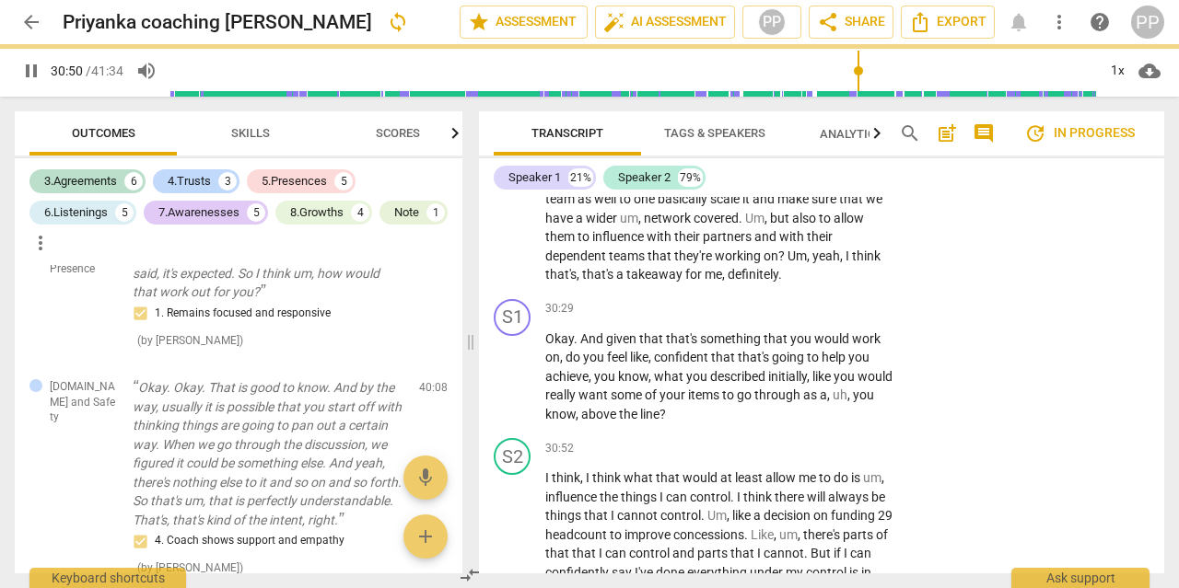
type input "1851"
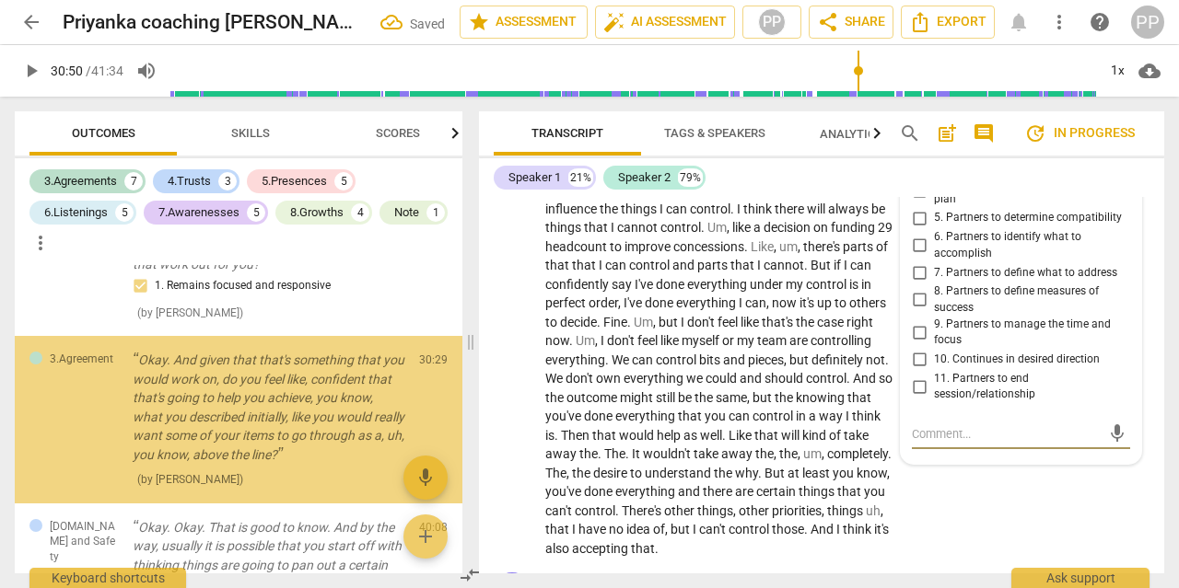
scroll to position [4761, 0]
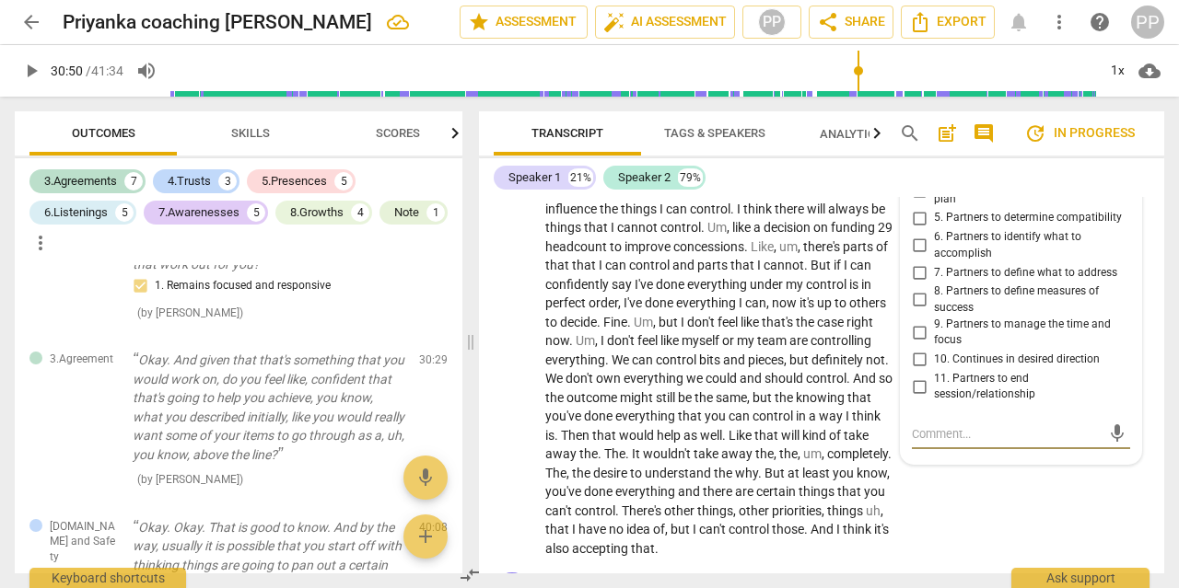
click at [920, 349] on input "10. Continues in desired direction" at bounding box center [918, 360] width 29 height 22
checkbox input "true"
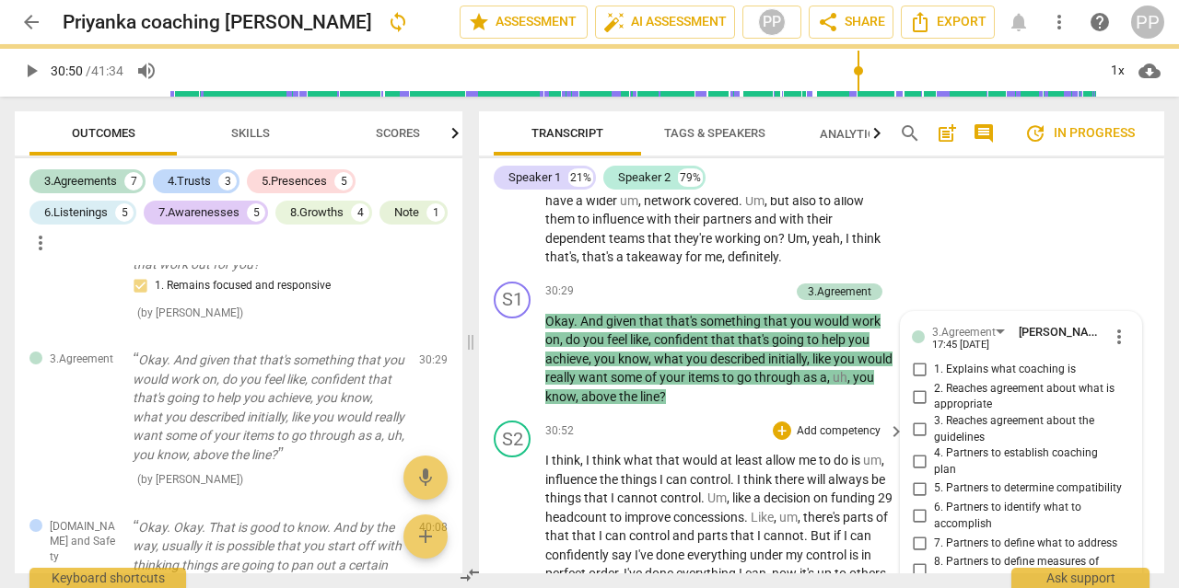
scroll to position [10995, 0]
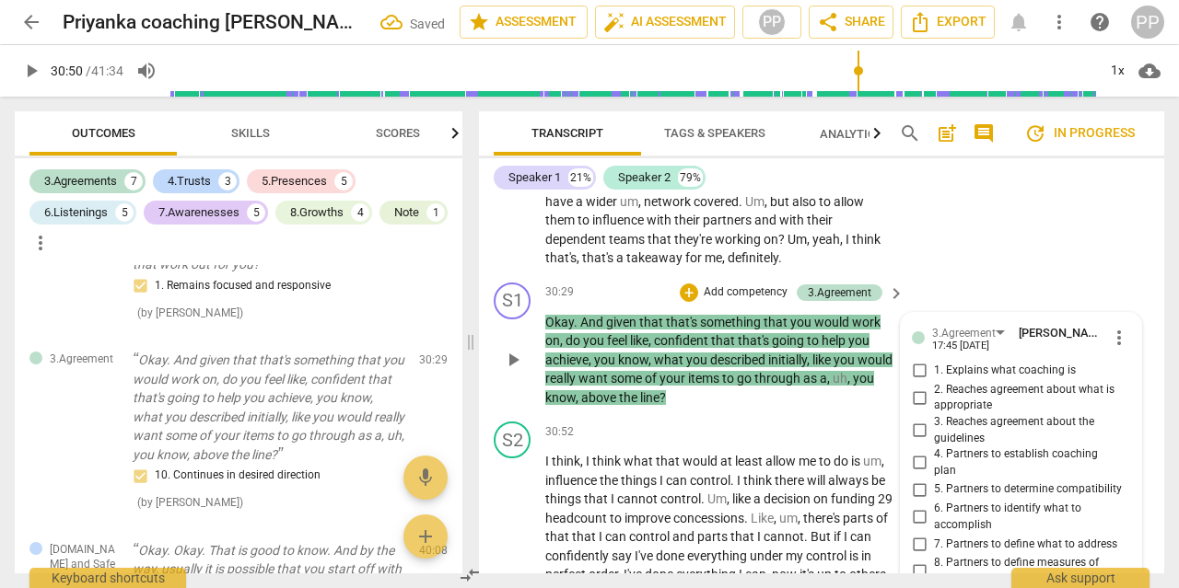
click at [763, 285] on p "Add competency" at bounding box center [745, 293] width 87 height 17
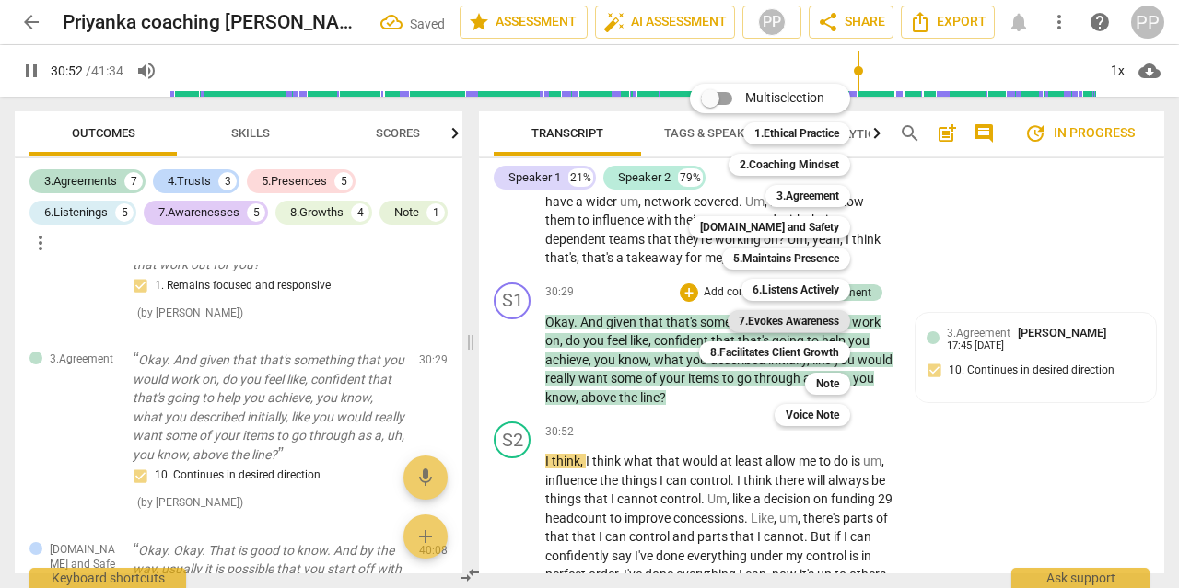
click at [793, 321] on b "7.Evokes Awareness" at bounding box center [788, 321] width 100 height 22
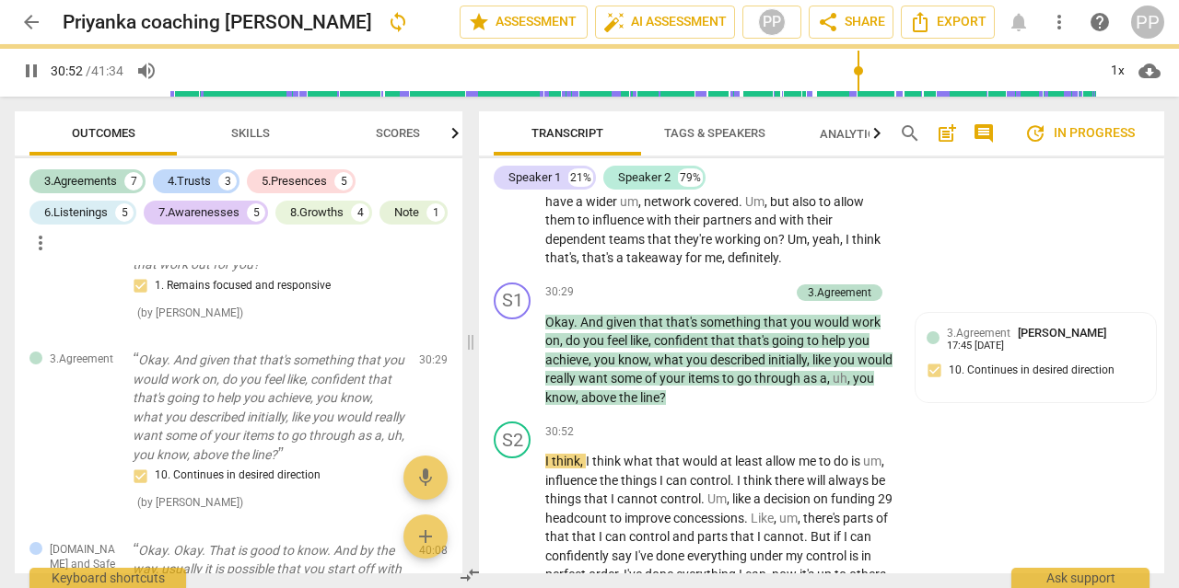
type input "1853"
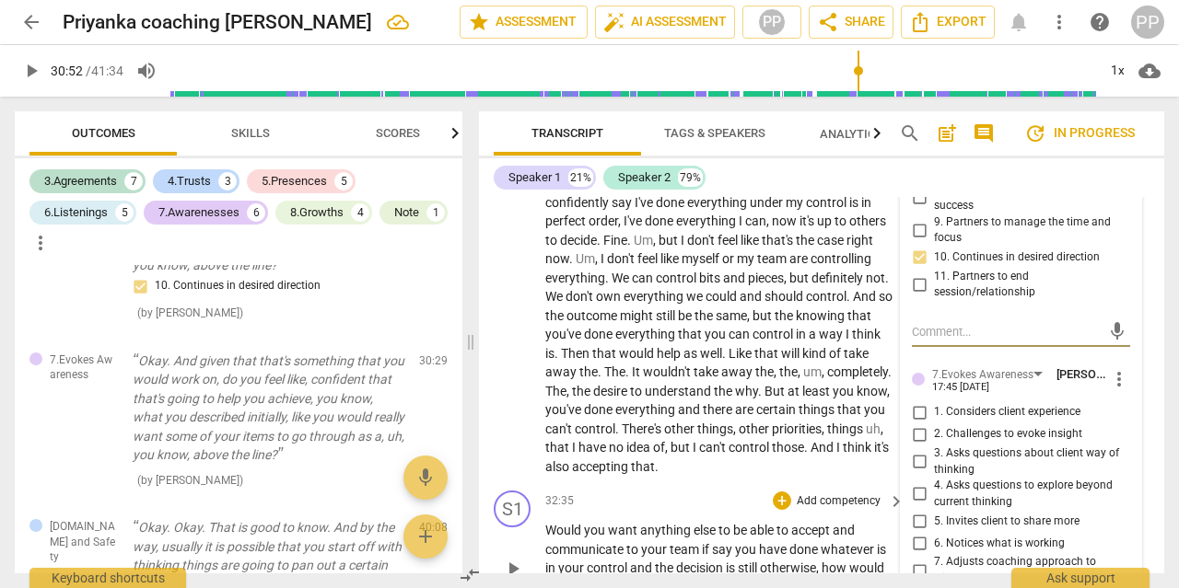
scroll to position [11371, 0]
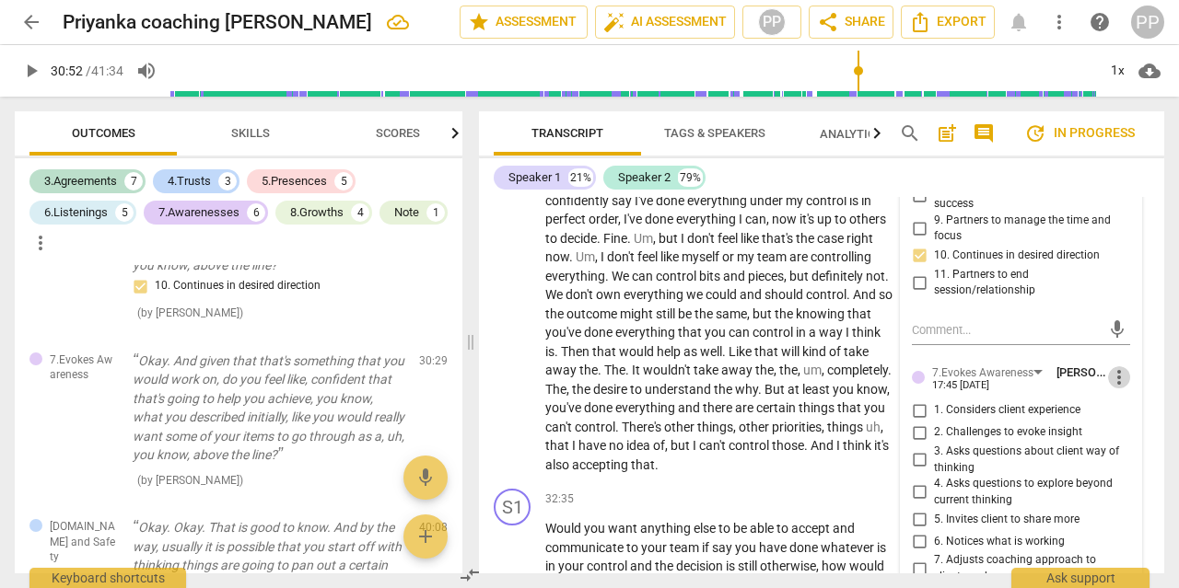
click at [1121, 366] on span "more_vert" at bounding box center [1119, 377] width 22 height 22
click at [1127, 362] on li "Delete" at bounding box center [1131, 363] width 64 height 35
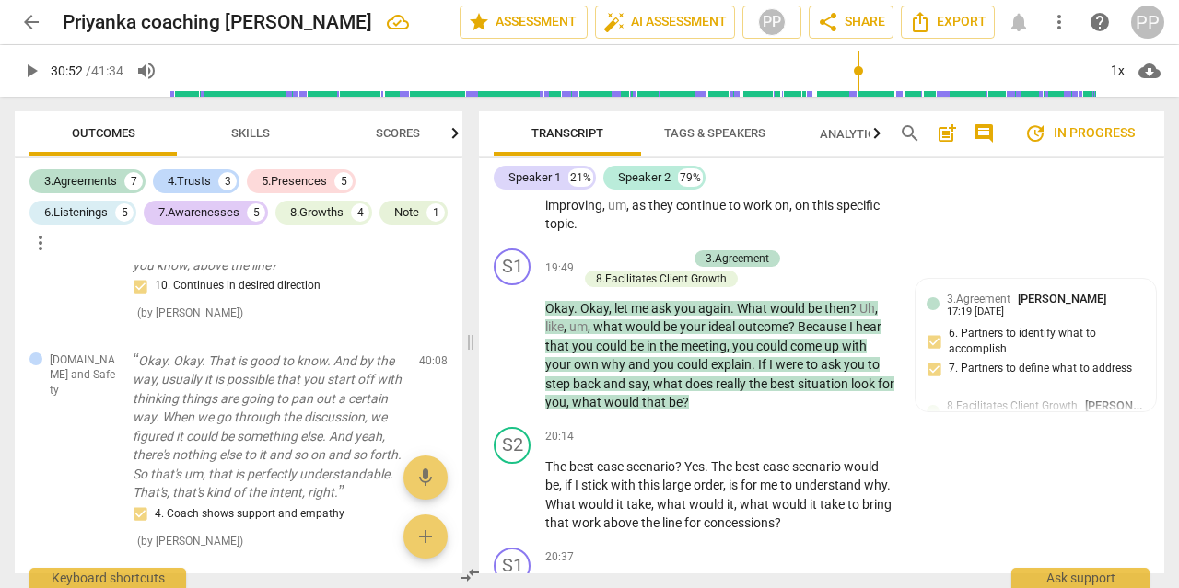
scroll to position [7441, 0]
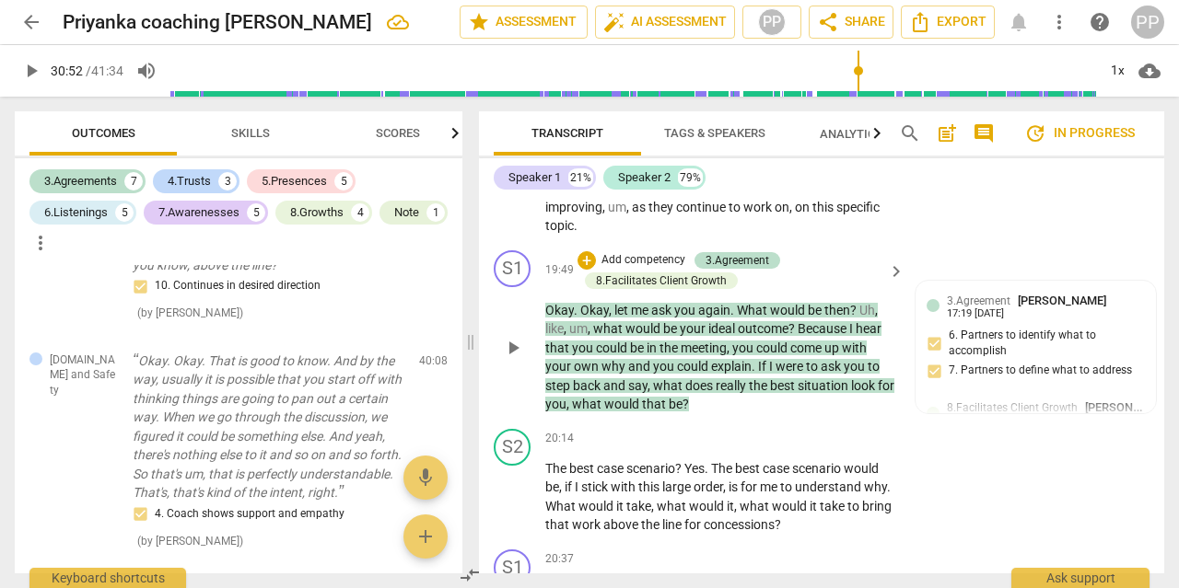
click at [641, 252] on p "Add competency" at bounding box center [642, 260] width 87 height 17
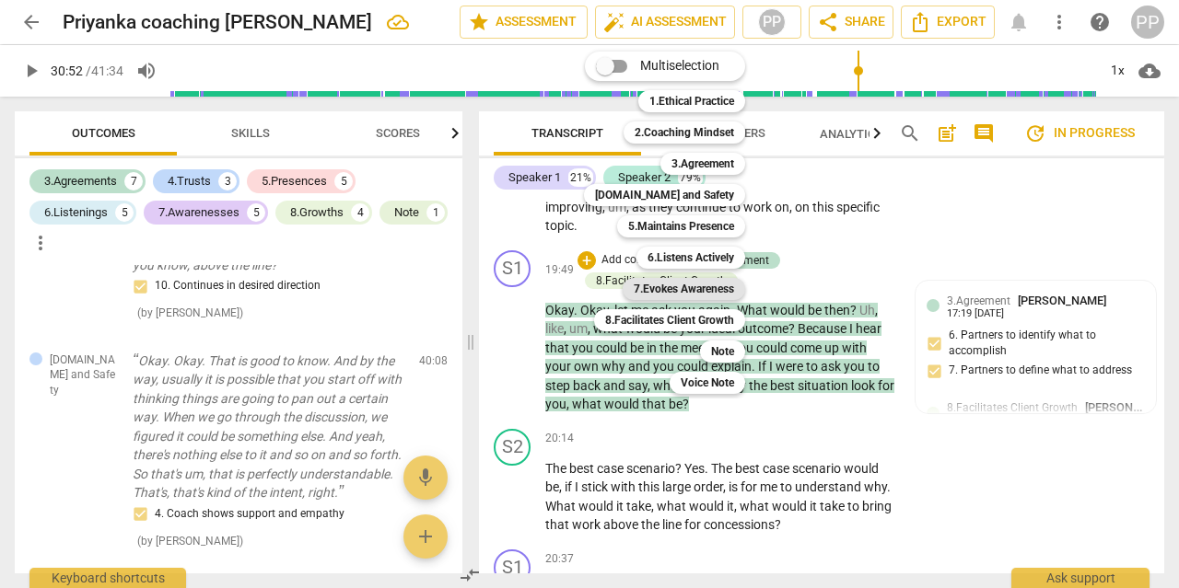
click at [702, 292] on b "7.Evokes Awareness" at bounding box center [683, 289] width 100 height 22
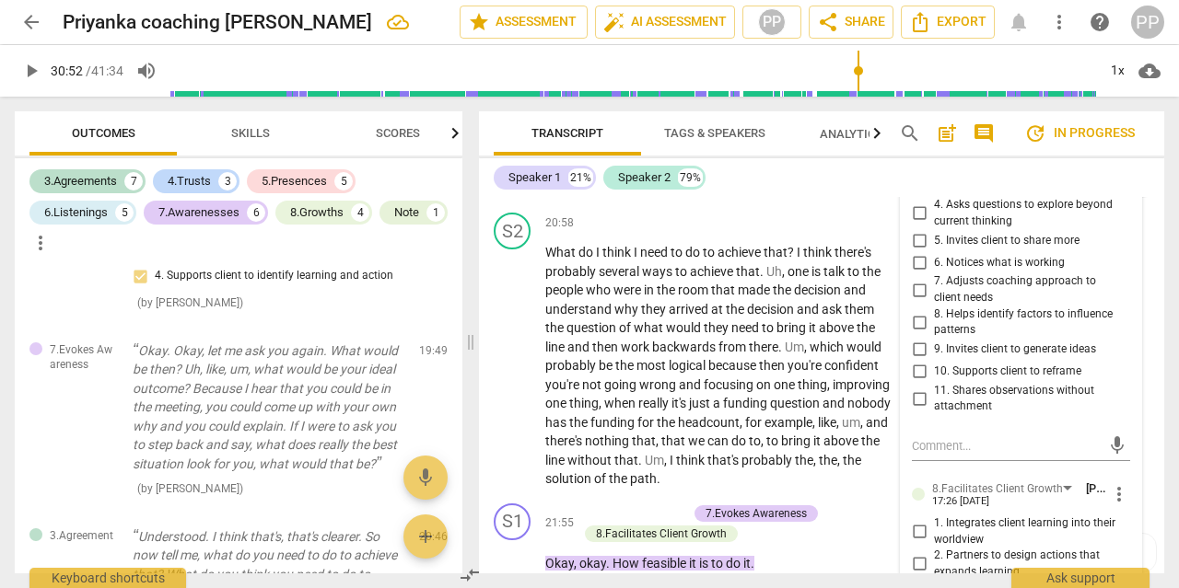
scroll to position [8030, 0]
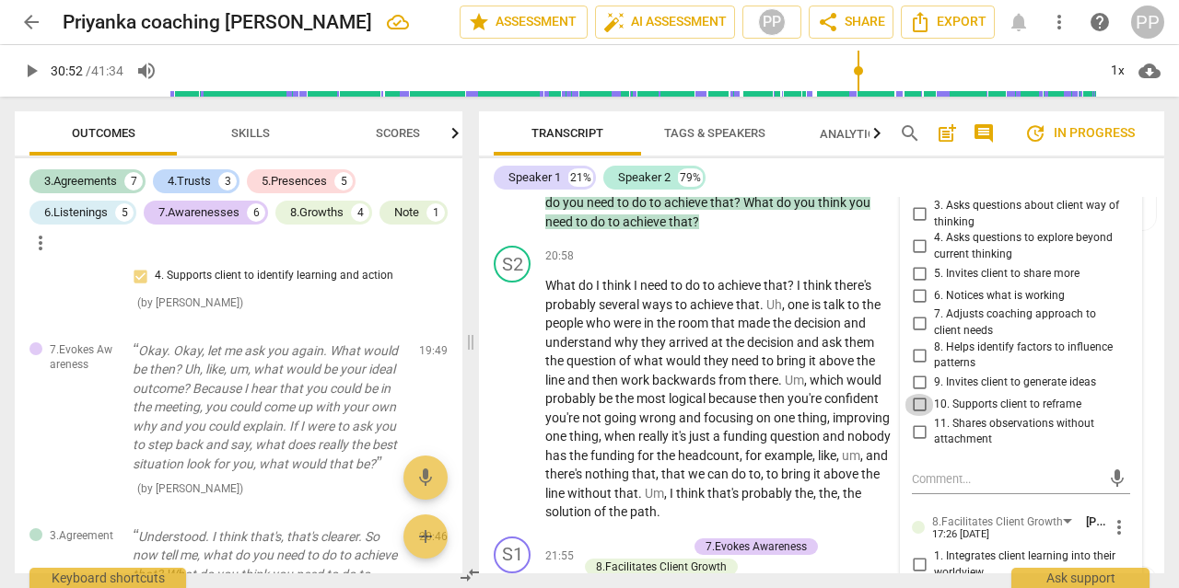
click at [918, 394] on input "10. Supports client to reframe" at bounding box center [918, 405] width 29 height 22
checkbox input "true"
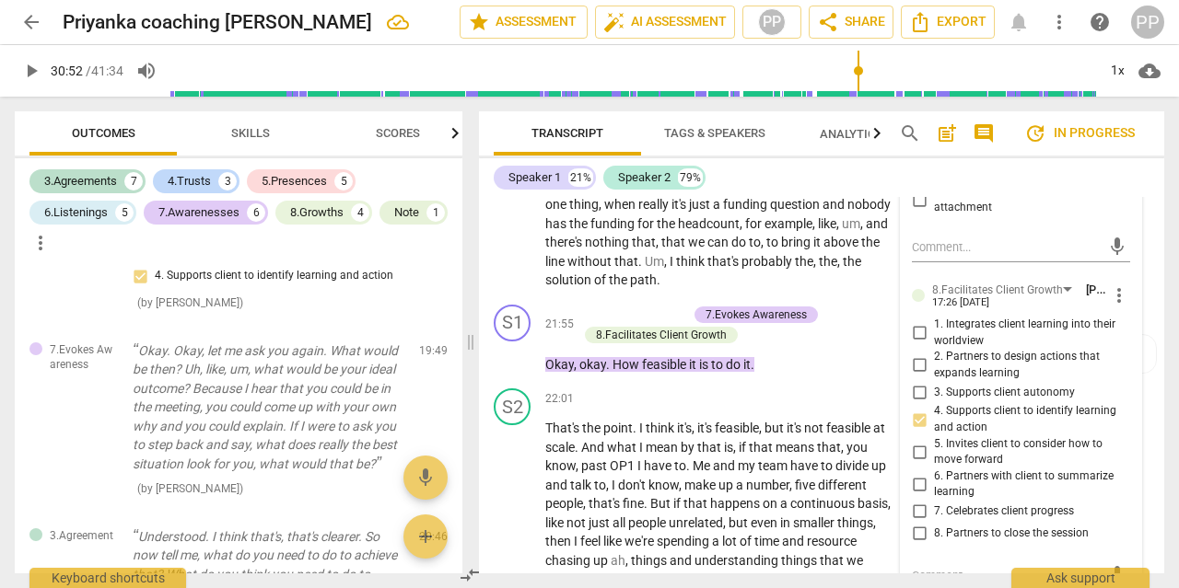
scroll to position [8263, 0]
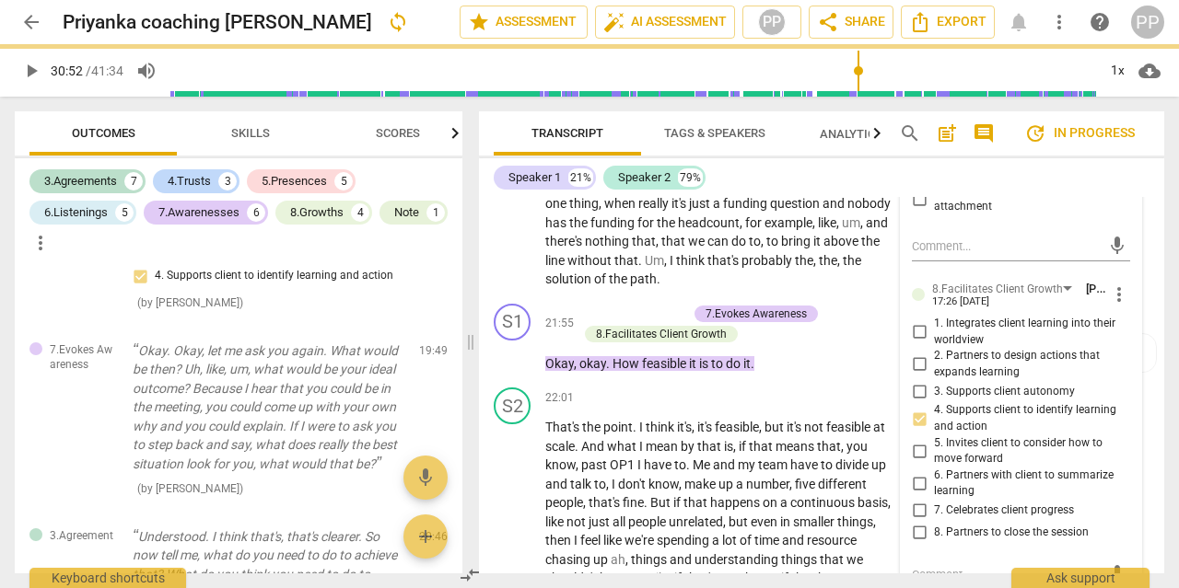
click at [920, 408] on input "4. Supports client to identify learning and action" at bounding box center [918, 419] width 29 height 22
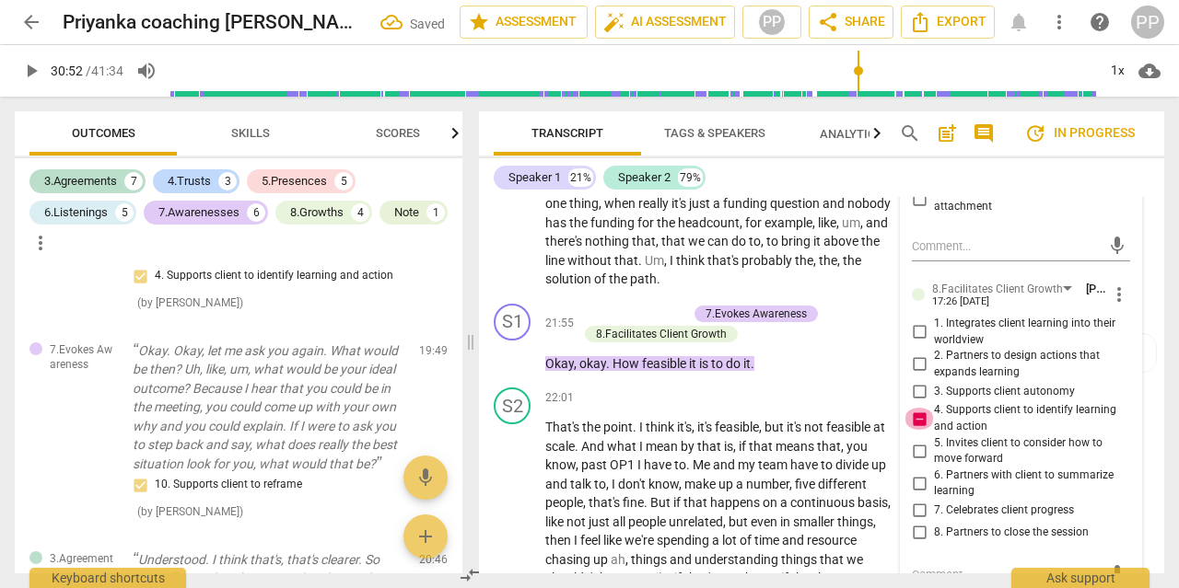
click at [914, 408] on input "4. Supports client to identify learning and action" at bounding box center [918, 419] width 29 height 22
checkbox input "false"
click at [1121, 284] on span "more_vert" at bounding box center [1119, 295] width 22 height 22
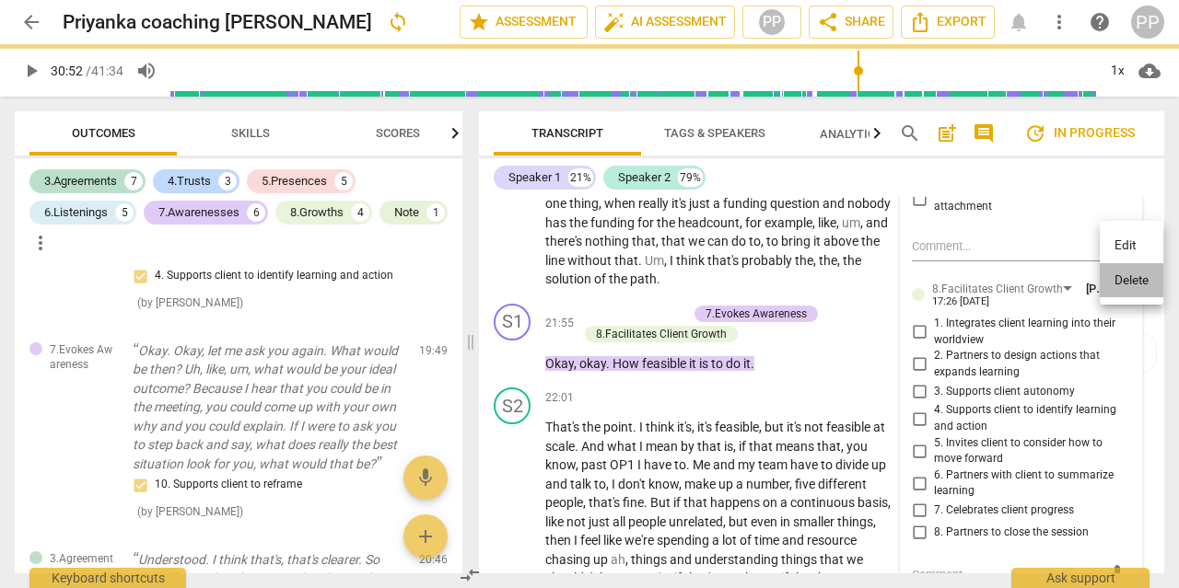
click at [1133, 283] on li "Delete" at bounding box center [1131, 280] width 64 height 35
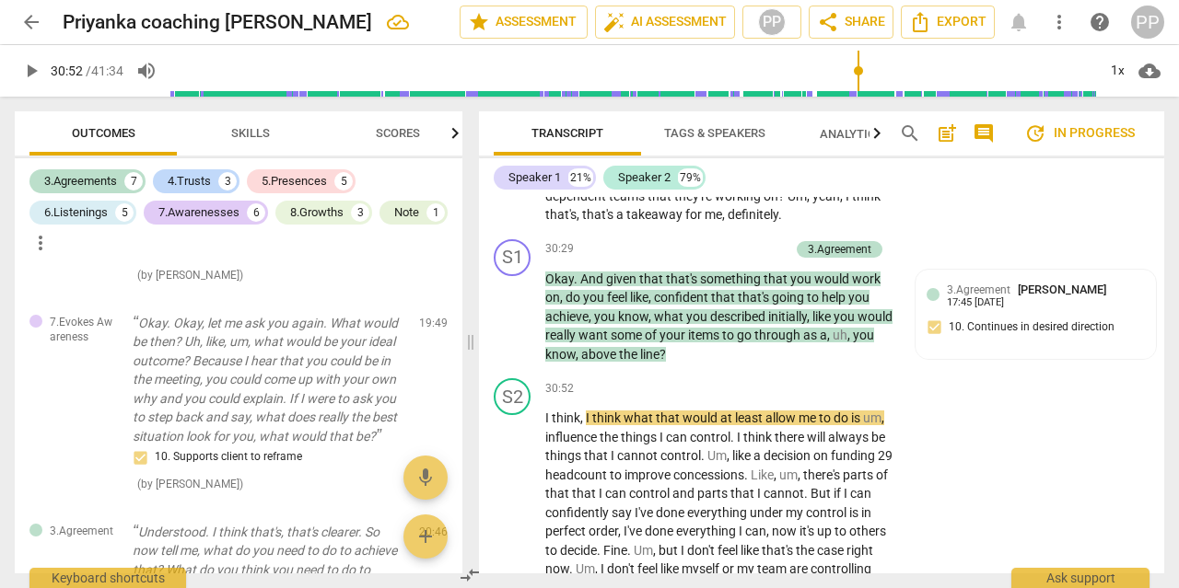
scroll to position [11038, 0]
click at [743, 241] on p "Add competency" at bounding box center [745, 249] width 87 height 17
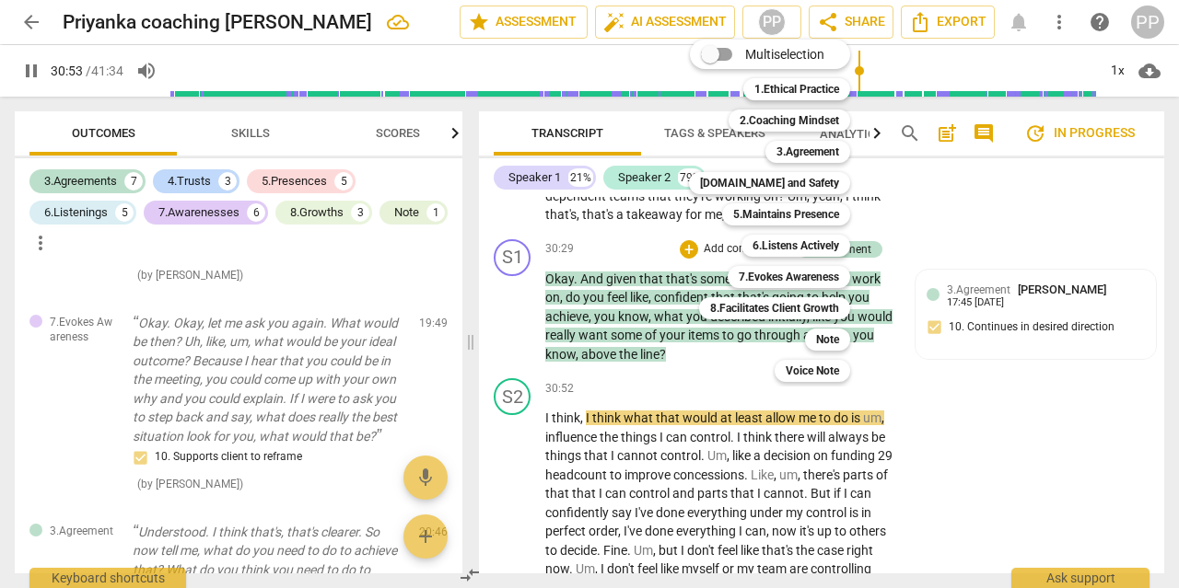
click at [242, 131] on div at bounding box center [589, 294] width 1179 height 588
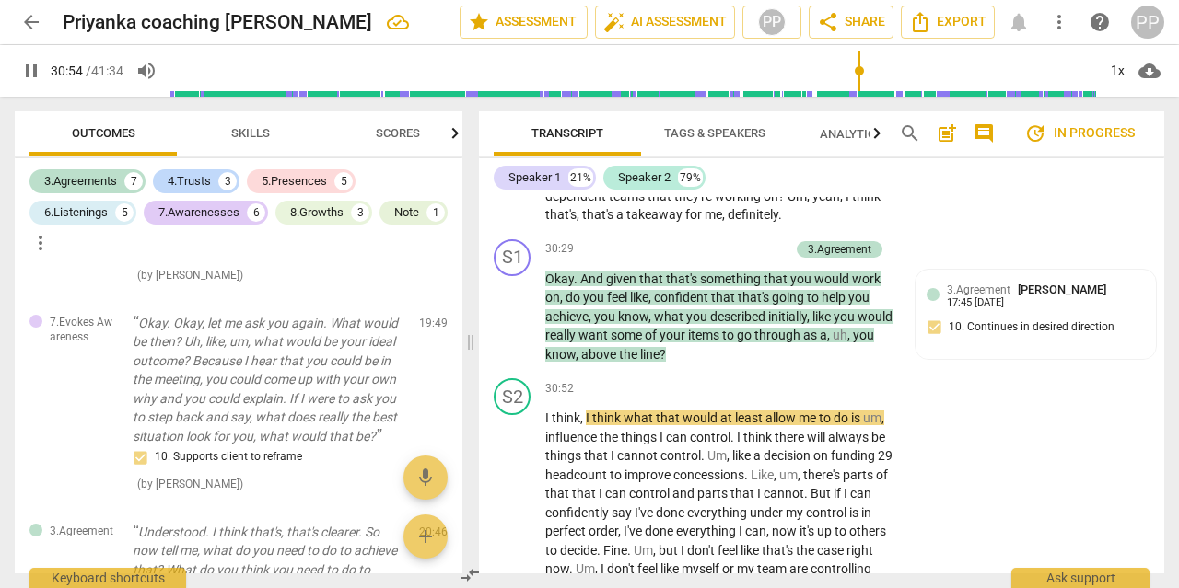
click at [242, 131] on span "Skills" at bounding box center [250, 133] width 39 height 14
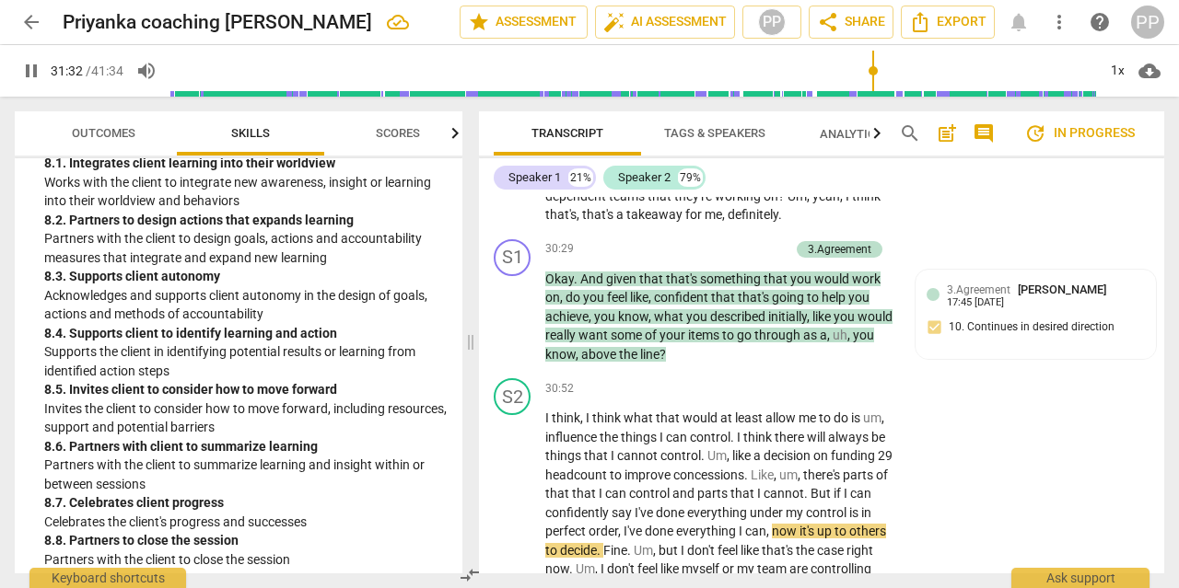
scroll to position [3513, 0]
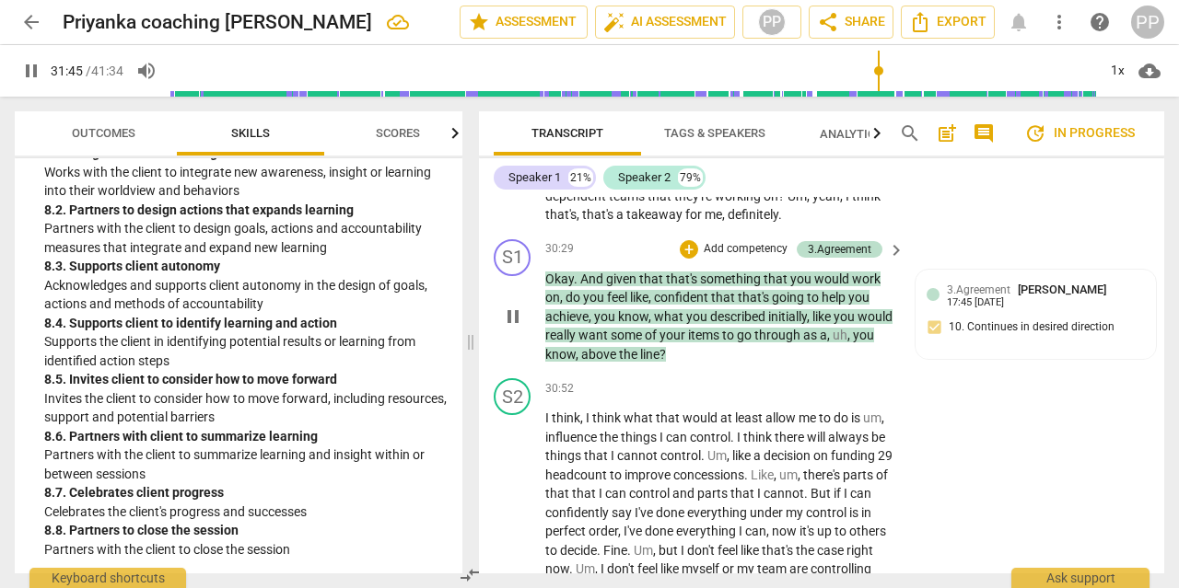
click at [737, 241] on p "Add competency" at bounding box center [745, 249] width 87 height 17
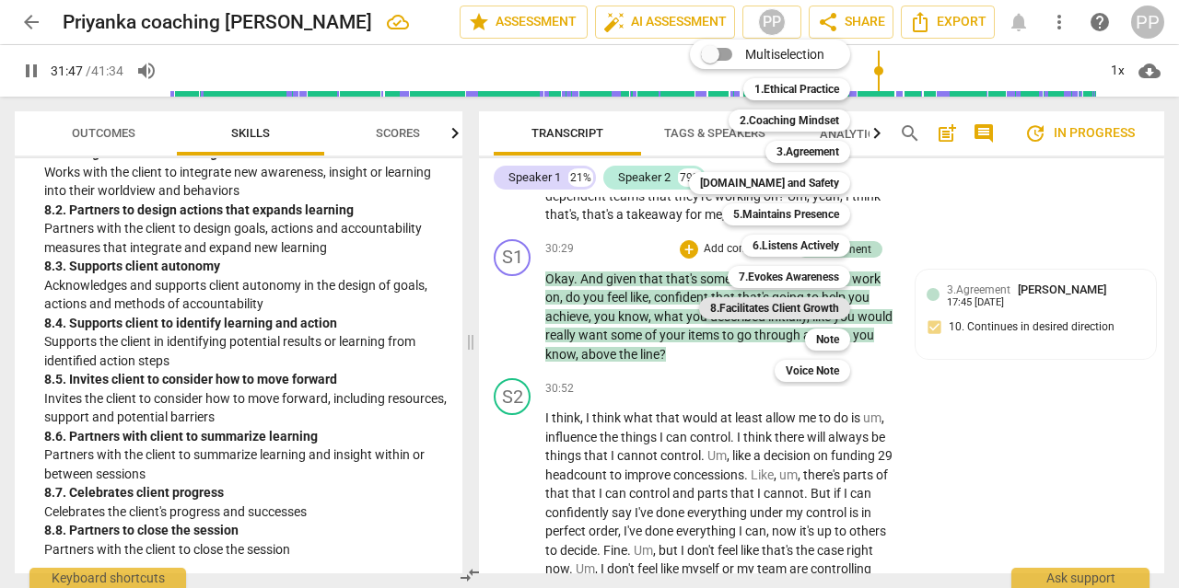
click at [800, 300] on b "8.Facilitates Client Growth" at bounding box center [774, 308] width 129 height 22
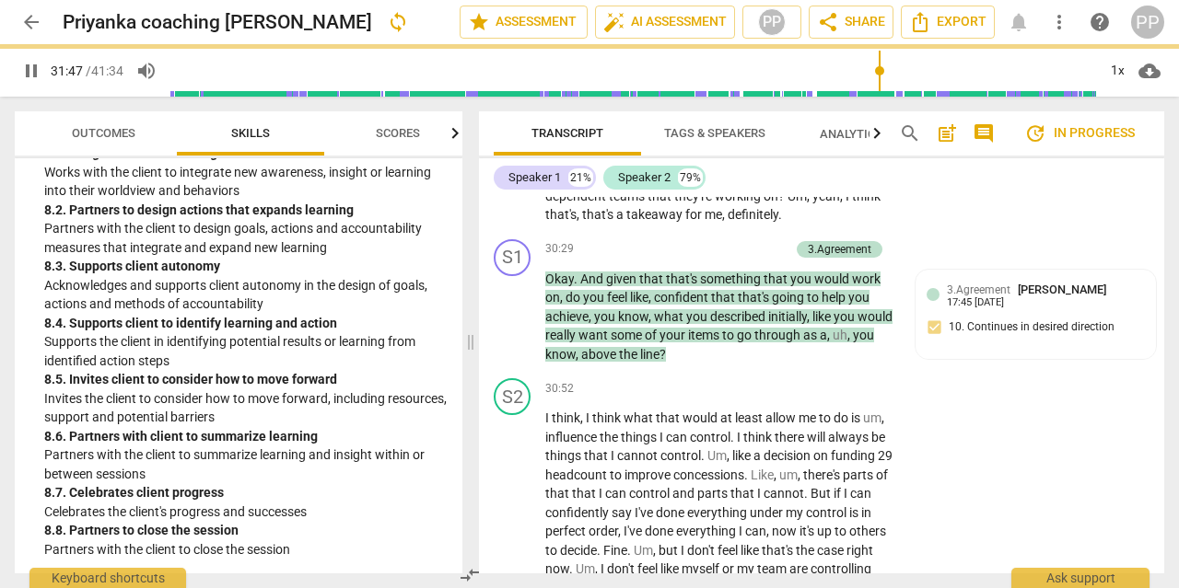
type input "1908"
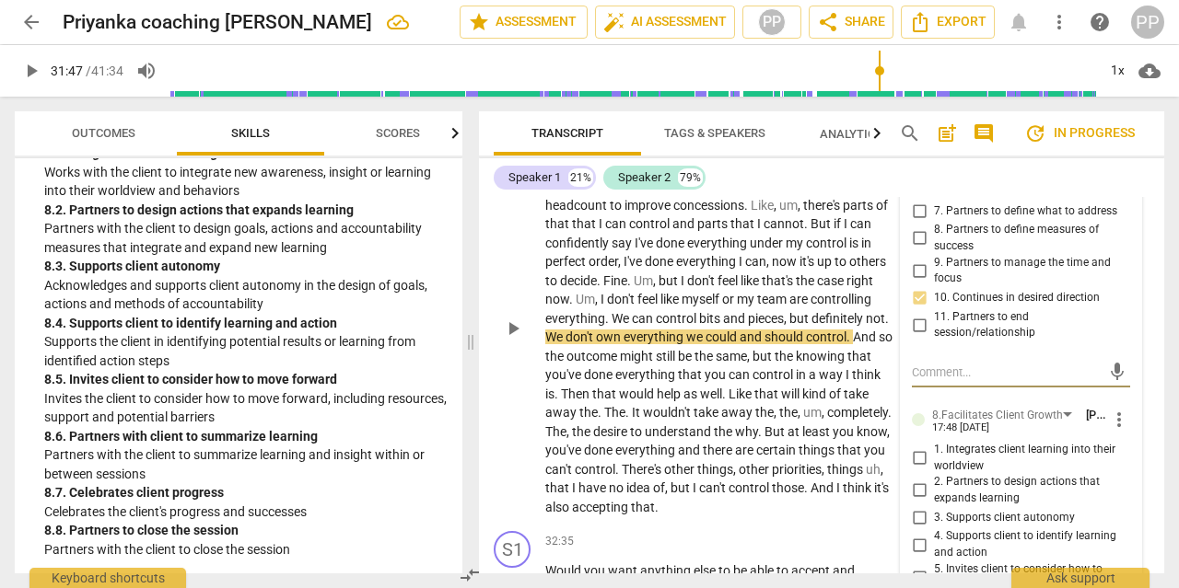
scroll to position [11462, 0]
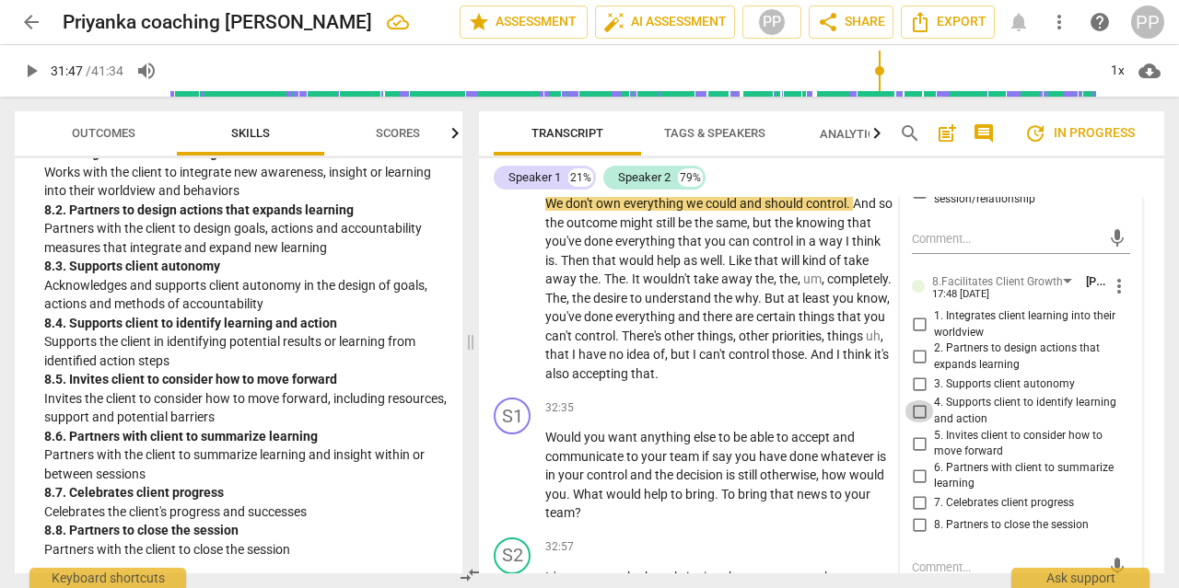
click at [920, 401] on input "4. Supports client to identify learning and action" at bounding box center [918, 412] width 29 height 22
checkbox input "true"
click at [915, 433] on input "5. Invites client to consider how to move forward" at bounding box center [918, 444] width 29 height 22
checkbox input "true"
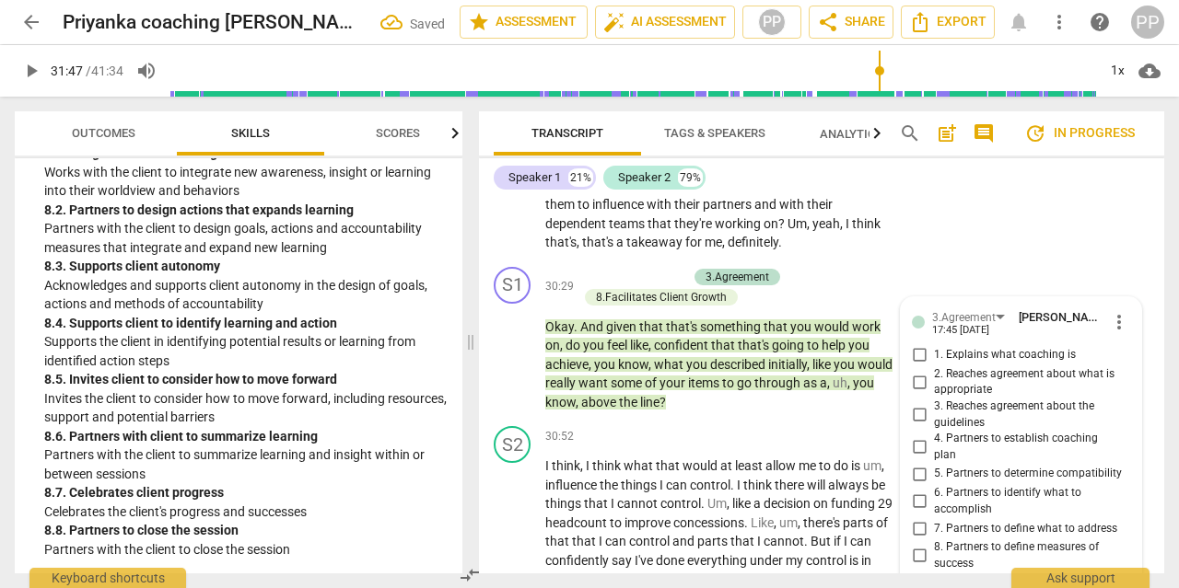
scroll to position [11294, 0]
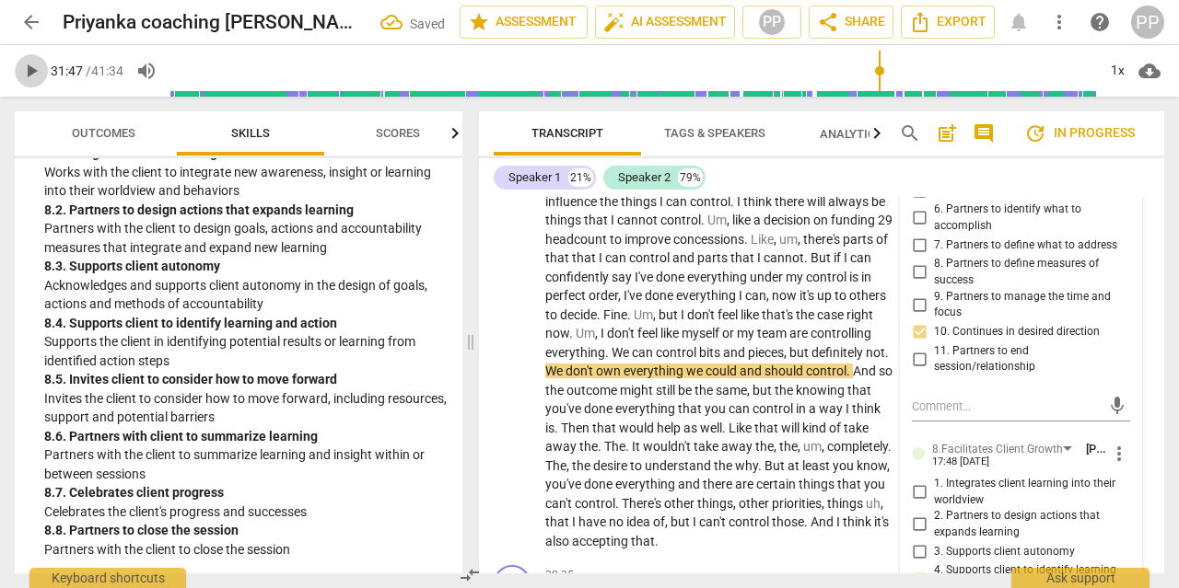
click at [32, 67] on span "play_arrow" at bounding box center [31, 71] width 22 height 22
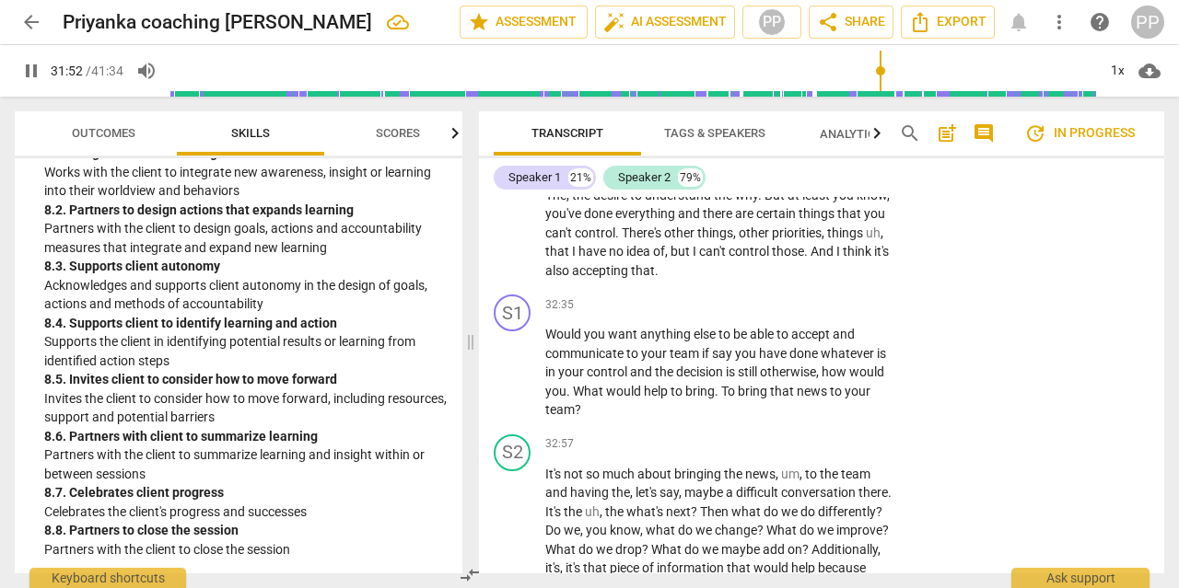
scroll to position [11564, 0]
click at [825, 298] on p "Add competency" at bounding box center [838, 306] width 87 height 17
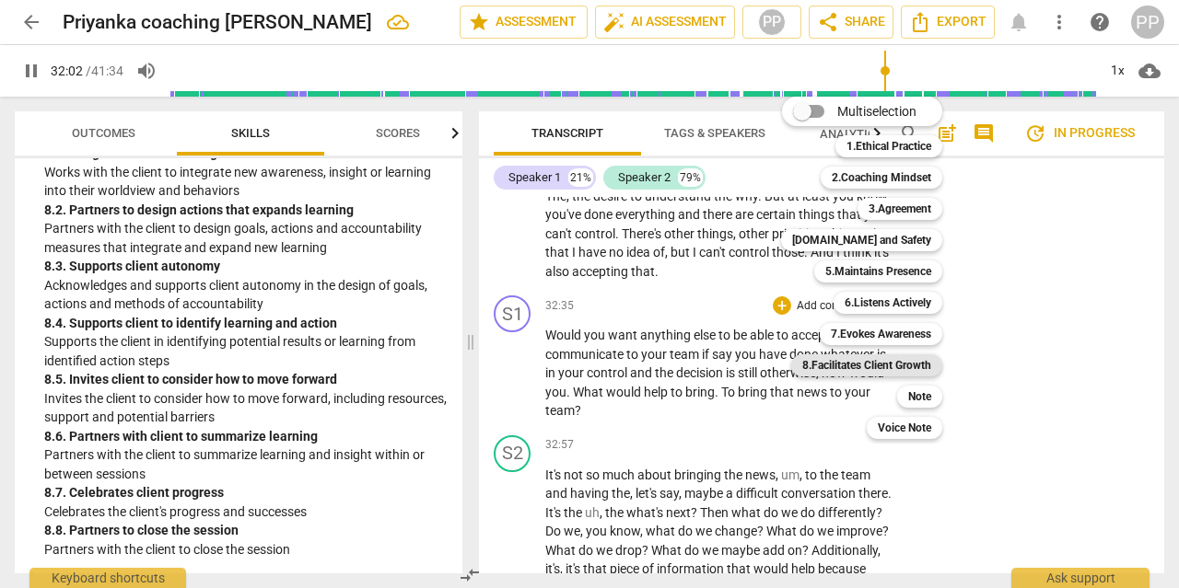
click at [872, 356] on b "8.Facilitates Client Growth" at bounding box center [866, 365] width 129 height 22
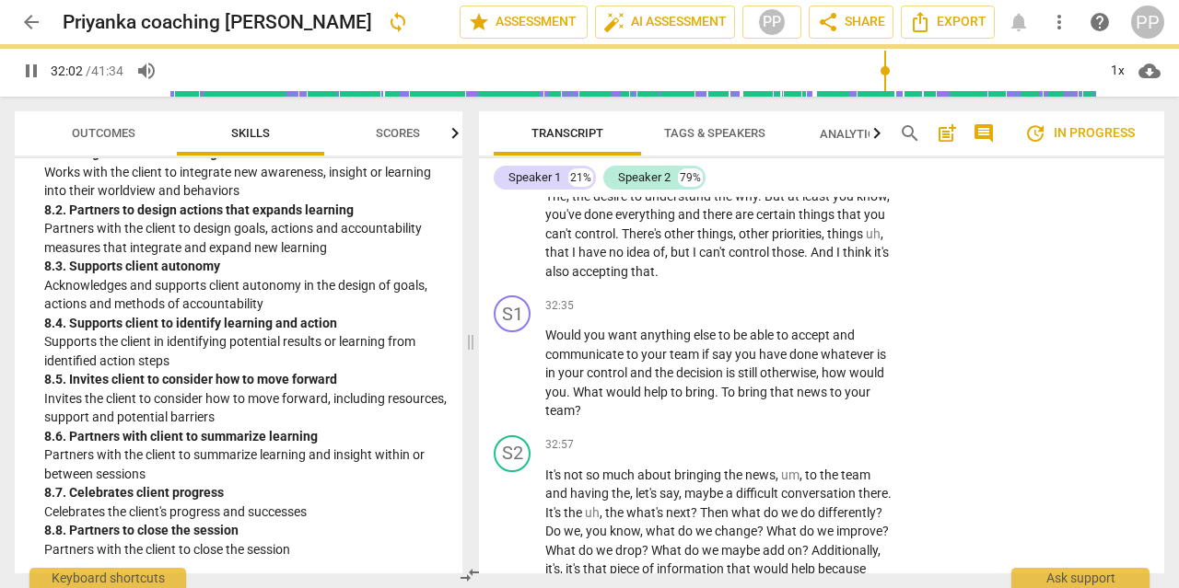
type input "1923"
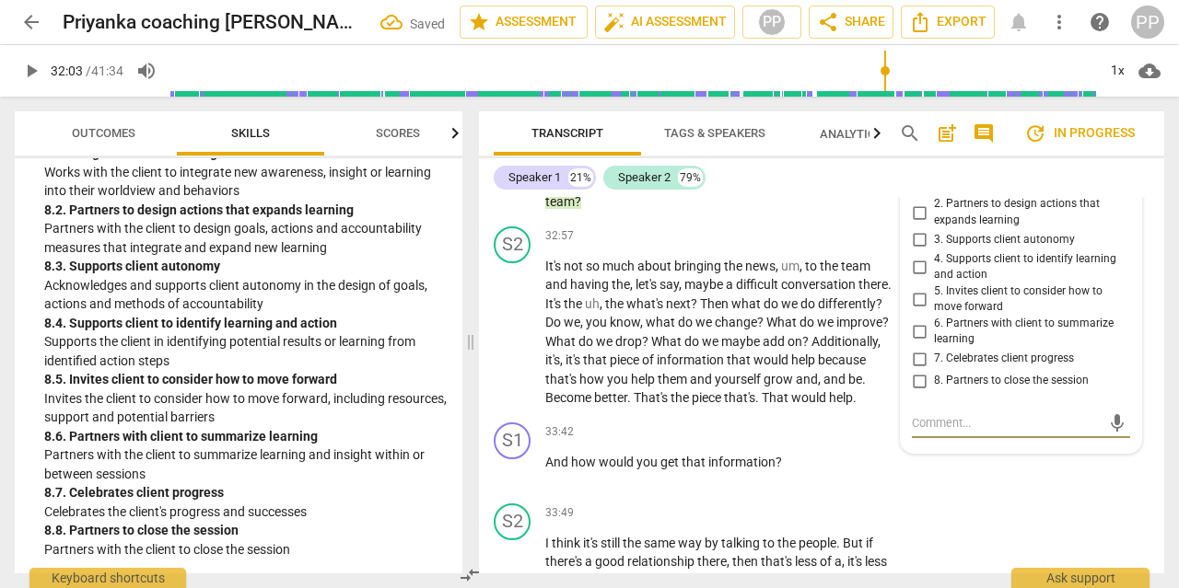
scroll to position [11693, 0]
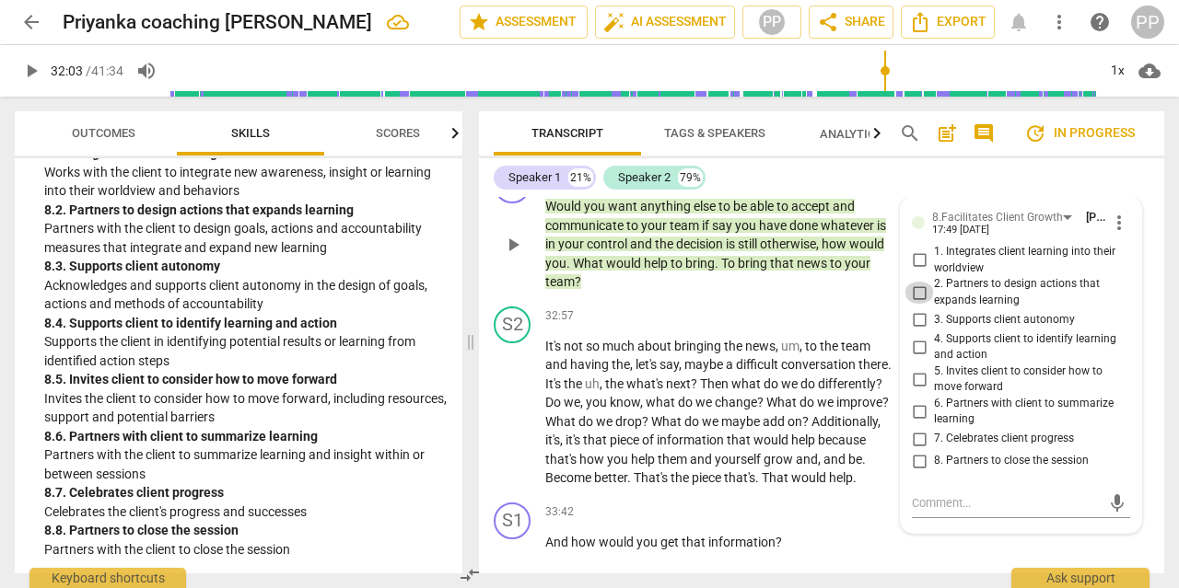
click at [920, 282] on input "2. Partners to design actions that expands learning" at bounding box center [918, 293] width 29 height 22
checkbox input "false"
click at [928, 368] on input "5. Invites client to consider how to move forward" at bounding box center [918, 379] width 29 height 22
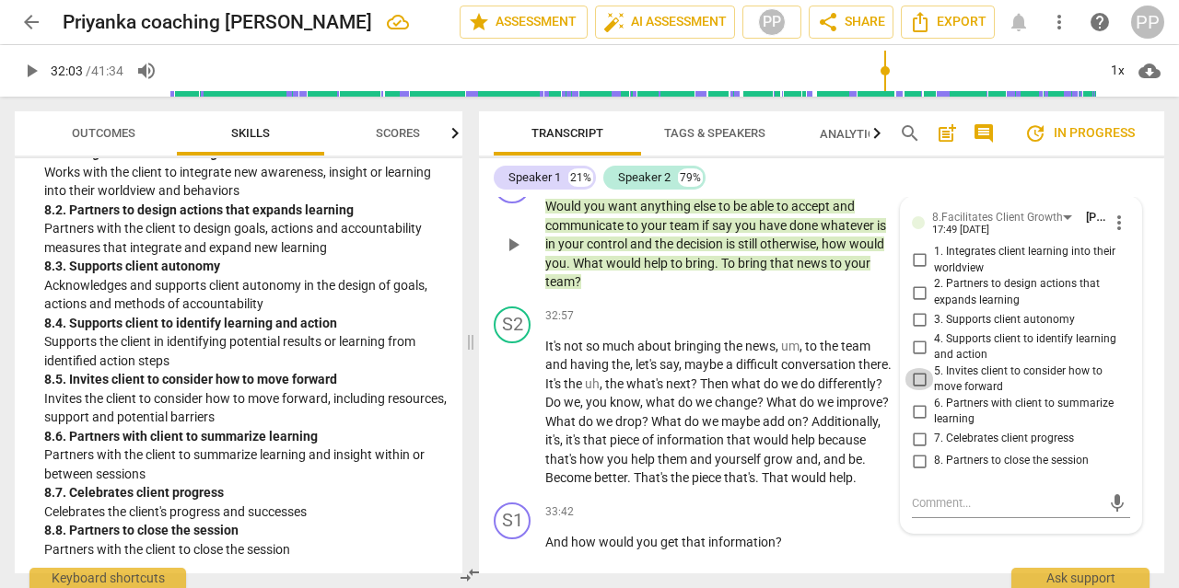
checkbox input "true"
click at [918, 336] on input "4. Supports client to identify learning and action" at bounding box center [918, 347] width 29 height 22
click at [799, 533] on p "And how would you get that information ?" at bounding box center [720, 542] width 350 height 19
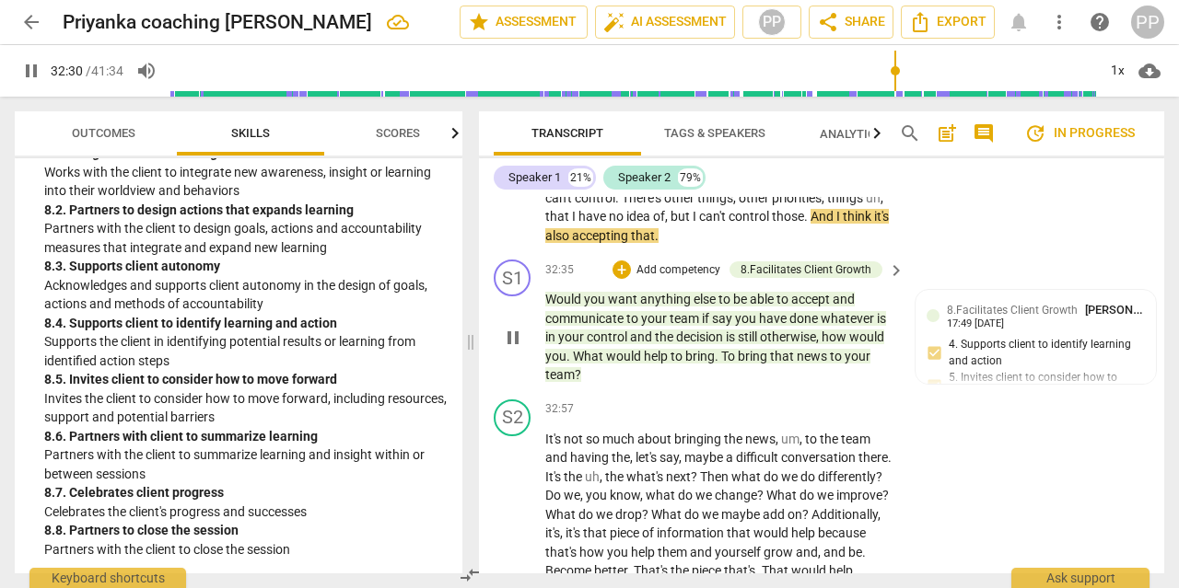
scroll to position [11600, 0]
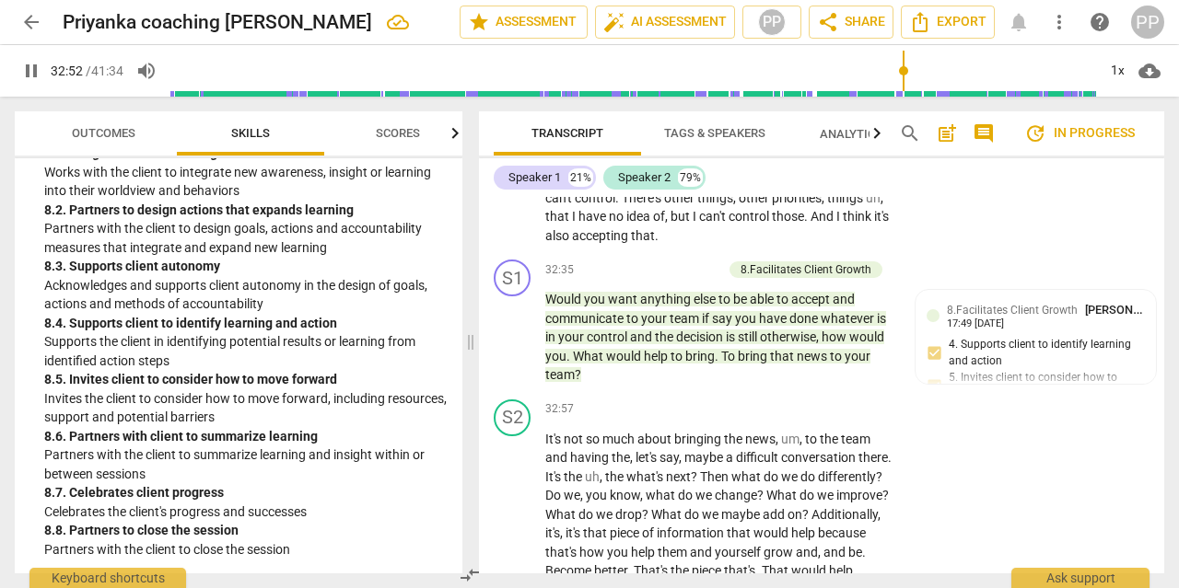
click at [34, 68] on span "pause" at bounding box center [31, 71] width 22 height 22
click at [662, 262] on p "Add competency" at bounding box center [677, 270] width 87 height 17
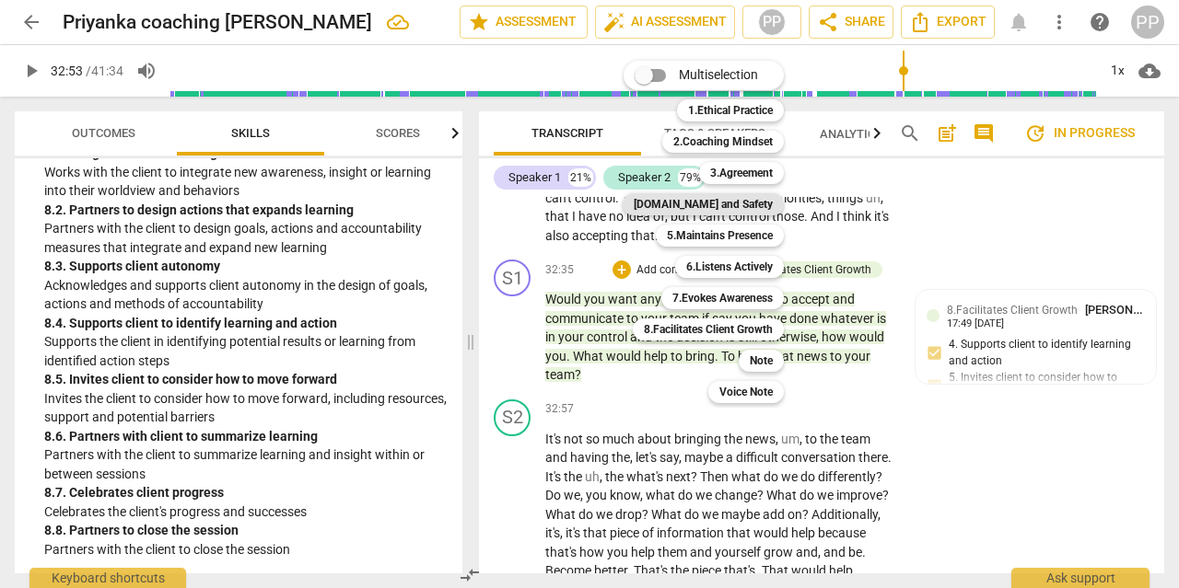
click at [737, 200] on b "[DOMAIN_NAME] and Safety" at bounding box center [702, 204] width 139 height 22
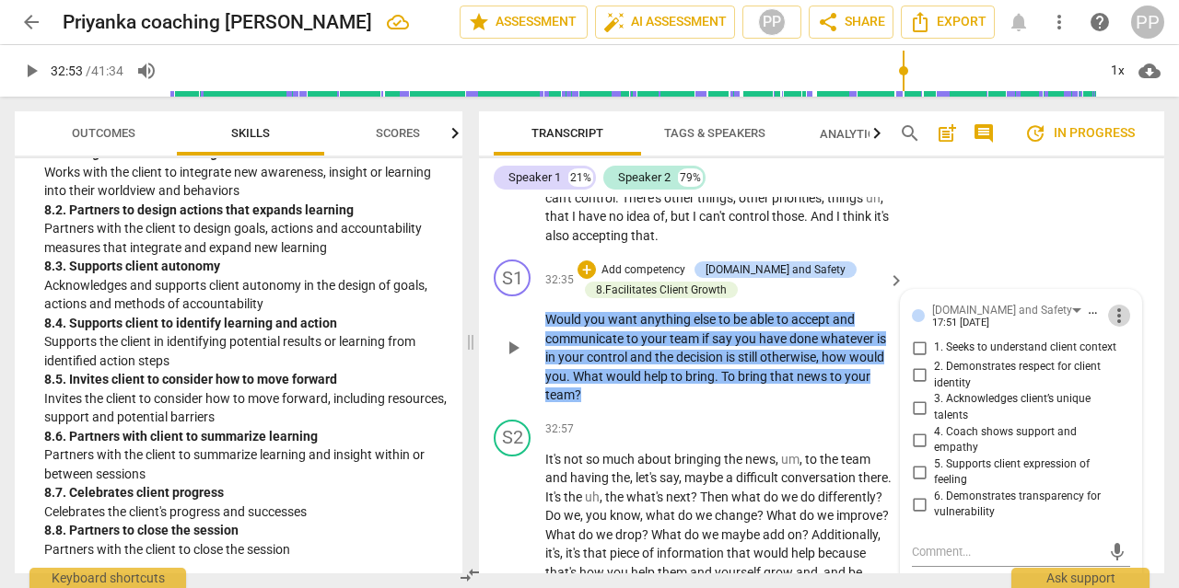
click at [1114, 305] on span "more_vert" at bounding box center [1119, 316] width 22 height 22
click at [1121, 309] on li "Delete" at bounding box center [1131, 312] width 64 height 35
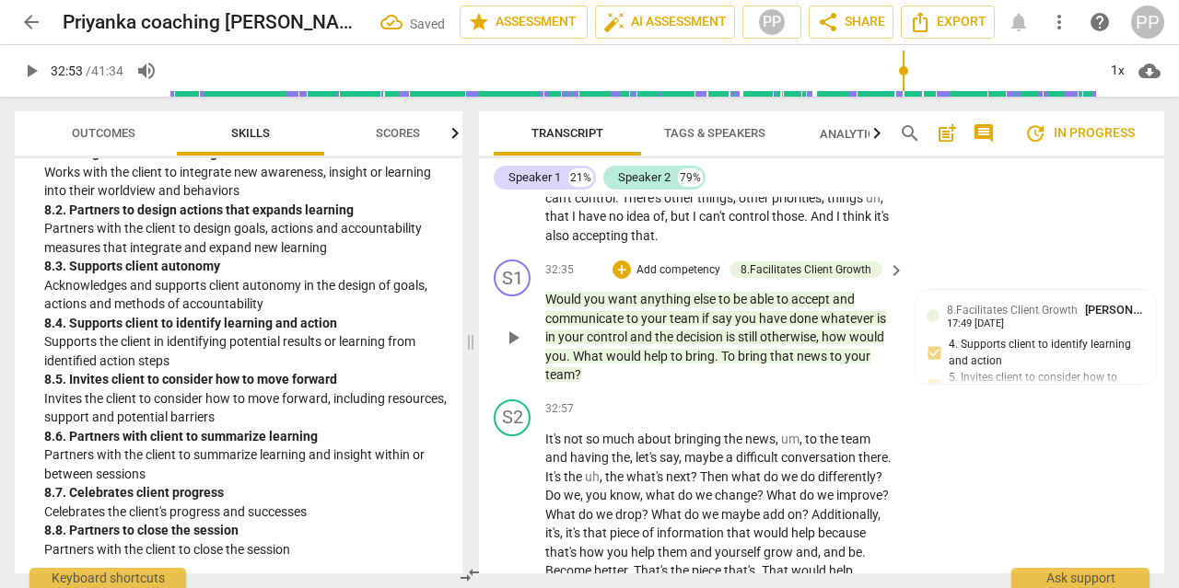
click at [673, 262] on p "Add competency" at bounding box center [677, 270] width 87 height 17
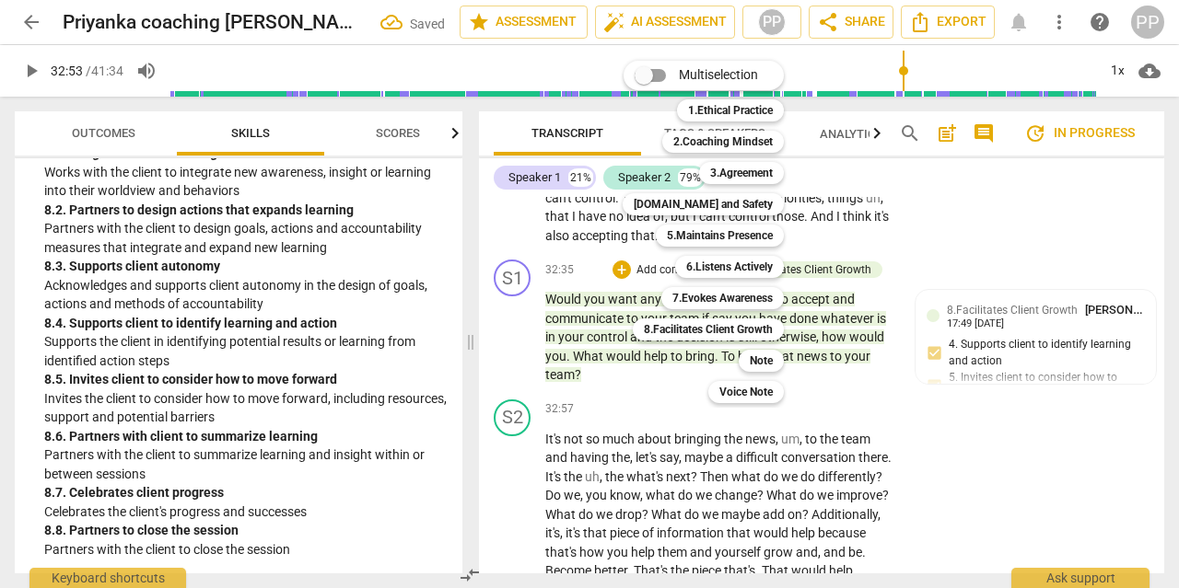
click at [631, 368] on div "Multiselection m 1.Ethical Practice 1 2.Coaching Mindset 2 3.Agreement 3 [DOMAI…" at bounding box center [716, 232] width 203 height 352
click at [27, 70] on div at bounding box center [589, 294] width 1179 height 588
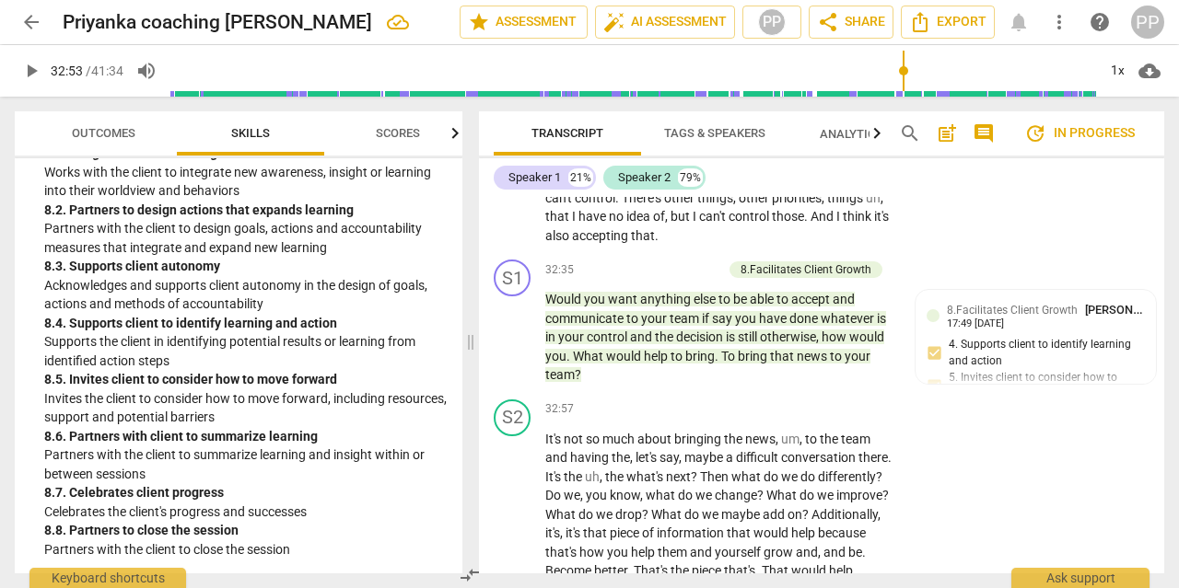
click at [36, 69] on span "play_arrow" at bounding box center [31, 71] width 22 height 22
click at [412, 27] on span "edit" at bounding box center [428, 22] width 33 height 22
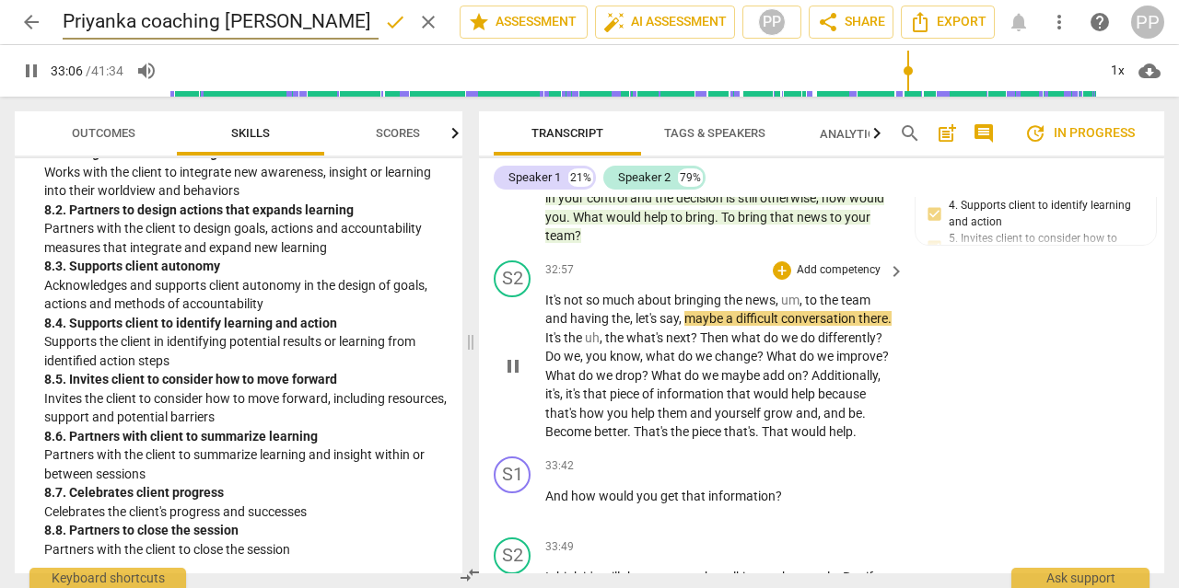
scroll to position [11740, 0]
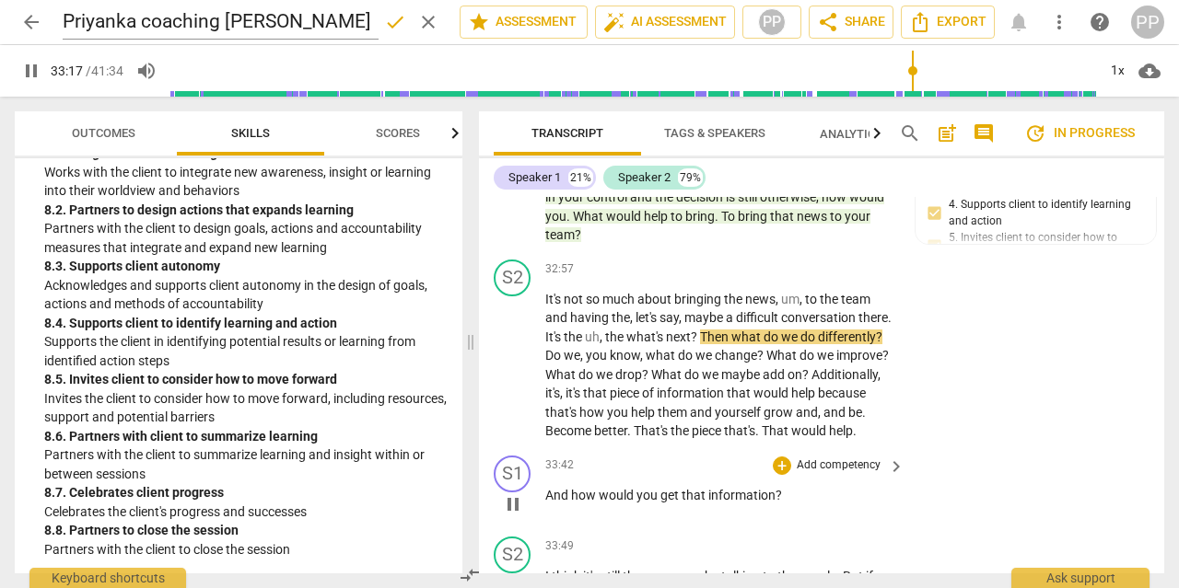
click at [854, 458] on p "Add competency" at bounding box center [838, 466] width 87 height 17
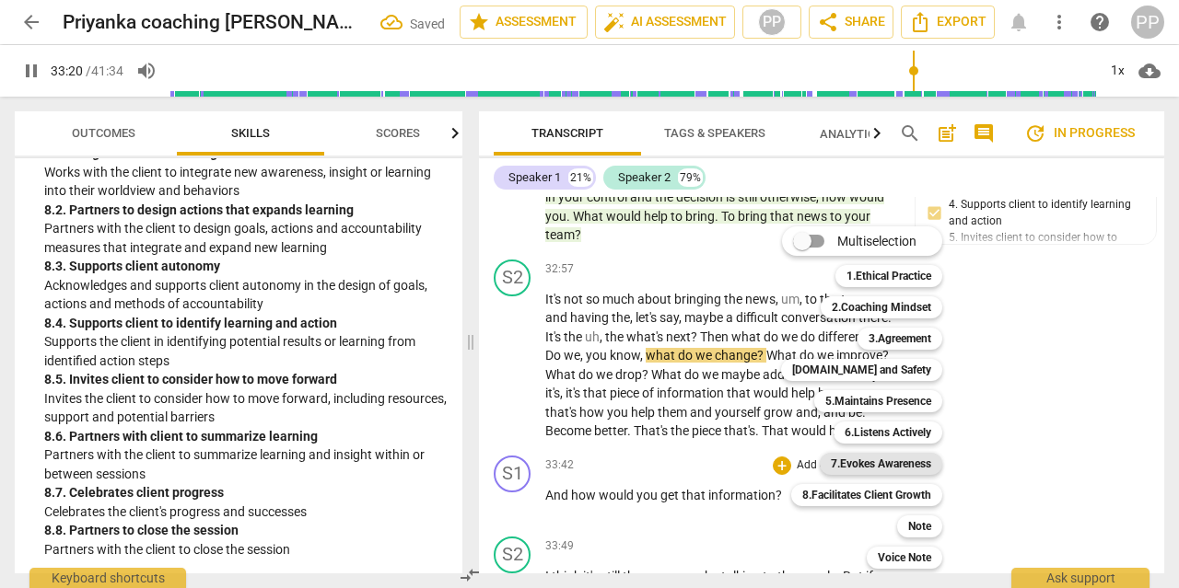
click at [900, 459] on b "7.Evokes Awareness" at bounding box center [880, 464] width 100 height 22
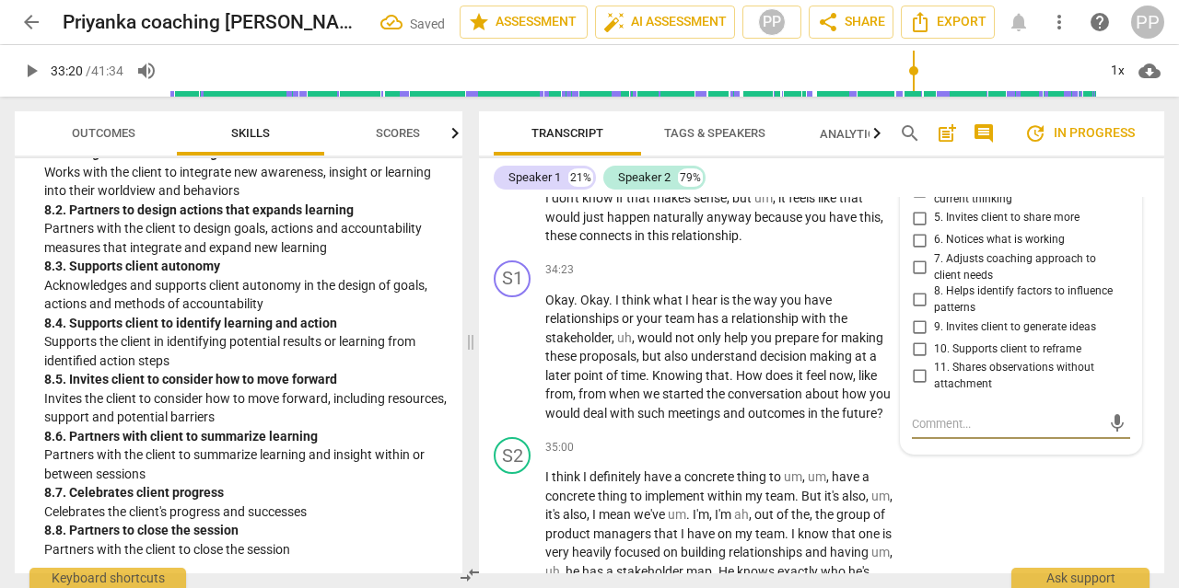
scroll to position [12032, 0]
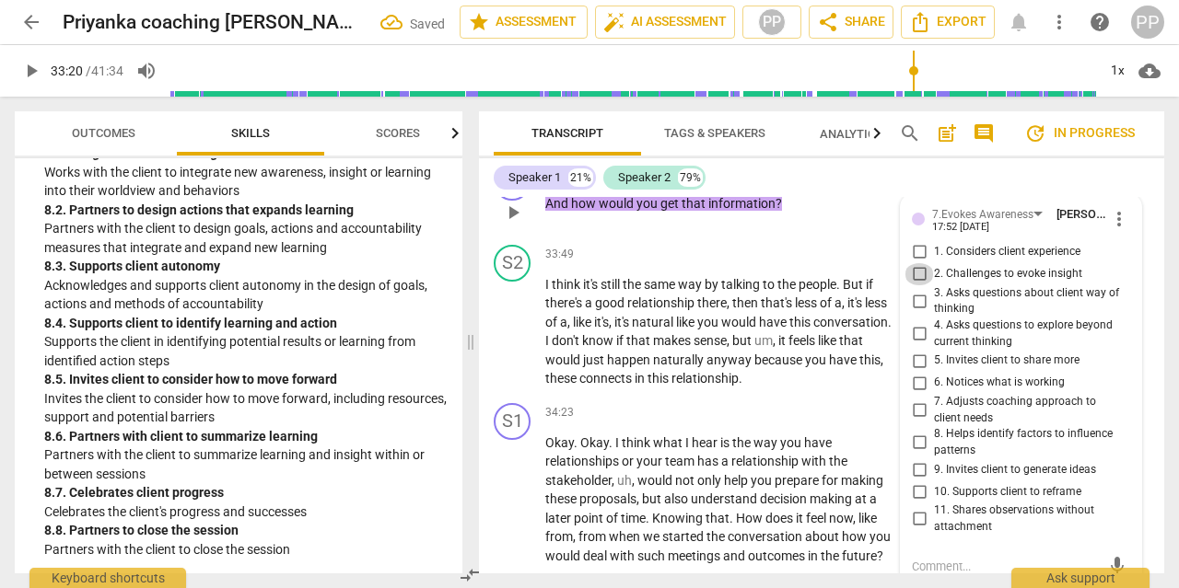
click at [920, 263] on input "2. Challenges to evoke insight" at bounding box center [918, 274] width 29 height 22
click at [682, 403] on div "34:23 + Add competency keyboard_arrow_right" at bounding box center [725, 413] width 361 height 20
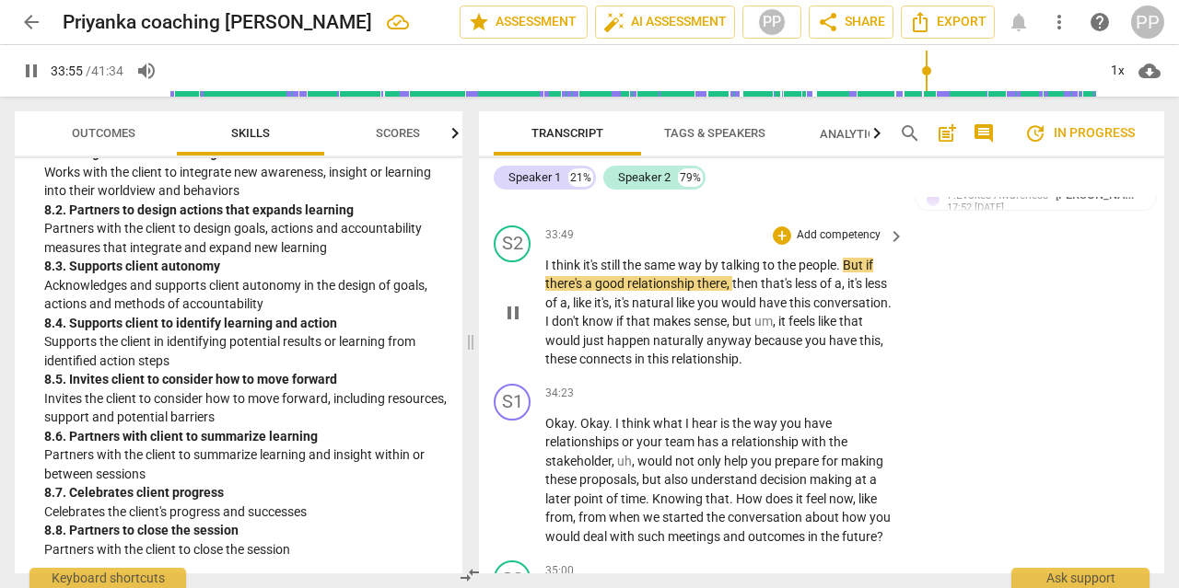
scroll to position [12052, 0]
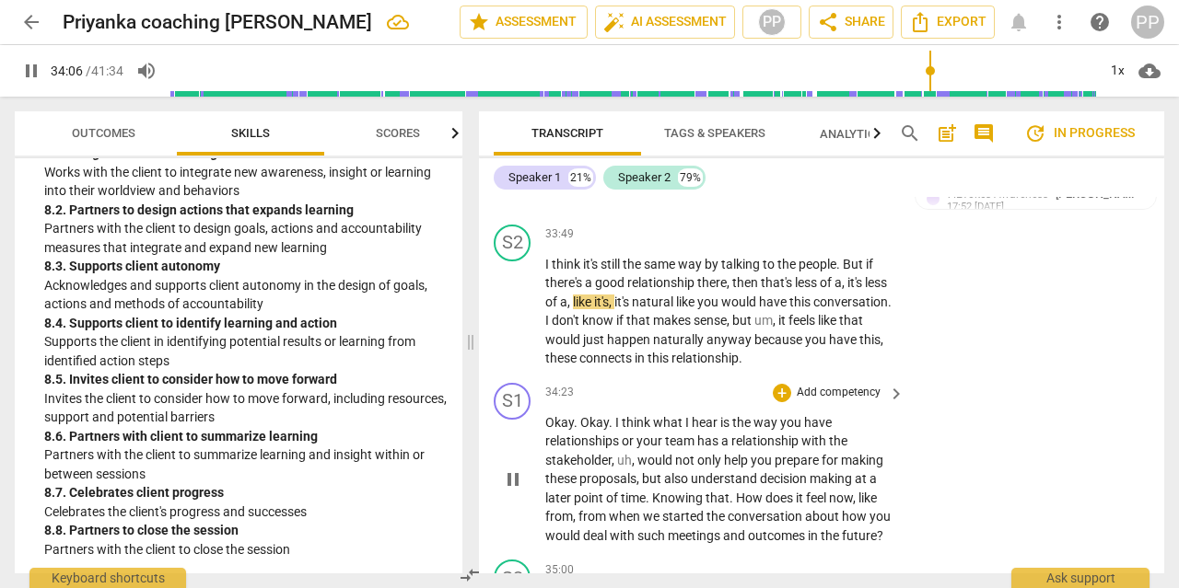
click at [841, 385] on p "Add competency" at bounding box center [838, 393] width 87 height 17
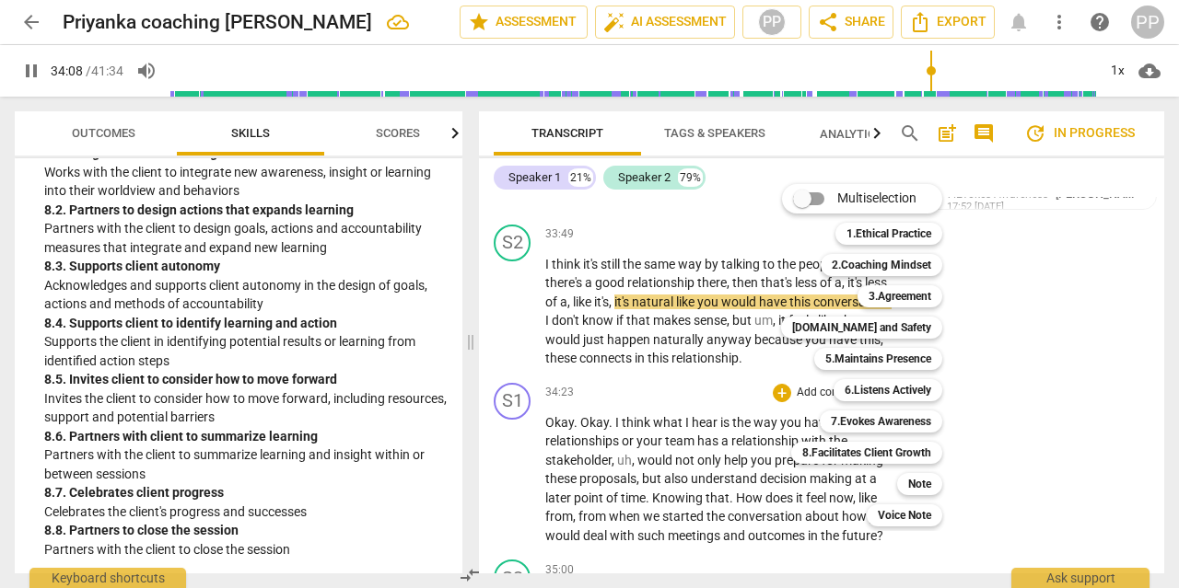
click at [631, 447] on div at bounding box center [589, 294] width 1179 height 588
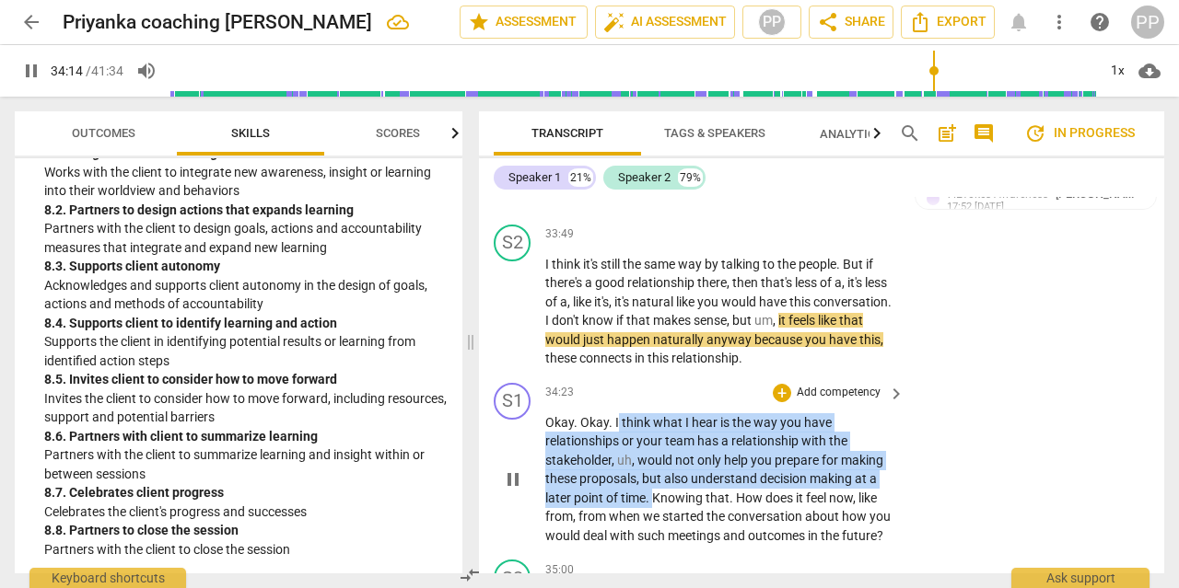
drag, startPoint x: 653, startPoint y: 461, endPoint x: 616, endPoint y: 390, distance: 79.9
click at [616, 413] on p "Okay . Okay . I think what I hear is the way you have relationships or your tea…" at bounding box center [720, 479] width 350 height 133
click at [841, 385] on p "Add competency" at bounding box center [838, 393] width 87 height 17
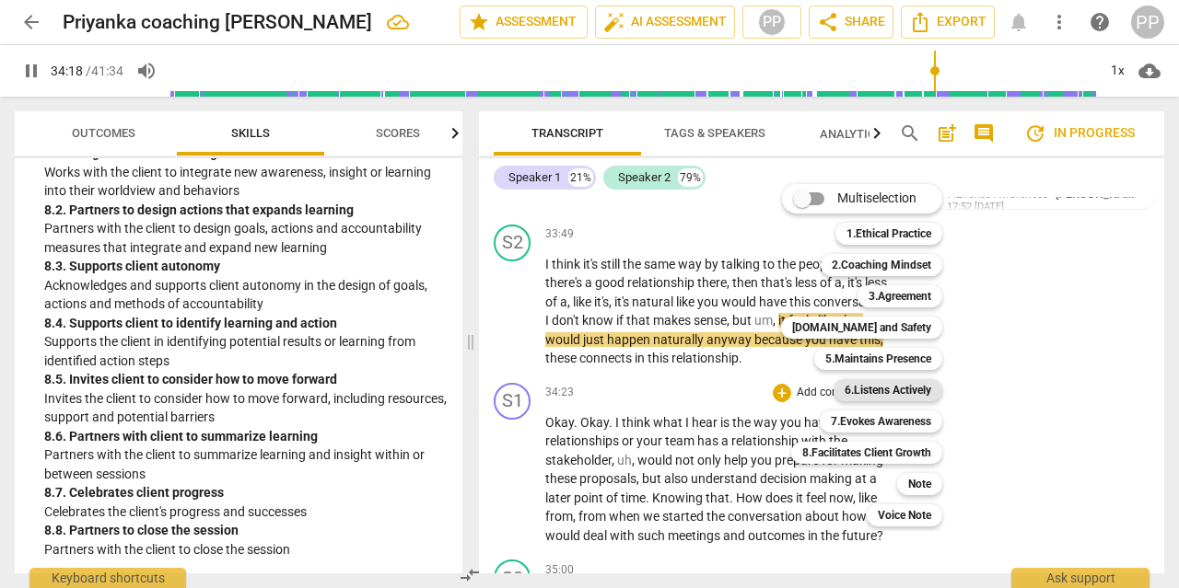
click at [870, 392] on b "6.Listens Actively" at bounding box center [887, 390] width 87 height 22
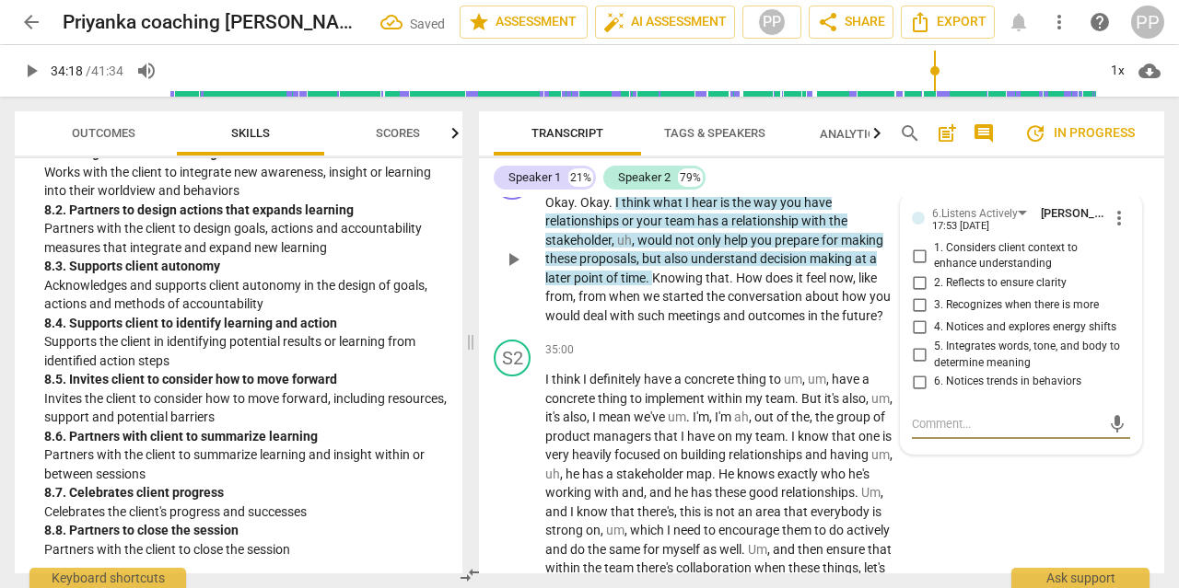
scroll to position [12206, 0]
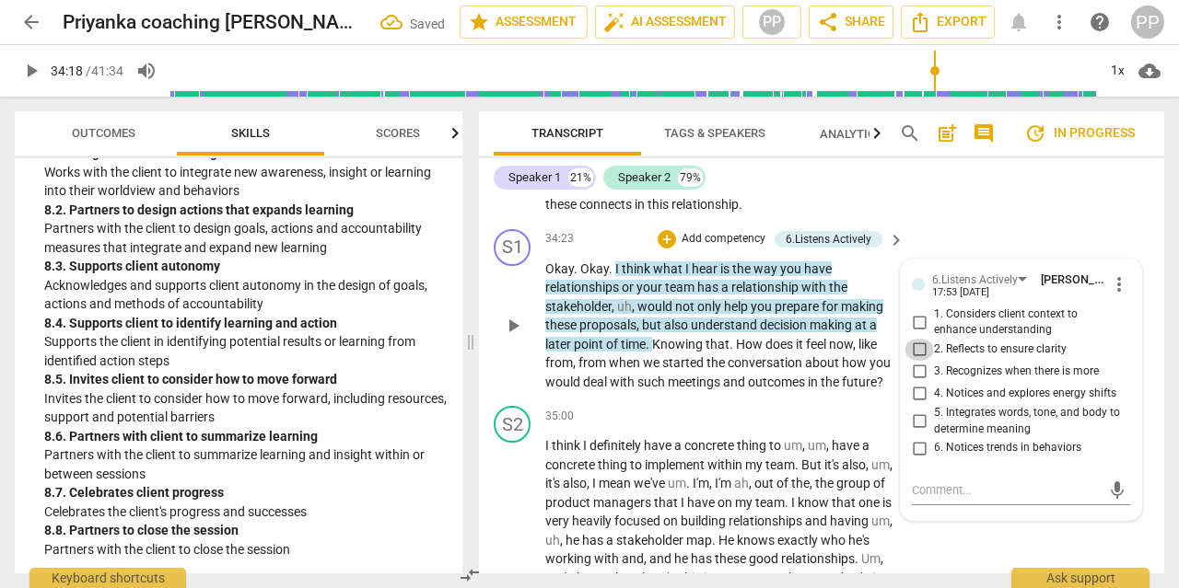
click at [915, 339] on input "2. Reflects to ensure clarity" at bounding box center [918, 350] width 29 height 22
click at [787, 399] on div "S2 play_arrow pause 35:00 + Add competency keyboard_arrow_right I think I defin…" at bounding box center [821, 582] width 685 height 366
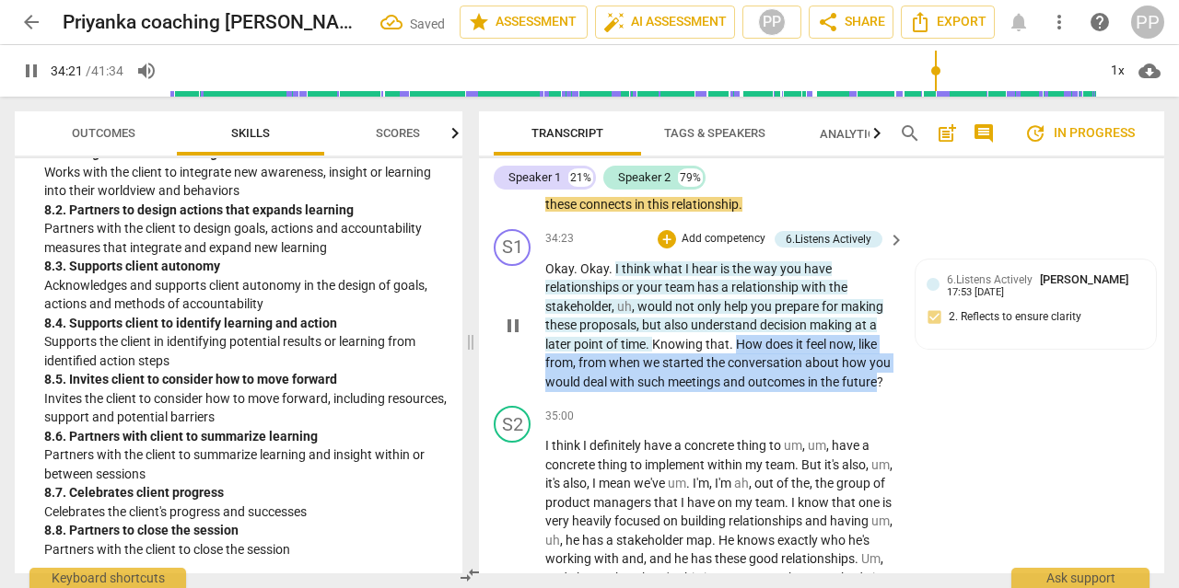
drag, startPoint x: 736, startPoint y: 305, endPoint x: 882, endPoint y: 342, distance: 151.0
click at [882, 341] on p "Okay . Okay . I think what I hear is the way you have relationships or your tea…" at bounding box center [720, 326] width 350 height 133
click at [707, 231] on p "Add competency" at bounding box center [722, 239] width 87 height 17
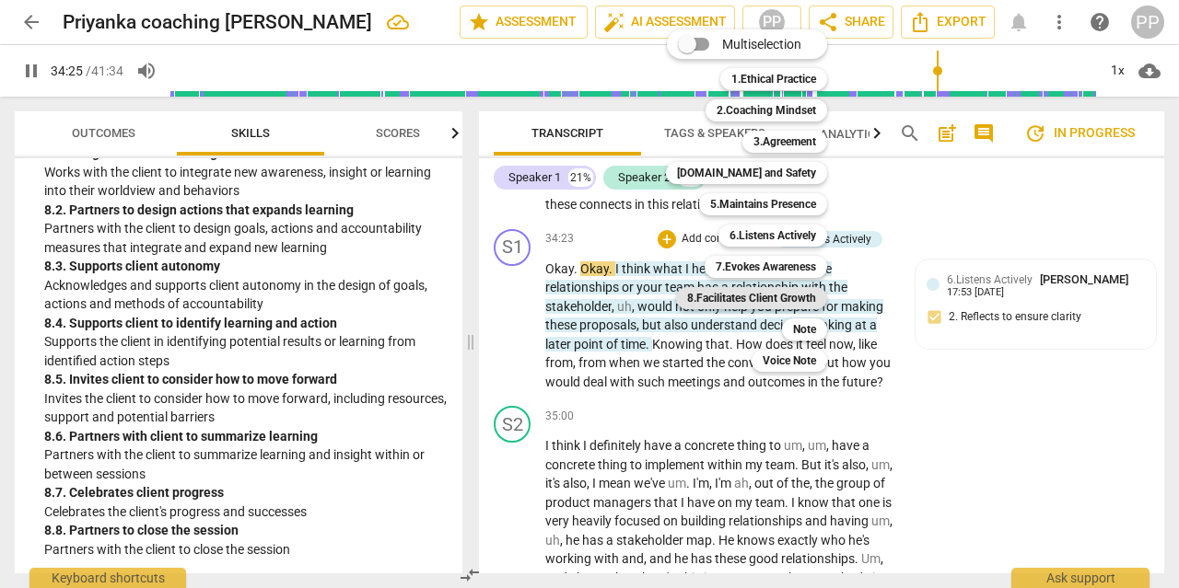
click at [724, 294] on b "8.Facilitates Client Growth" at bounding box center [751, 298] width 129 height 22
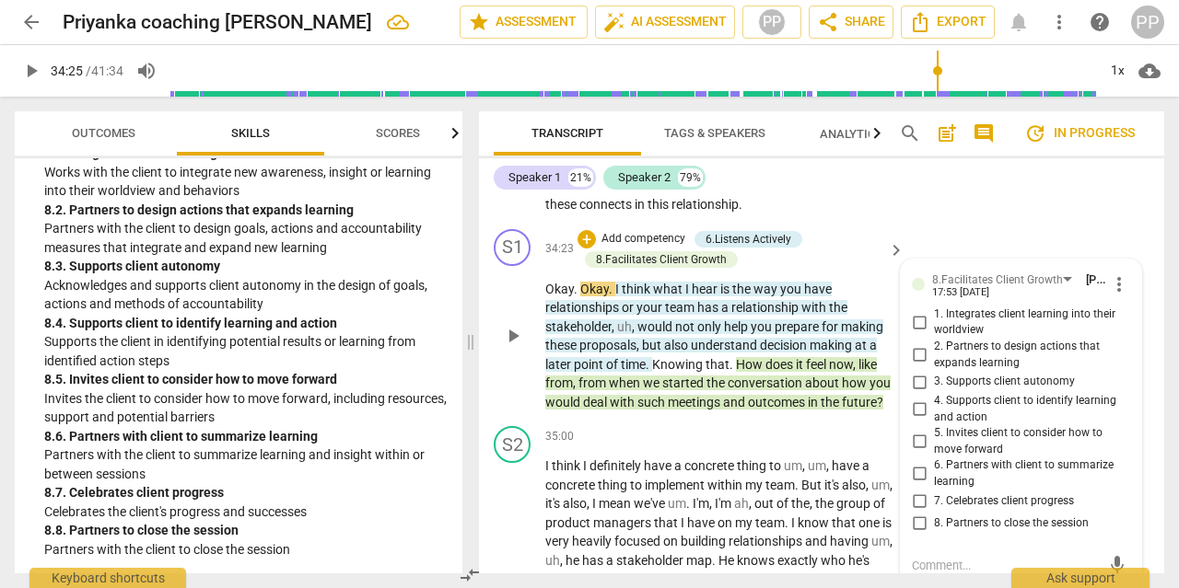
click at [677, 357] on span "Knowing" at bounding box center [678, 364] width 53 height 15
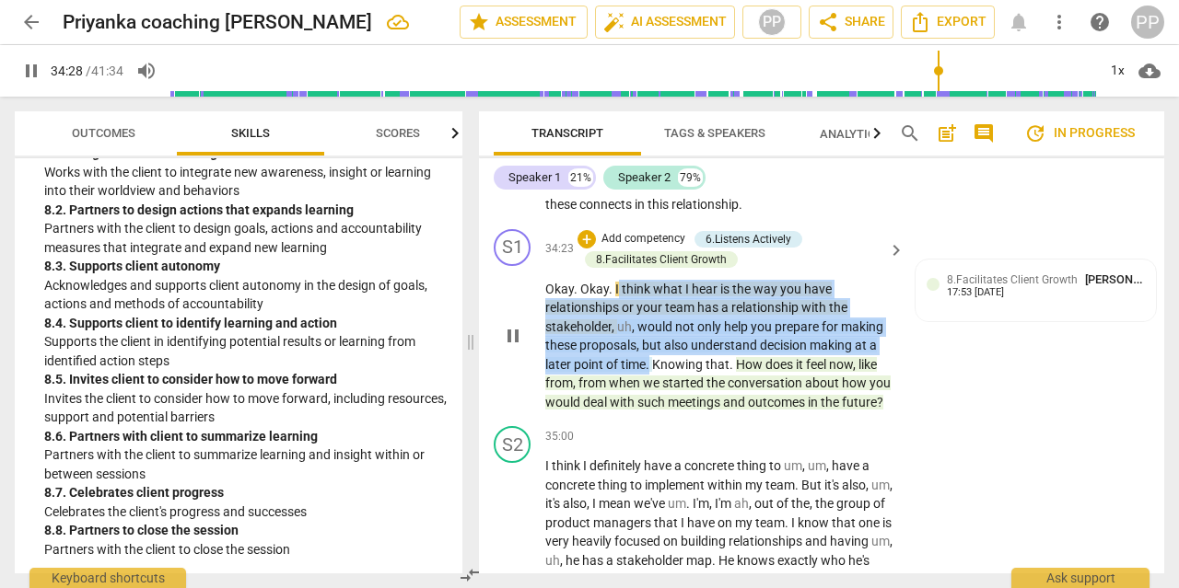
drag, startPoint x: 651, startPoint y: 324, endPoint x: 617, endPoint y: 248, distance: 83.7
click at [617, 280] on p "Okay . Okay . I think what I hear is the way you have relationships or your tea…" at bounding box center [720, 346] width 350 height 133
click at [633, 231] on p "Add competency" at bounding box center [642, 239] width 87 height 17
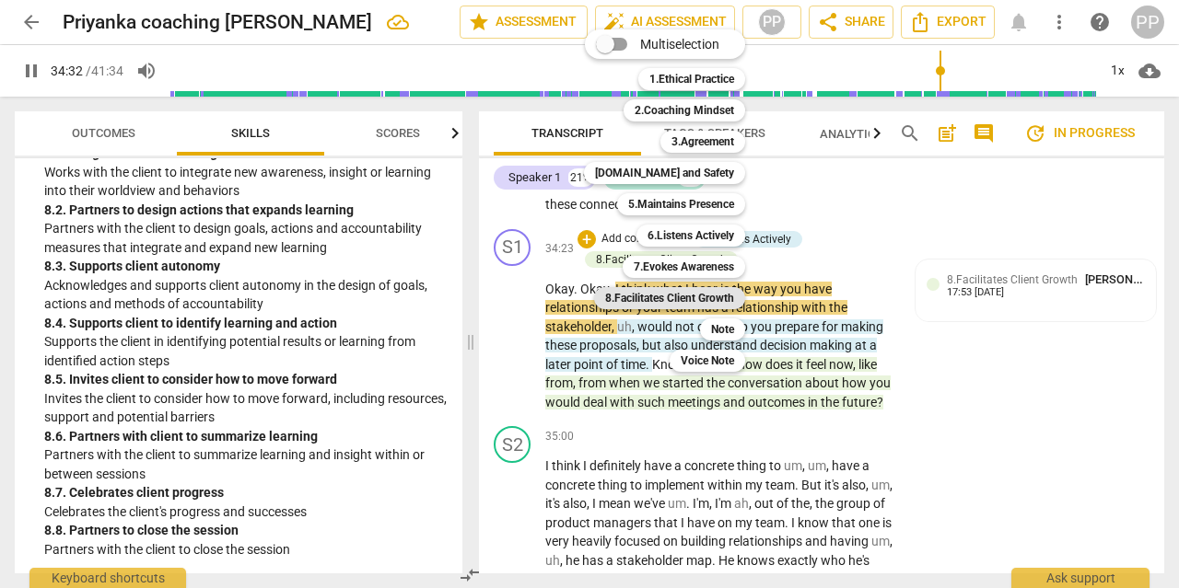
click at [677, 294] on b "8.Facilitates Client Growth" at bounding box center [669, 298] width 129 height 22
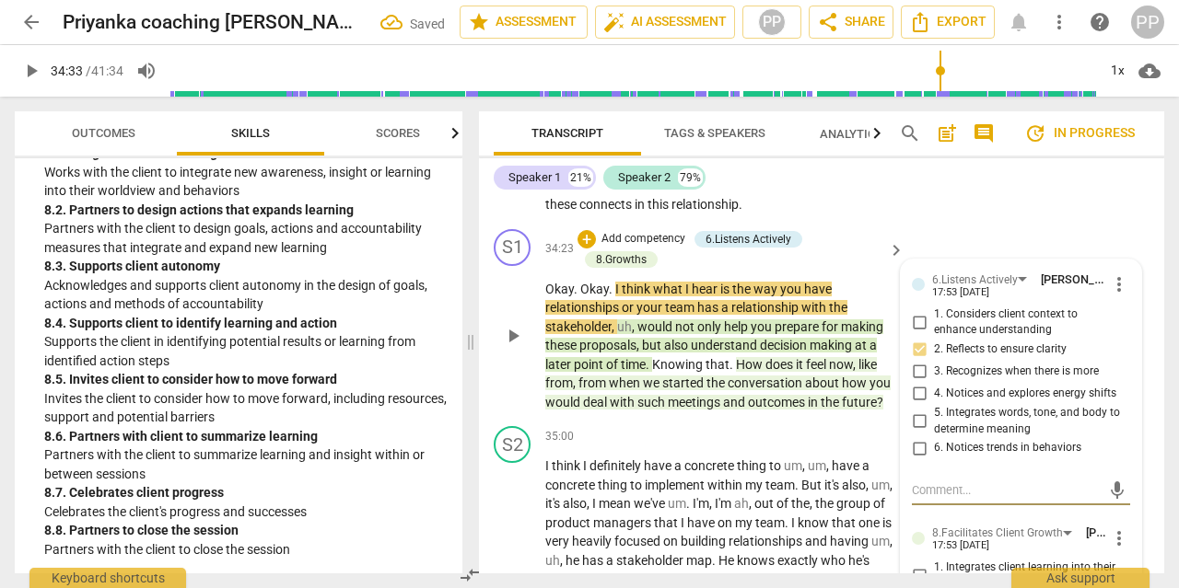
scroll to position [12580, 0]
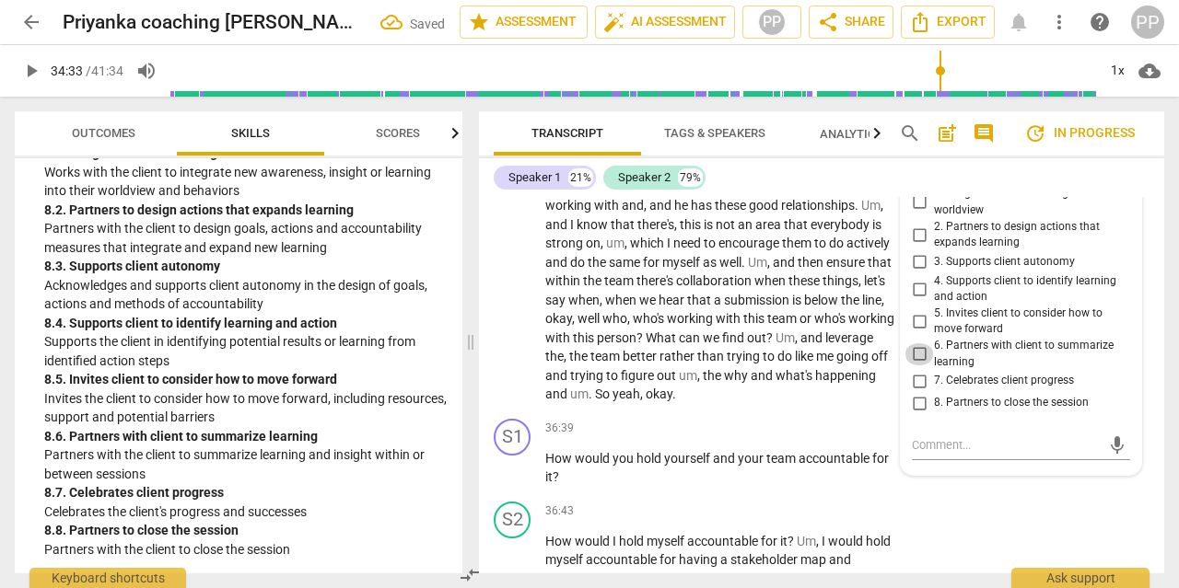
click at [923, 343] on input "6. Partners with client to summarize learning" at bounding box center [918, 354] width 29 height 22
click at [804, 308] on p "I think I definitely have a concrete thing to um , um , have a concrete thing t…" at bounding box center [720, 243] width 350 height 321
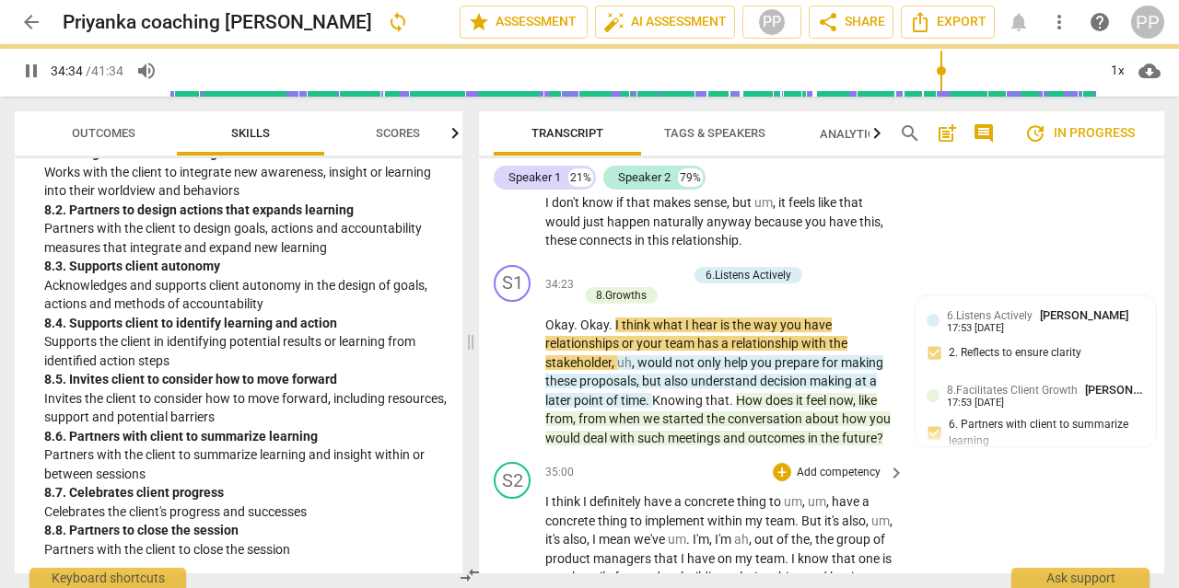
scroll to position [12171, 0]
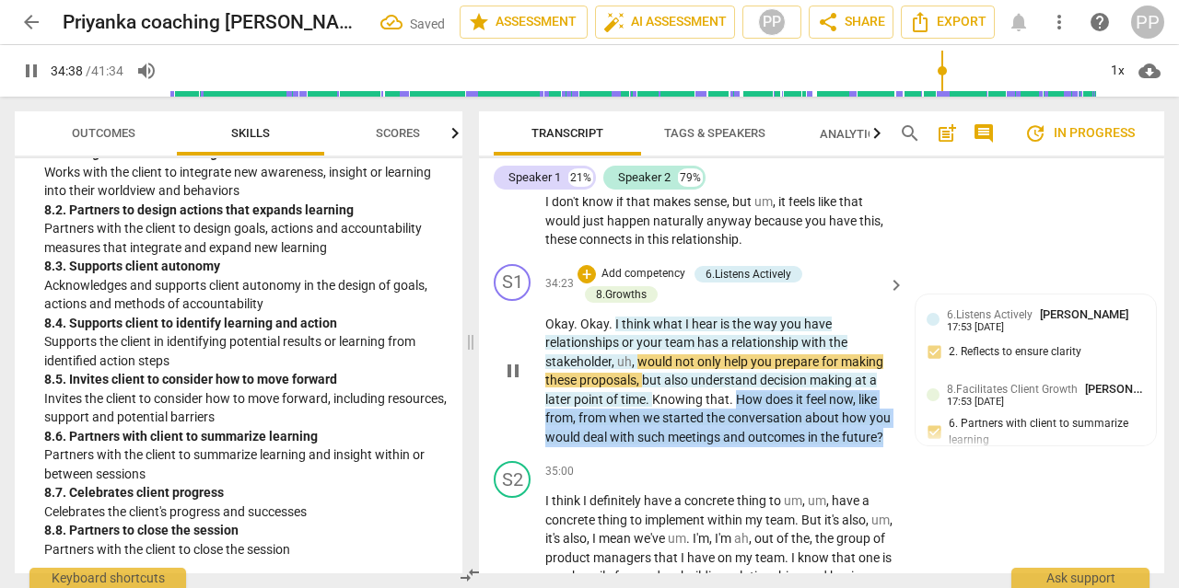
drag, startPoint x: 886, startPoint y: 377, endPoint x: 737, endPoint y: 335, distance: 154.2
click at [737, 335] on p "Okay . Okay . I think what I hear is the way you have relationships or your tea…" at bounding box center [720, 381] width 350 height 133
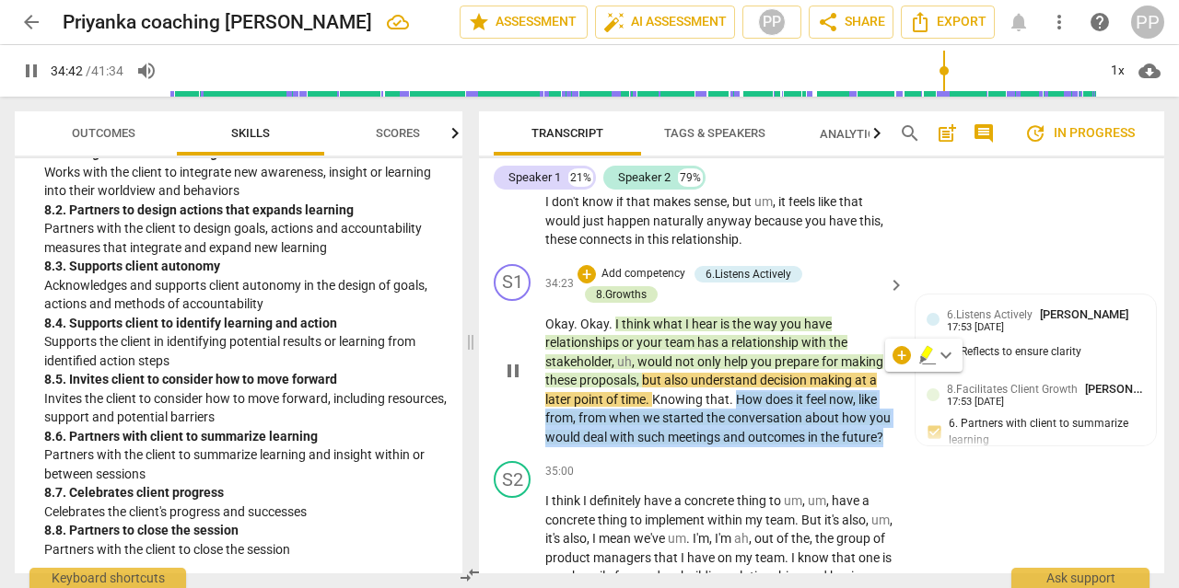
click at [646, 286] on div "8.Growths" at bounding box center [621, 294] width 51 height 17
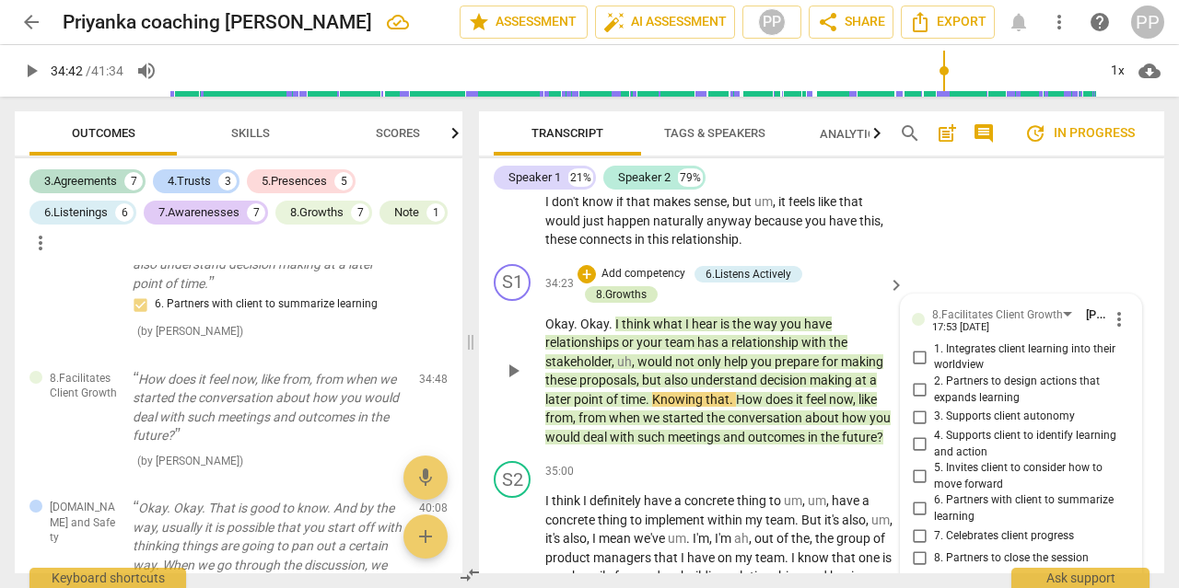
scroll to position [5833, 0]
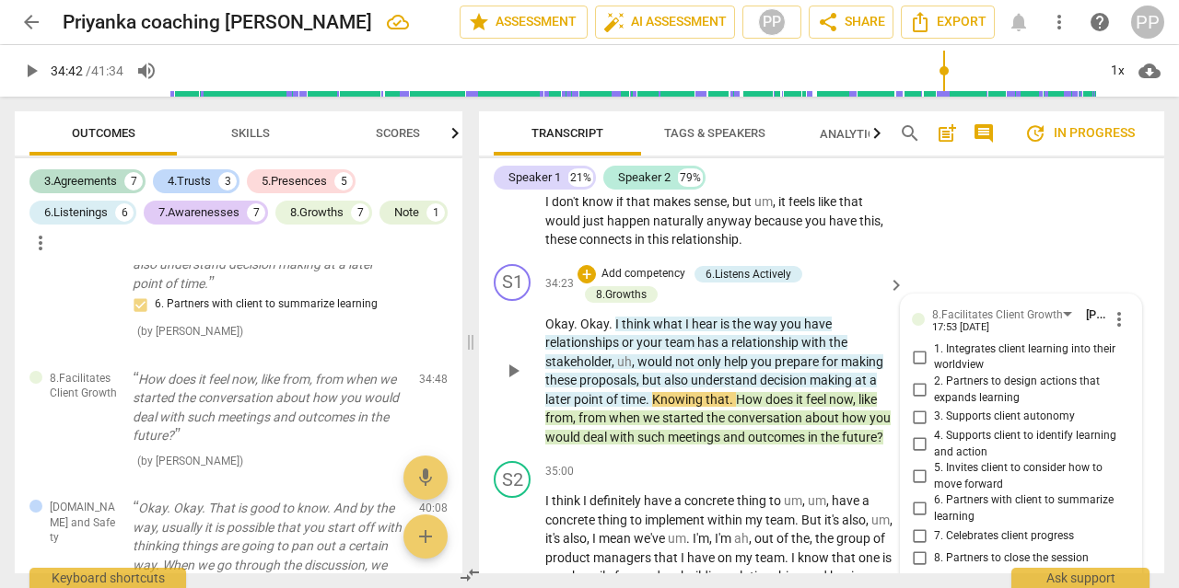
click at [798, 388] on p "Okay . Okay . I think what I hear is the way you have relationships or your tea…" at bounding box center [720, 381] width 350 height 133
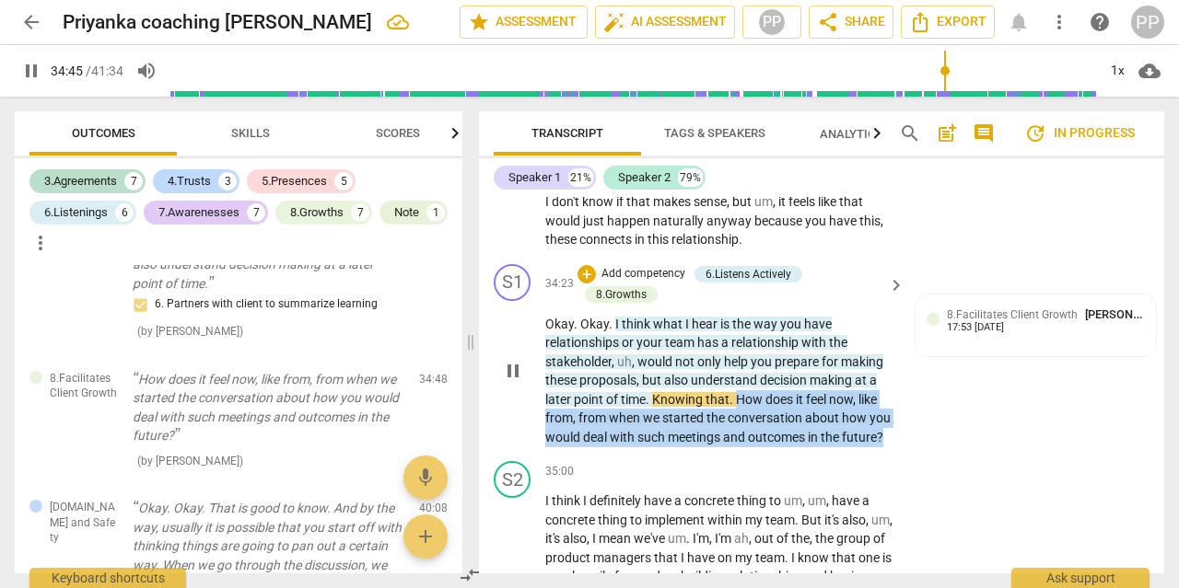
drag, startPoint x: 887, startPoint y: 378, endPoint x: 736, endPoint y: 334, distance: 157.3
click at [736, 334] on p "Okay . Okay . I think what I hear is the way you have relationships or your tea…" at bounding box center [720, 381] width 350 height 133
click at [619, 266] on p "Add competency" at bounding box center [642, 274] width 87 height 17
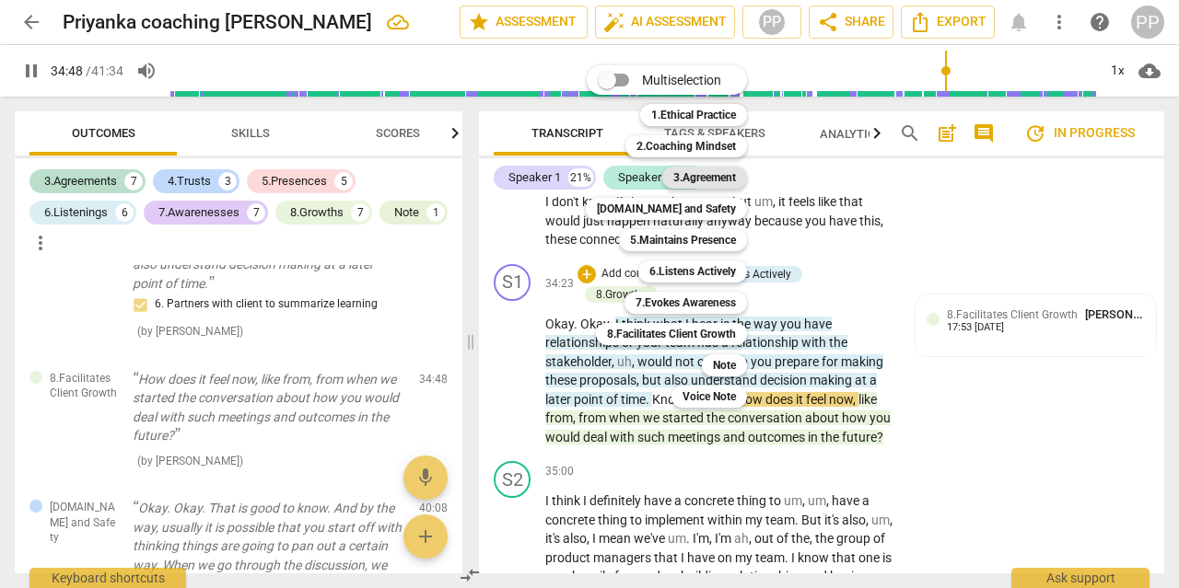
click at [691, 179] on b "3.Agreement" at bounding box center [704, 178] width 63 height 22
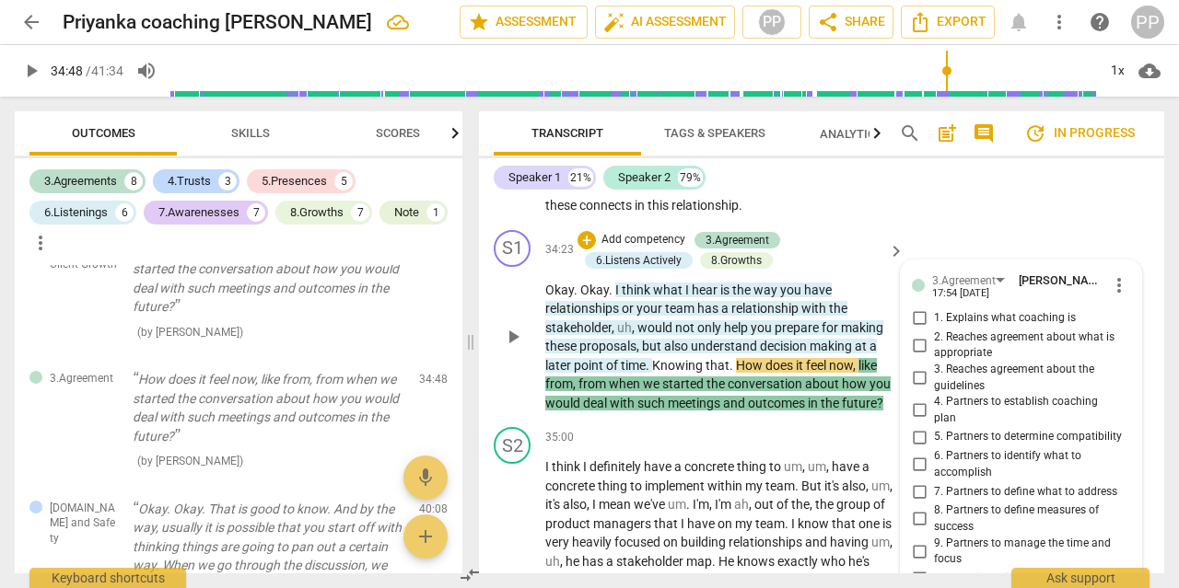
scroll to position [12190, 0]
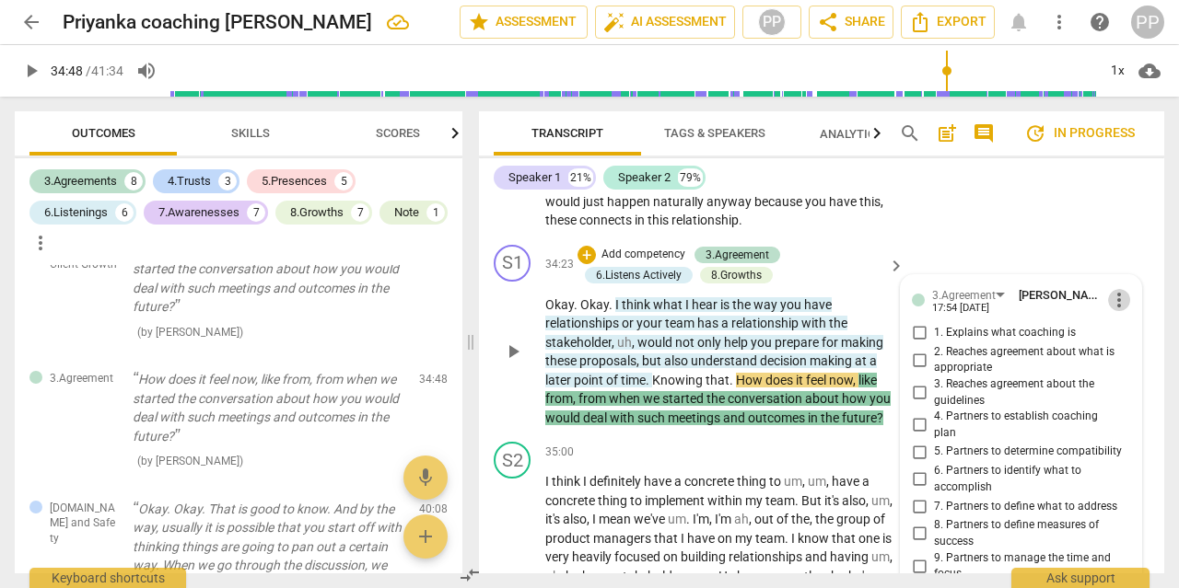
click at [1118, 289] on span "more_vert" at bounding box center [1119, 300] width 22 height 22
click at [1122, 299] on li "Delete" at bounding box center [1131, 296] width 64 height 35
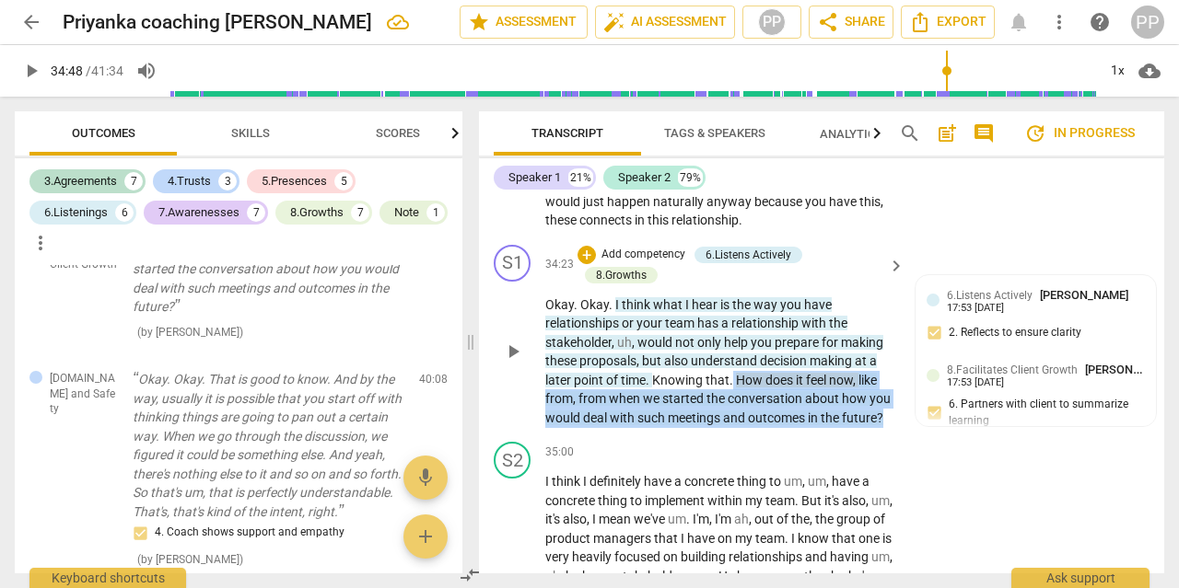
drag, startPoint x: 733, startPoint y: 318, endPoint x: 888, endPoint y: 367, distance: 162.5
click at [888, 366] on p "Okay . Okay . I think what I hear is the way you have relationships or your tea…" at bounding box center [720, 362] width 350 height 133
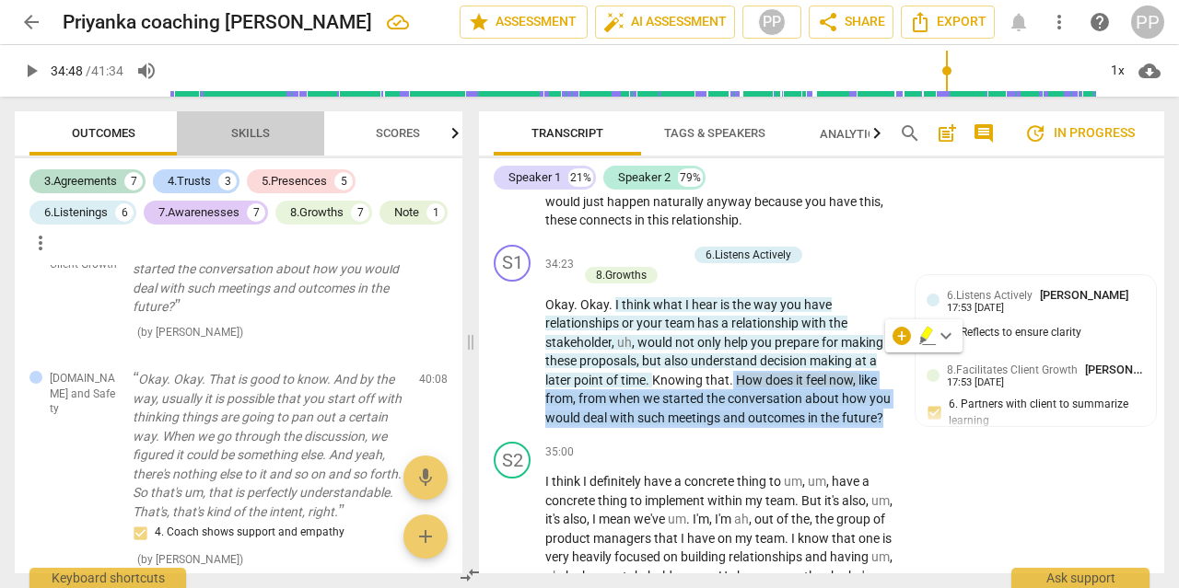
click at [261, 140] on span "Skills" at bounding box center [250, 133] width 39 height 14
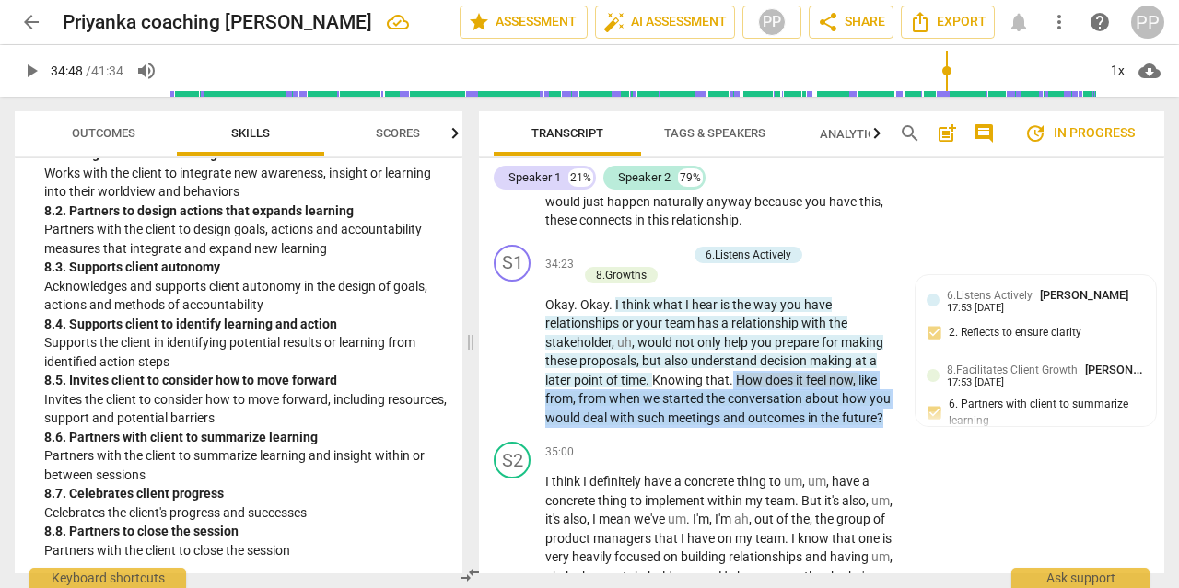
scroll to position [3511, 0]
click at [640, 247] on p "Add competency" at bounding box center [642, 255] width 87 height 17
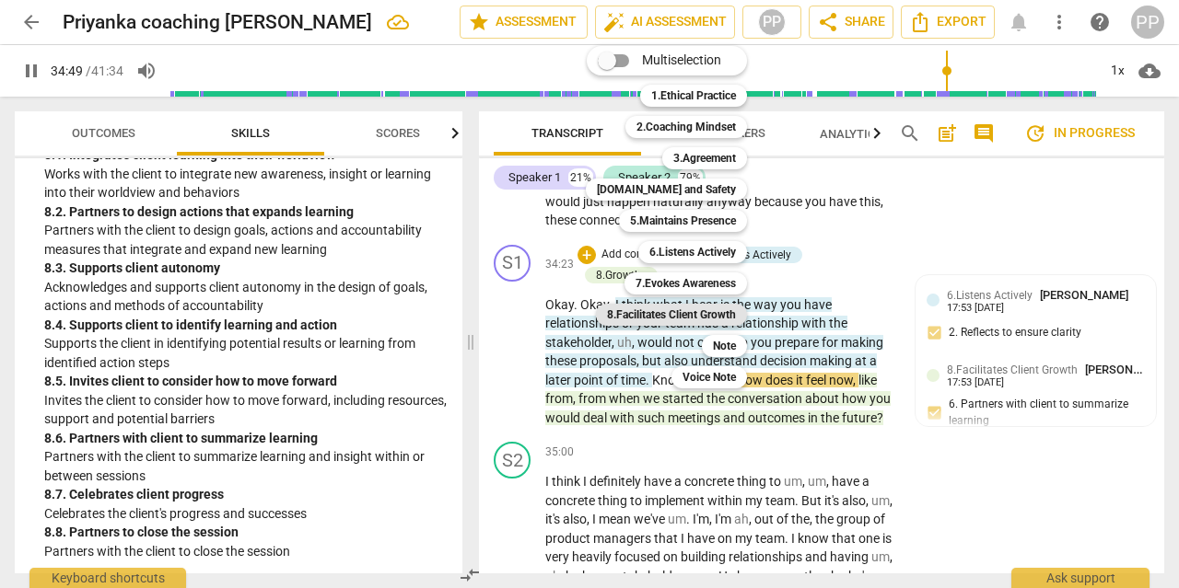
click at [686, 318] on b "8.Facilitates Client Growth" at bounding box center [671, 315] width 129 height 22
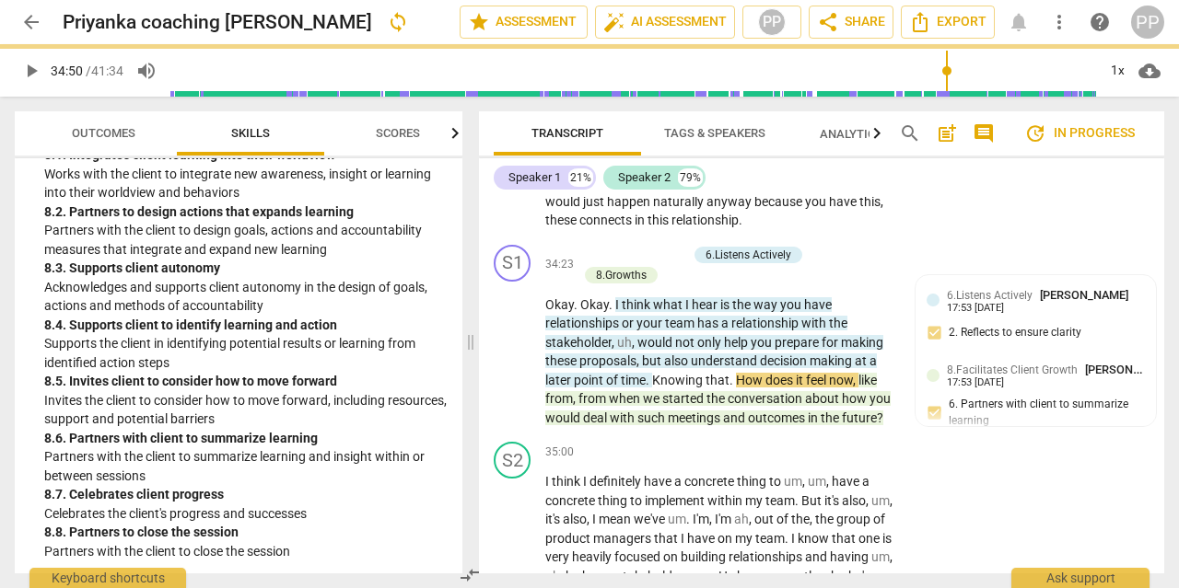
click at [686, 278] on b "8.Facilitates Client Growth" at bounding box center [648, 271] width 97 height 13
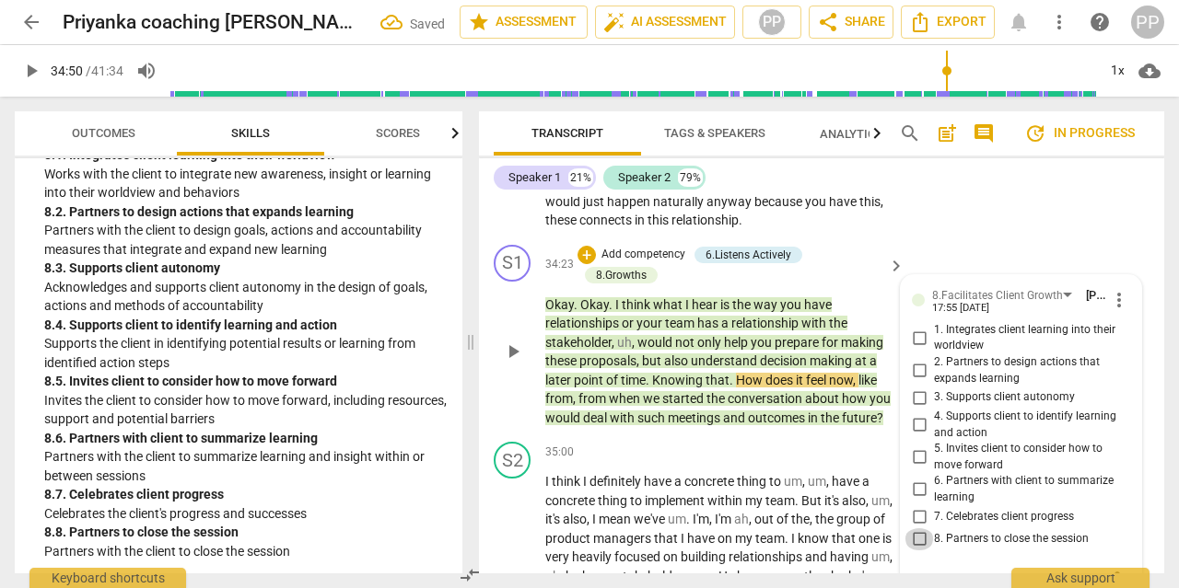
click at [921, 528] on input "8. Partners to close the session" at bounding box center [918, 539] width 29 height 22
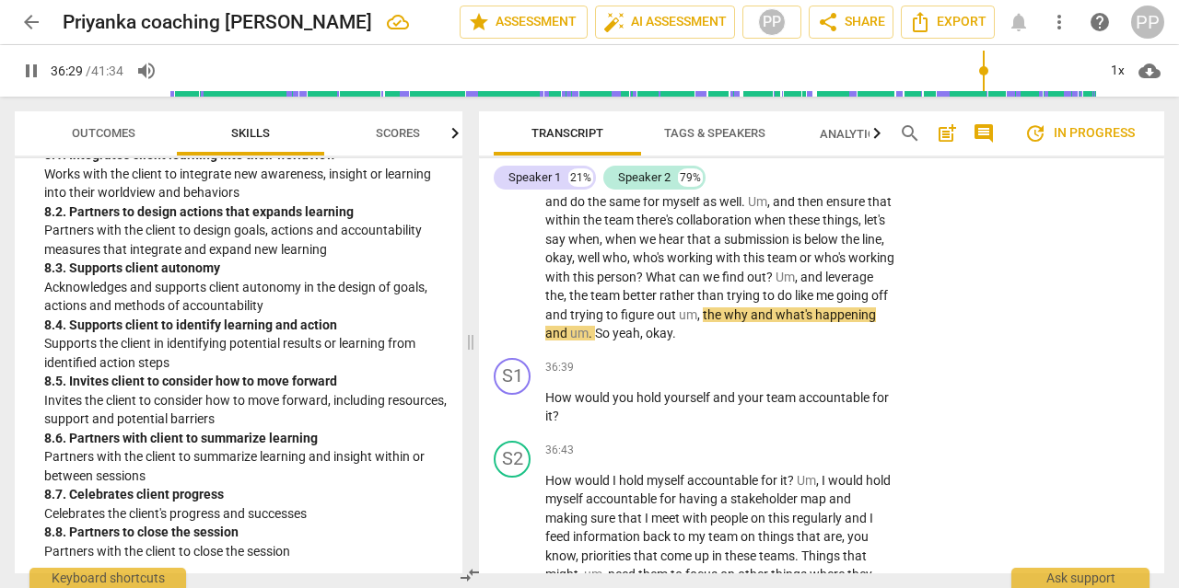
scroll to position [12641, 0]
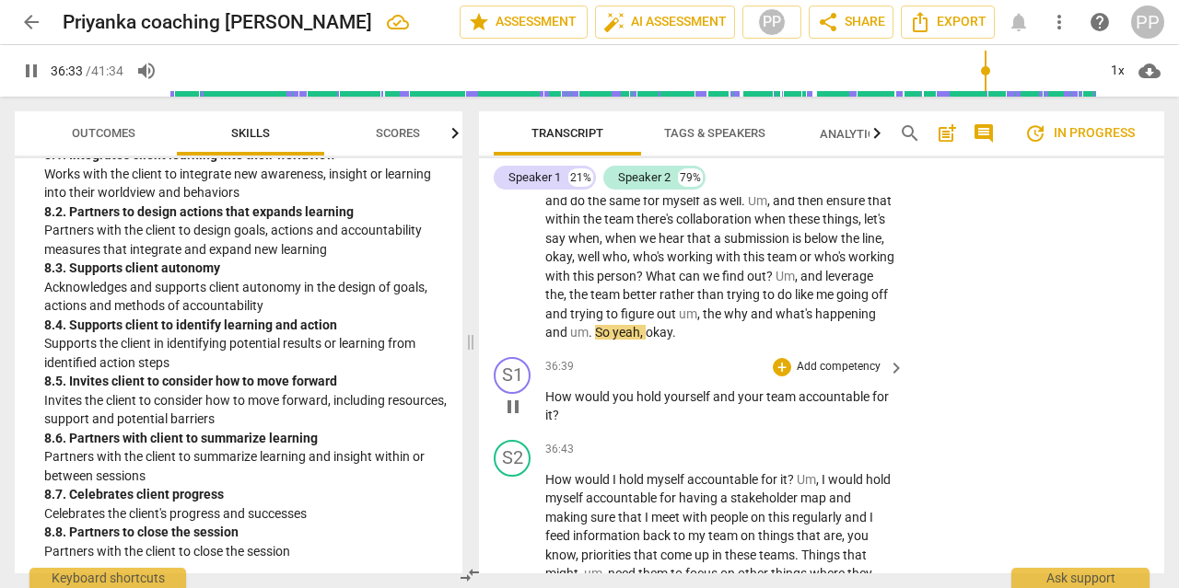
click at [850, 359] on p "Add competency" at bounding box center [838, 367] width 87 height 17
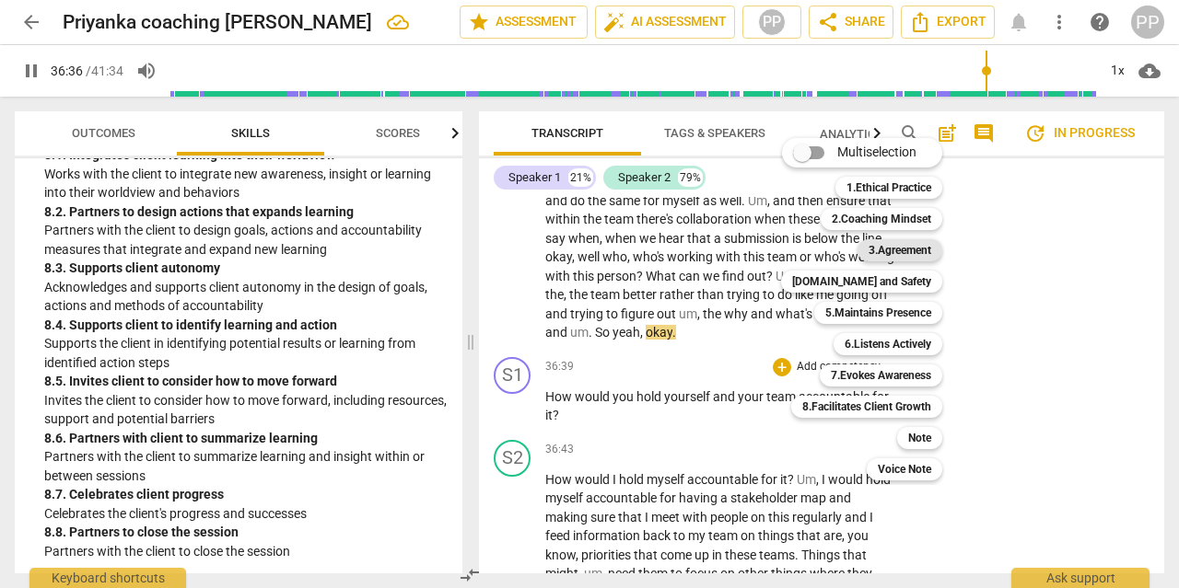
click at [917, 244] on b "3.Agreement" at bounding box center [899, 250] width 63 height 22
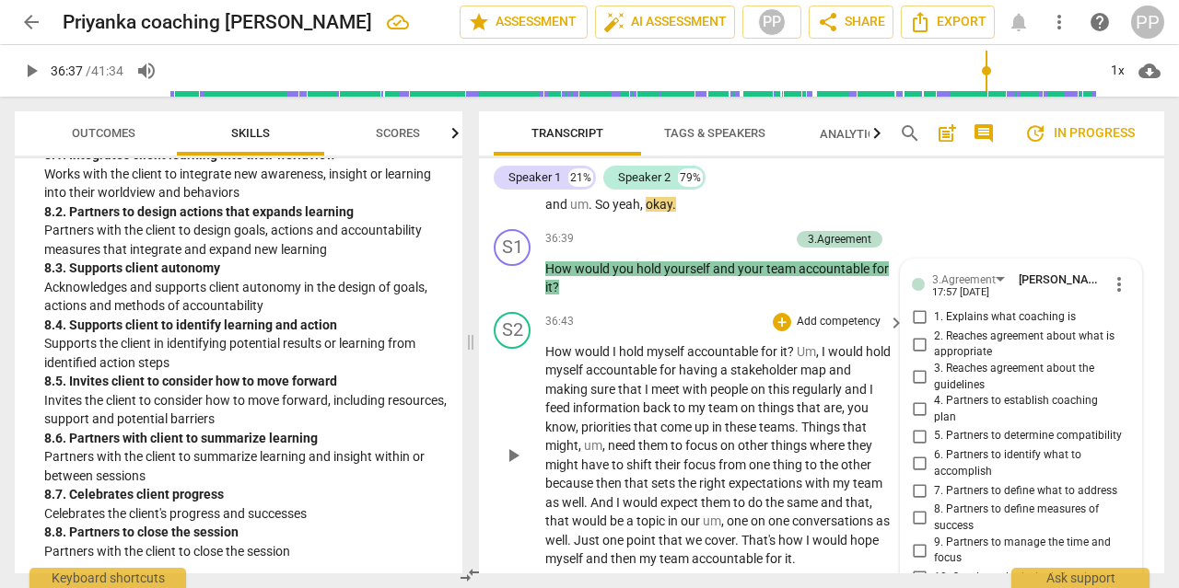
scroll to position [12769, 0]
click at [1124, 273] on span "more_vert" at bounding box center [1119, 284] width 22 height 22
click at [1122, 259] on li "Delete" at bounding box center [1131, 261] width 64 height 35
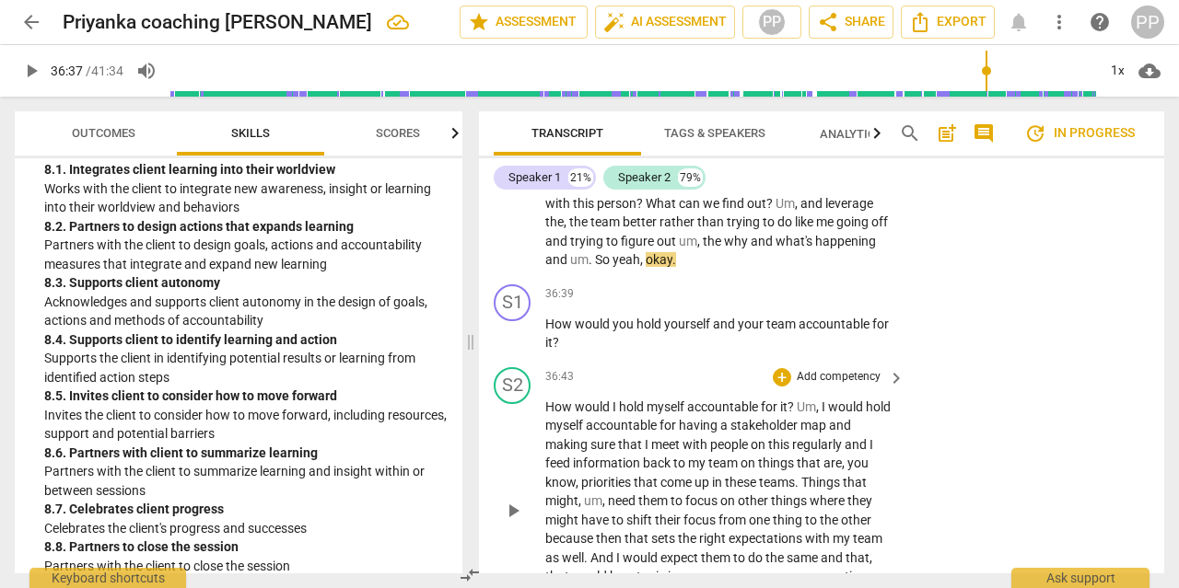
scroll to position [12713, 0]
click at [857, 287] on p "Add competency" at bounding box center [838, 295] width 87 height 17
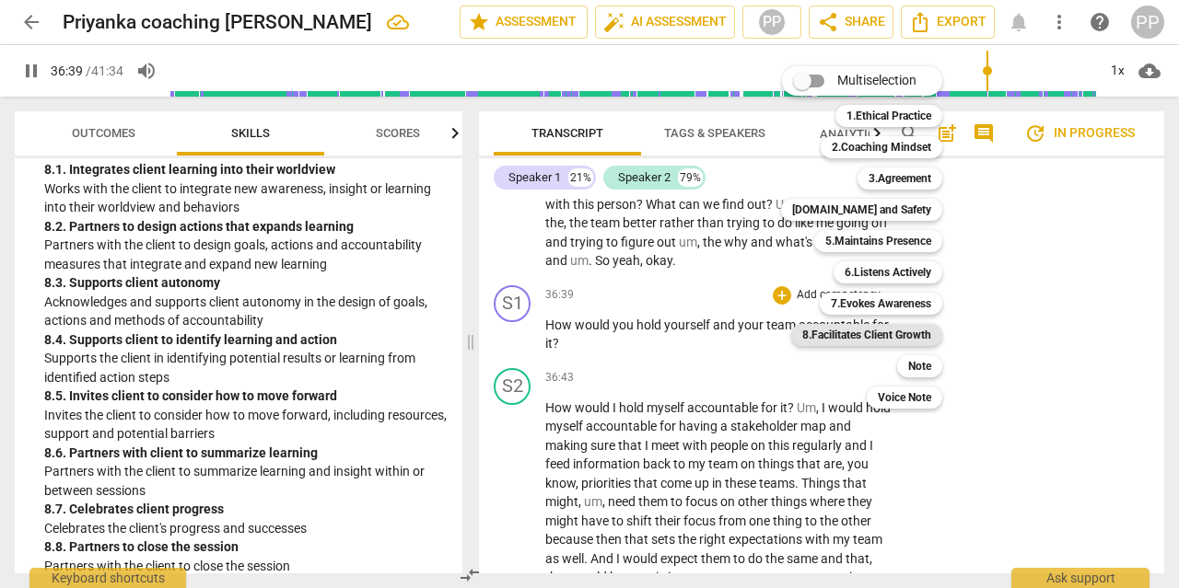
click at [890, 332] on b "8.Facilitates Client Growth" at bounding box center [866, 335] width 129 height 22
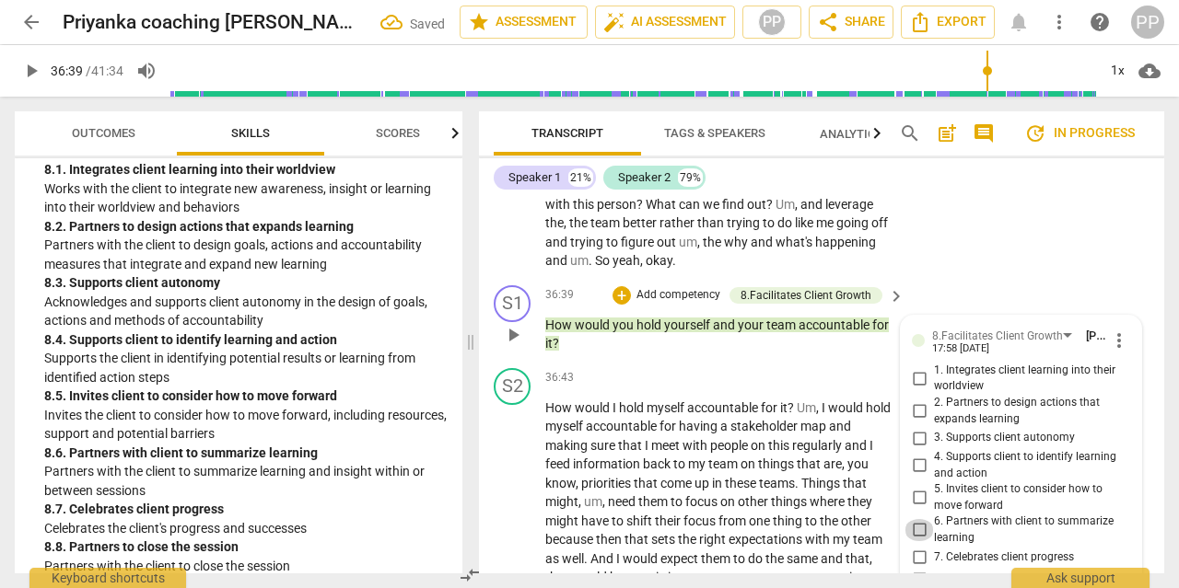
click at [922, 519] on input "6. Partners with client to summarize learning" at bounding box center [918, 530] width 29 height 22
click at [917, 487] on input "5. Invites client to consider how to move forward" at bounding box center [918, 498] width 29 height 22
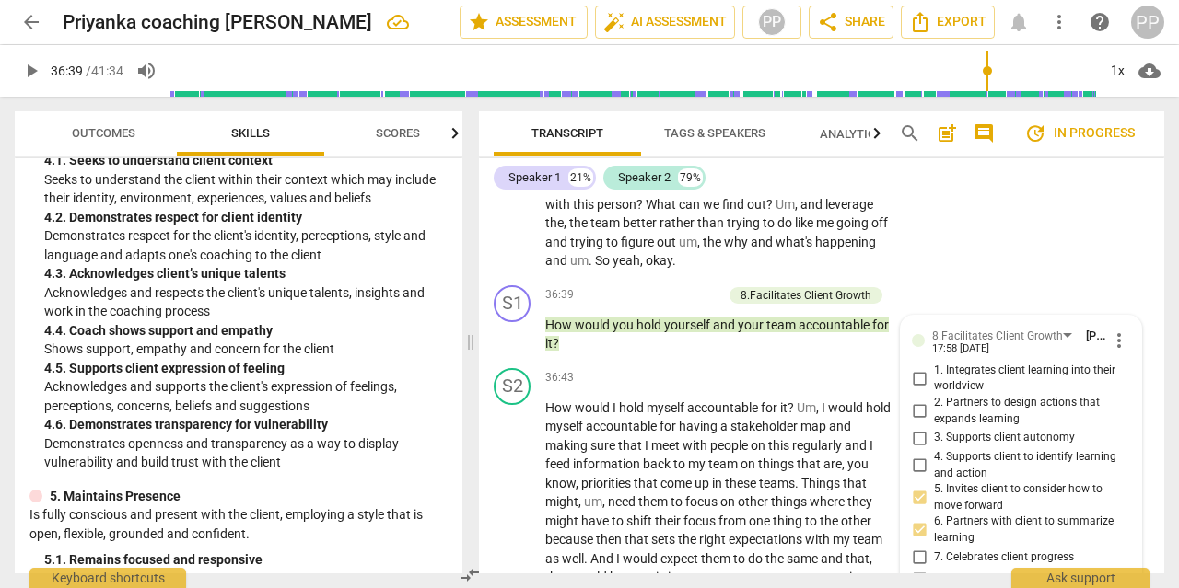
scroll to position [1755, 0]
click at [34, 75] on span "play_arrow" at bounding box center [31, 71] width 22 height 22
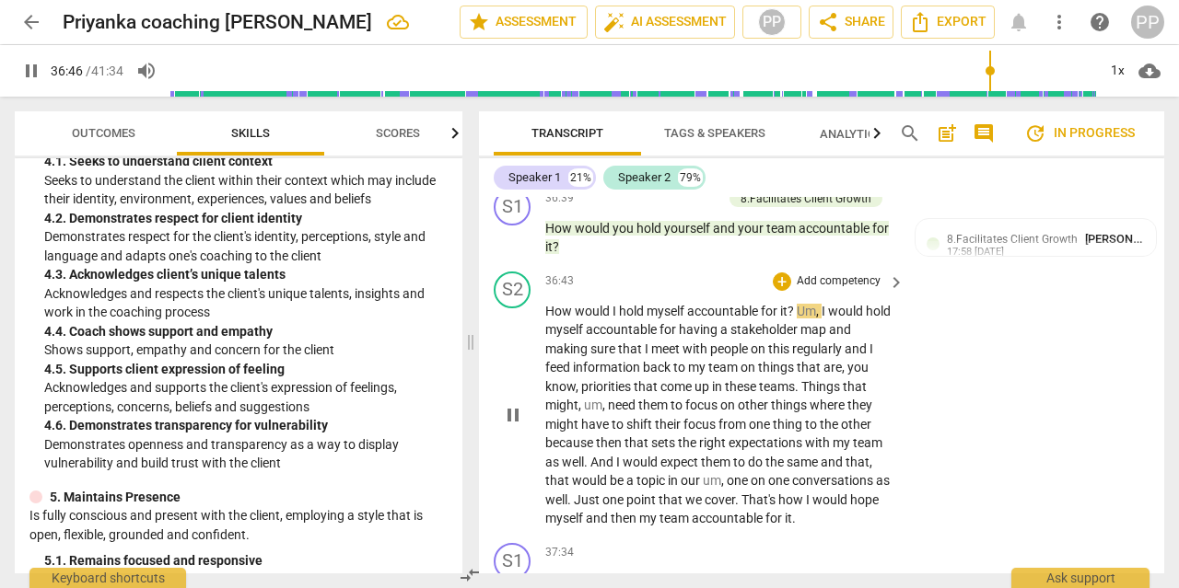
scroll to position [12807, 0]
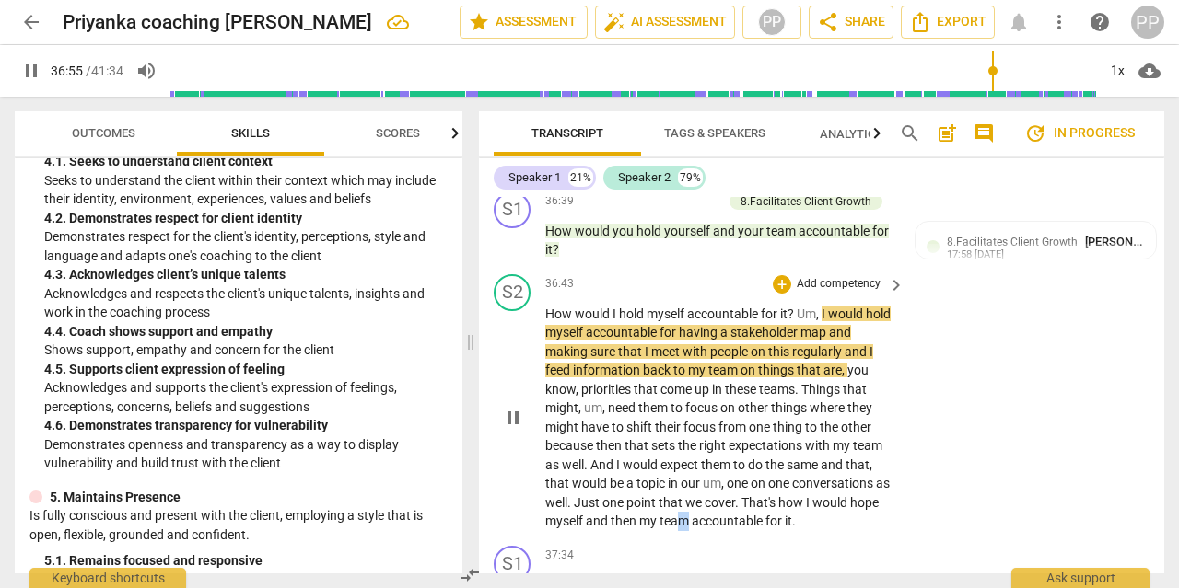
drag, startPoint x: 687, startPoint y: 458, endPoint x: 679, endPoint y: 478, distance: 21.6
click at [679, 477] on div "S2 play_arrow pause 36:43 + Add competency keyboard_arrow_right How would I hol…" at bounding box center [821, 403] width 685 height 272
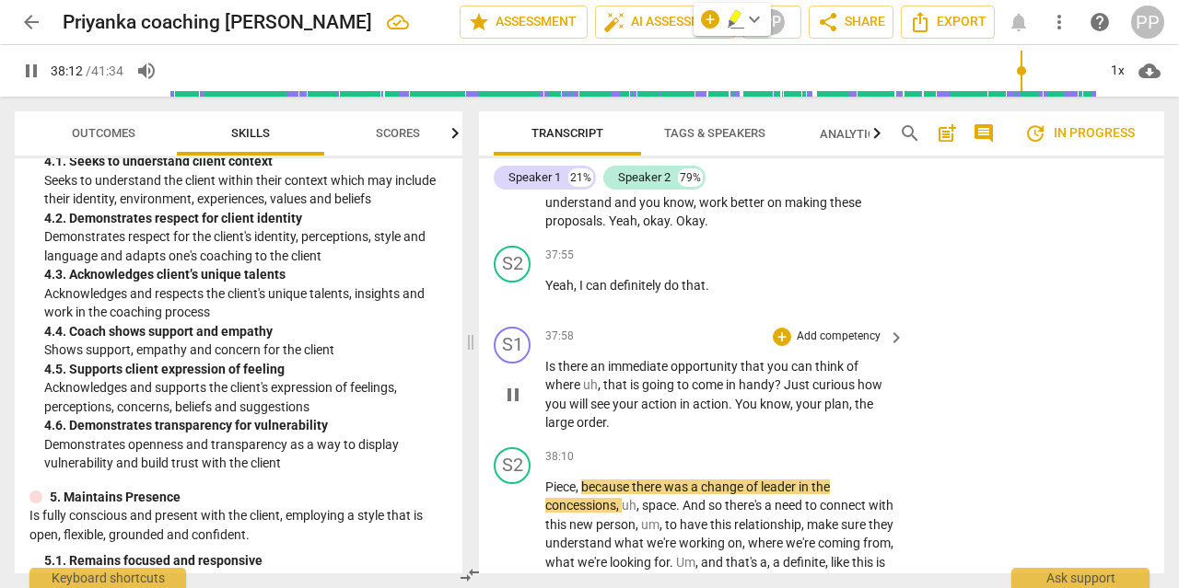
scroll to position [13267, 0]
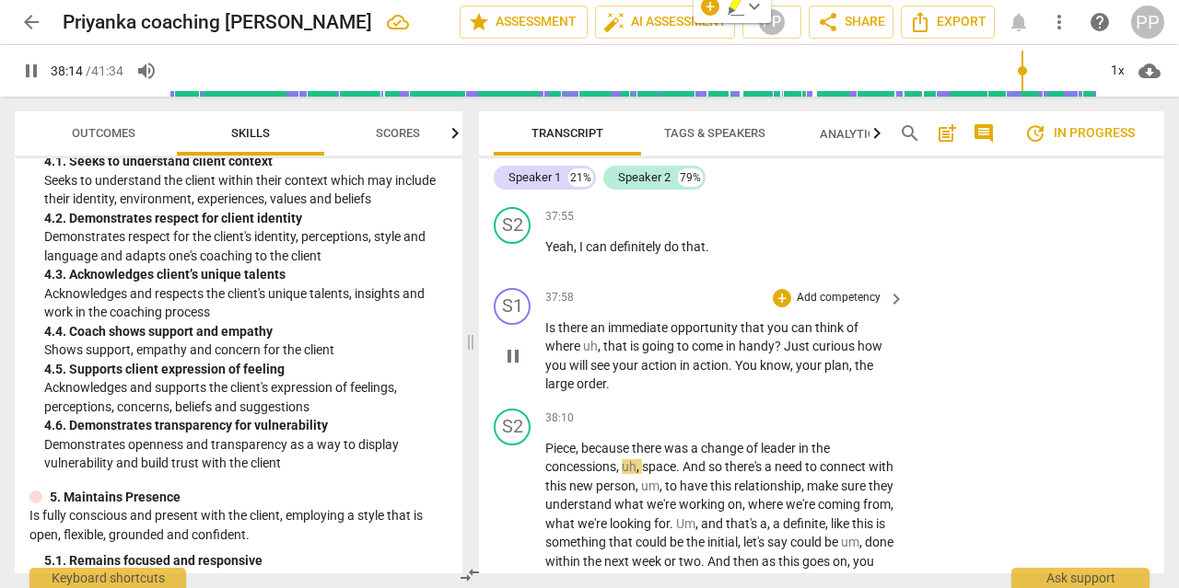
click at [848, 290] on p "Add competency" at bounding box center [838, 298] width 87 height 17
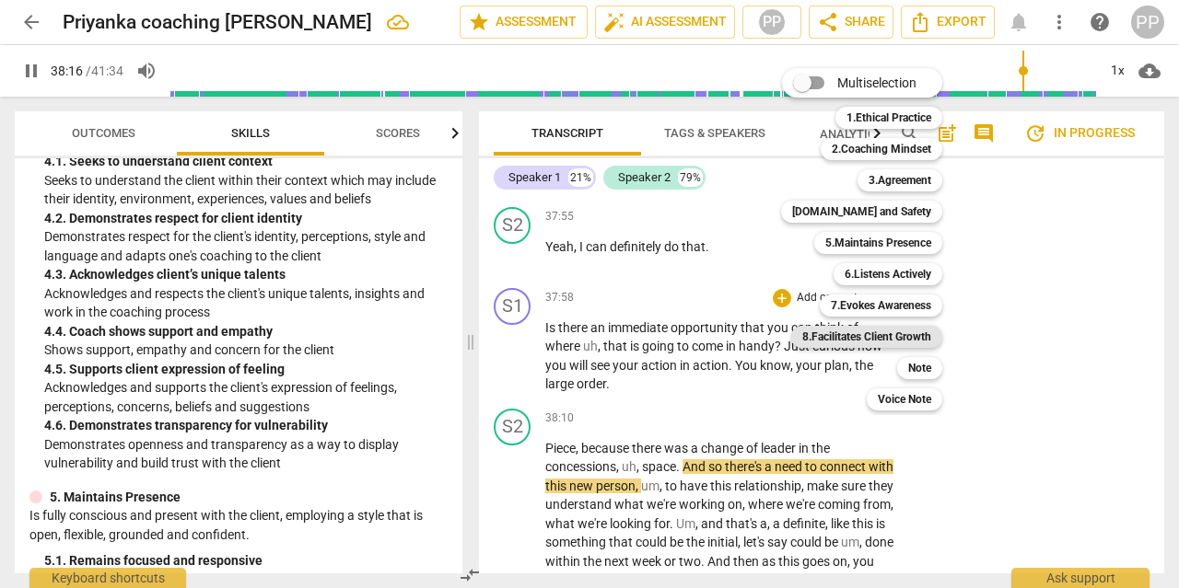
click at [883, 338] on b "8.Facilitates Client Growth" at bounding box center [866, 337] width 129 height 22
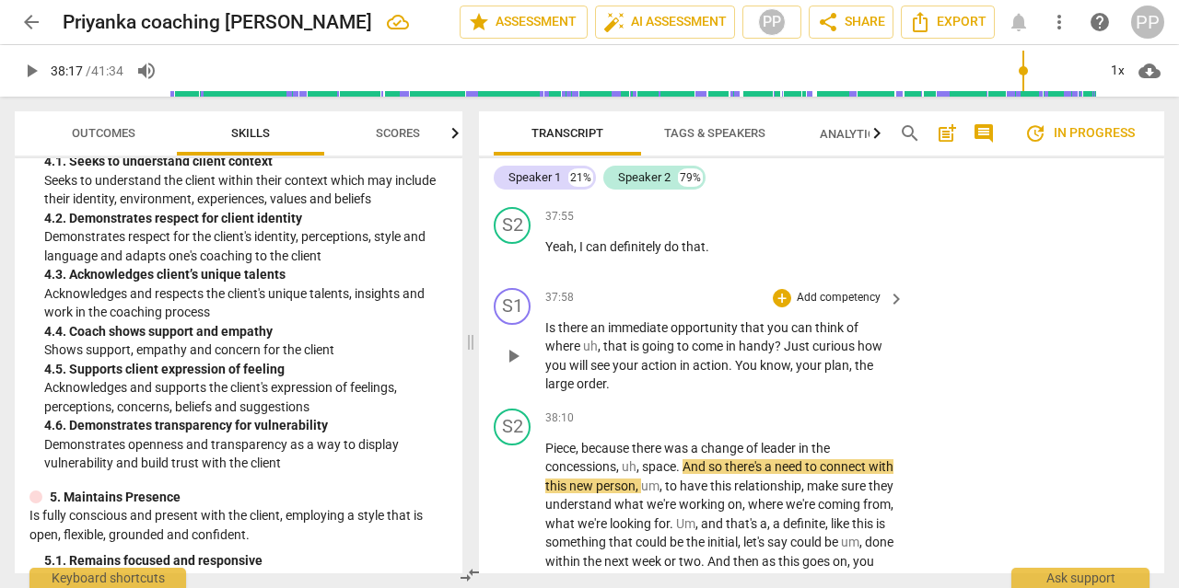
click at [850, 290] on p "Add competency" at bounding box center [838, 298] width 87 height 17
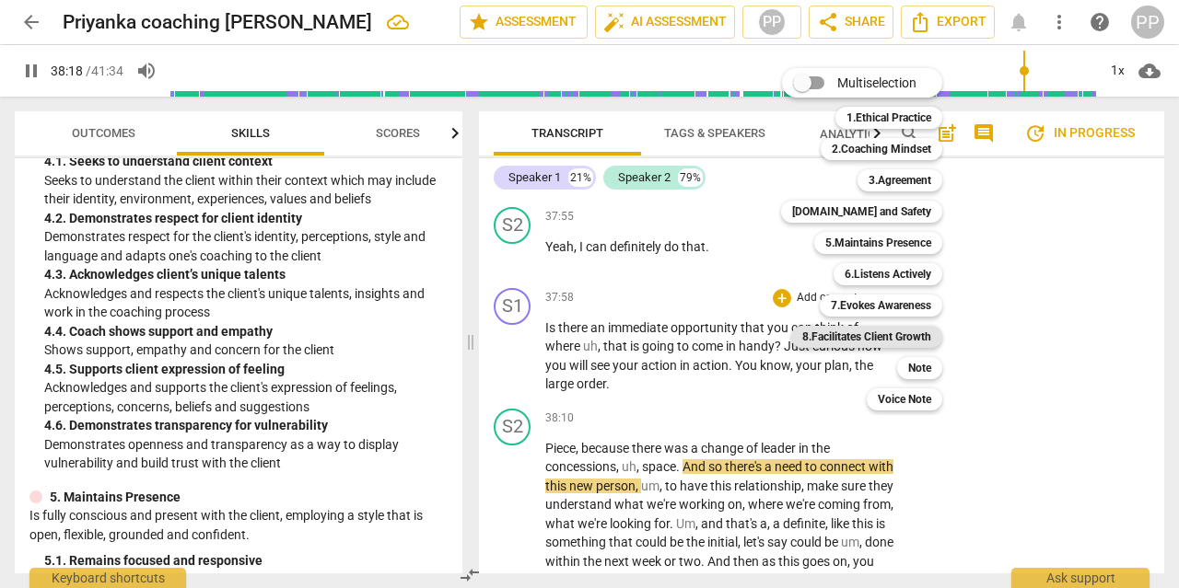
click at [870, 330] on b "8.Facilitates Client Growth" at bounding box center [866, 337] width 129 height 22
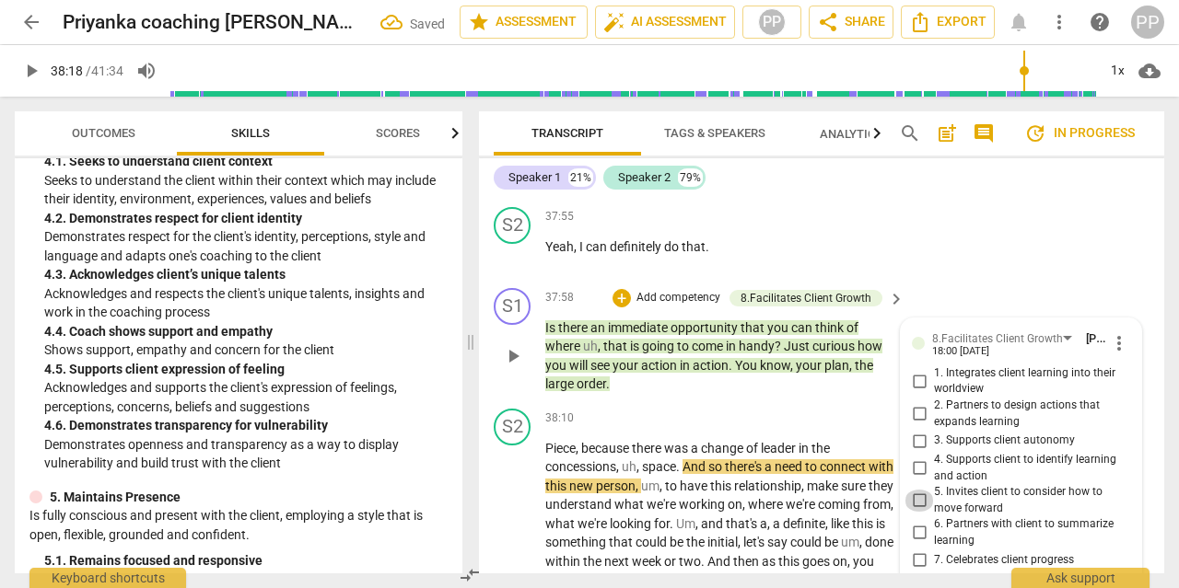
click at [924, 490] on input "5. Invites client to consider how to move forward" at bounding box center [918, 501] width 29 height 22
click at [914, 522] on input "6. Partners with client to summarize learning" at bounding box center [918, 533] width 29 height 22
click at [653, 409] on div "38:10 + Add competency keyboard_arrow_right" at bounding box center [725, 419] width 361 height 20
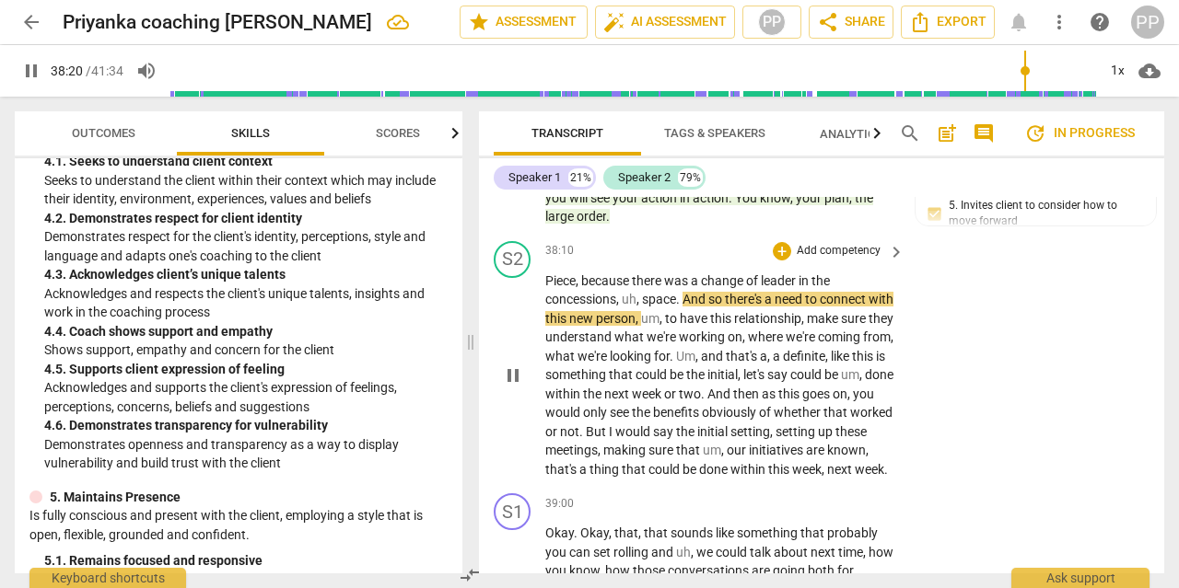
scroll to position [13432, 0]
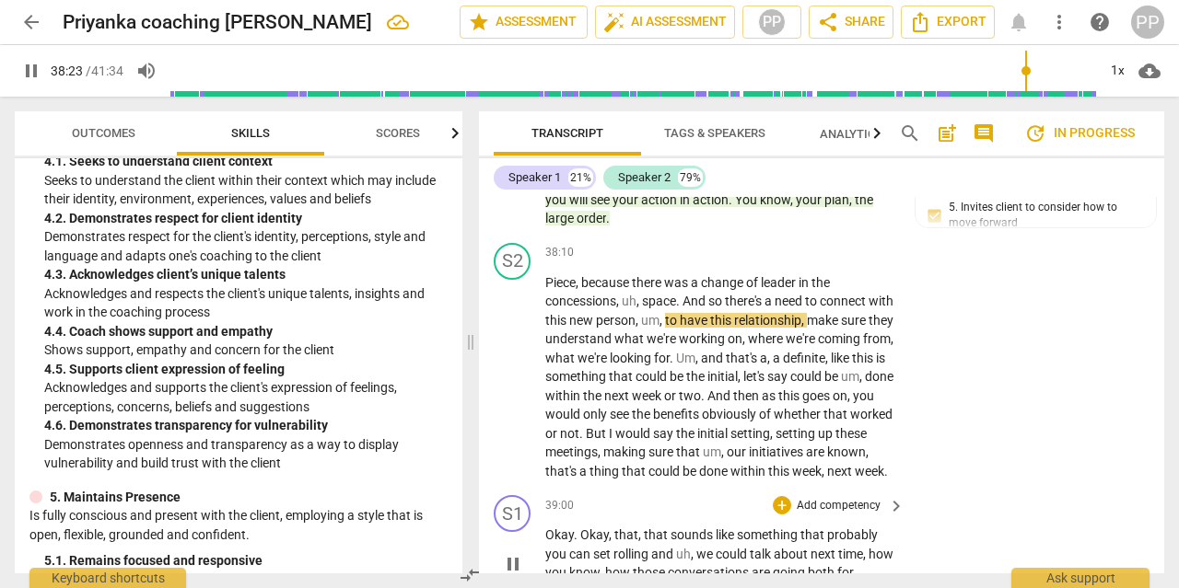
click at [843, 498] on p "Add competency" at bounding box center [838, 506] width 87 height 17
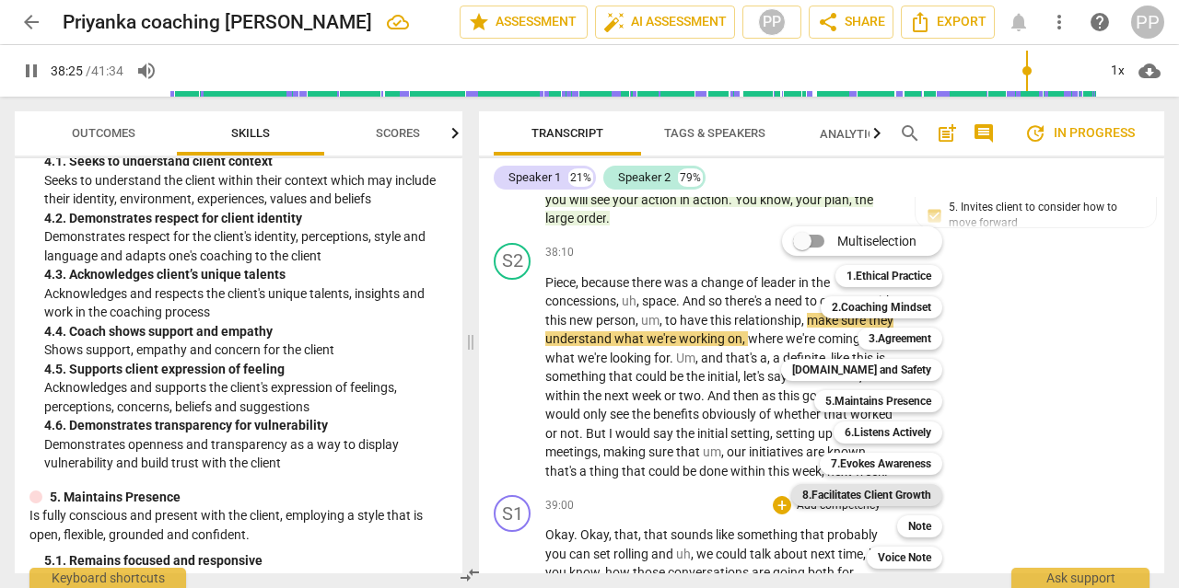
click at [870, 496] on b "8.Facilitates Client Growth" at bounding box center [866, 495] width 129 height 22
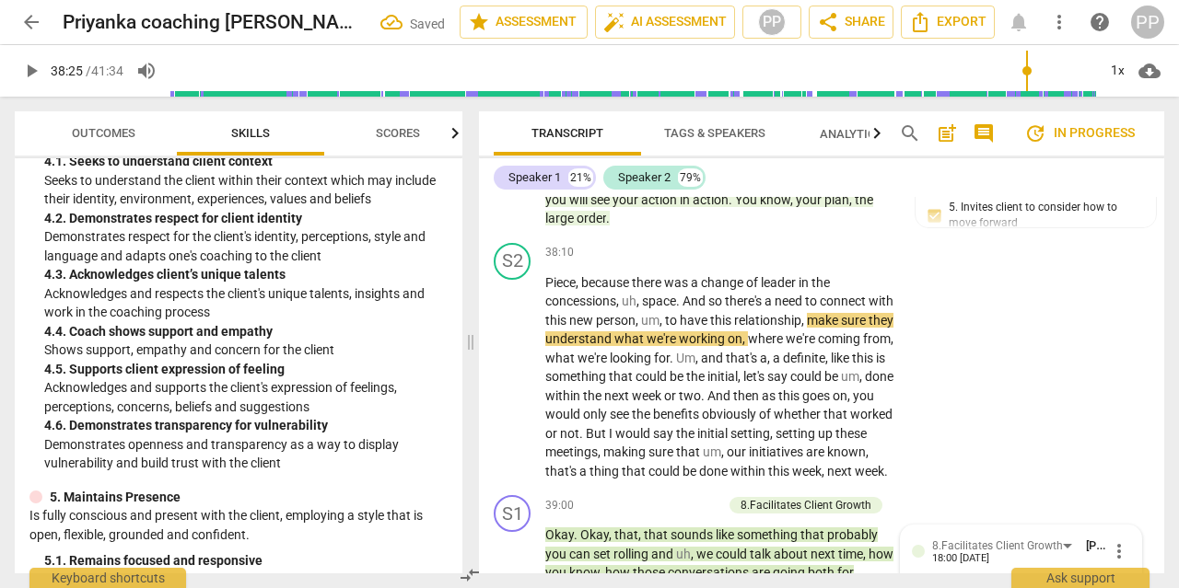
scroll to position [13839, 0]
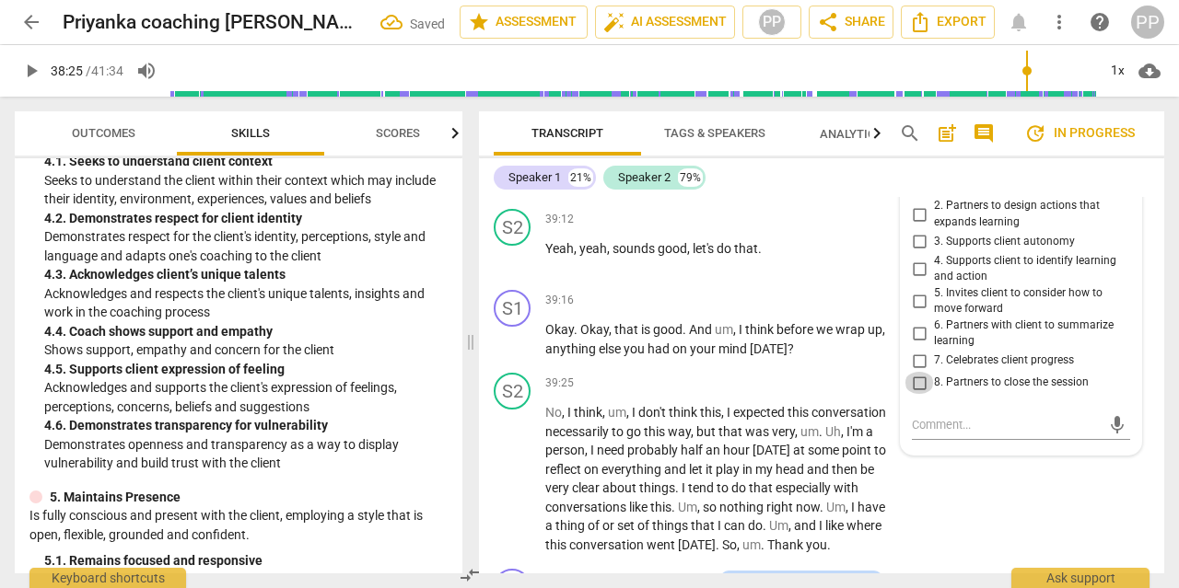
click at [920, 372] on input "8. Partners to close the session" at bounding box center [918, 383] width 29 height 22
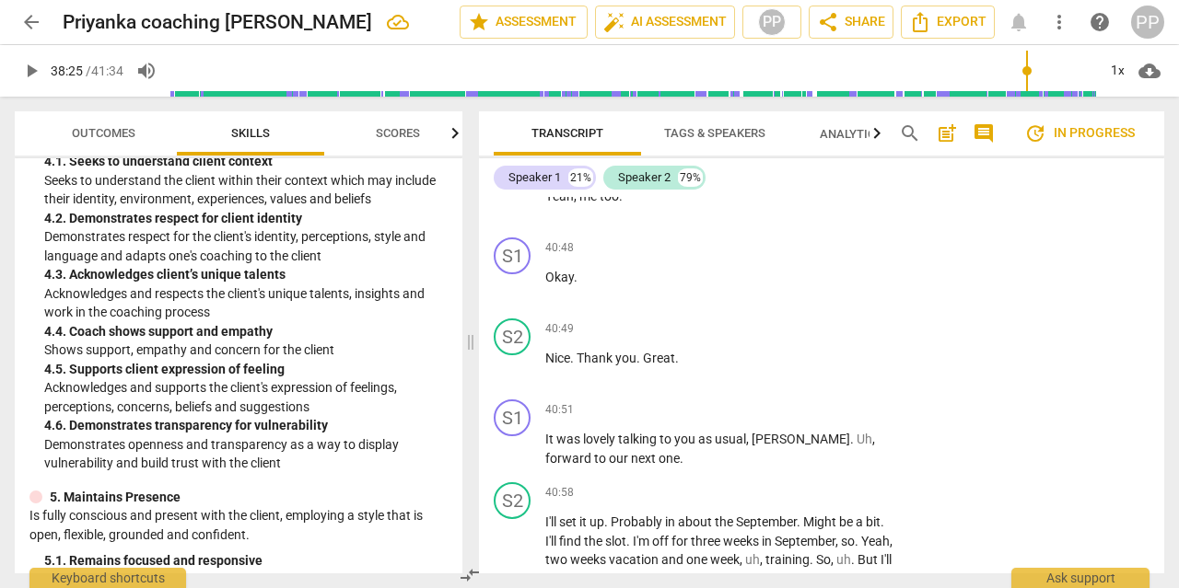
scroll to position [14648, 0]
click at [858, 404] on p "Add competency" at bounding box center [838, 412] width 87 height 17
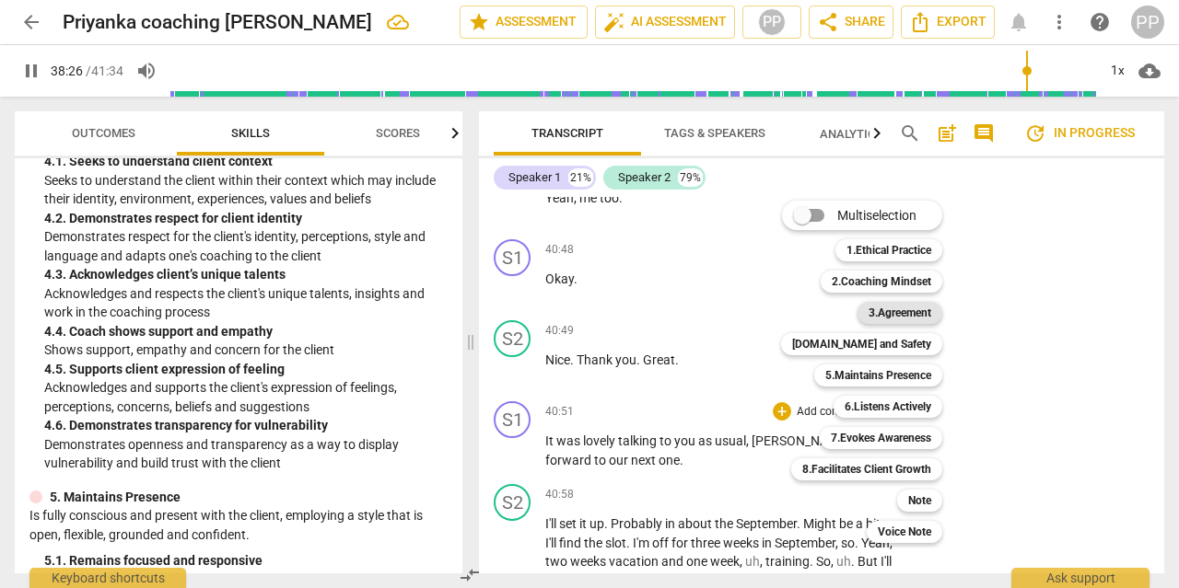
click at [893, 313] on b "3.Agreement" at bounding box center [899, 313] width 63 height 22
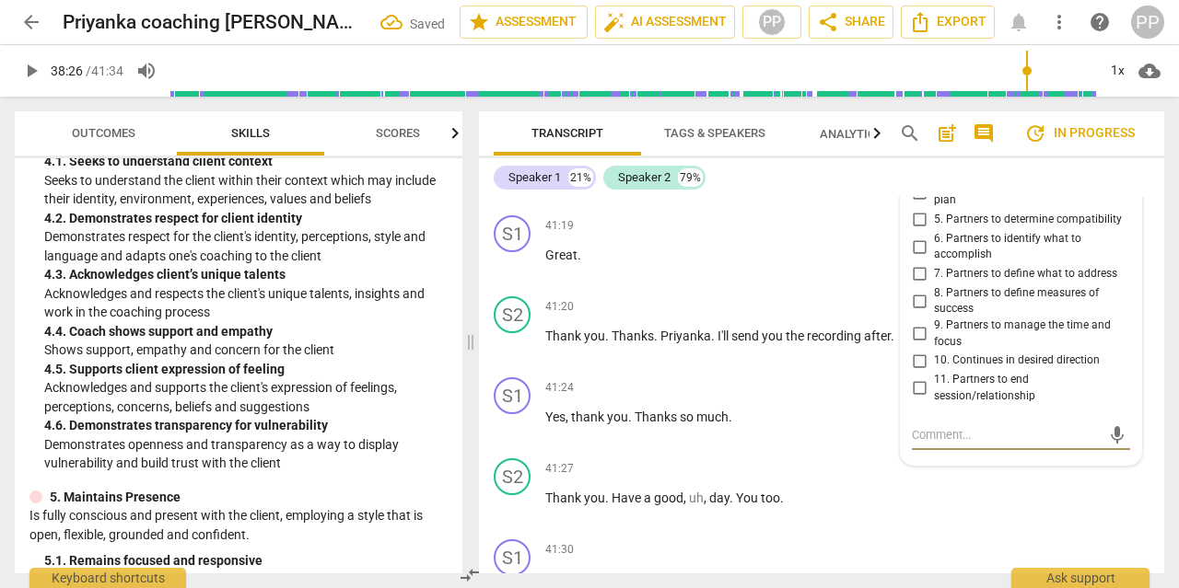
scroll to position [14978, 0]
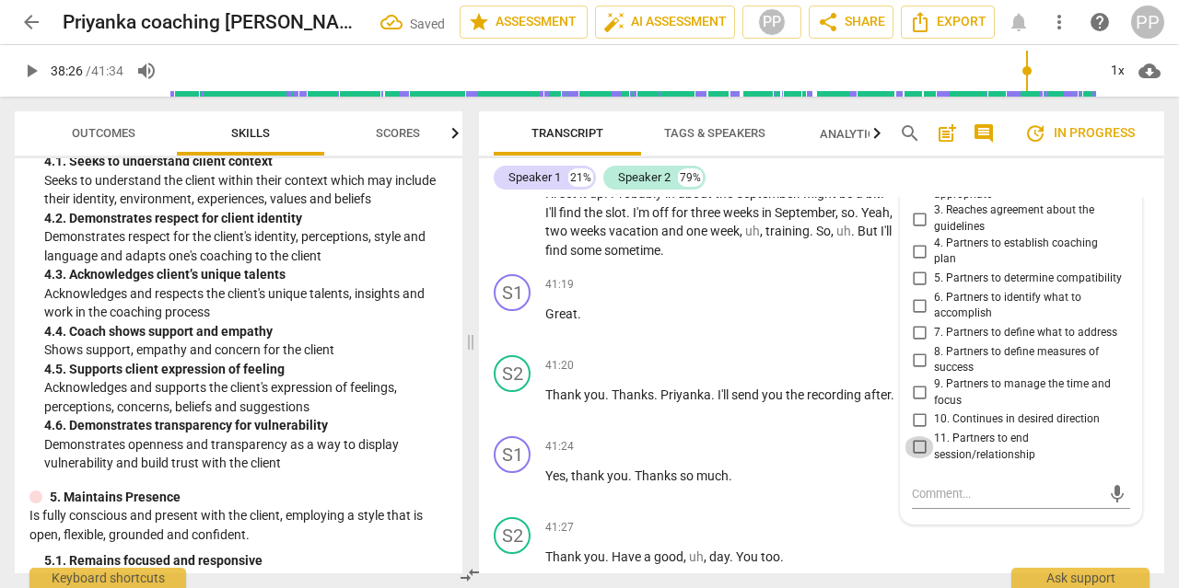
click at [923, 436] on input "11. Partners to end session/relationship" at bounding box center [918, 447] width 29 height 22
click at [966, 536] on div "S2 play_arrow pause 41:27 + Add competency keyboard_arrow_right Thank you . Hav…" at bounding box center [821, 550] width 685 height 81
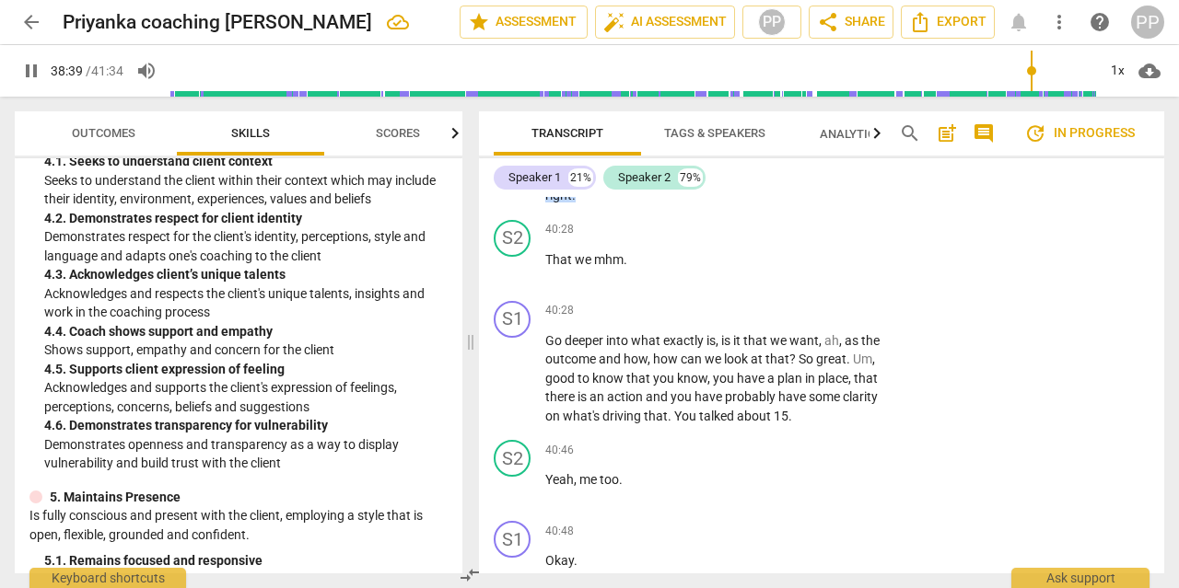
scroll to position [14366, 0]
click at [832, 303] on p "Add competency" at bounding box center [838, 311] width 87 height 17
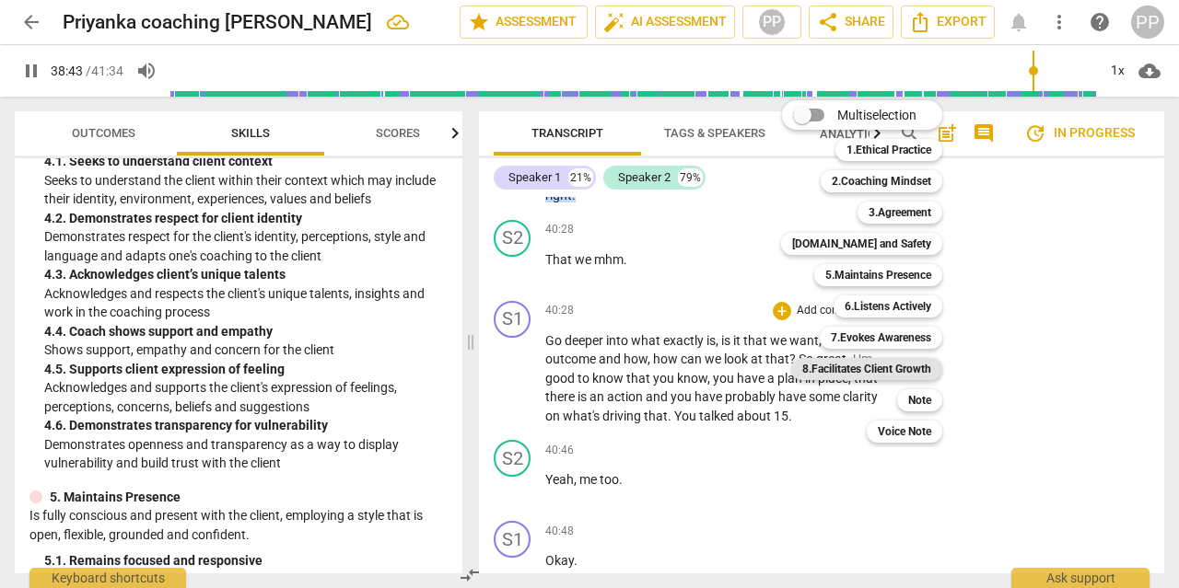
click at [879, 374] on b "8.Facilitates Client Growth" at bounding box center [866, 369] width 129 height 22
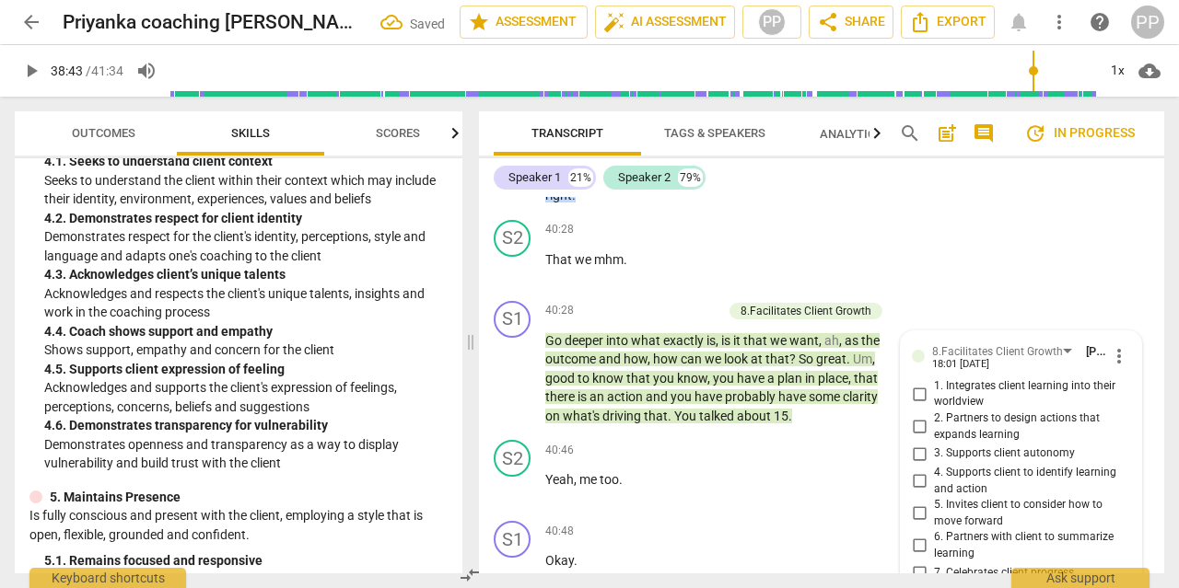
scroll to position [14578, 0]
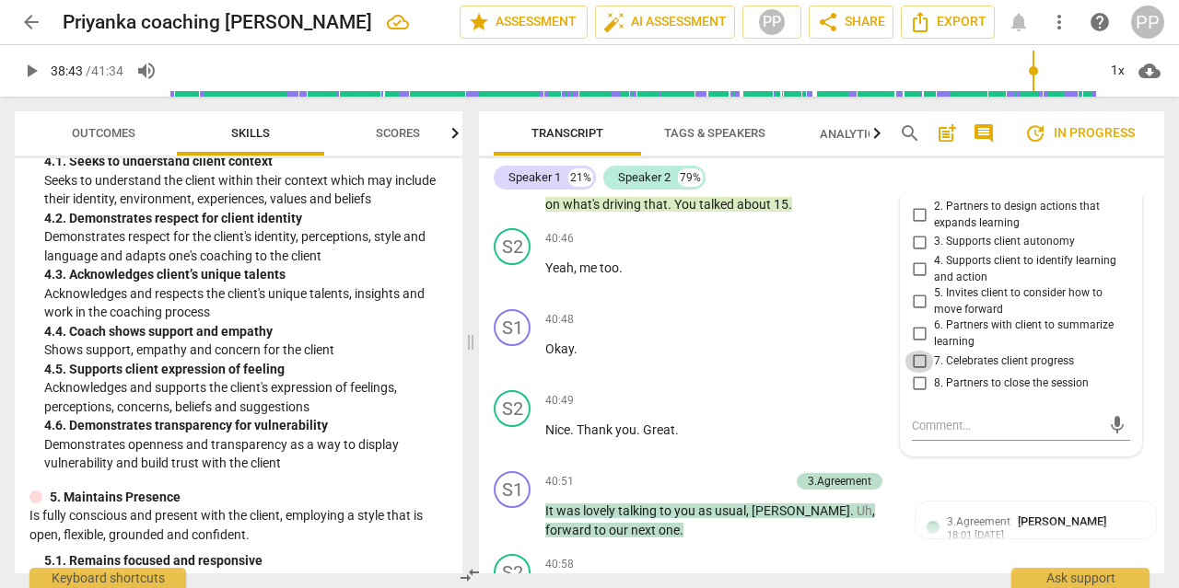
click at [918, 351] on input "7. Celebrates client progress" at bounding box center [918, 362] width 29 height 22
click at [916, 323] on input "6. Partners with client to summarize learning" at bounding box center [918, 334] width 29 height 22
click at [785, 340] on p "Okay ." at bounding box center [720, 349] width 350 height 19
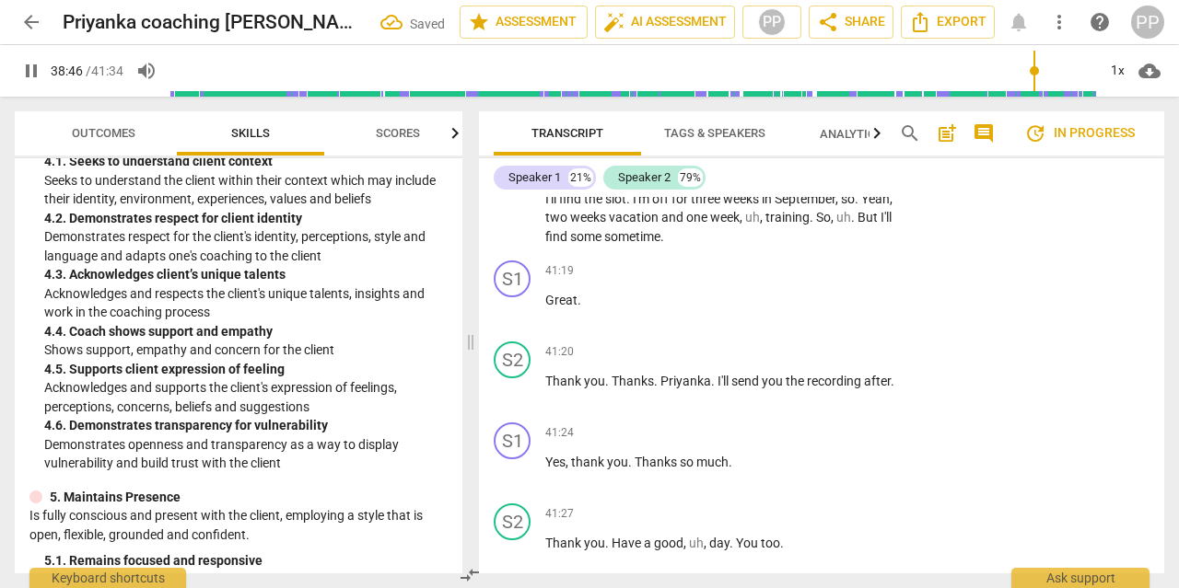
scroll to position [15185, 0]
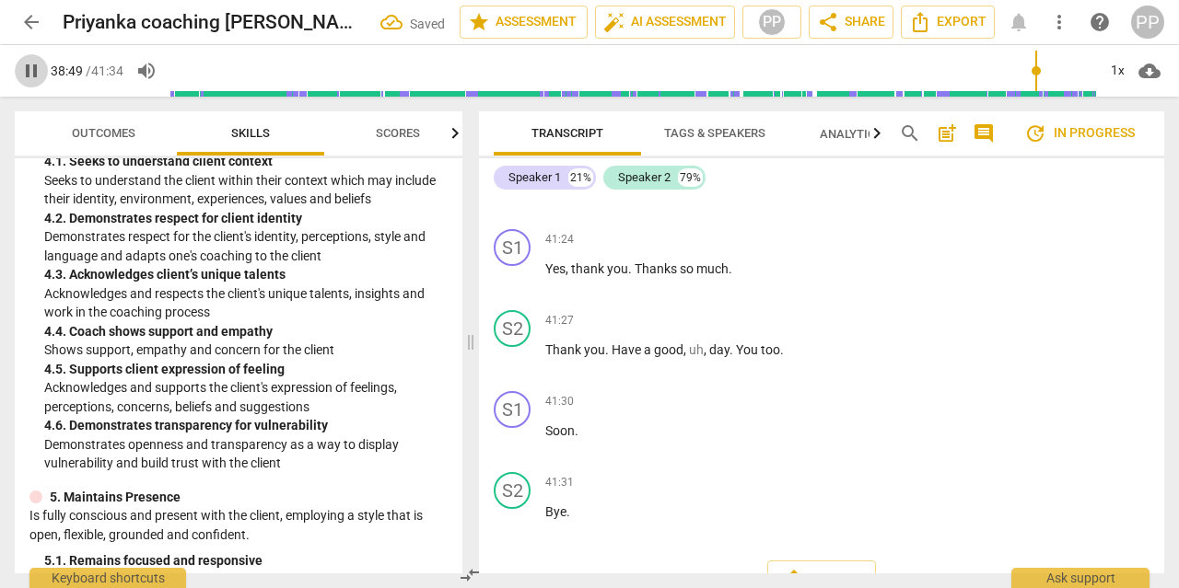
click at [38, 66] on span "pause" at bounding box center [31, 71] width 22 height 22
click at [35, 70] on span "play_arrow" at bounding box center [31, 71] width 22 height 22
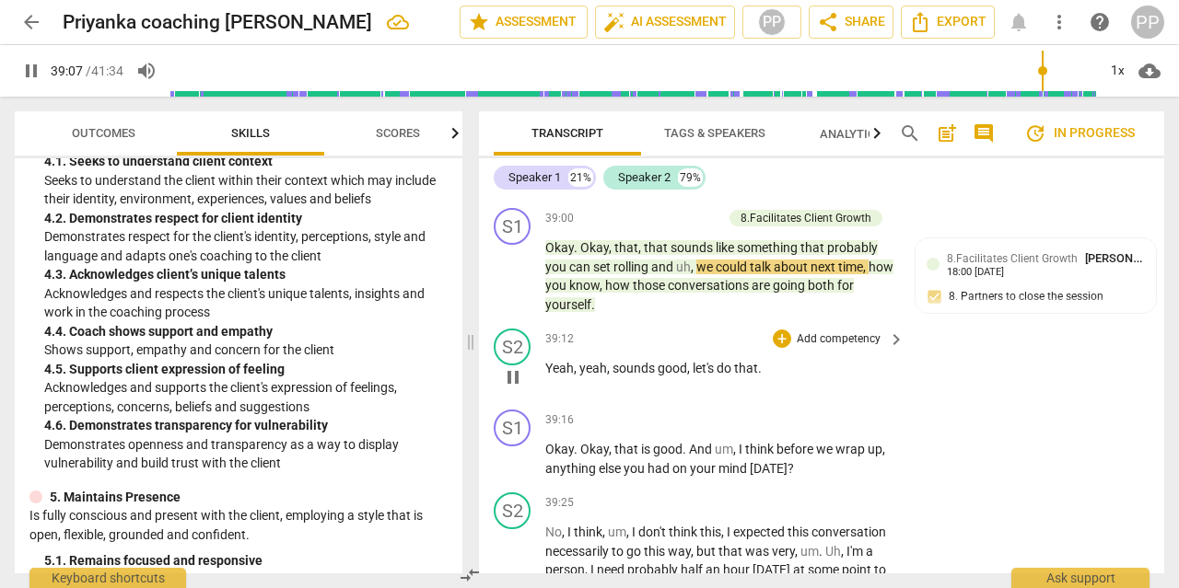
scroll to position [13634, 0]
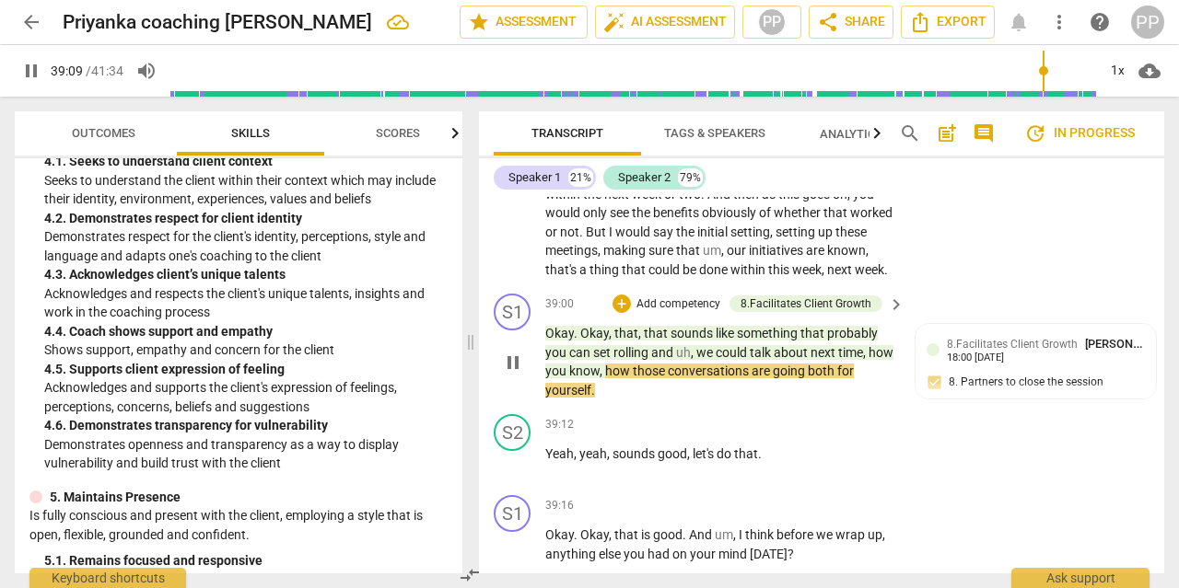
click at [679, 296] on p "Add competency" at bounding box center [677, 304] width 87 height 17
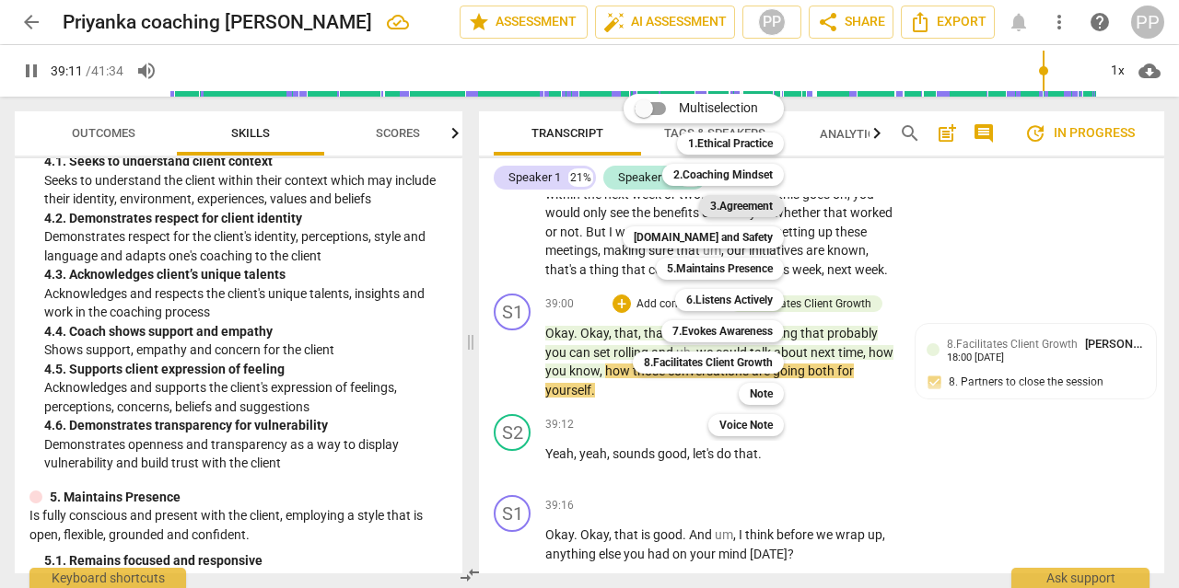
click at [749, 200] on b "3.Agreement" at bounding box center [741, 206] width 63 height 22
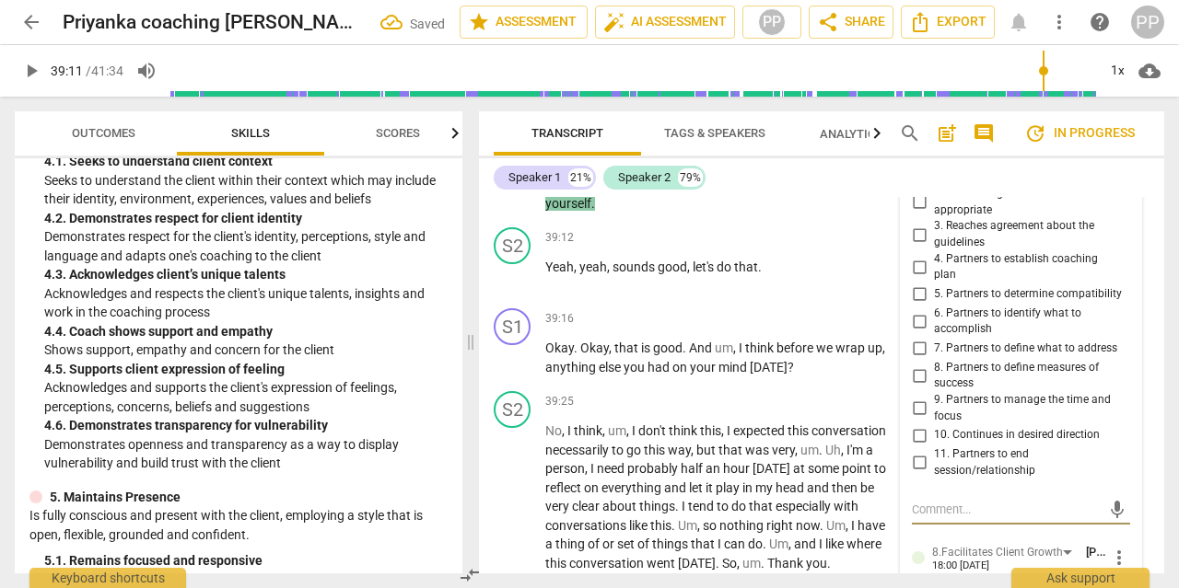
scroll to position [13840, 0]
click at [918, 453] on input "11. Partners to end session/relationship" at bounding box center [918, 464] width 29 height 22
click at [791, 385] on div "S2 play_arrow pause 39:25 + Add competency keyboard_arrow_right No , I think , …" at bounding box center [821, 483] width 685 height 196
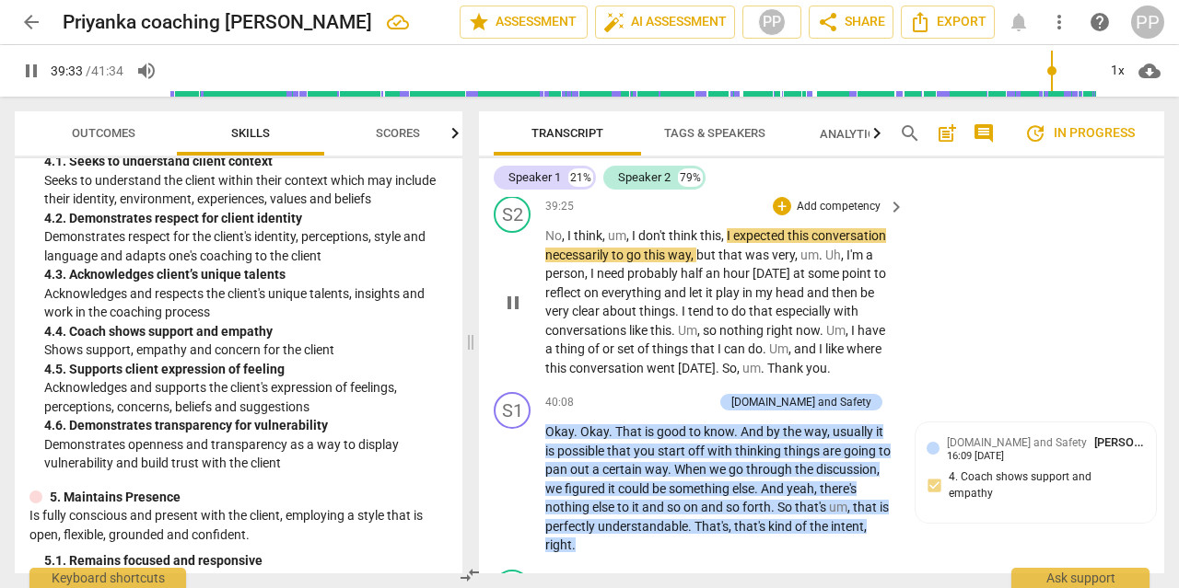
scroll to position [14037, 0]
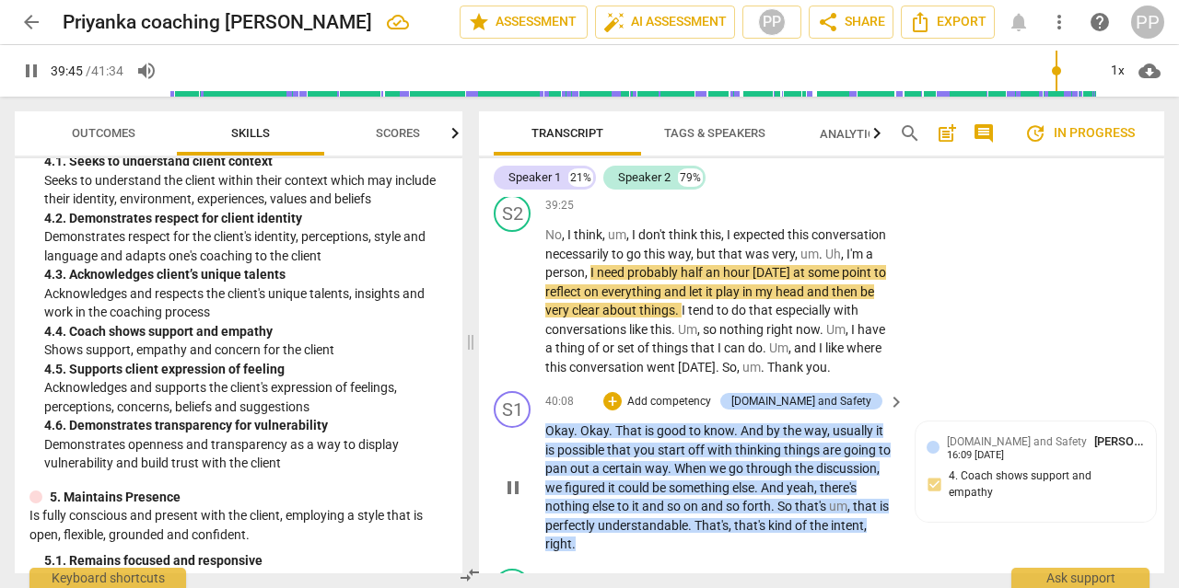
click at [703, 394] on p "Add competency" at bounding box center [668, 402] width 87 height 17
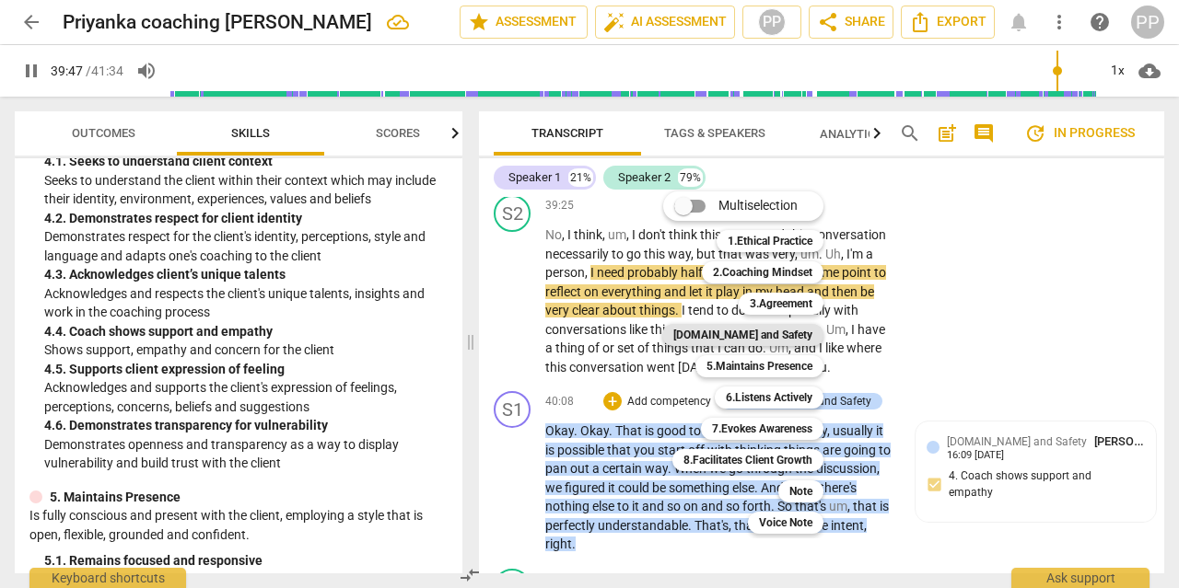
click at [759, 336] on b "[DOMAIN_NAME] and Safety" at bounding box center [742, 335] width 139 height 22
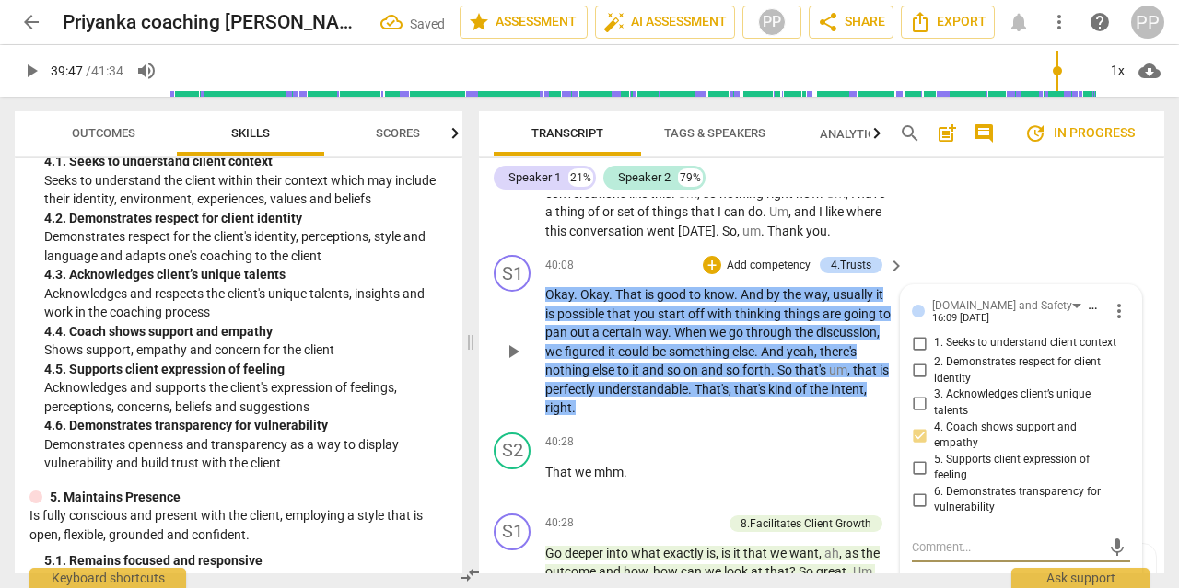
scroll to position [14176, 0]
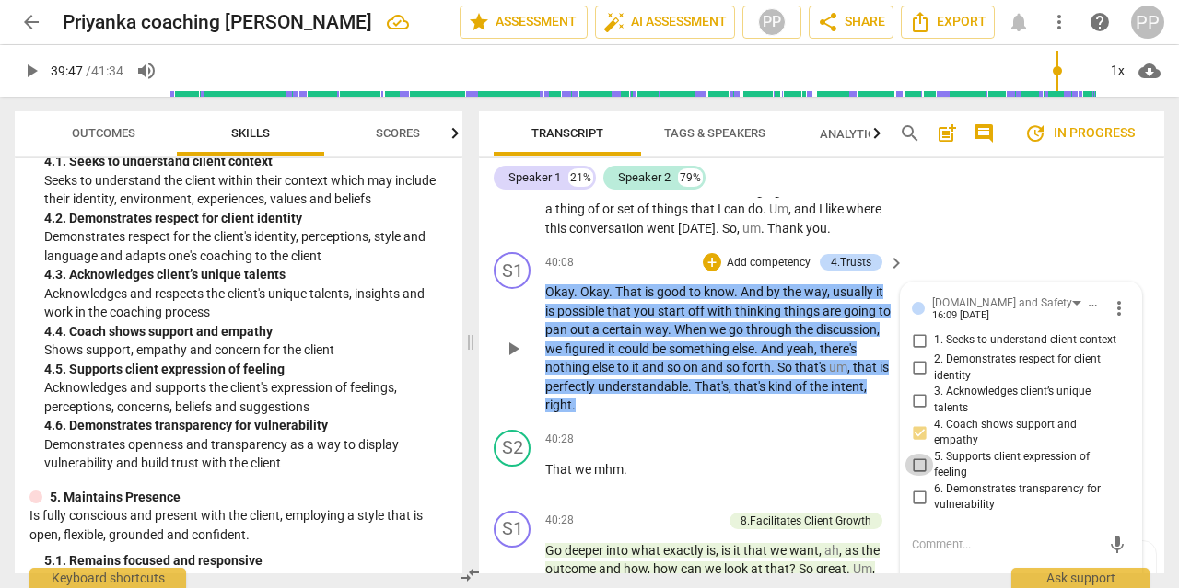
click at [919, 454] on input "5. Supports client expression of feeling" at bounding box center [918, 465] width 29 height 22
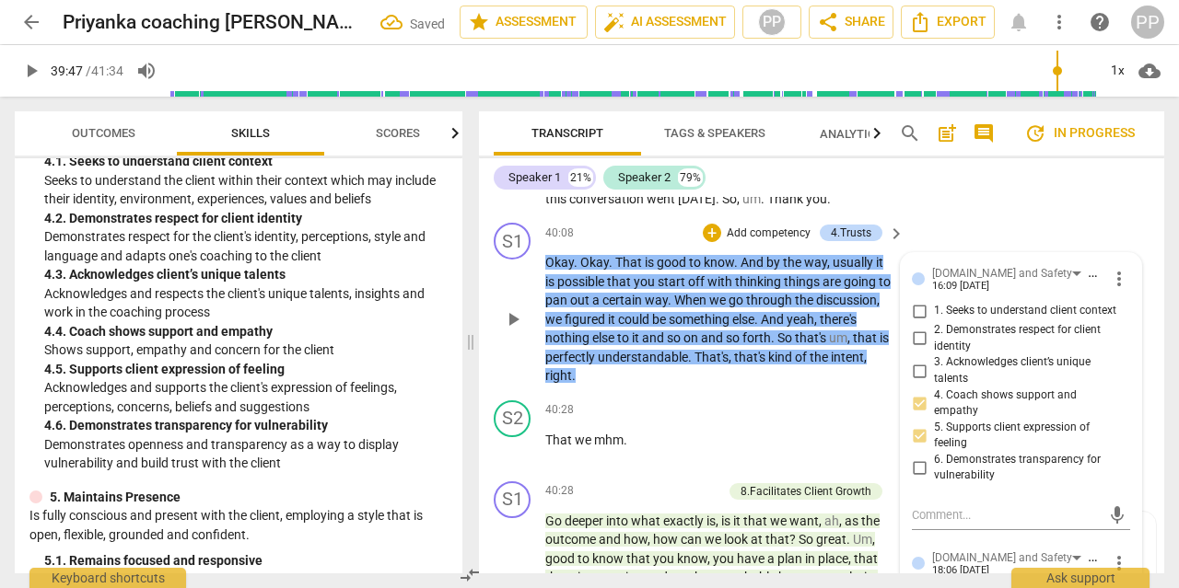
scroll to position [14206, 0]
click at [1119, 552] on span "more_vert" at bounding box center [1119, 563] width 22 height 22
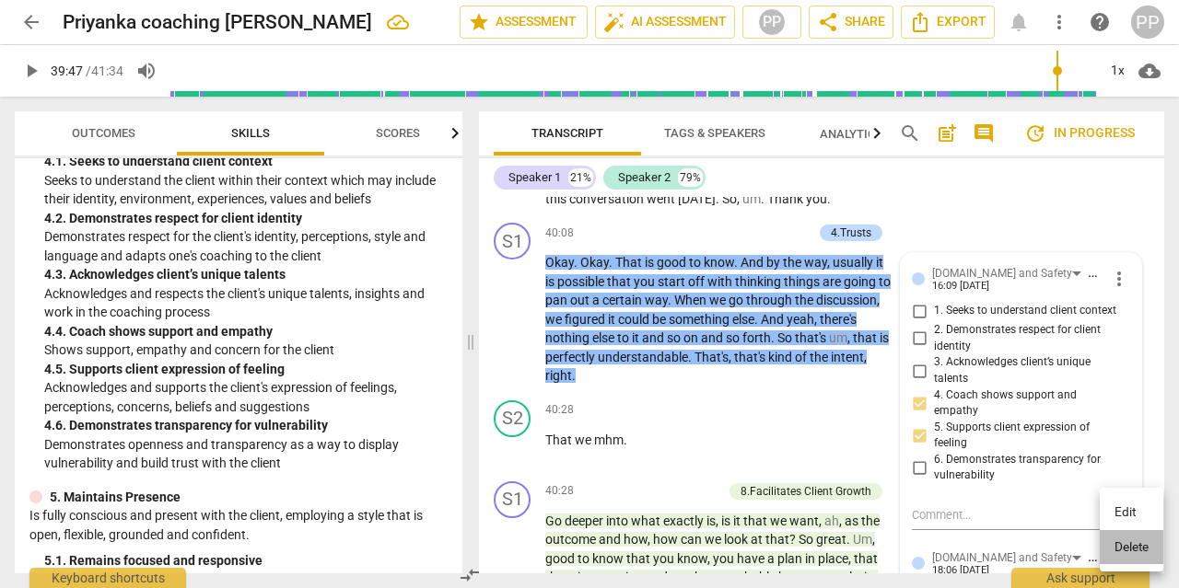
click at [1132, 545] on li "Delete" at bounding box center [1131, 547] width 64 height 35
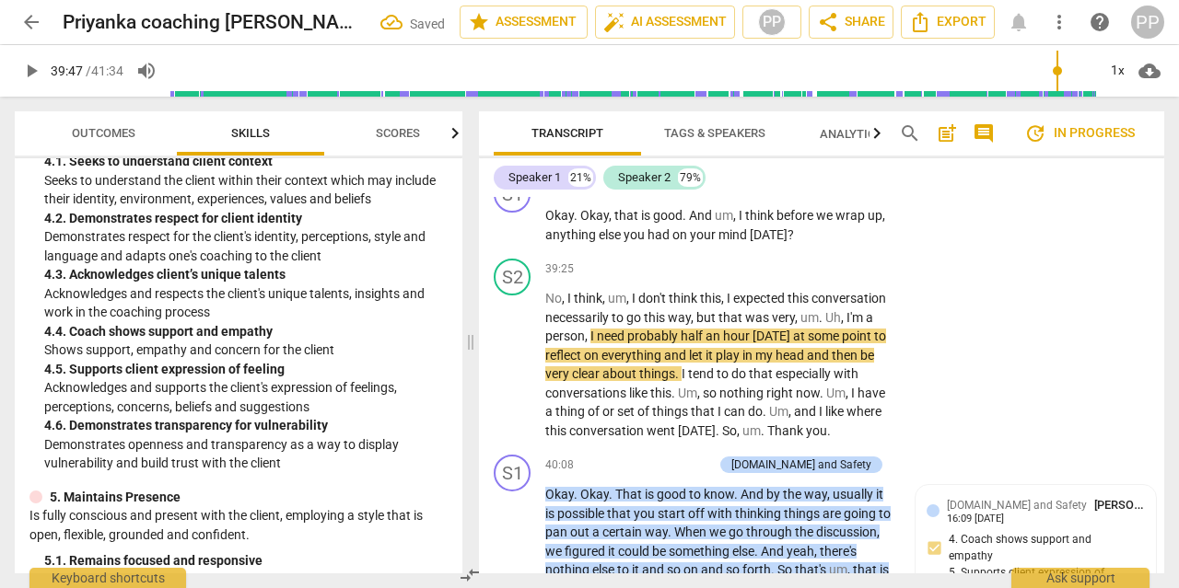
scroll to position [13975, 0]
click at [517, 354] on span "play_arrow" at bounding box center [513, 365] width 22 height 22
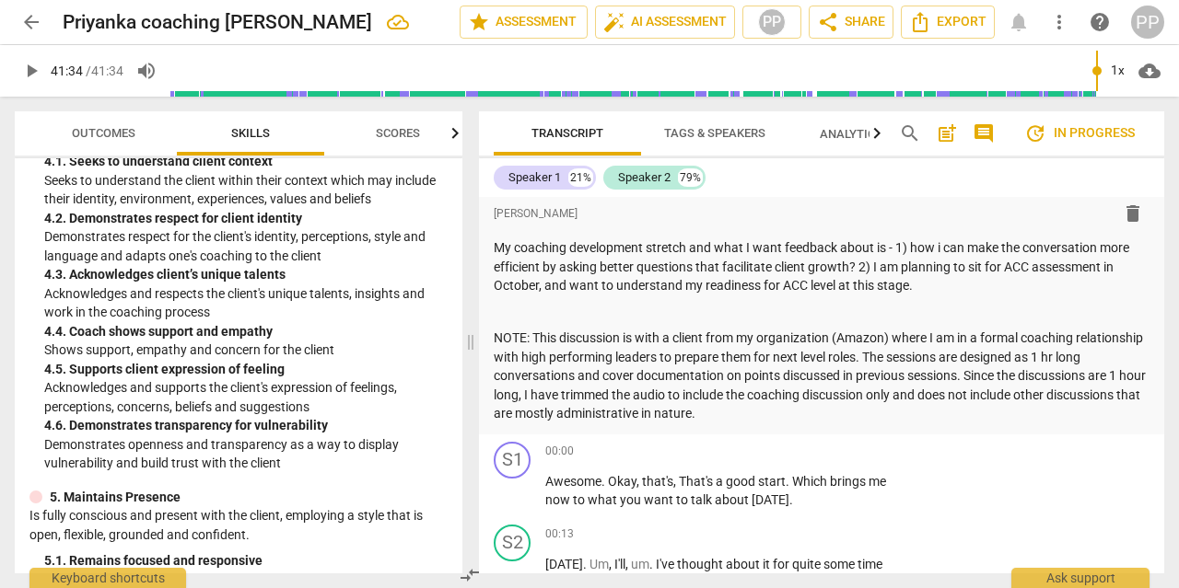
scroll to position [0, 0]
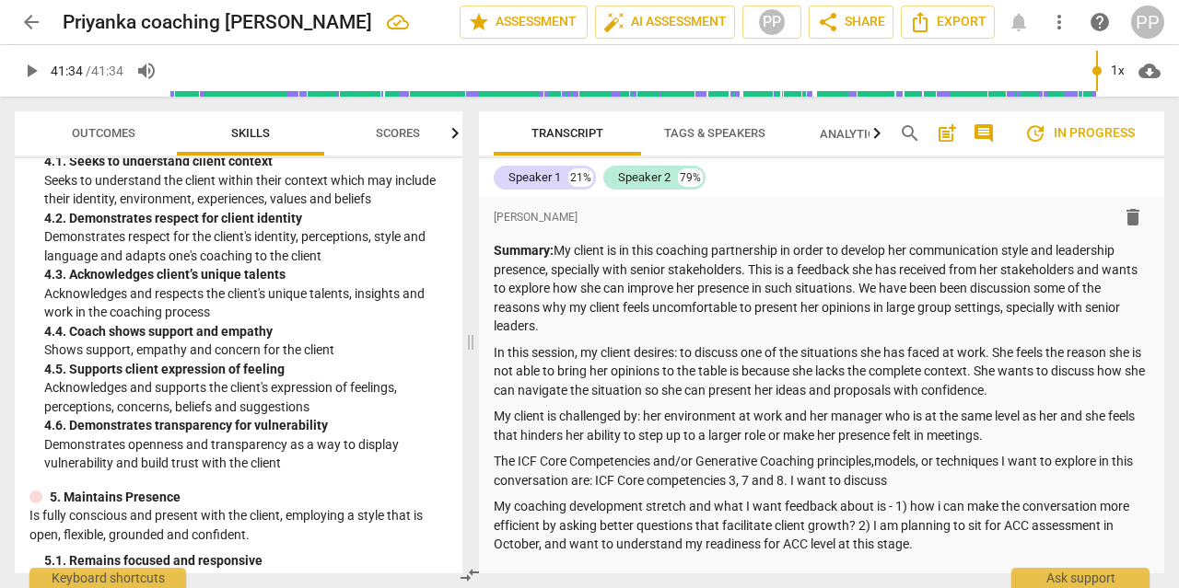
click at [1089, 132] on span "update In progress" at bounding box center [1079, 133] width 110 height 22
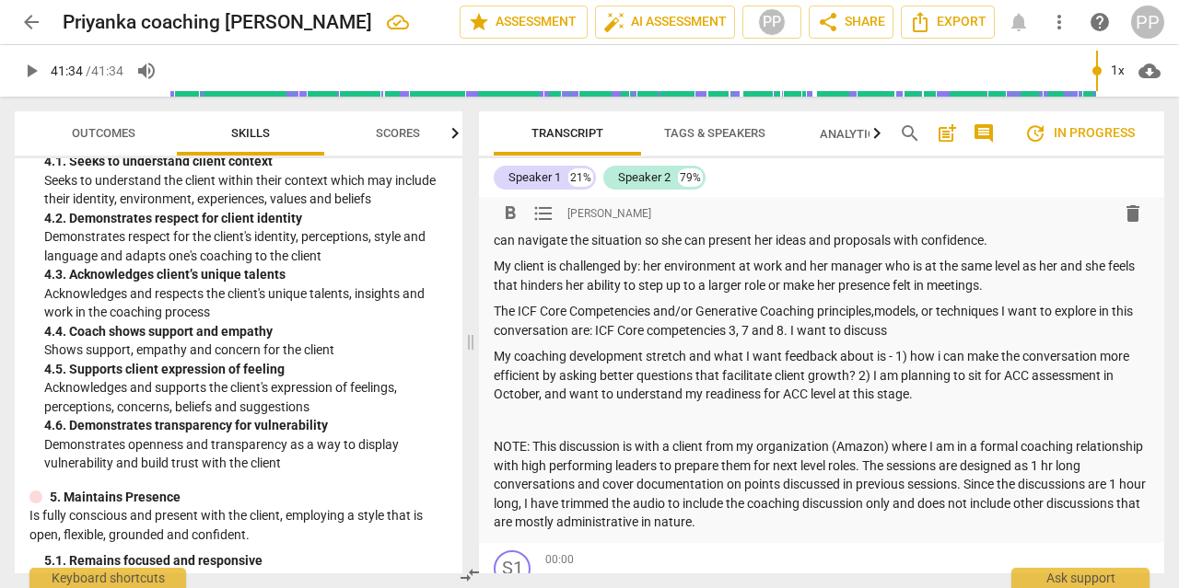
scroll to position [137, 0]
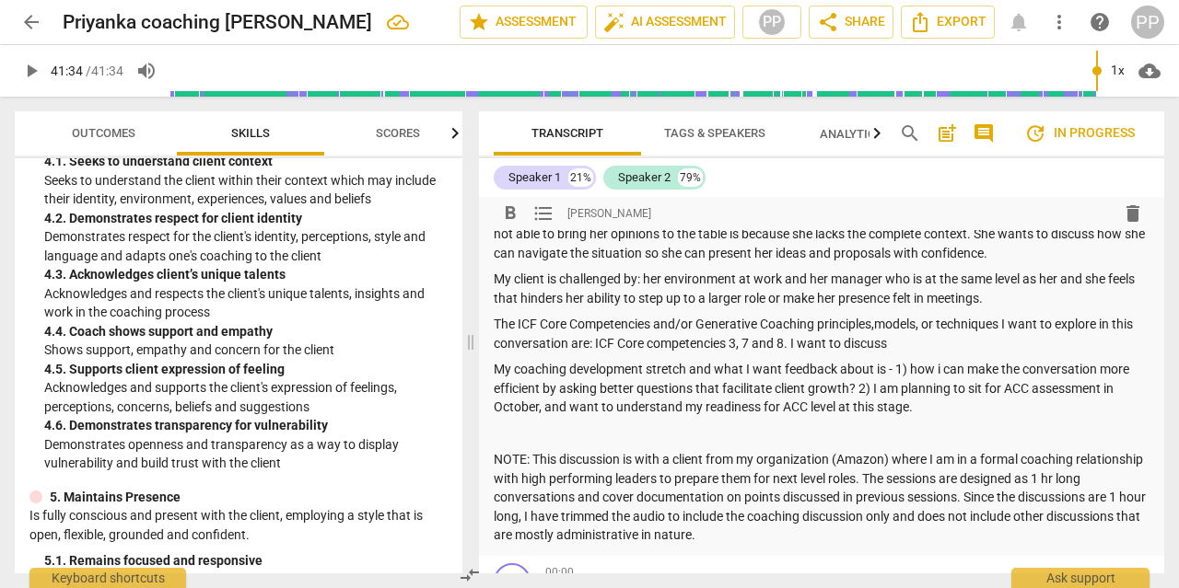
click at [929, 412] on p "My coaching development stretch and what I want feedback about is - 1) how i ca…" at bounding box center [822, 388] width 656 height 57
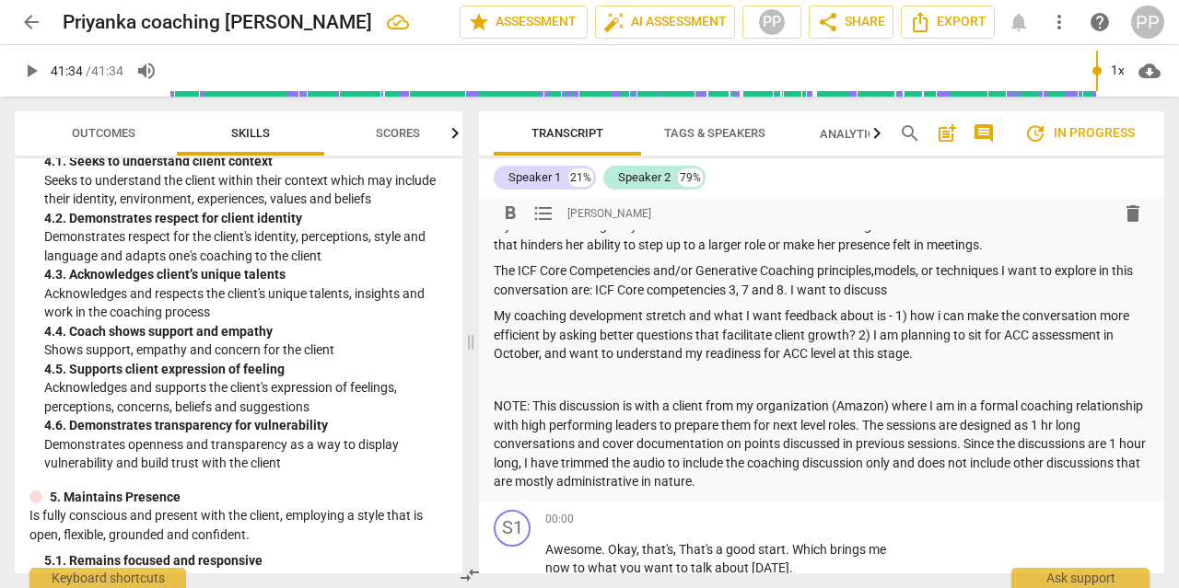
scroll to position [252, 0]
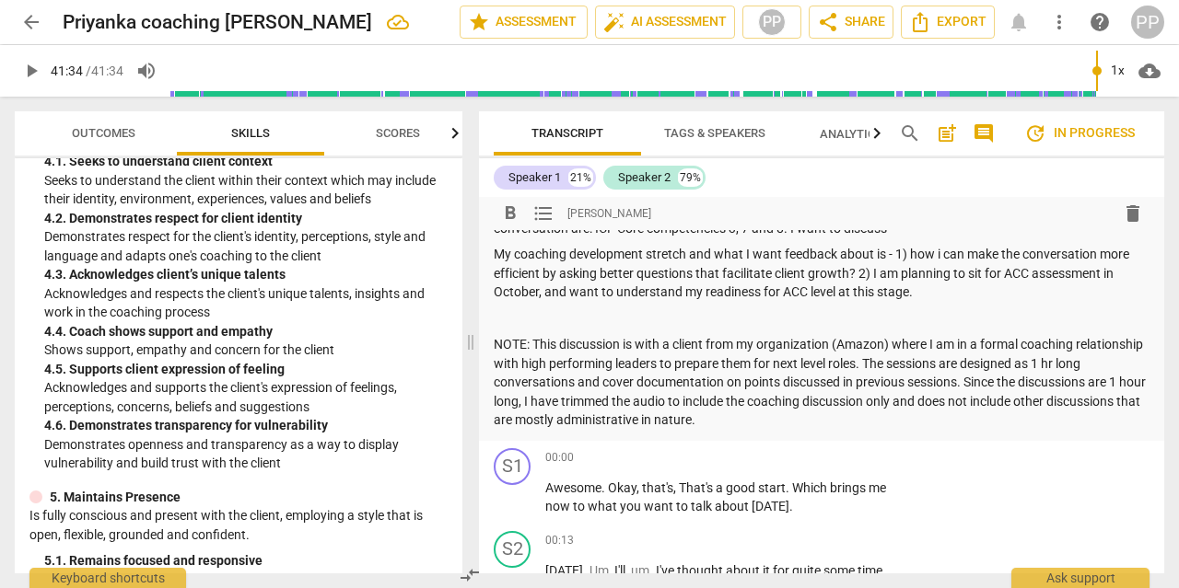
click at [796, 427] on p "NOTE: This discussion is with a client from my organization (Amazon) where I am…" at bounding box center [822, 382] width 656 height 95
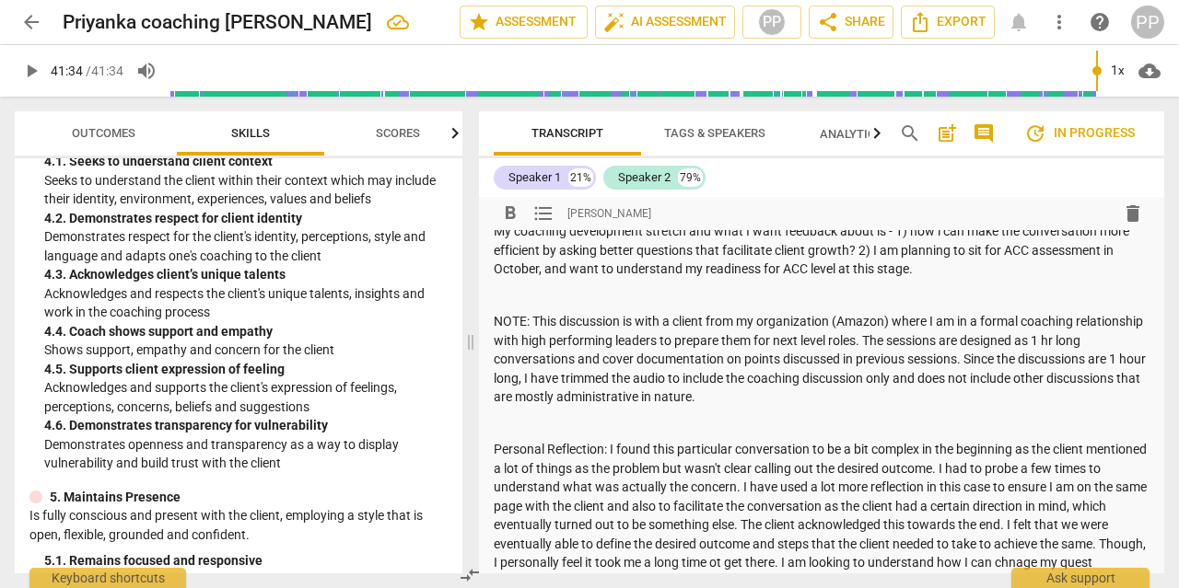
scroll to position [295, 0]
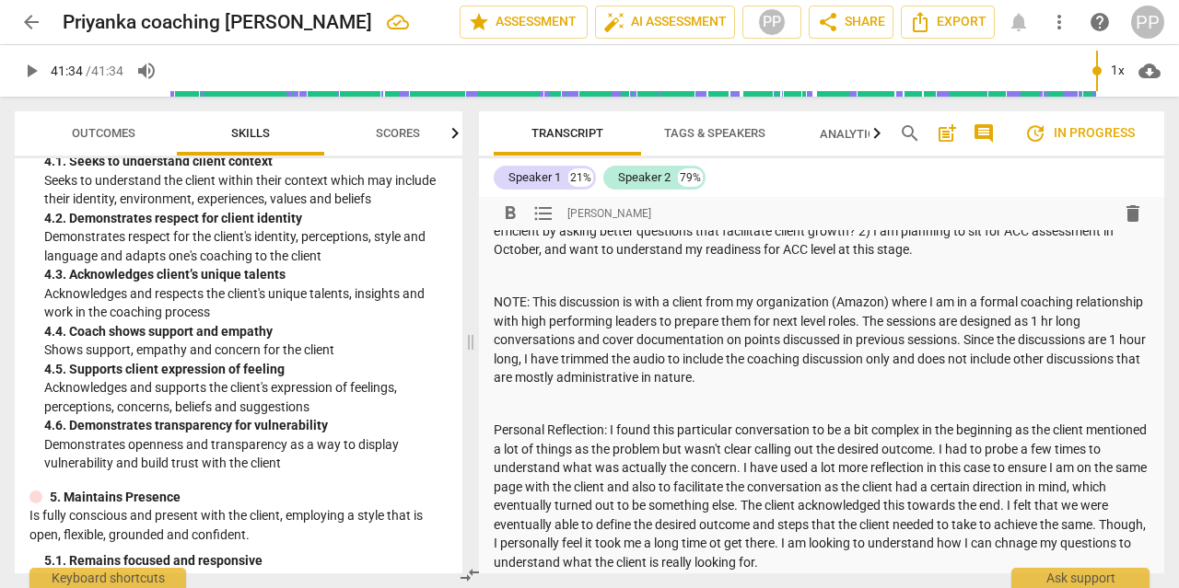
click at [776, 540] on p "Personal Reflection: I found this particular conversation to be a bit complex i…" at bounding box center [822, 496] width 656 height 151
click at [854, 563] on p "Personal Reflection: I found this particular conversation to be a bit complex i…" at bounding box center [822, 496] width 656 height 151
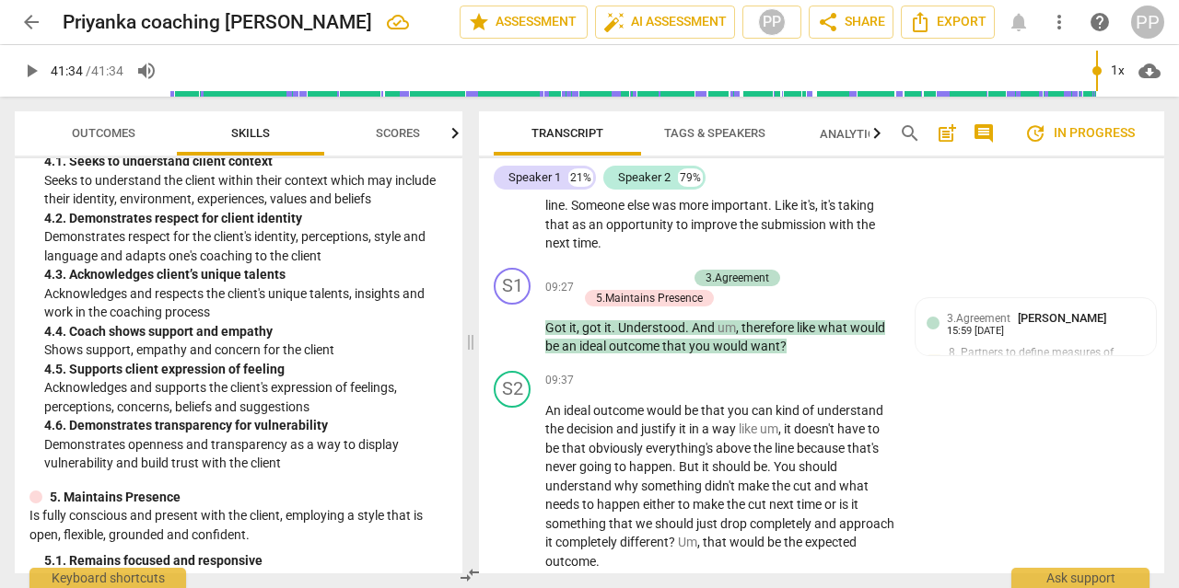
scroll to position [4047, 0]
